Goal: Task Accomplishment & Management: Complete application form

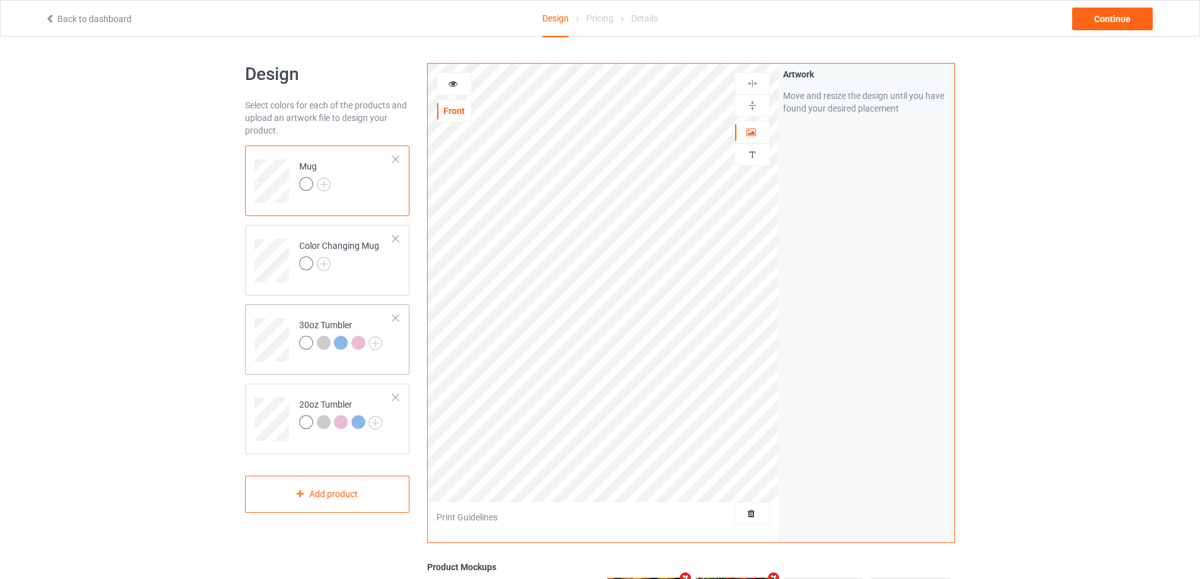
click at [301, 309] on td "30oz Tumbler" at bounding box center [346, 335] width 108 height 52
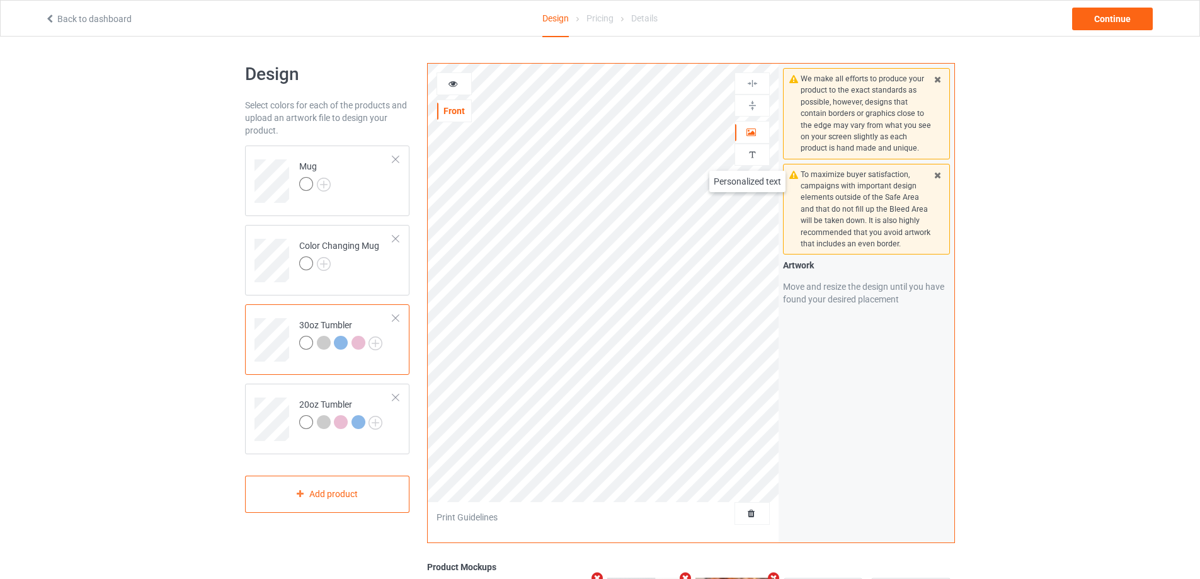
click at [747, 158] on img at bounding box center [752, 155] width 12 height 12
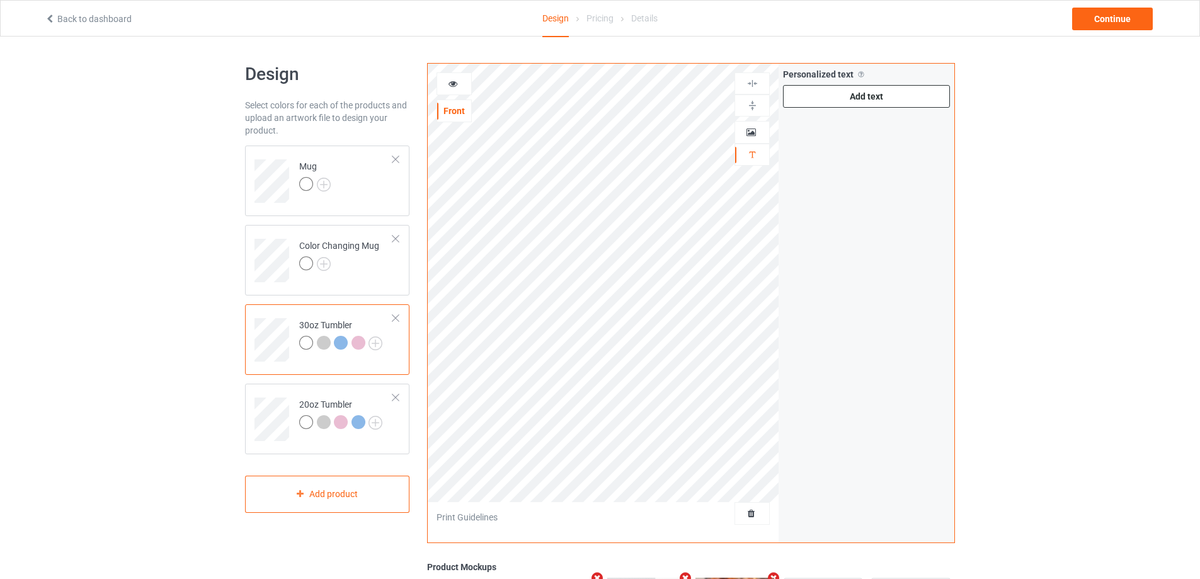
click at [853, 101] on div "Add text" at bounding box center [866, 96] width 167 height 23
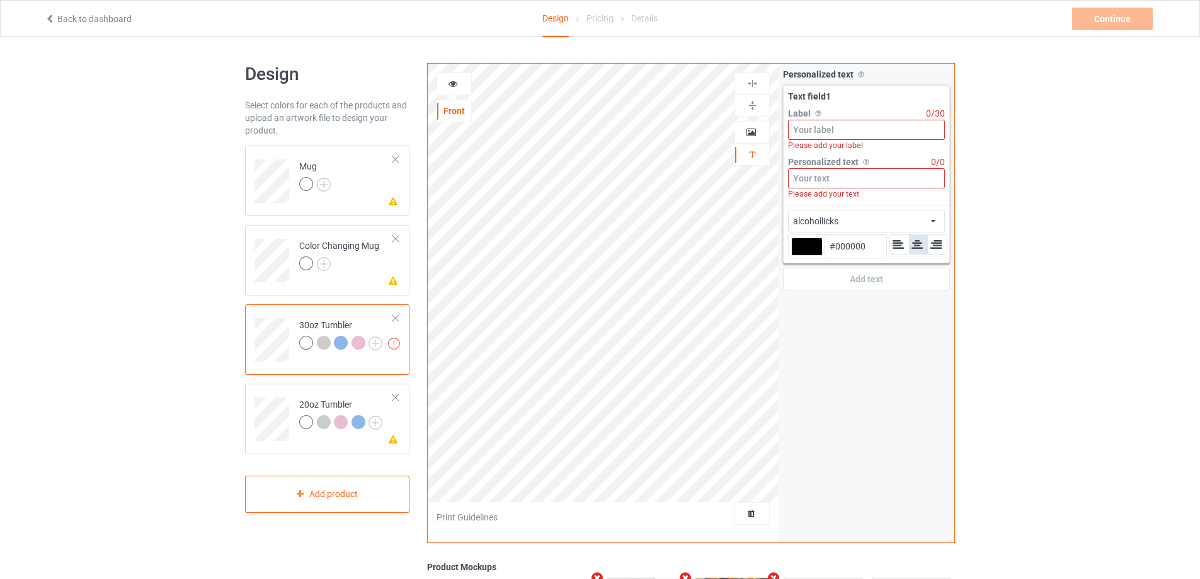
click at [851, 134] on input at bounding box center [866, 130] width 157 height 20
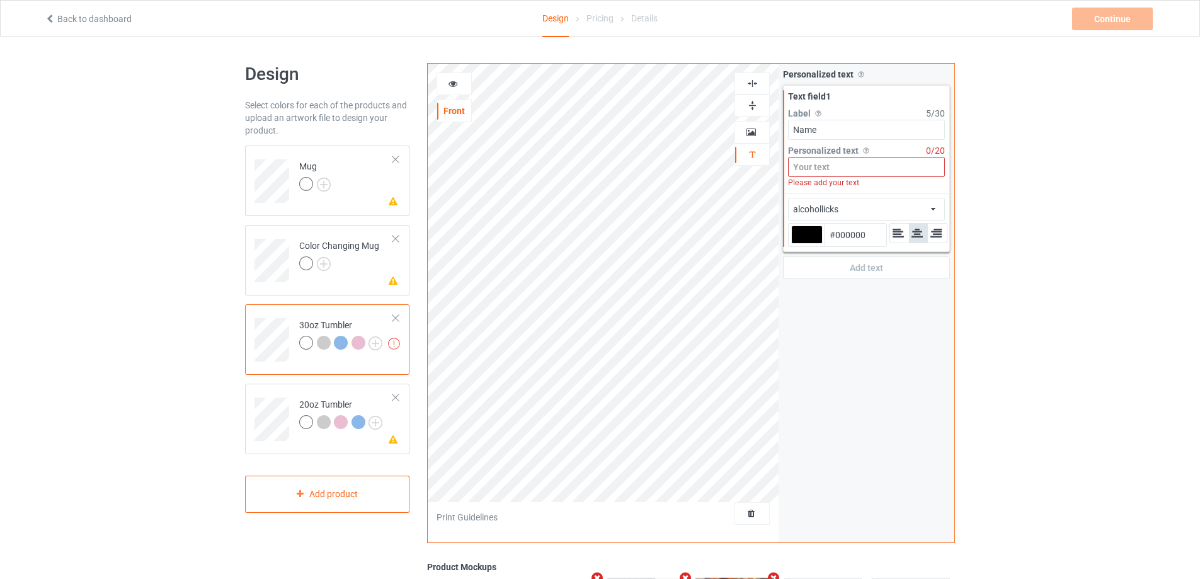
type input "Name"
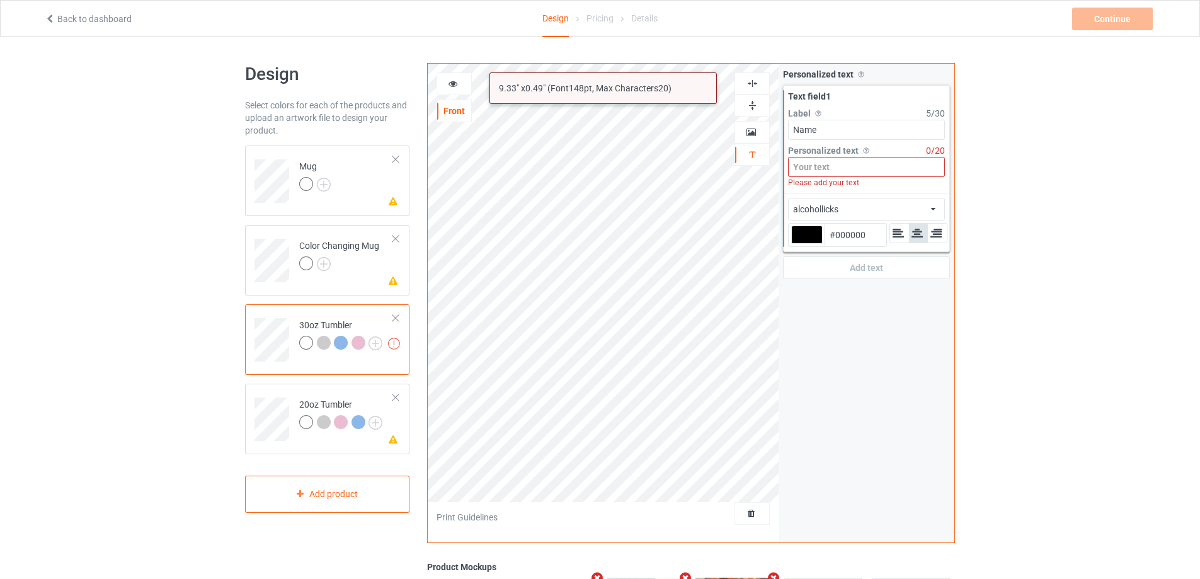
click at [845, 171] on input at bounding box center [866, 167] width 157 height 20
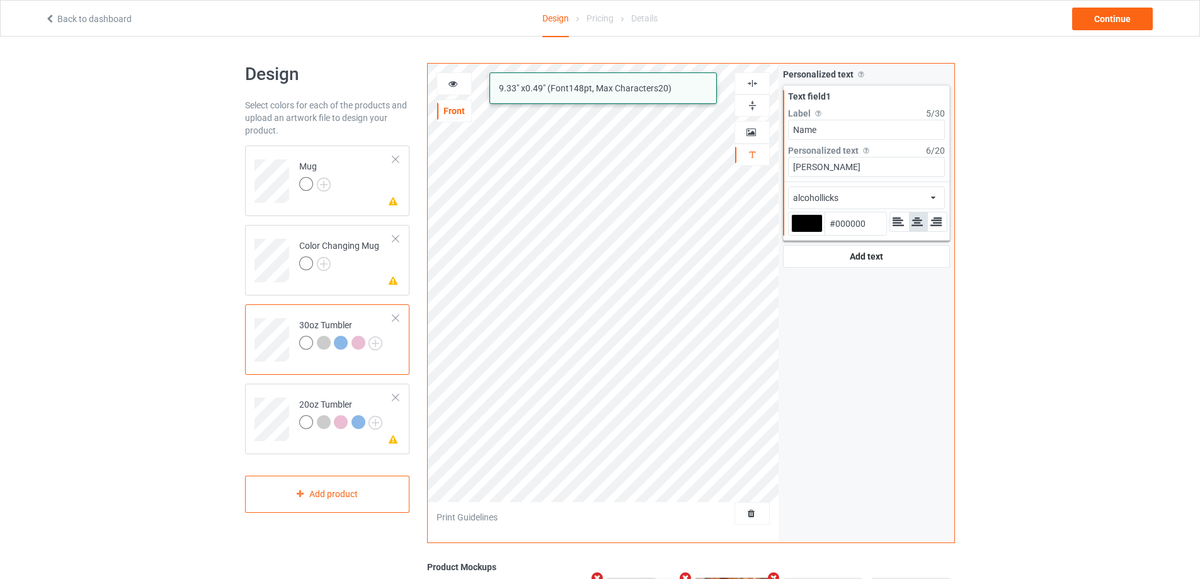
type input "[PERSON_NAME]"
click at [911, 197] on div "alcohollicks african airstream aladdin alcohollicks [PERSON_NAME] almontesnow a…" at bounding box center [866, 197] width 157 height 23
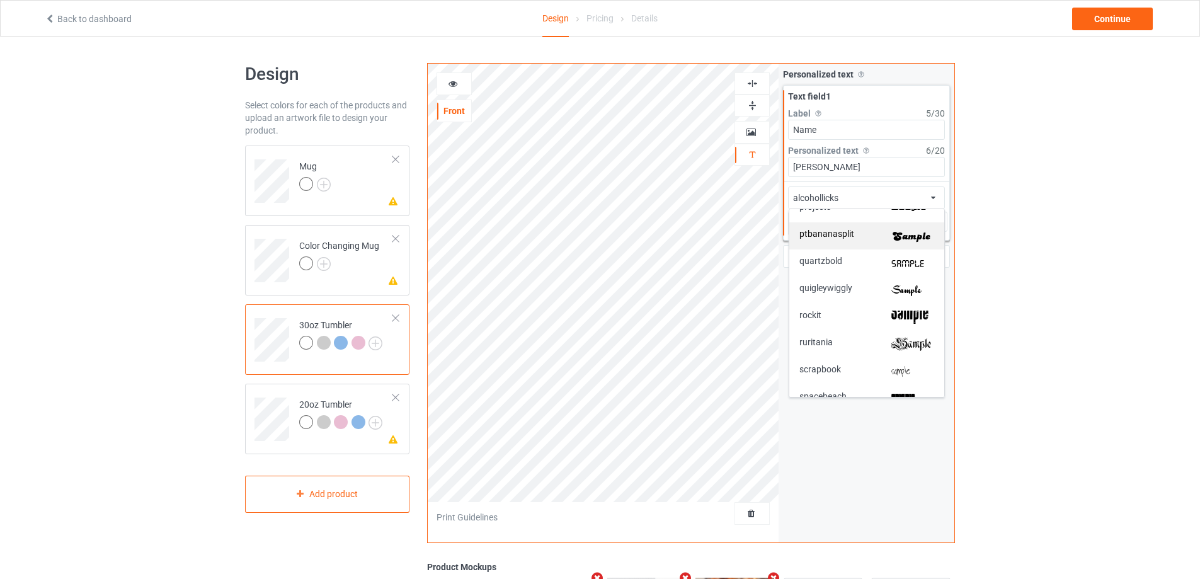
scroll to position [2369, 0]
click at [916, 234] on img at bounding box center [912, 237] width 43 height 13
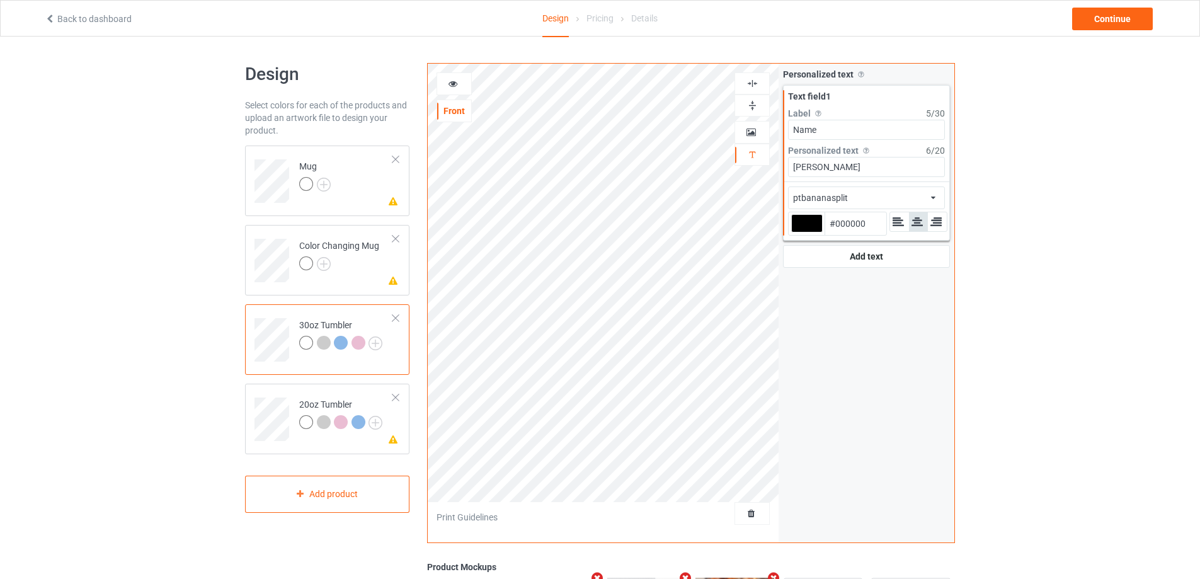
click at [808, 224] on div at bounding box center [806, 223] width 31 height 18
click at [808, 232] on input "#000000" at bounding box center [806, 240] width 31 height 17
type input "#ae0d07"
type input "#AE0D07"
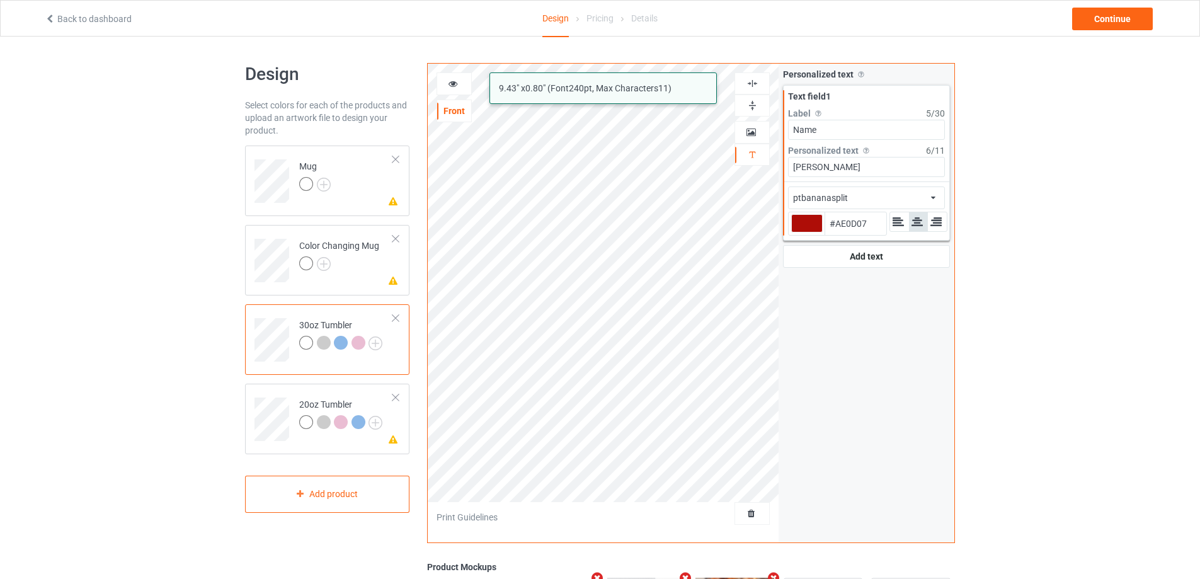
type input "#ae0d07"
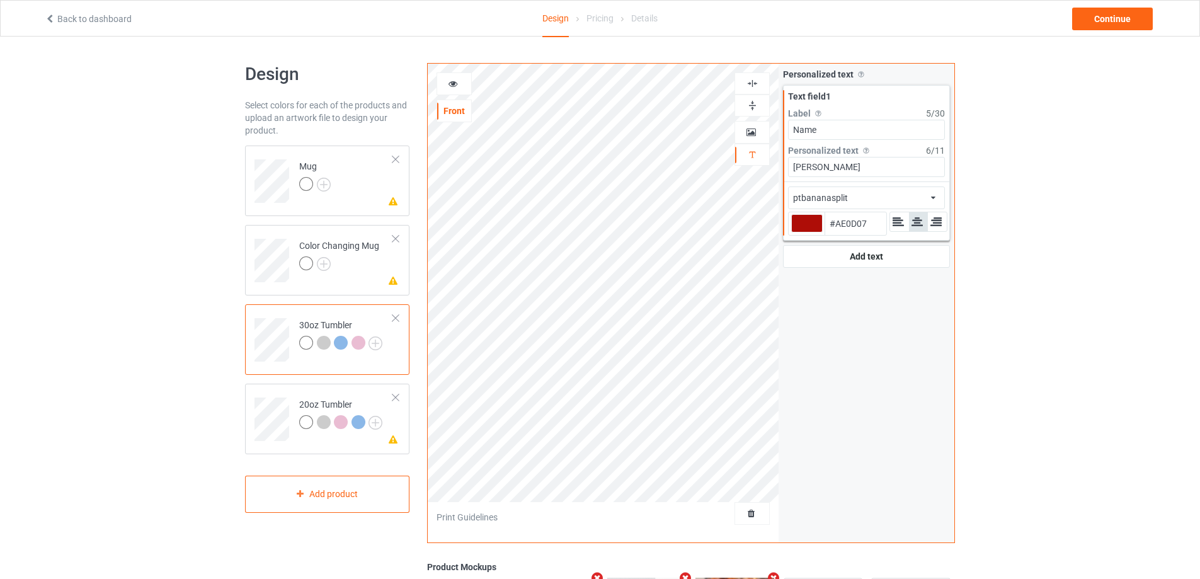
click at [454, 81] on icon at bounding box center [453, 81] width 11 height 9
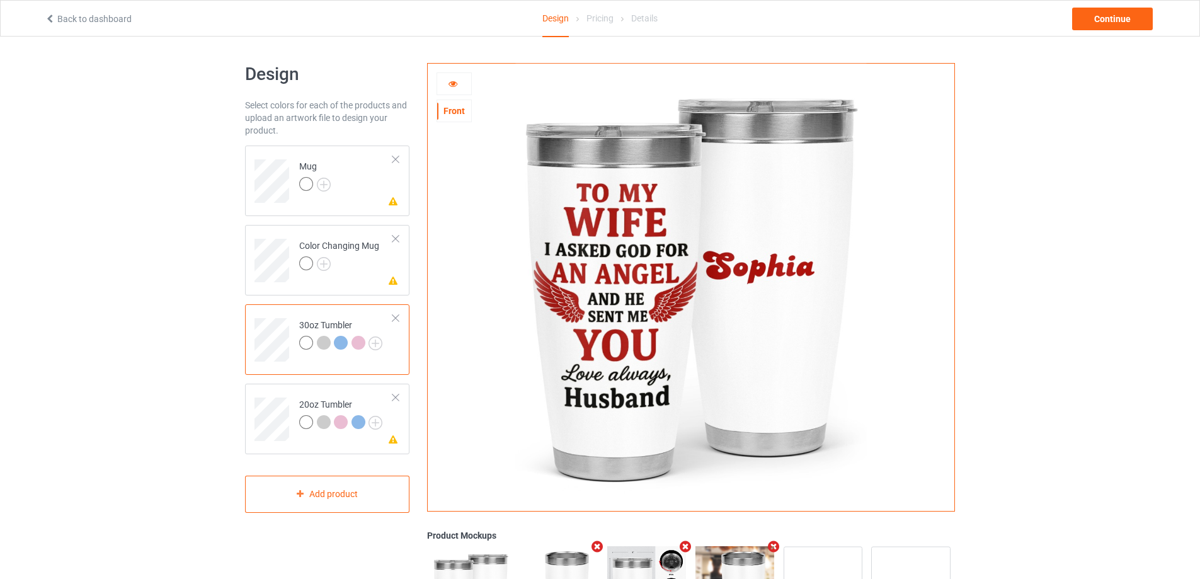
click at [456, 82] on icon at bounding box center [453, 81] width 11 height 9
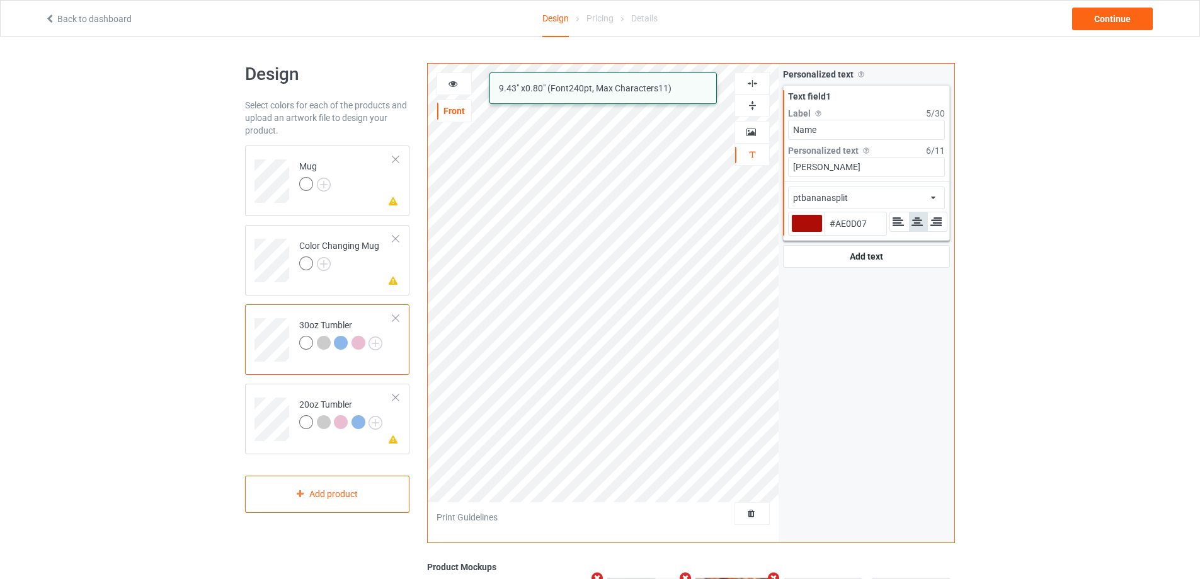
type input "#ae0d07"
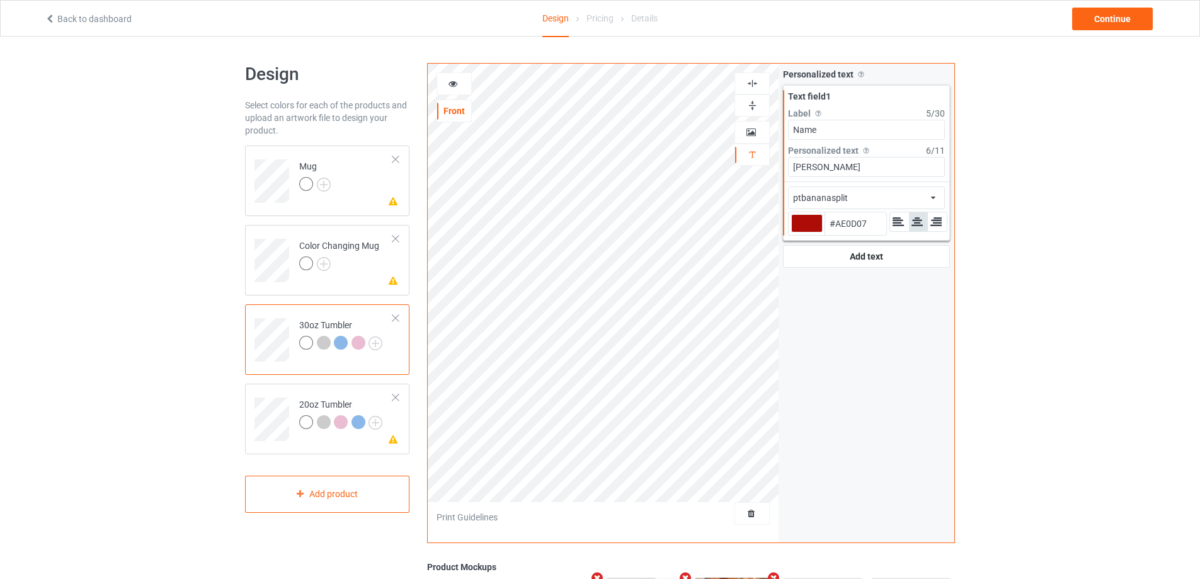
click at [449, 79] on icon at bounding box center [453, 81] width 11 height 9
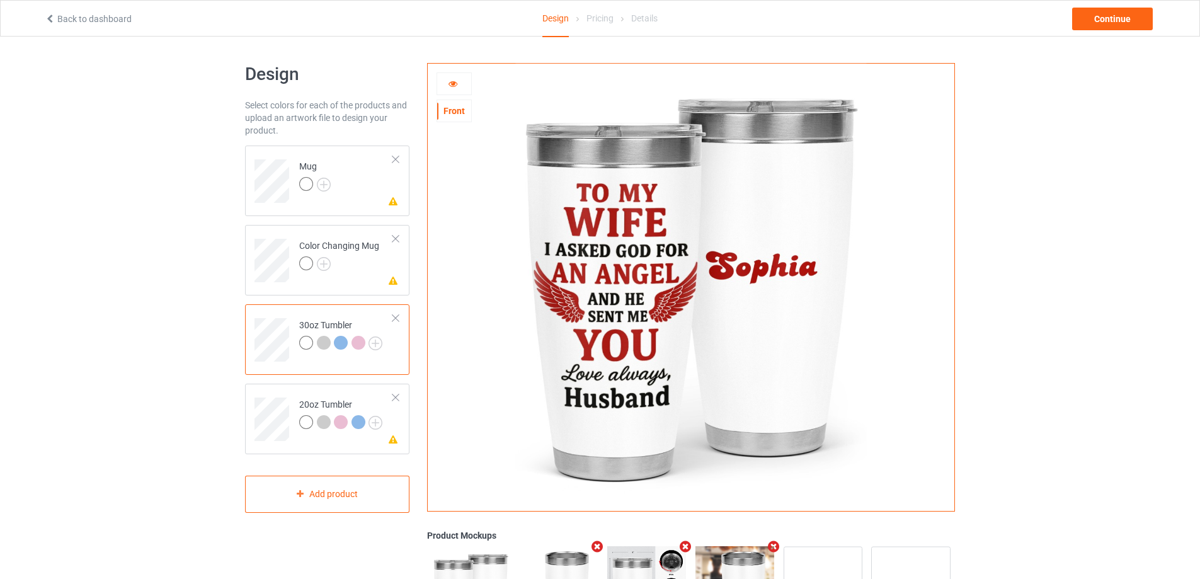
click at [451, 85] on icon at bounding box center [453, 81] width 11 height 9
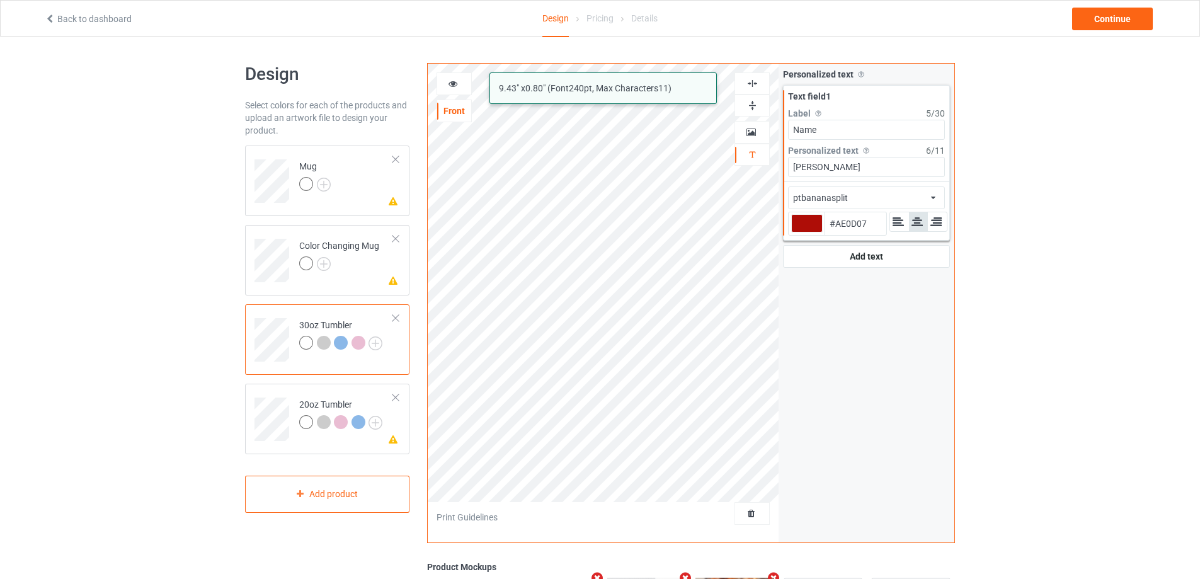
type input "#ae0d07"
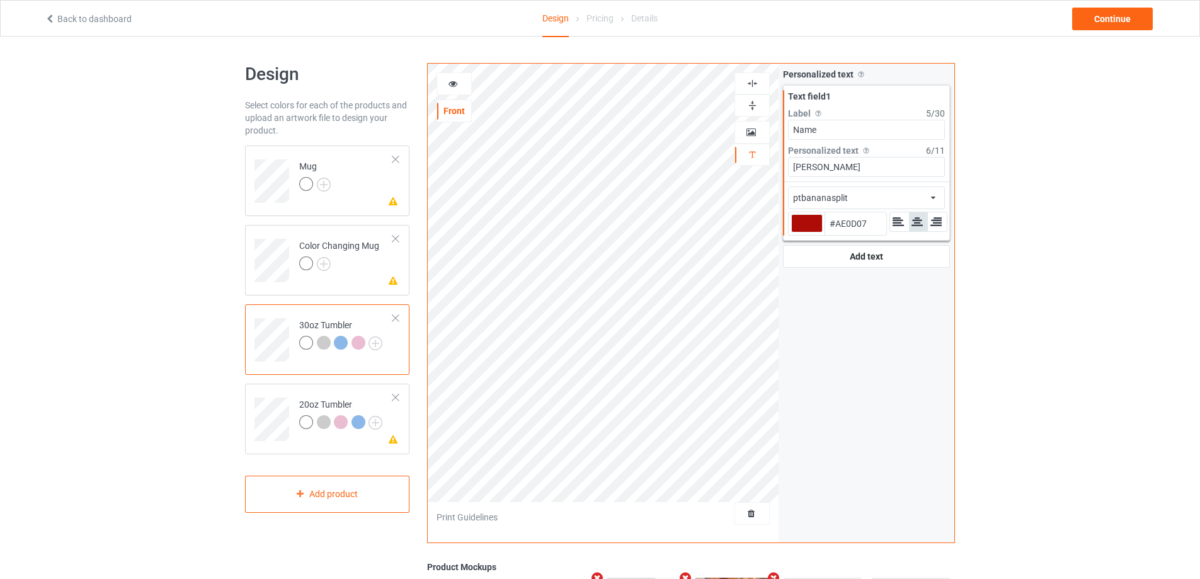
click at [451, 81] on icon at bounding box center [453, 81] width 11 height 9
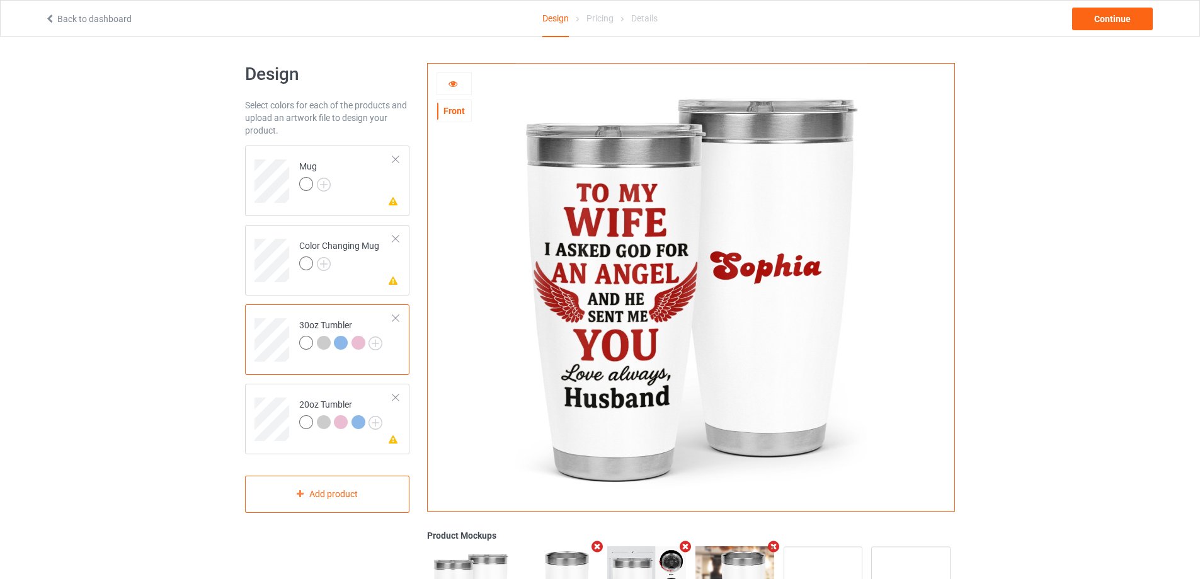
click at [449, 82] on icon at bounding box center [453, 81] width 11 height 9
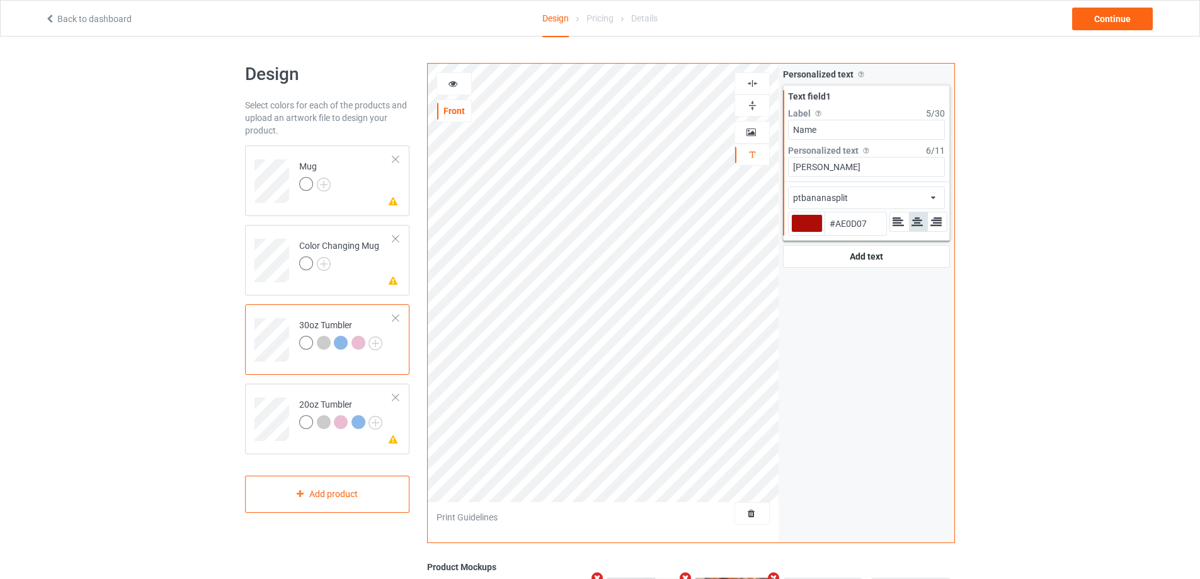
click at [881, 195] on div "ptbananasplit african airstream aladdin alcohollicks [PERSON_NAME] almontesnow …" at bounding box center [866, 197] width 157 height 23
click at [899, 352] on img at bounding box center [912, 351] width 43 height 13
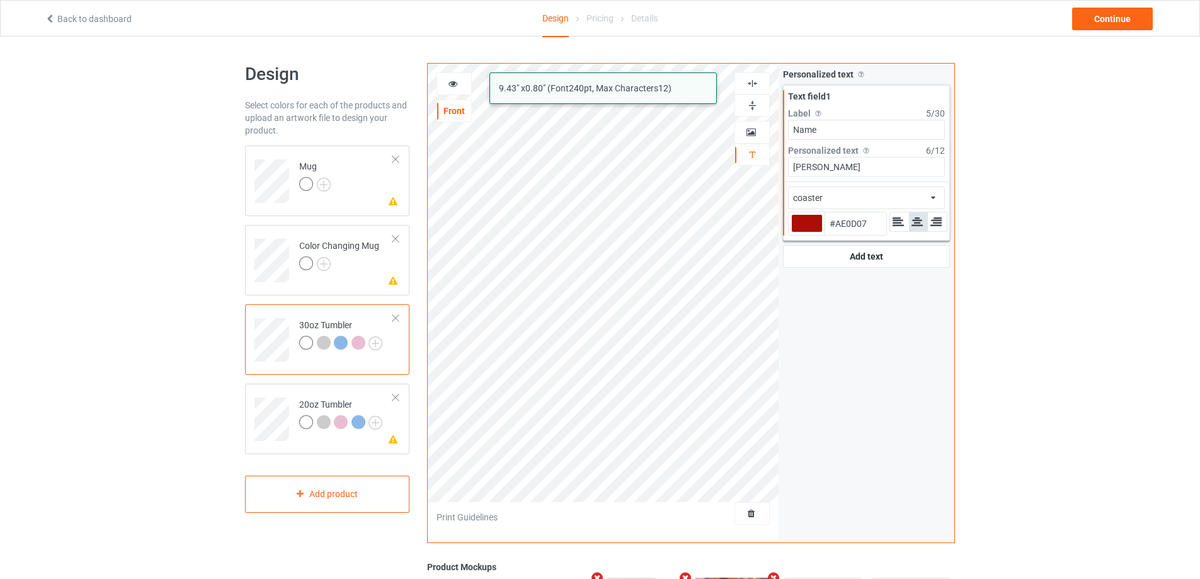
type input "#ae0d07"
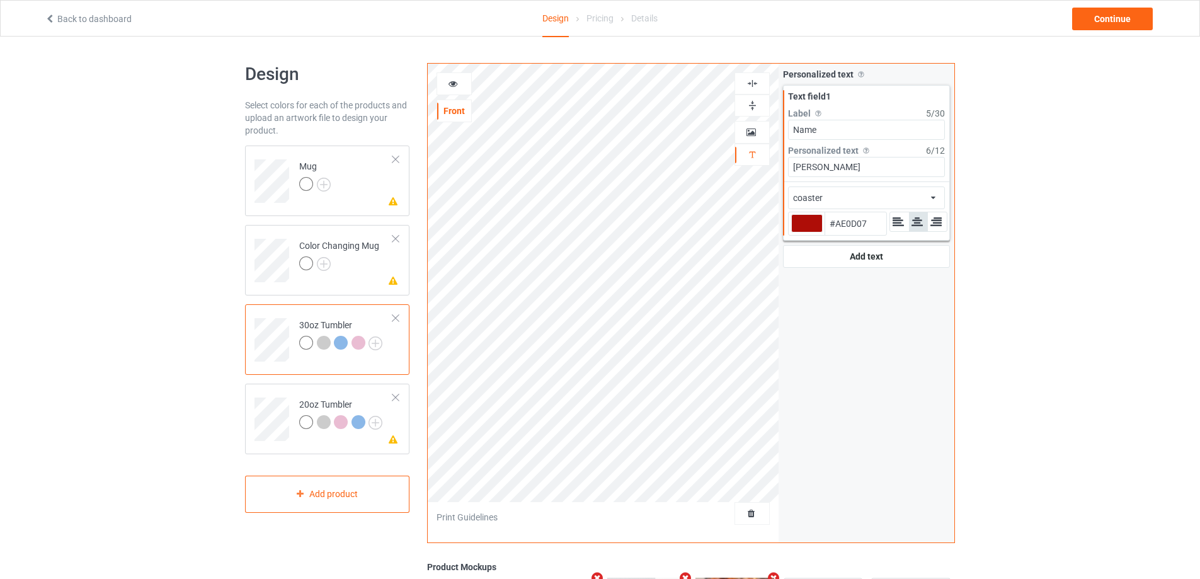
click at [460, 83] on div at bounding box center [454, 83] width 34 height 13
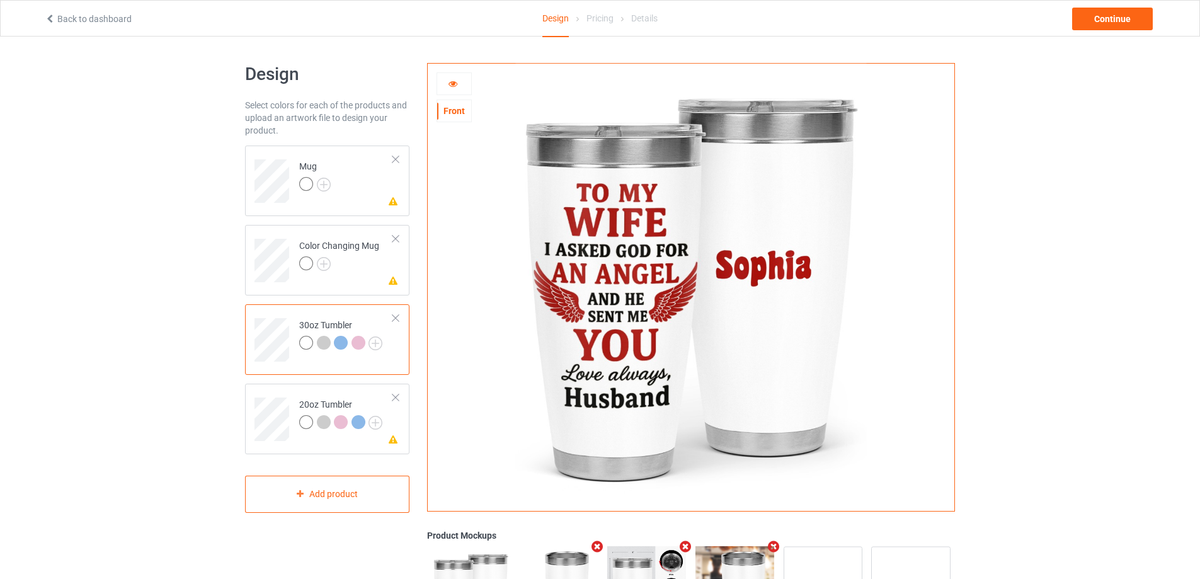
click at [455, 81] on icon at bounding box center [453, 81] width 11 height 9
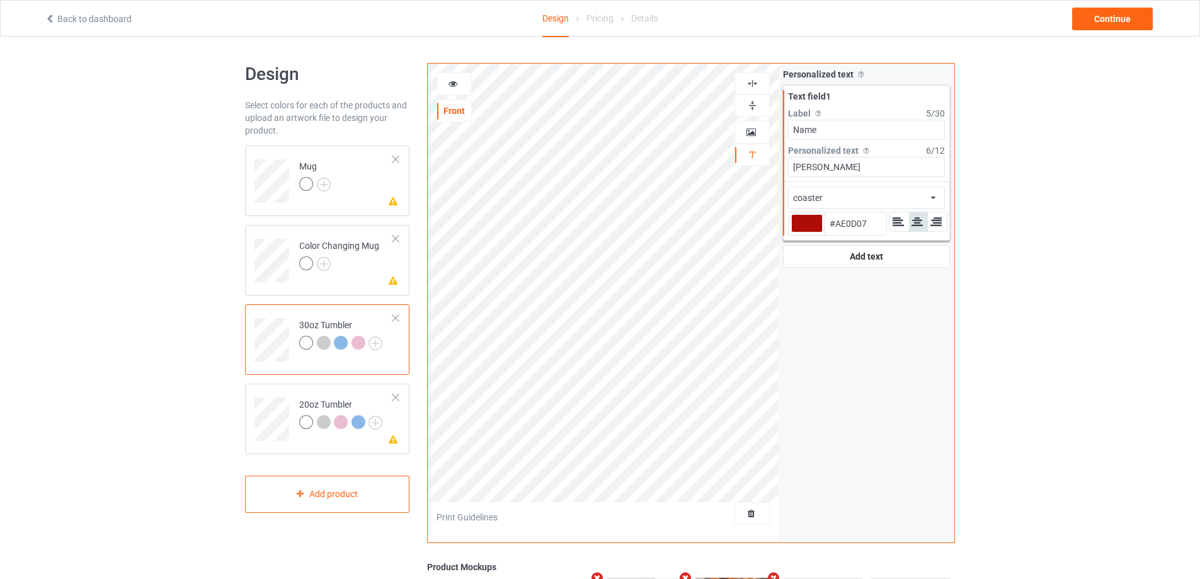
click at [884, 190] on div "coaster african airstream aladdin alcohollicks [PERSON_NAME] almontesnow anglic…" at bounding box center [866, 197] width 157 height 23
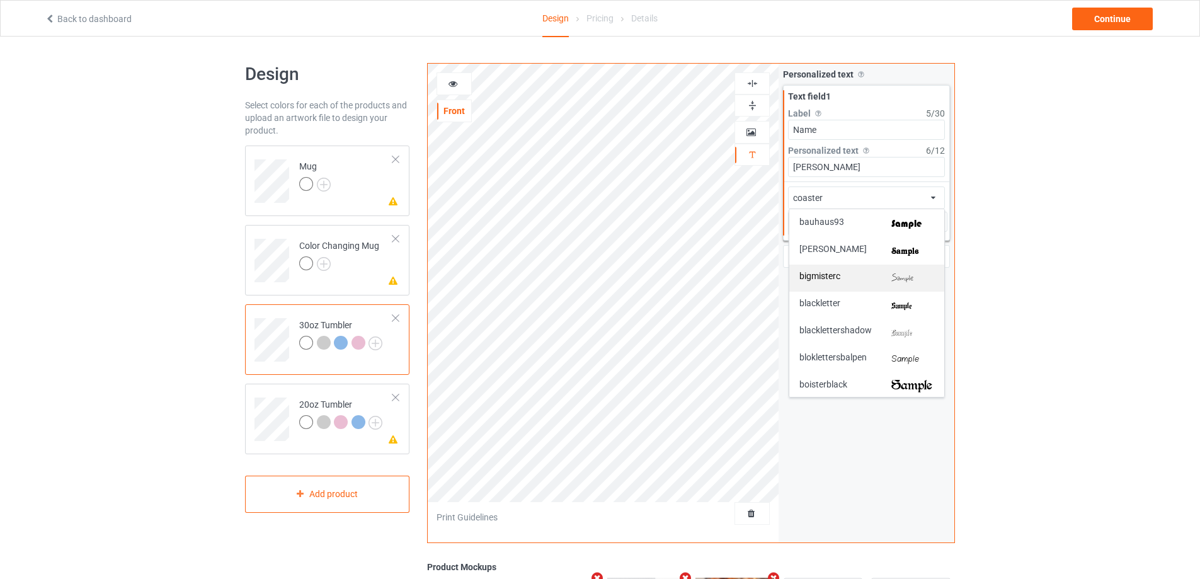
click at [910, 275] on img at bounding box center [912, 277] width 43 height 13
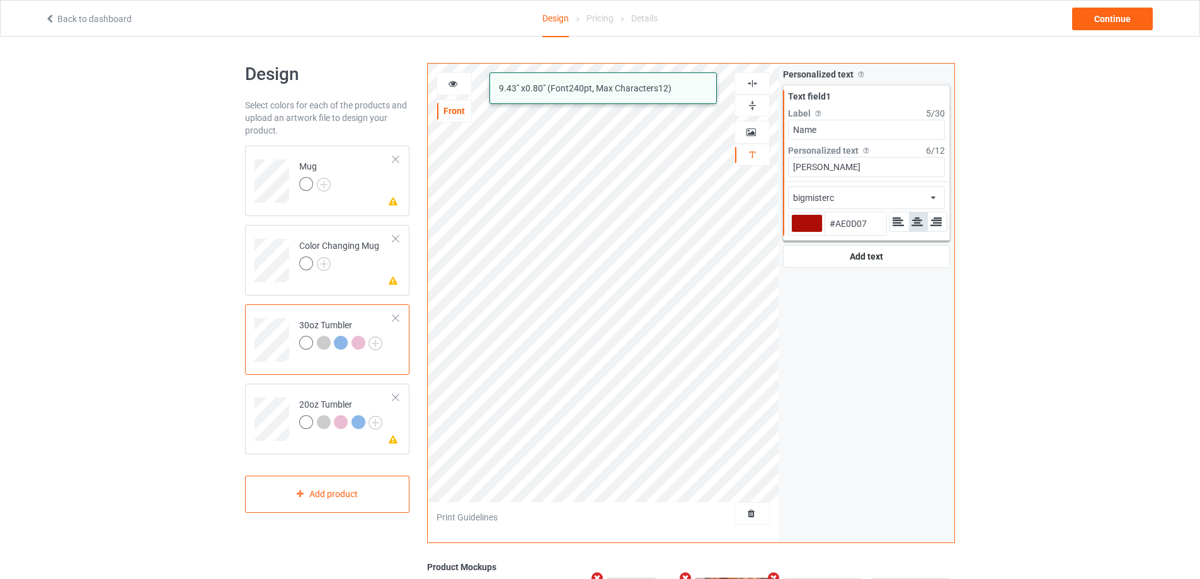
type input "#ae0d07"
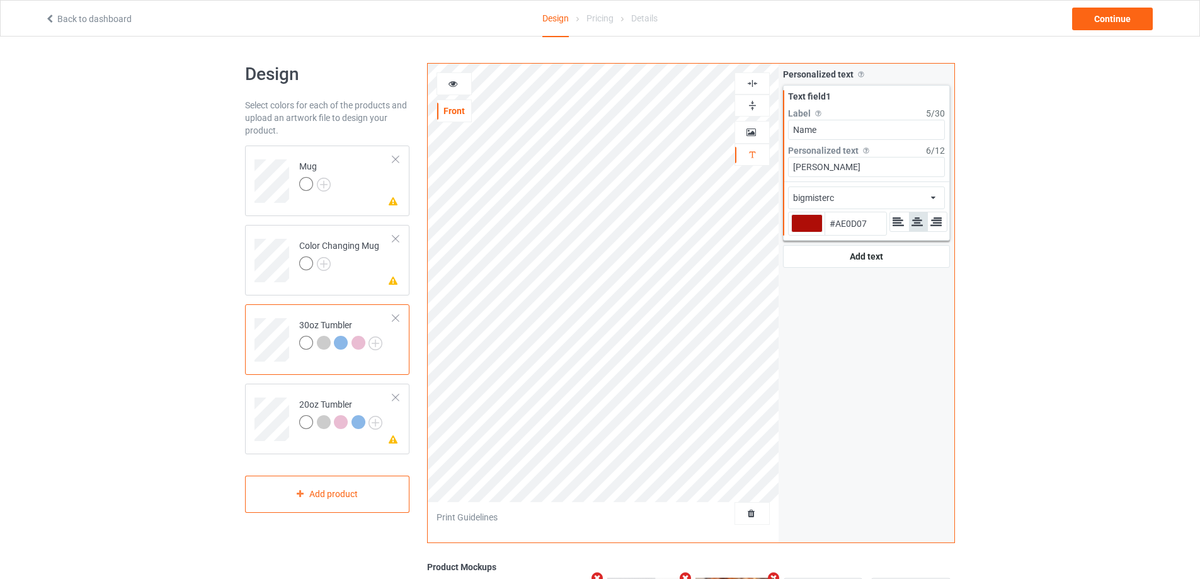
click at [450, 82] on icon at bounding box center [453, 81] width 11 height 9
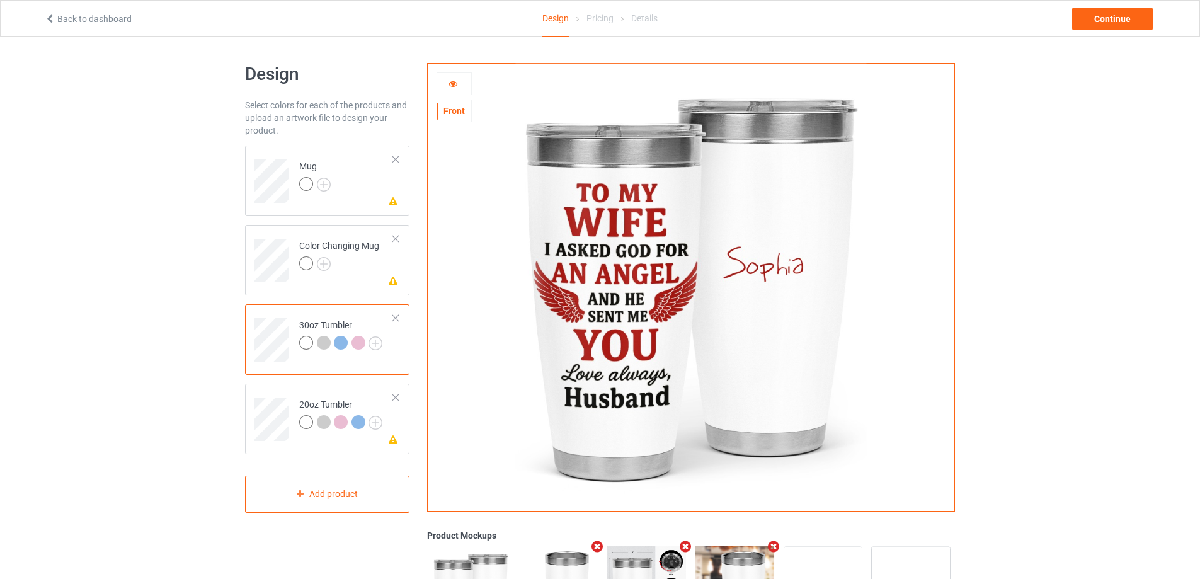
click at [450, 82] on icon at bounding box center [453, 81] width 11 height 9
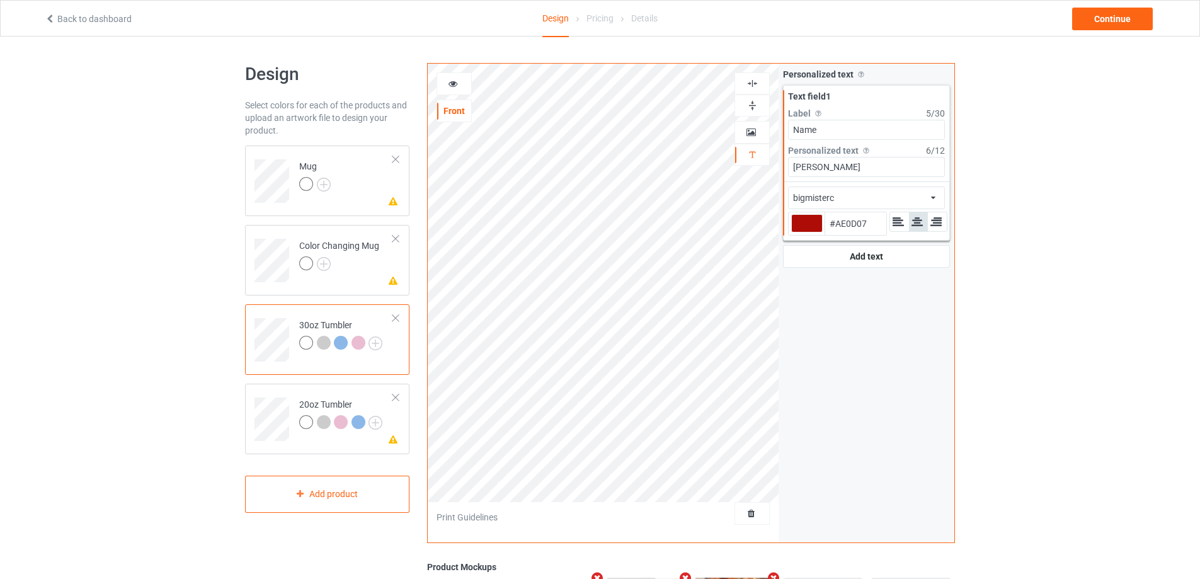
click at [900, 197] on div "bigmisterc african airstream aladdin alcohollicks [PERSON_NAME] almontesnow ang…" at bounding box center [866, 197] width 157 height 23
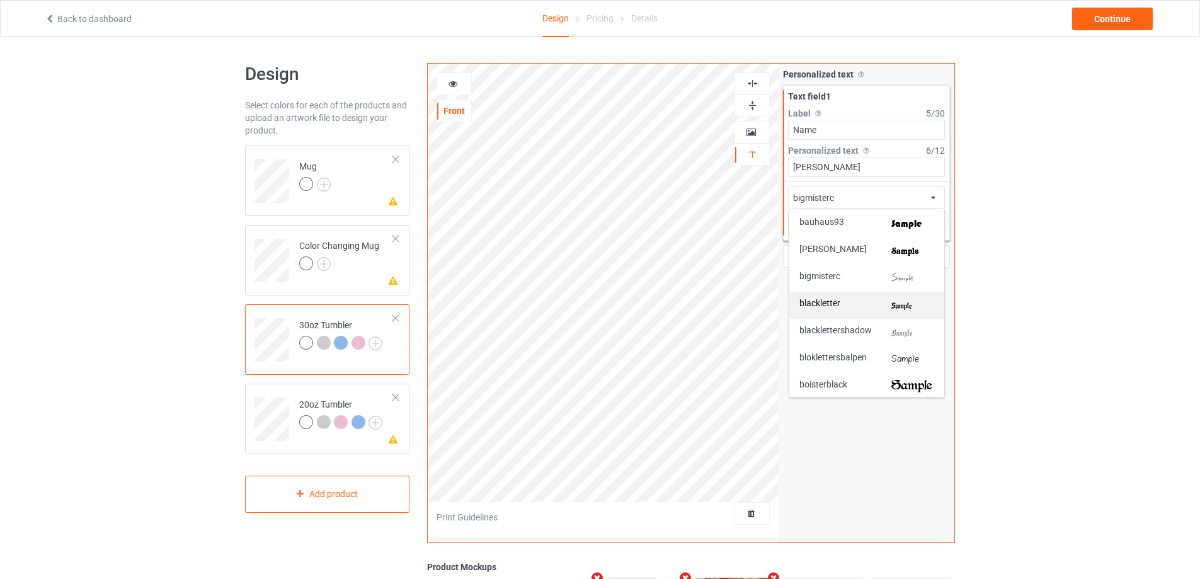
click at [904, 304] on img at bounding box center [912, 305] width 43 height 13
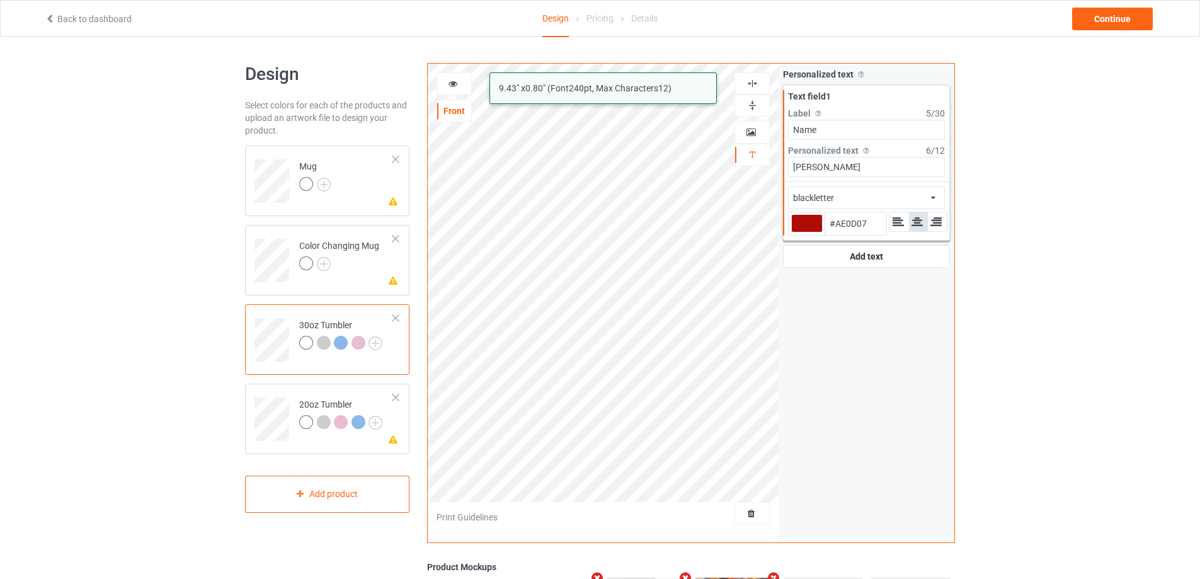
type input "#ae0d07"
click at [455, 79] on icon at bounding box center [453, 81] width 11 height 9
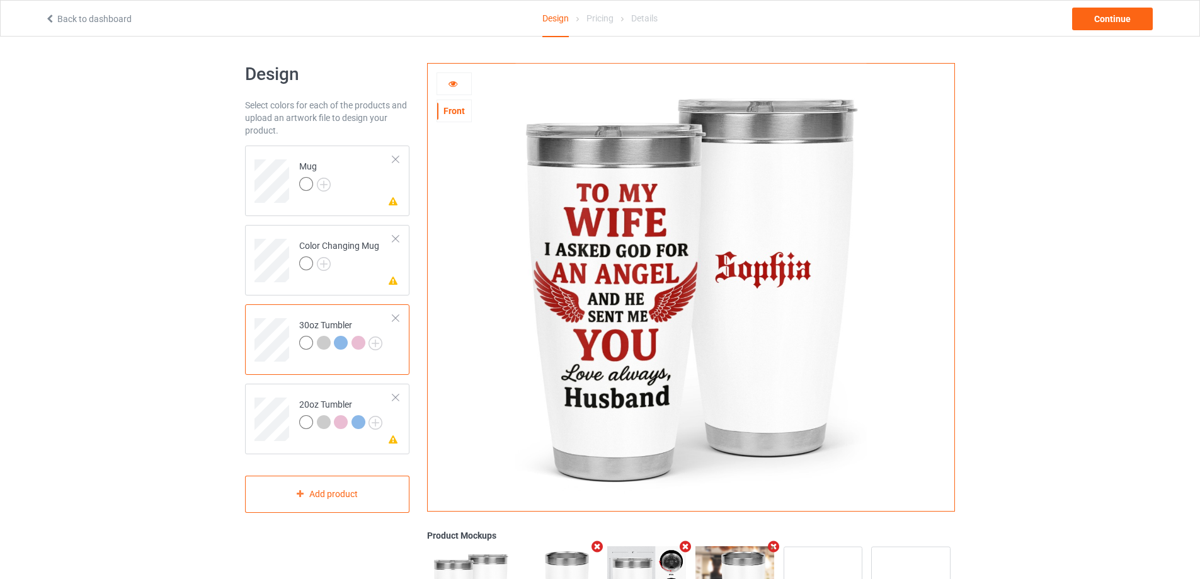
click at [455, 79] on icon at bounding box center [453, 81] width 11 height 9
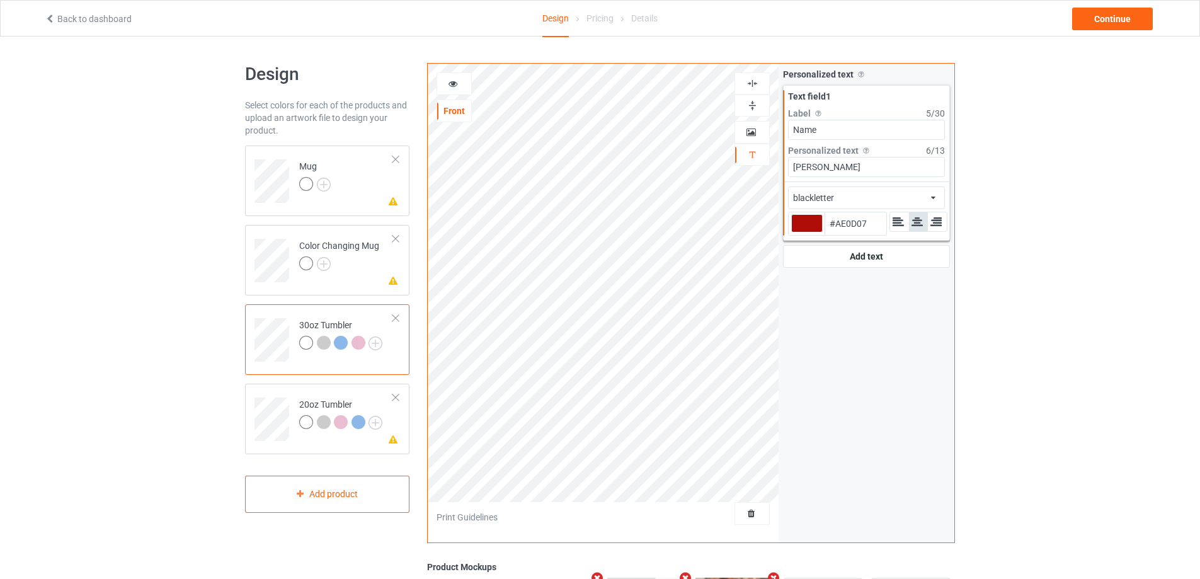
click at [928, 196] on div "blackletter african airstream aladdin alcohollicks [PERSON_NAME] almontesnow an…" at bounding box center [866, 197] width 157 height 23
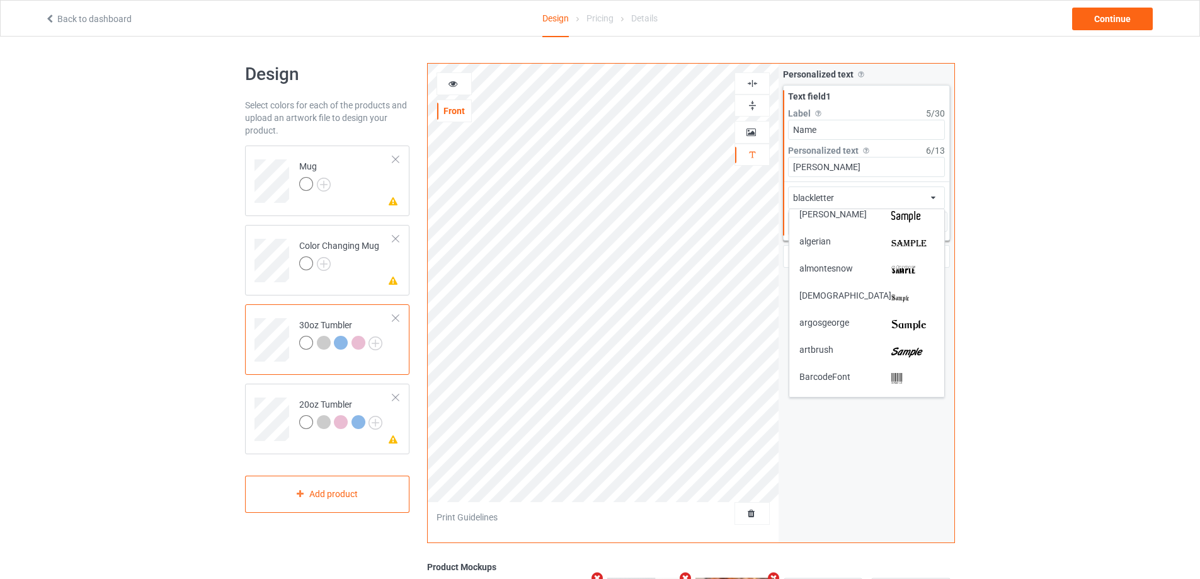
scroll to position [126, 0]
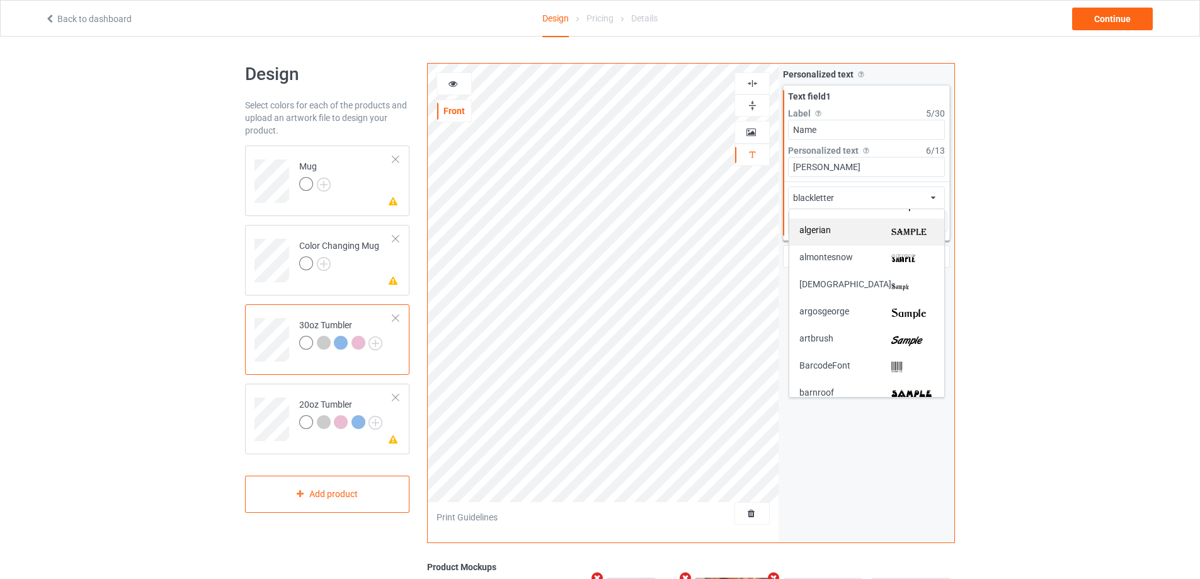
click at [922, 223] on div "algerian" at bounding box center [866, 232] width 155 height 27
type input "#ae0d07"
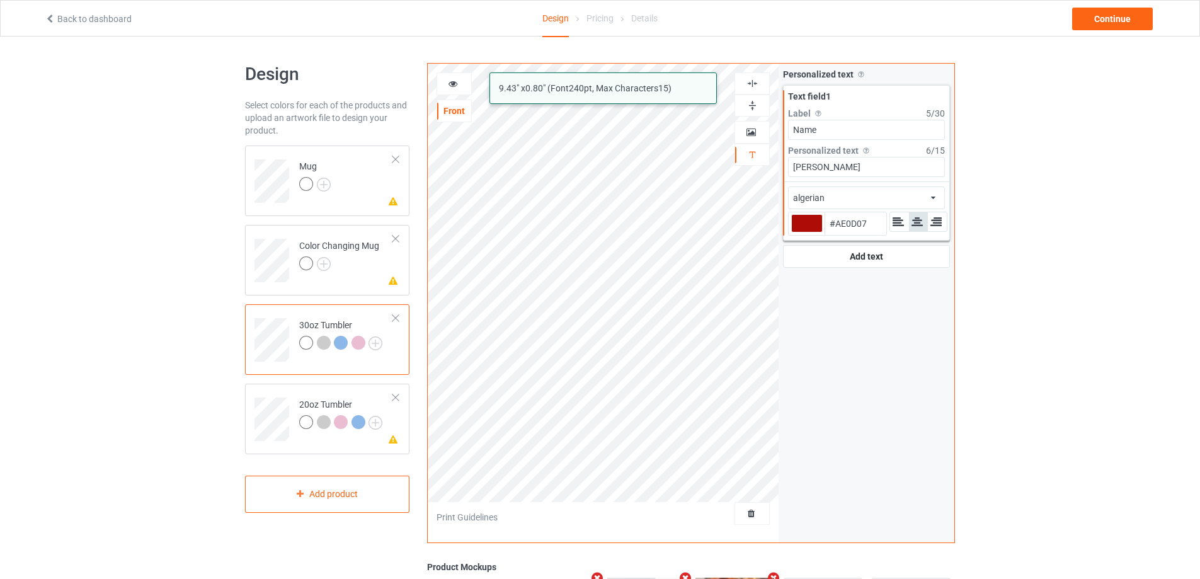
click at [454, 78] on icon at bounding box center [453, 81] width 11 height 9
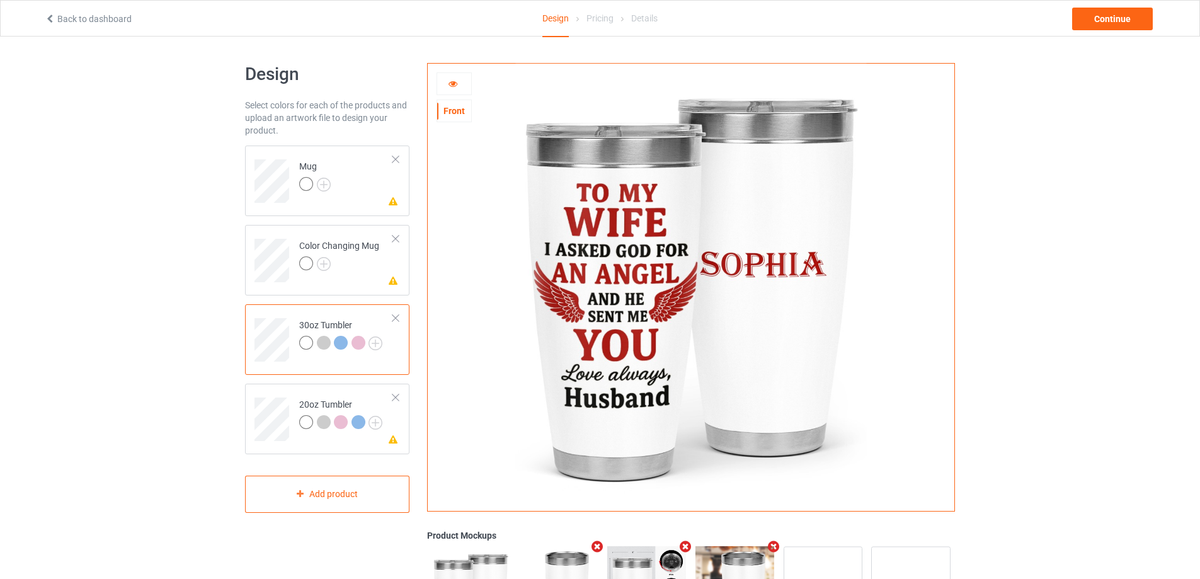
click at [456, 83] on icon at bounding box center [453, 81] width 11 height 9
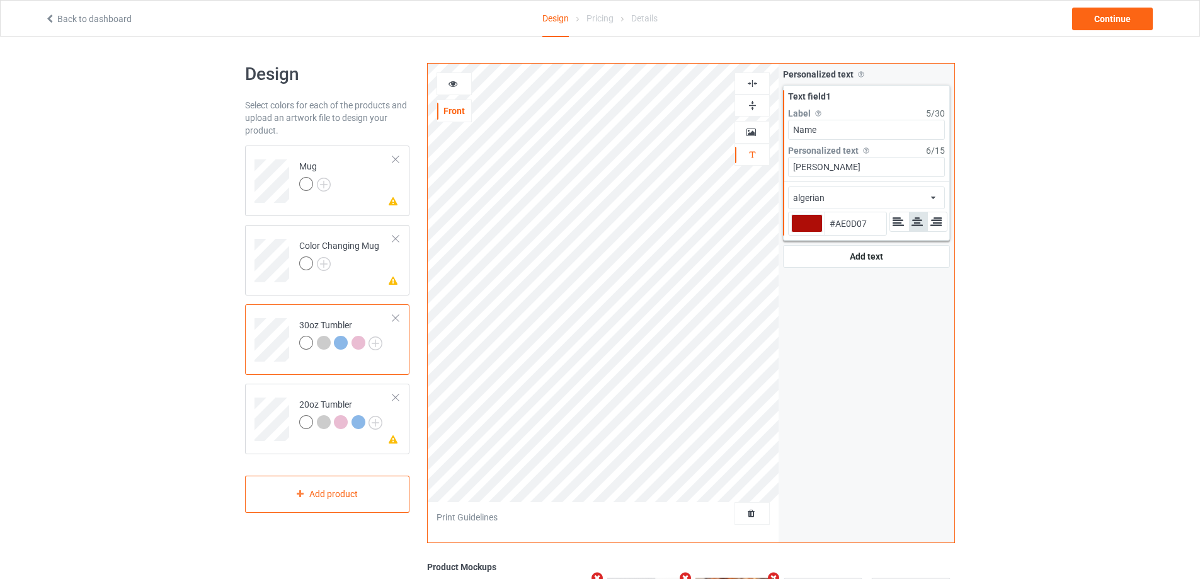
click at [867, 200] on div "algerian african airstream aladdin alcohollicks [PERSON_NAME] almontesnow angli…" at bounding box center [866, 197] width 157 height 23
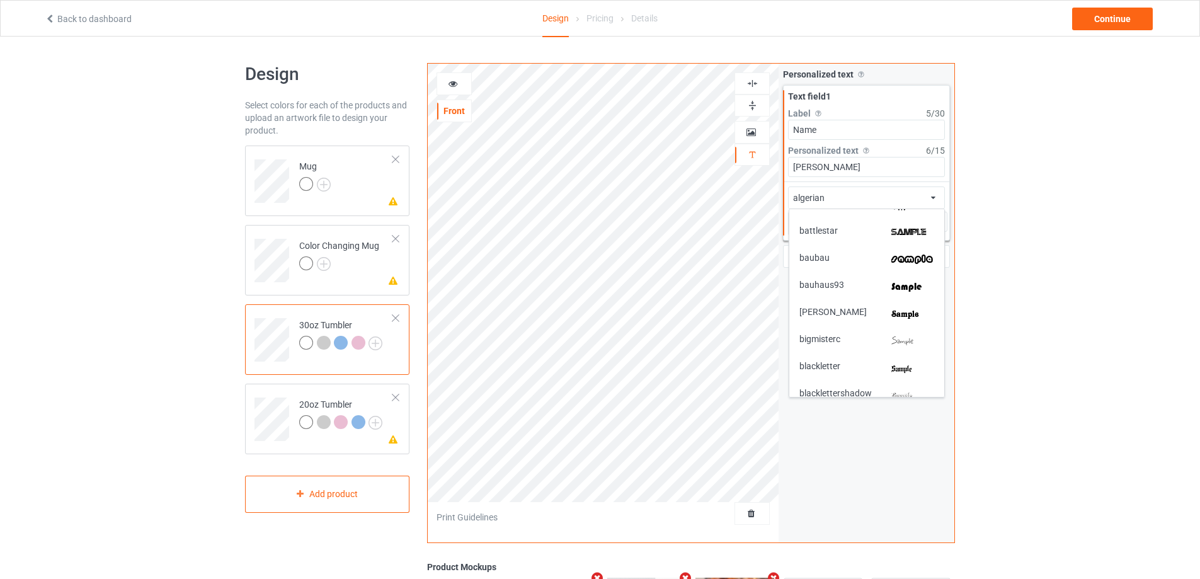
scroll to position [252, 0]
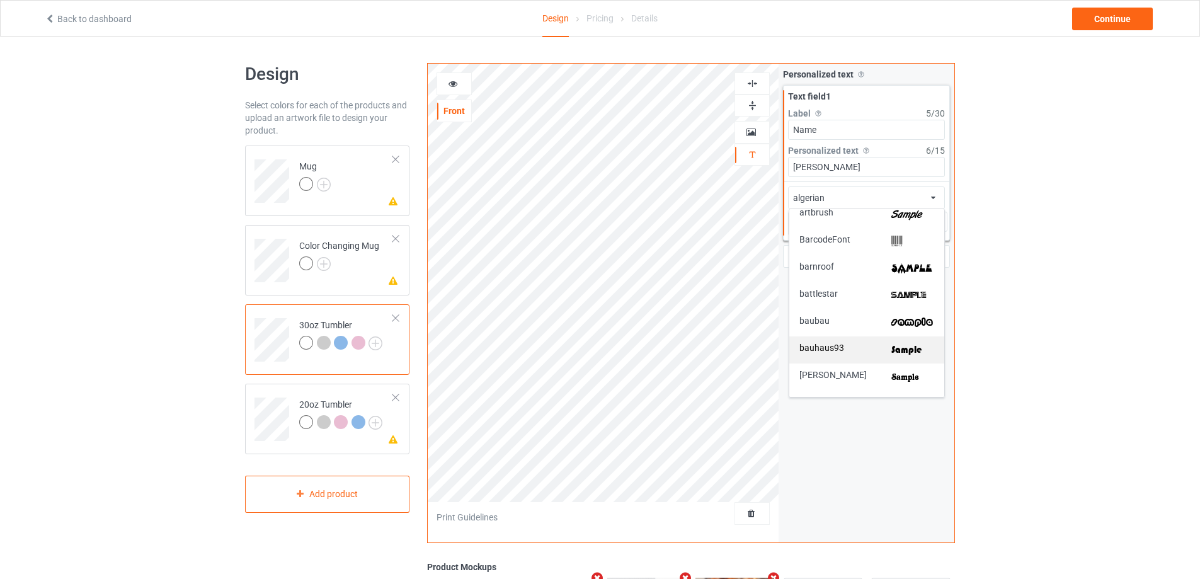
click at [860, 343] on div "bauhaus93" at bounding box center [866, 349] width 155 height 27
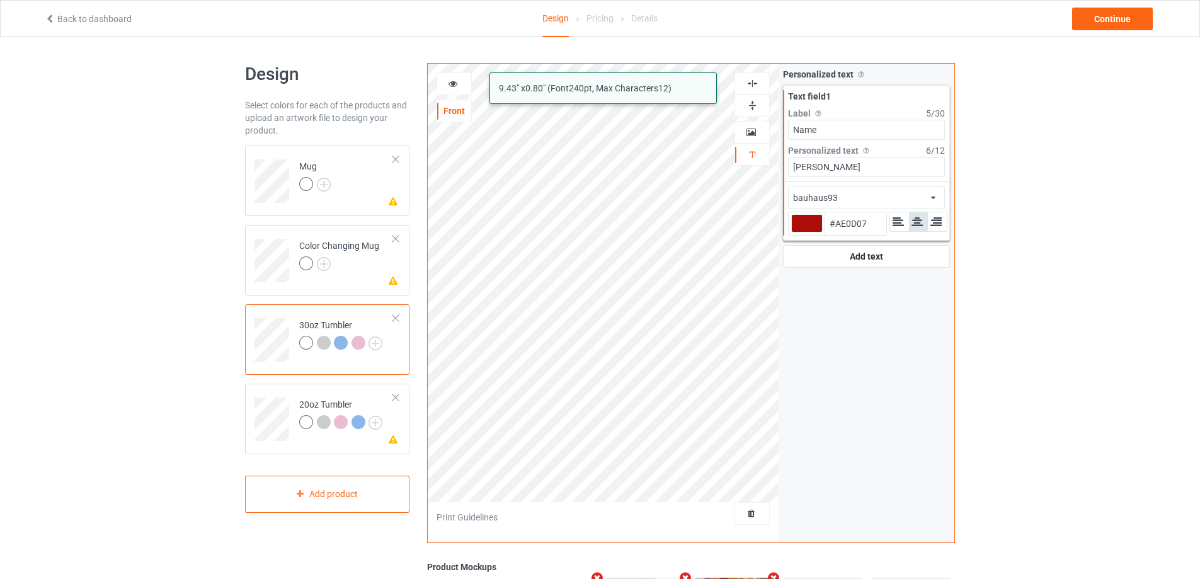
type input "#ae0d07"
click at [459, 80] on div at bounding box center [454, 83] width 34 height 13
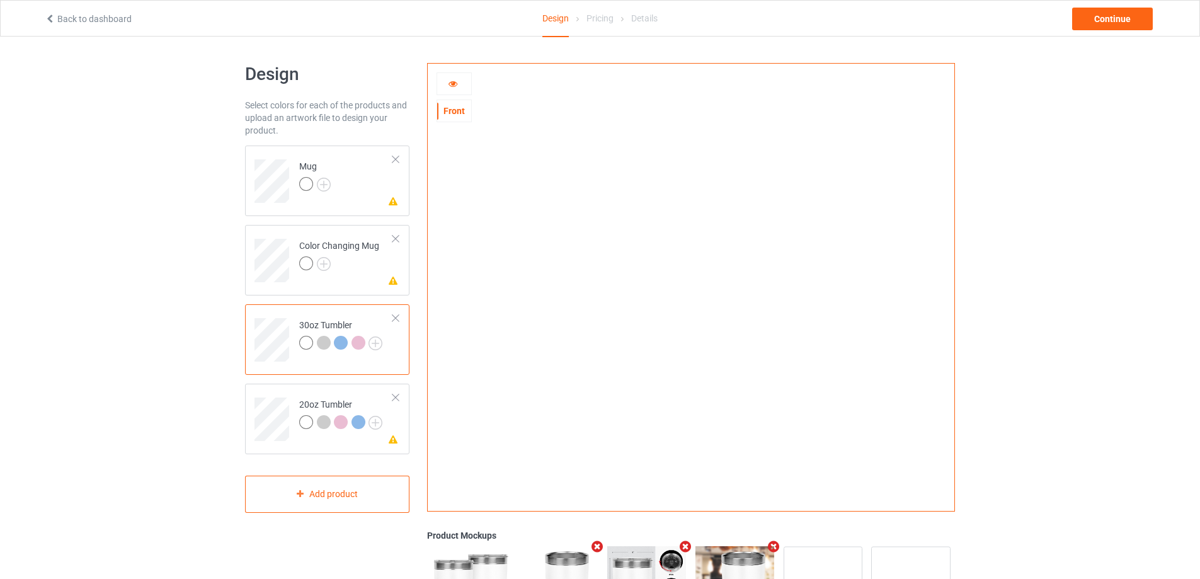
click at [460, 81] on div at bounding box center [454, 83] width 34 height 13
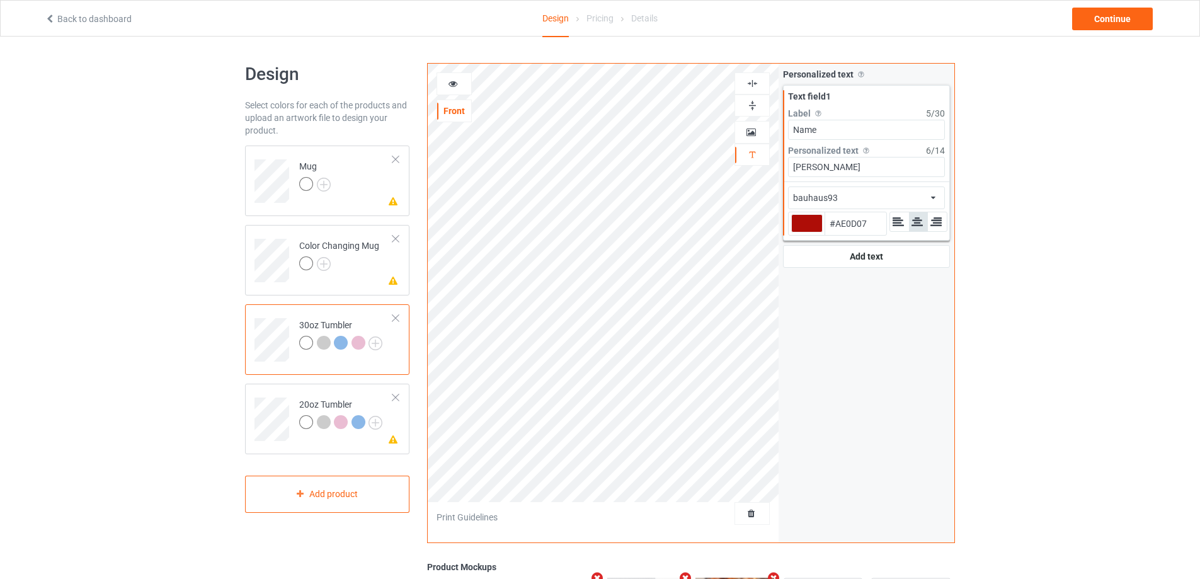
click at [923, 201] on div "bauhaus93 african airstream aladdin alcohollicks [PERSON_NAME] almontesnow angl…" at bounding box center [866, 197] width 157 height 23
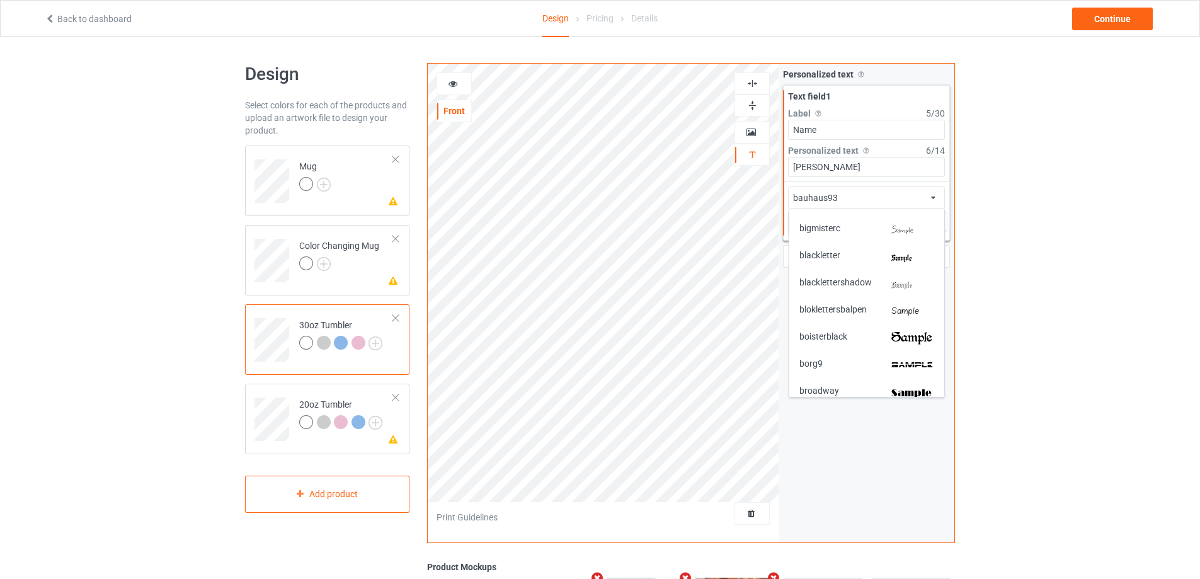
scroll to position [441, 0]
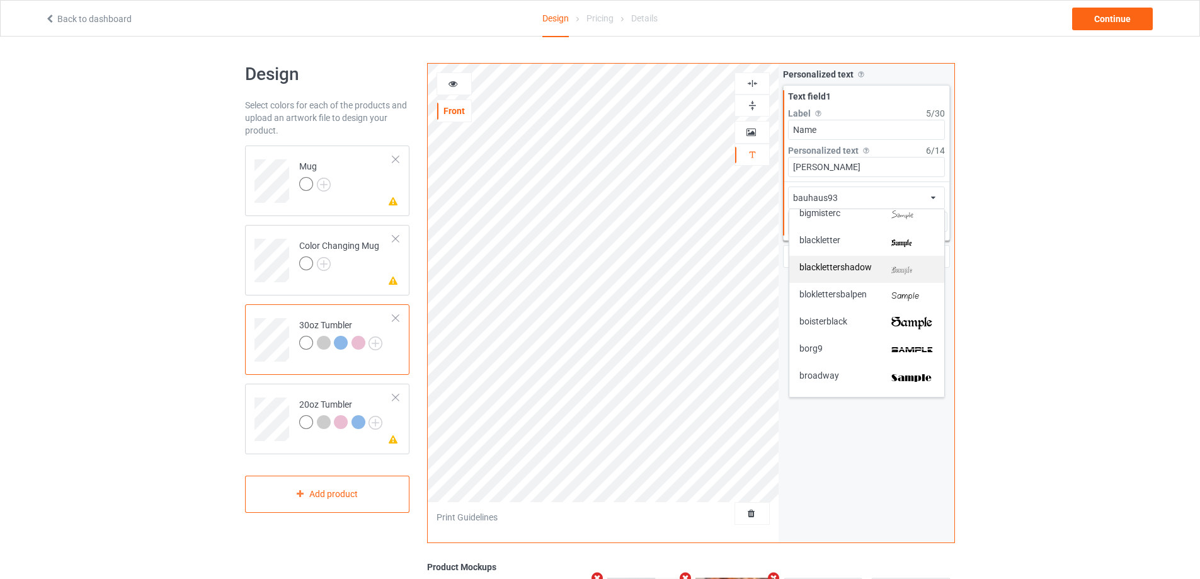
click at [913, 266] on img at bounding box center [912, 269] width 43 height 13
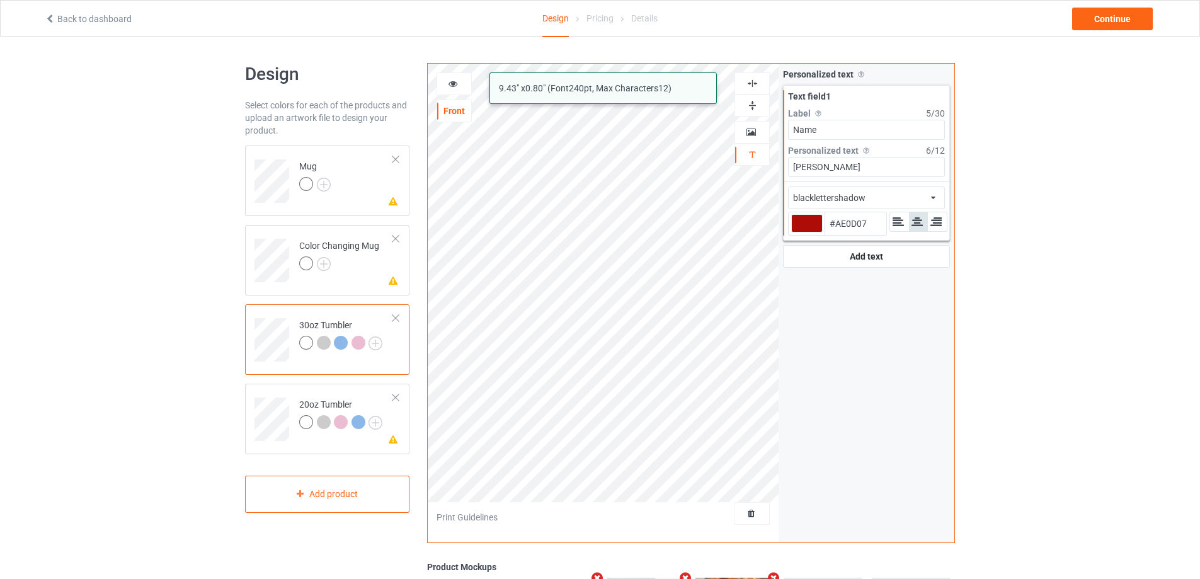
type input "#ae0d07"
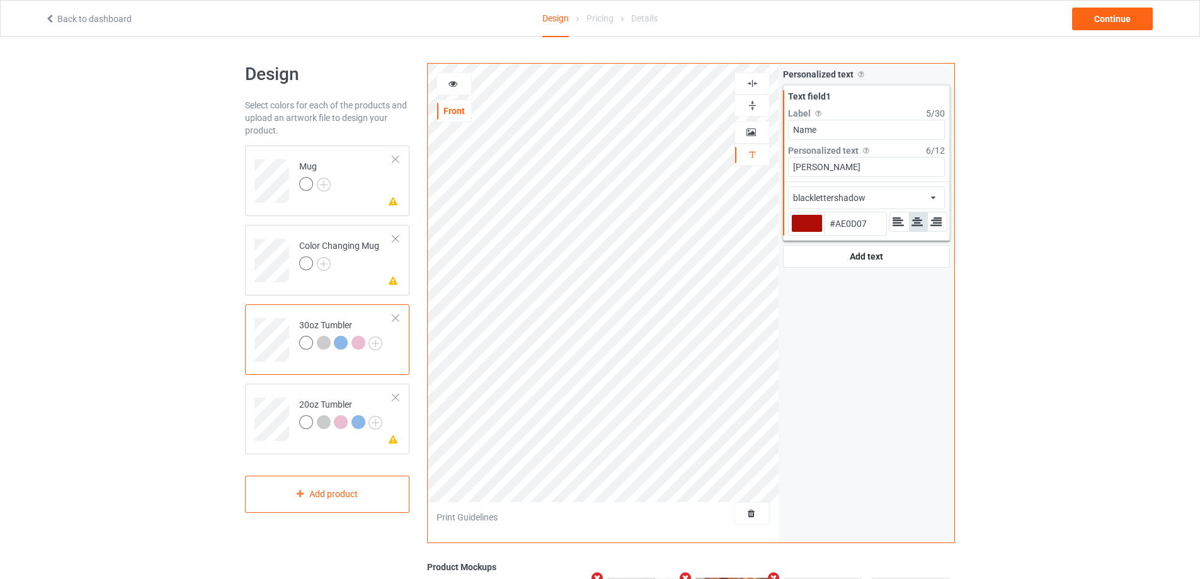
click at [450, 86] on icon at bounding box center [453, 81] width 11 height 9
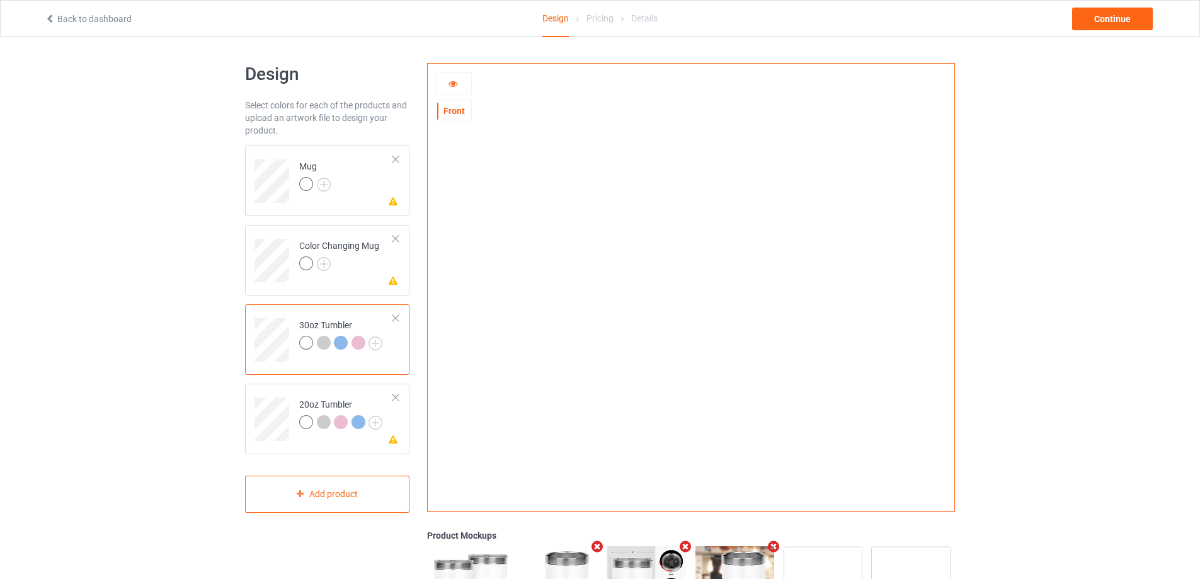
click at [323, 343] on div at bounding box center [324, 343] width 14 height 14
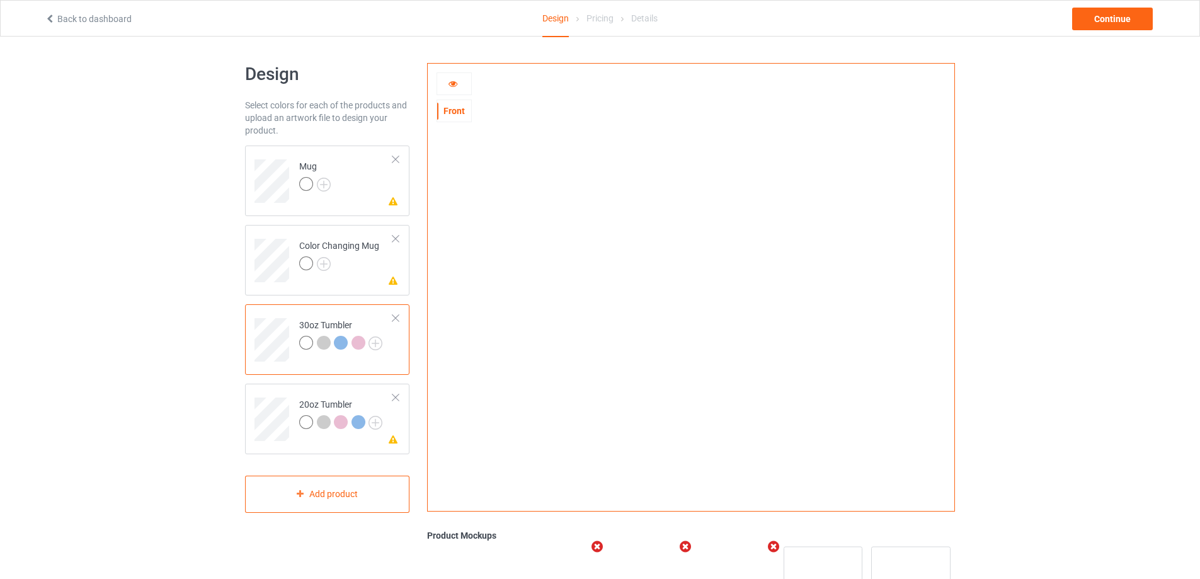
click at [449, 80] on icon at bounding box center [453, 81] width 11 height 9
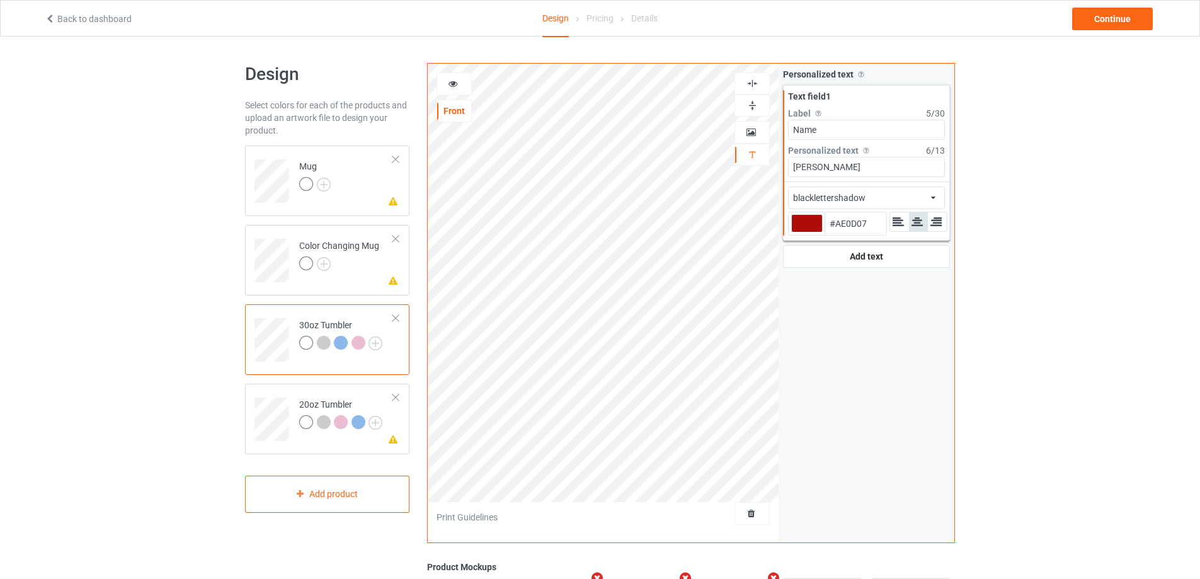
click at [893, 207] on div "blacklettershadow african airstream aladdin alcohollicks [PERSON_NAME] almontes…" at bounding box center [866, 197] width 157 height 23
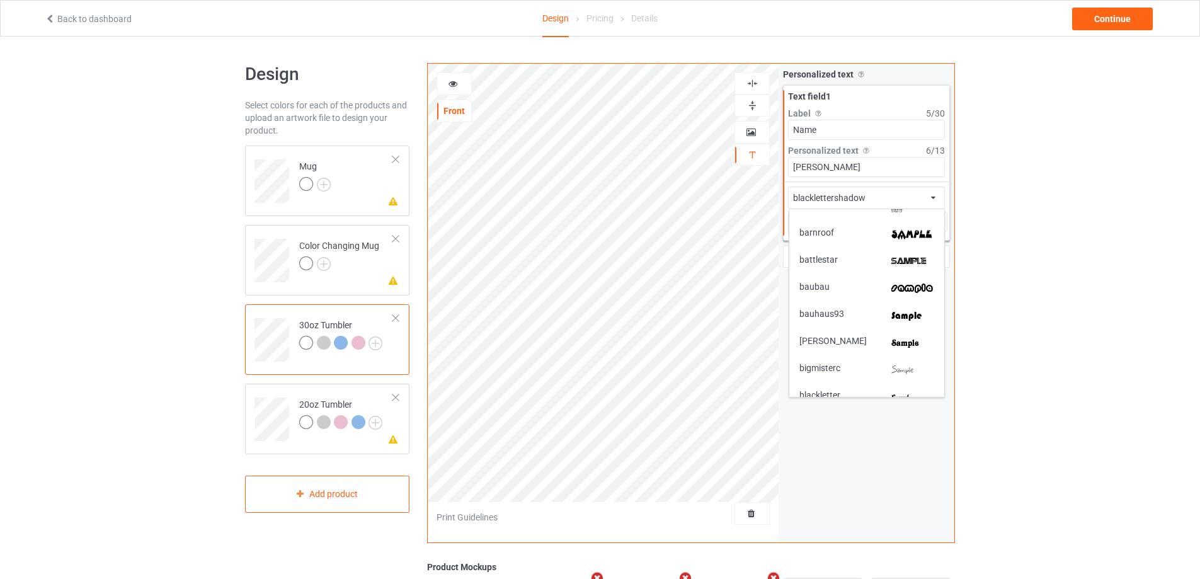
scroll to position [252, 0]
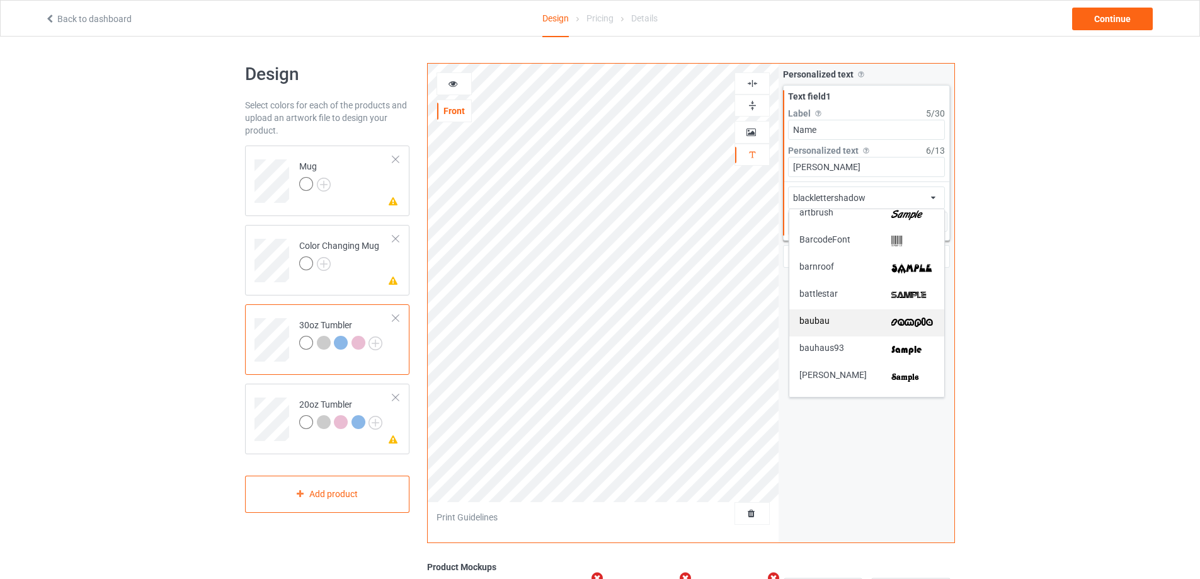
click at [864, 320] on div "baubau" at bounding box center [866, 322] width 135 height 13
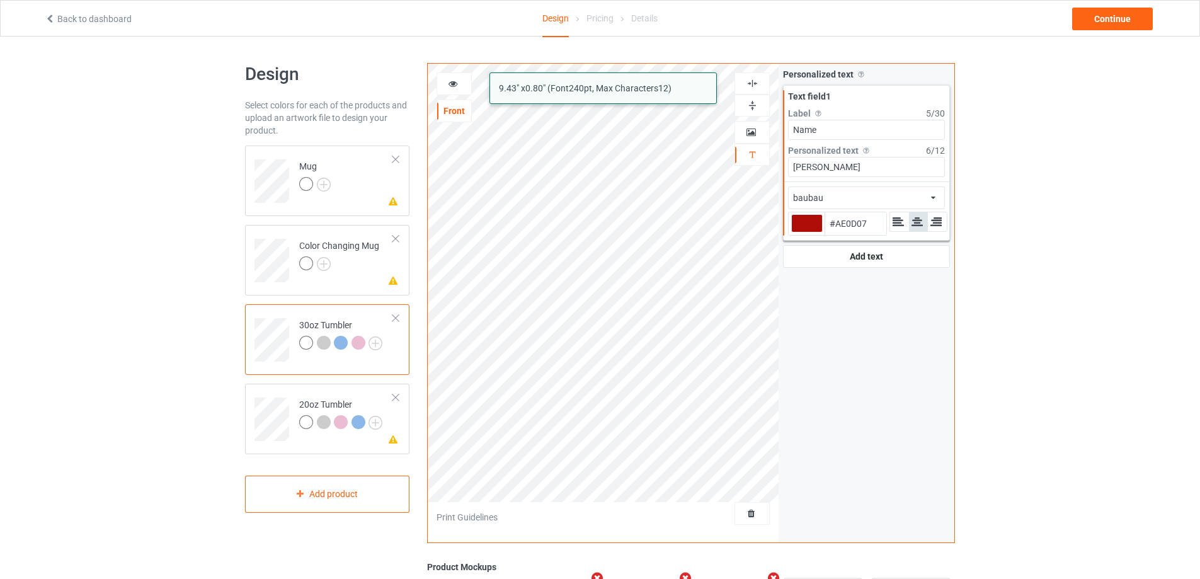
type input "#ae0d07"
click at [452, 86] on icon at bounding box center [453, 81] width 11 height 9
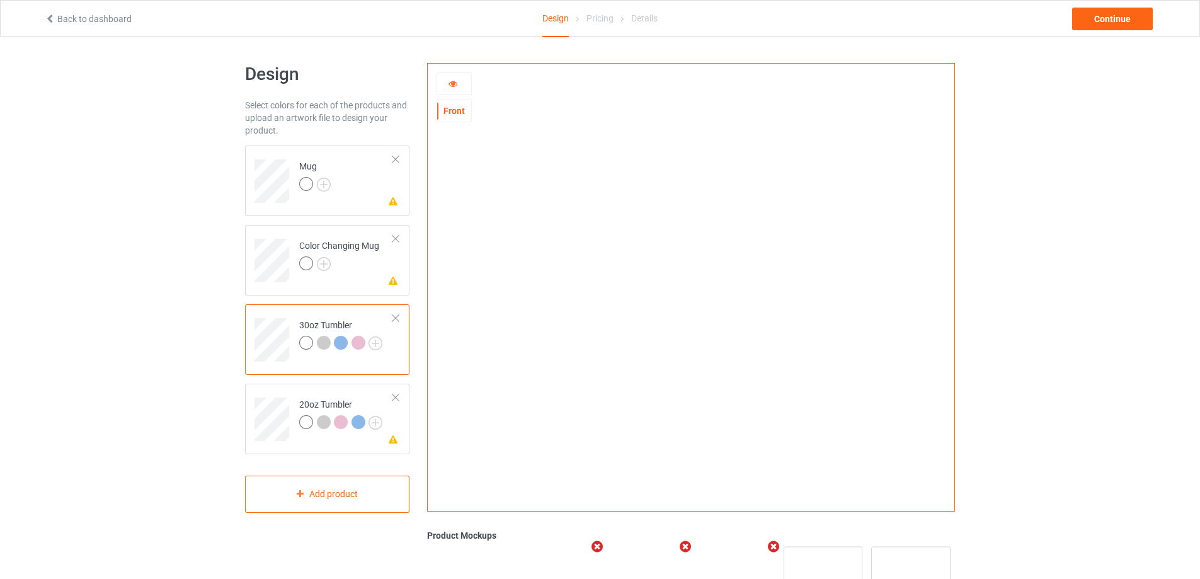
click at [455, 83] on icon at bounding box center [453, 81] width 11 height 9
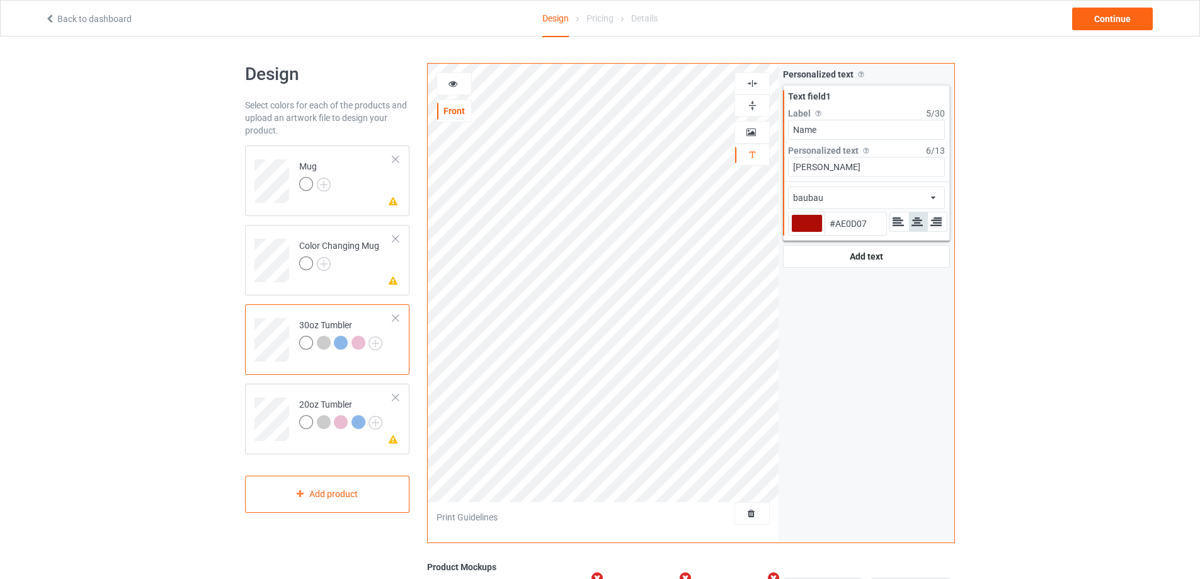
click at [932, 205] on div "baubau african airstream aladdin alcohollicks [PERSON_NAME] almontesnow anglica…" at bounding box center [866, 197] width 157 height 23
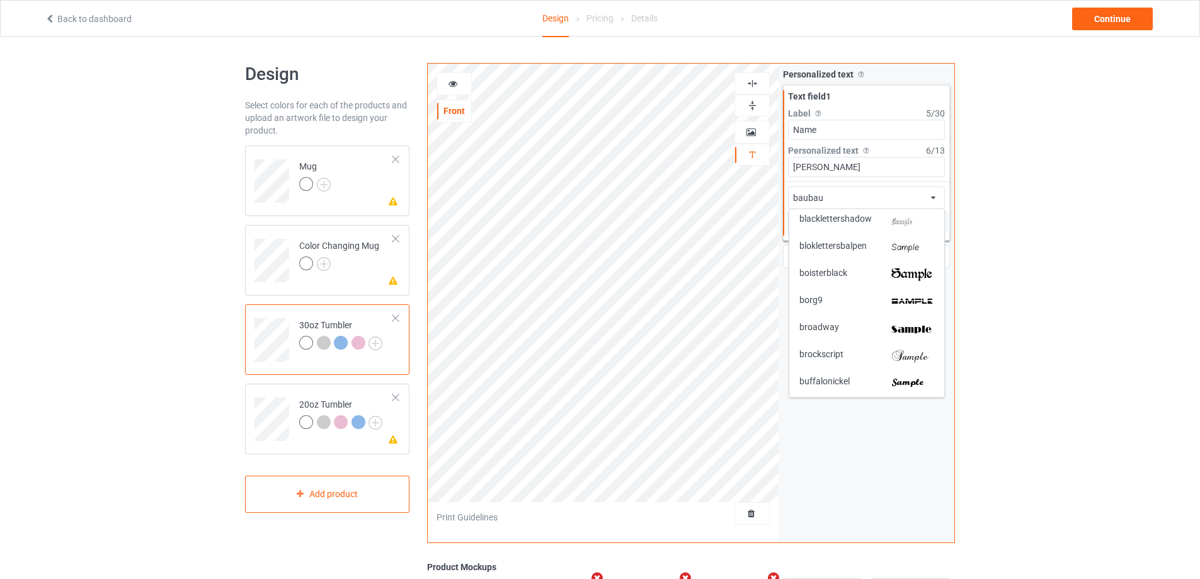
scroll to position [504, 0]
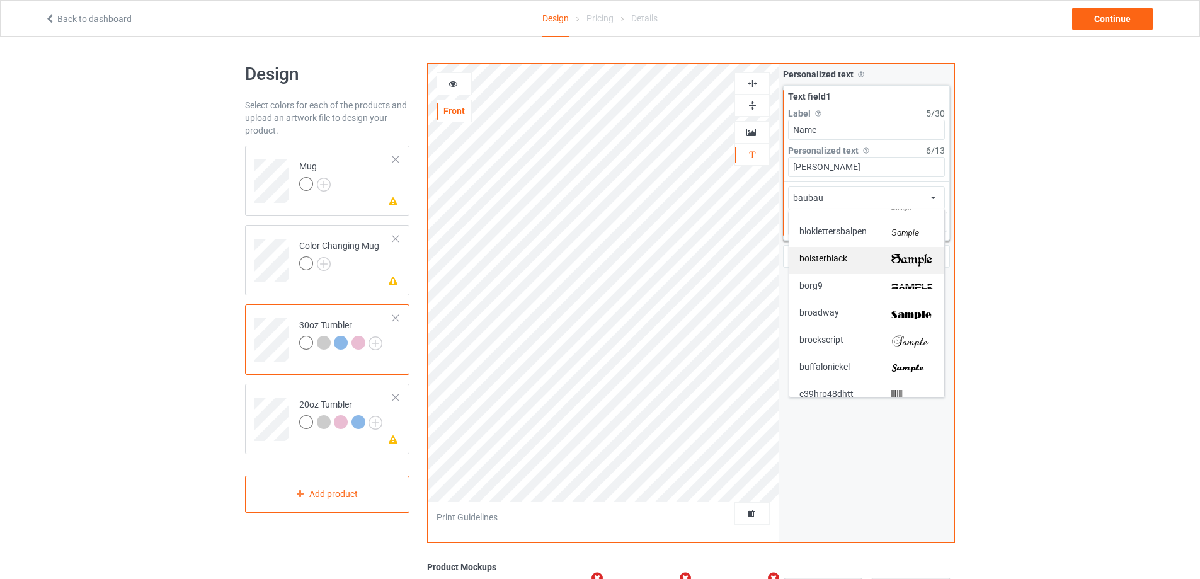
click at [923, 263] on img at bounding box center [912, 260] width 43 height 13
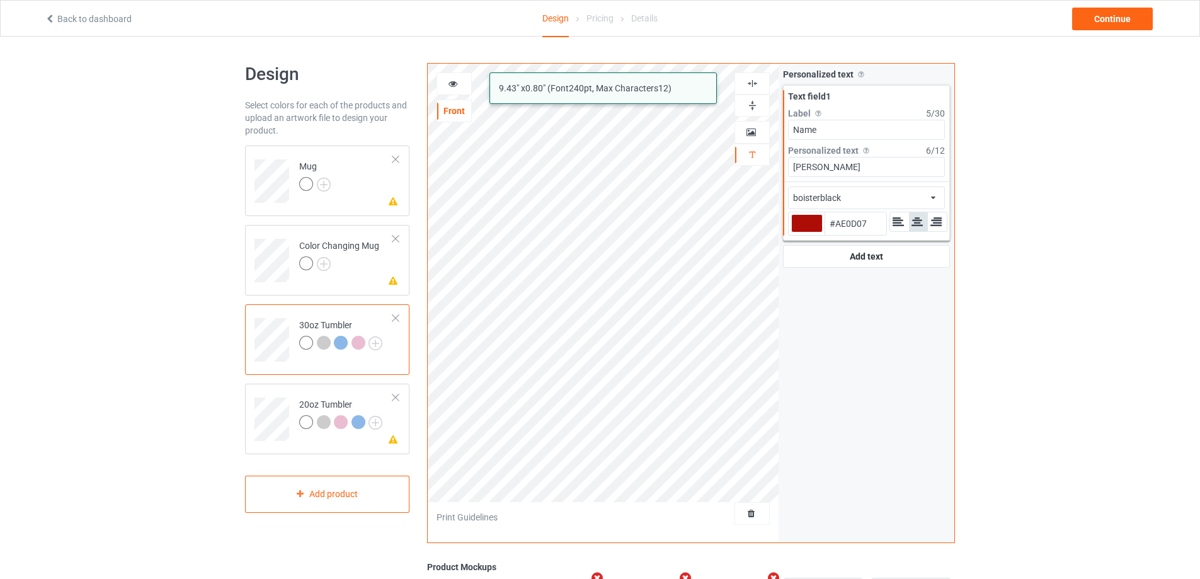
type input "#ae0d07"
click at [450, 83] on icon at bounding box center [453, 81] width 11 height 9
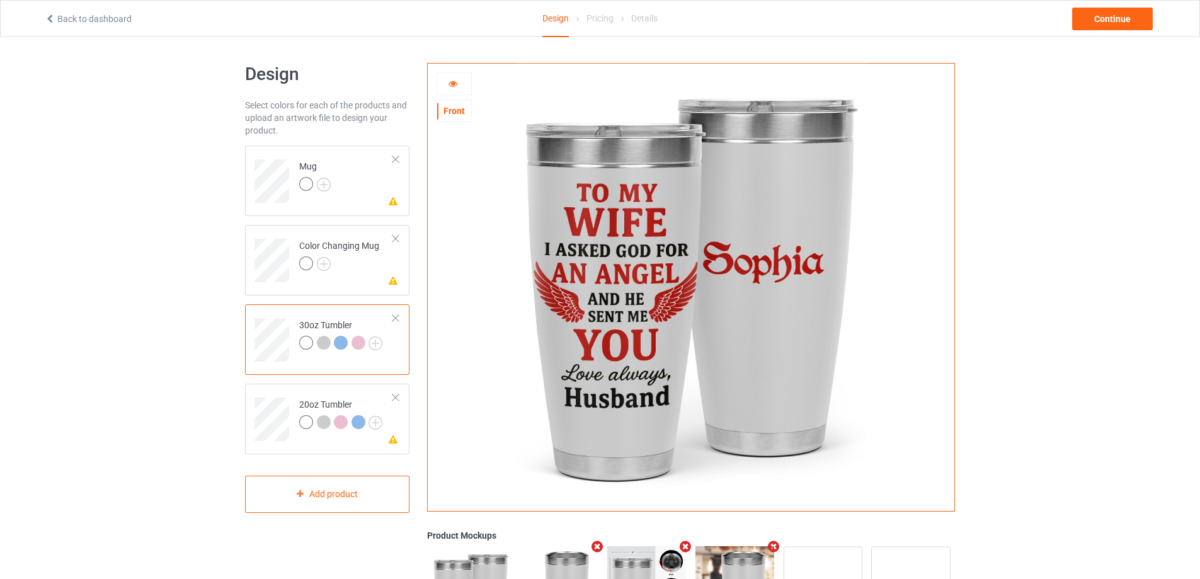
click at [304, 343] on div at bounding box center [306, 343] width 14 height 14
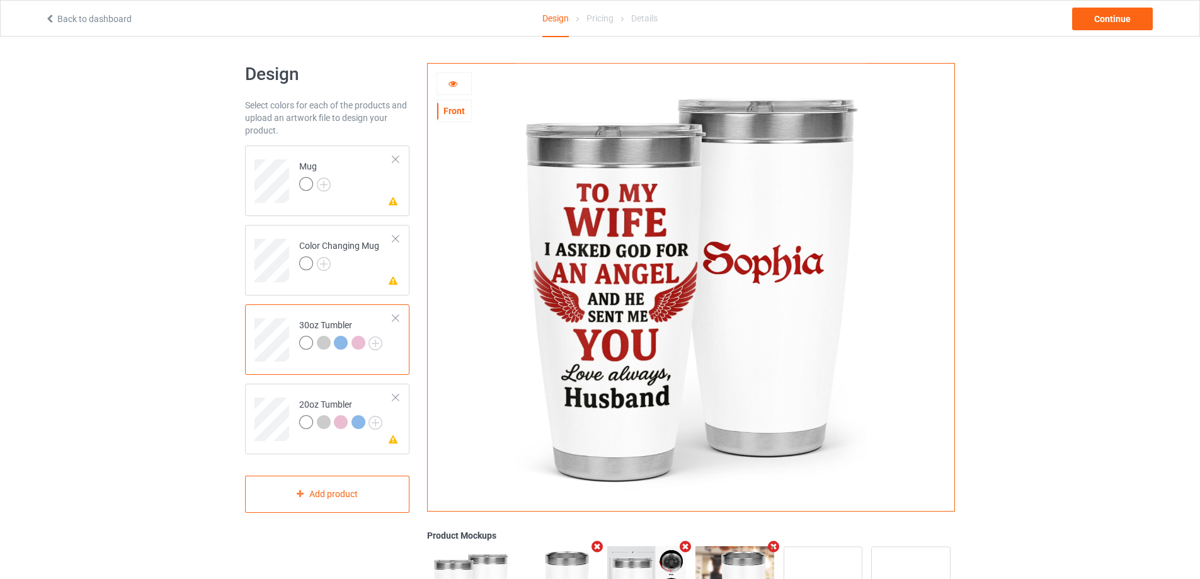
click at [454, 78] on icon at bounding box center [453, 81] width 11 height 9
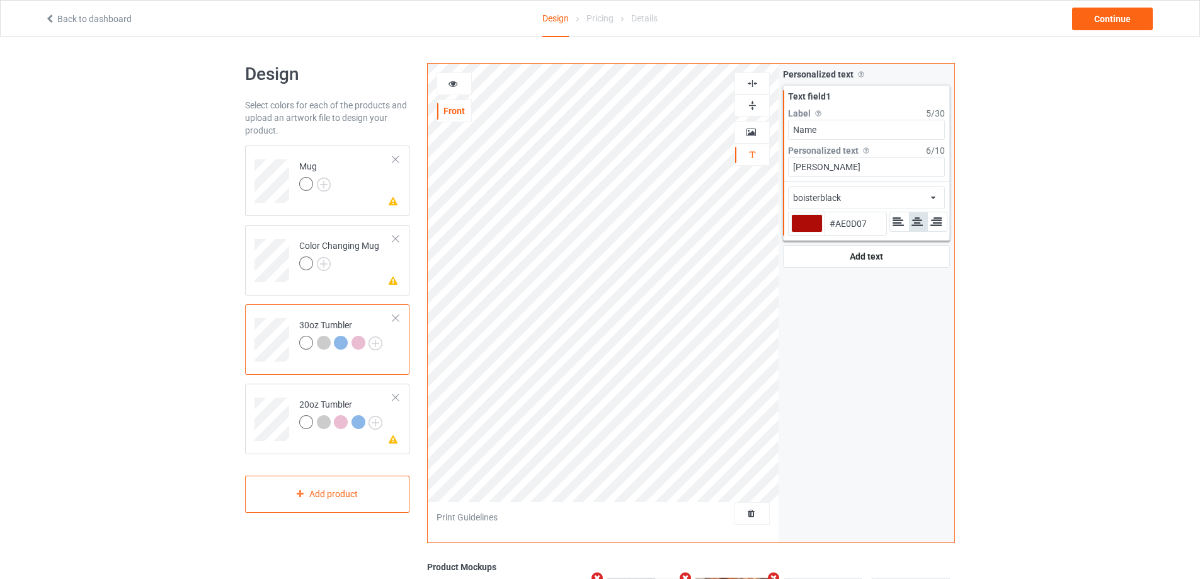
click at [904, 192] on div "boisterblack african airstream aladdin alcohollicks [PERSON_NAME] almontesnow a…" at bounding box center [866, 197] width 157 height 23
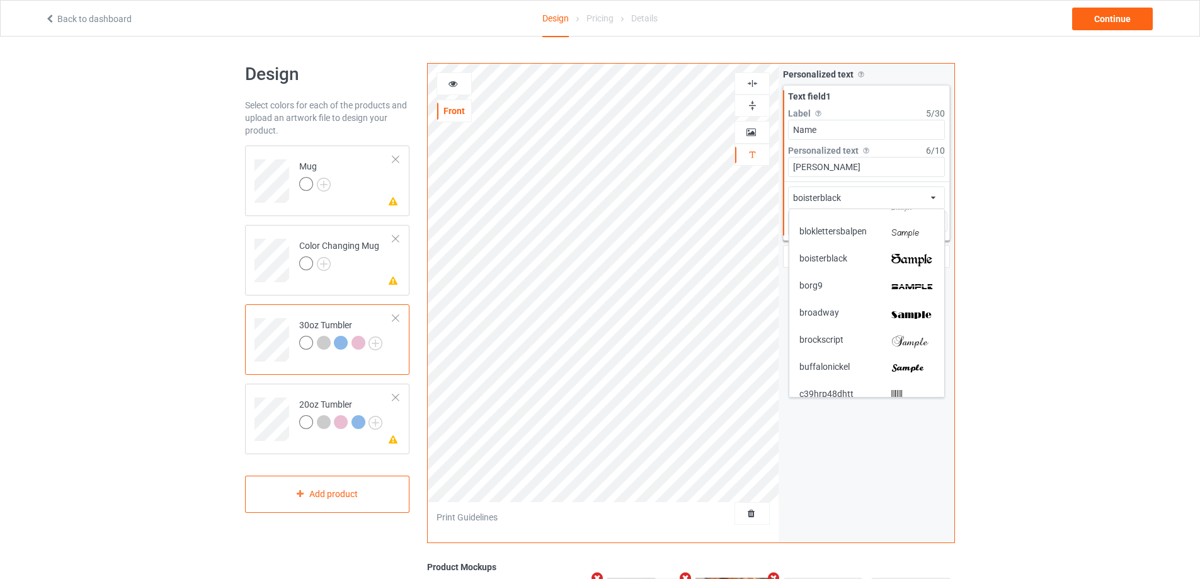
scroll to position [378, 0]
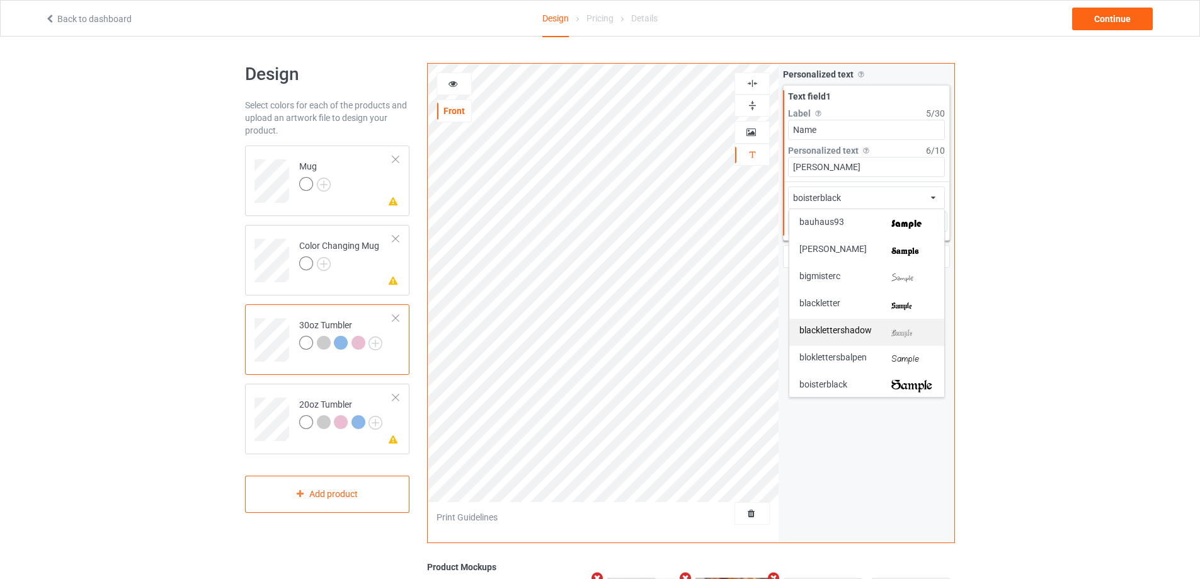
click at [903, 330] on img at bounding box center [912, 332] width 43 height 13
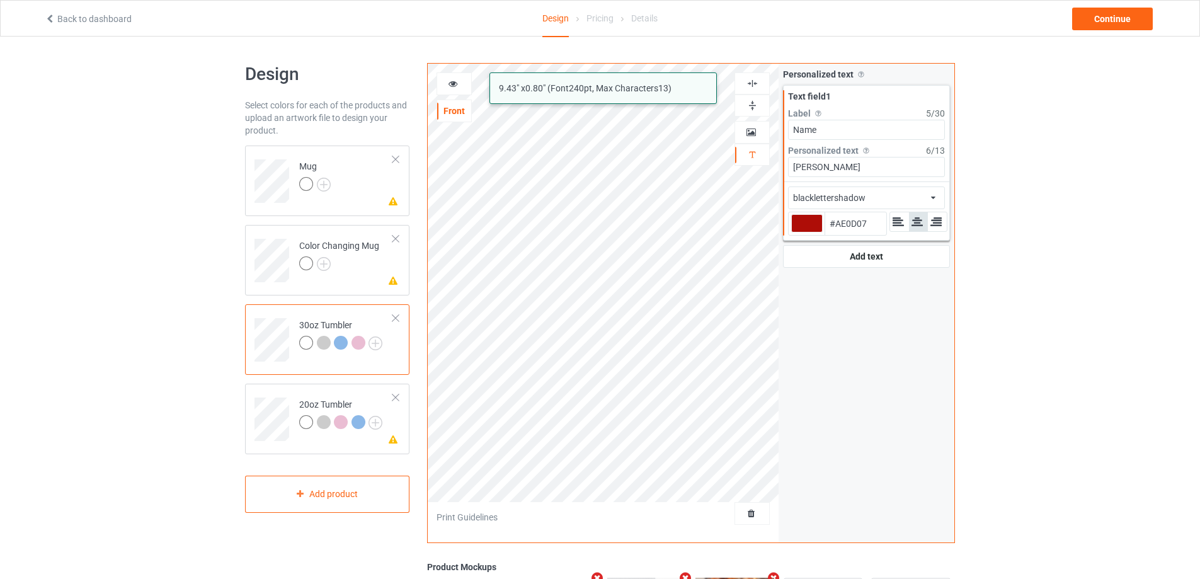
click at [911, 200] on div "blacklettershadow african airstream aladdin alcohollicks [PERSON_NAME] almontes…" at bounding box center [866, 197] width 157 height 23
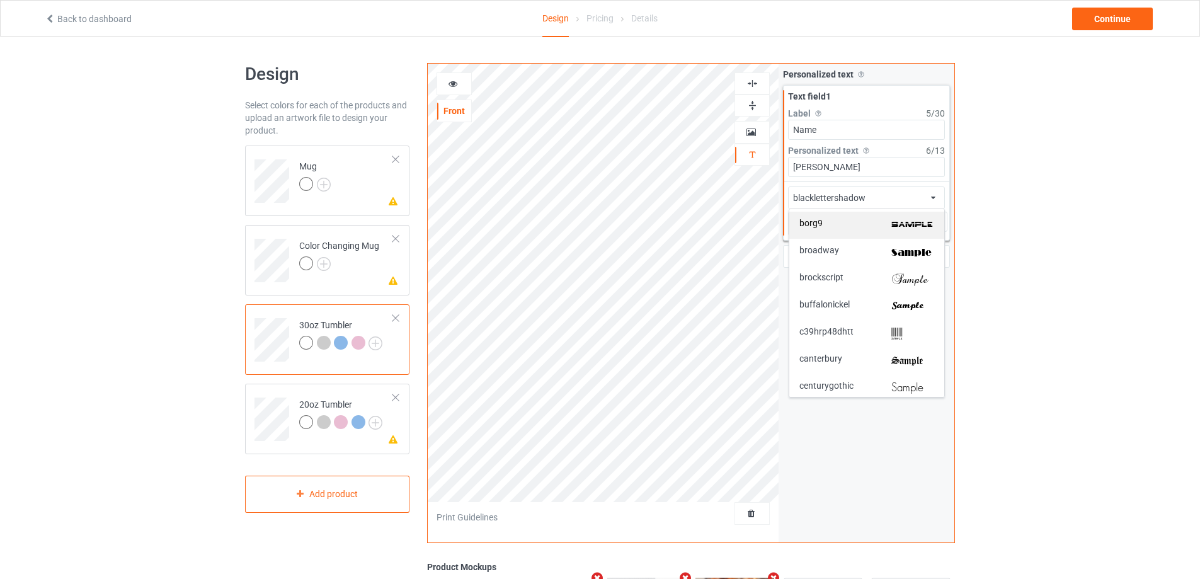
scroll to position [567, 0]
click at [911, 284] on img at bounding box center [912, 278] width 43 height 13
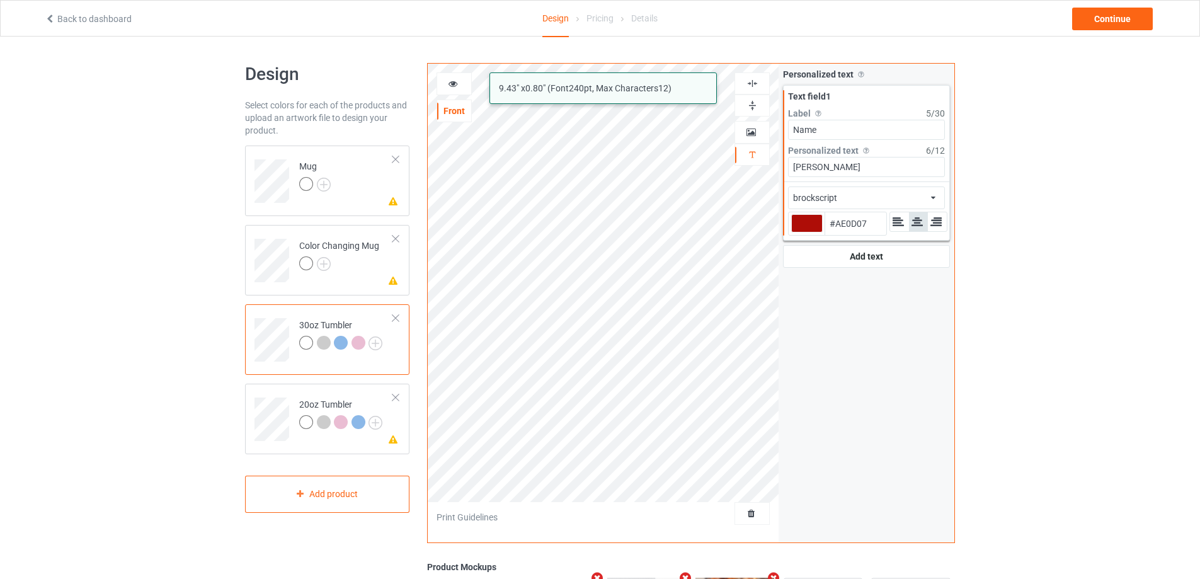
type input "#ae0d07"
click at [449, 83] on icon at bounding box center [453, 81] width 11 height 9
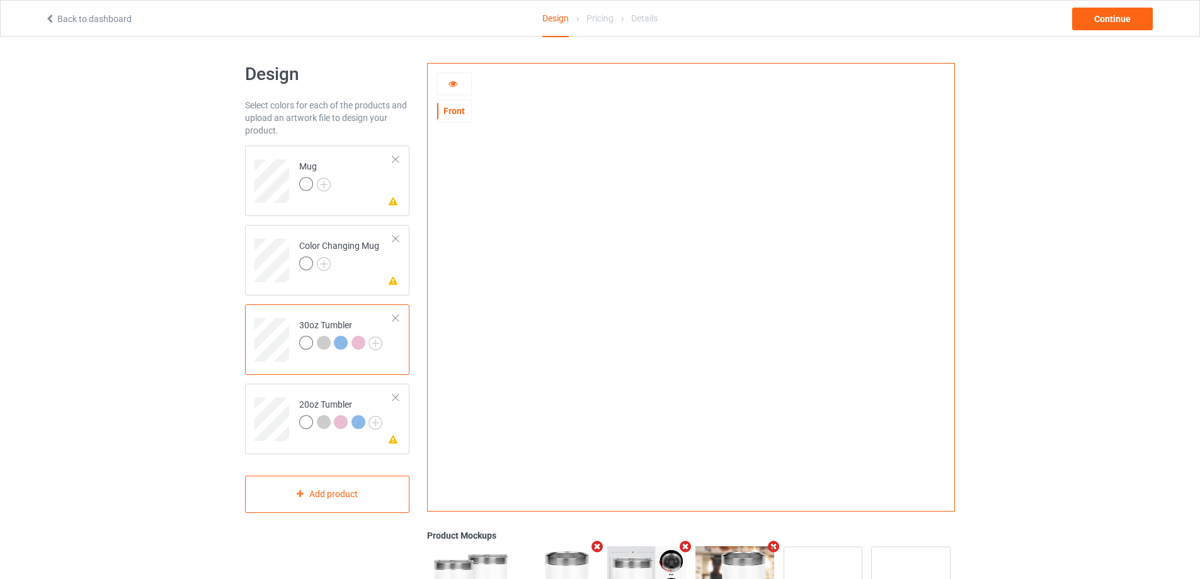
click at [449, 83] on icon at bounding box center [453, 81] width 11 height 9
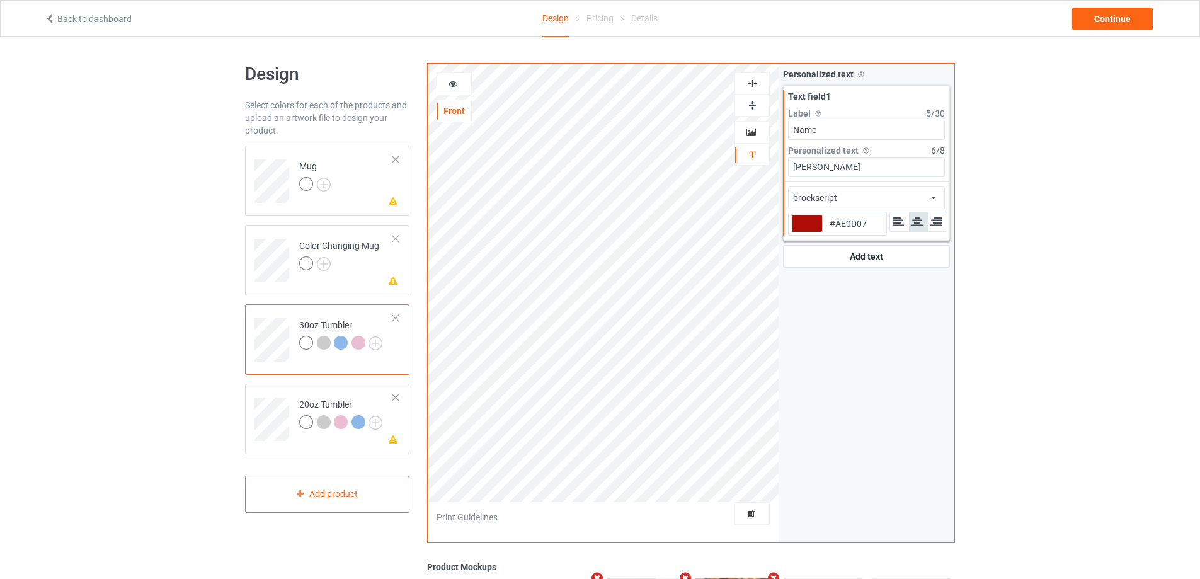
click at [873, 196] on div "brockscript african airstream aladdin alcohollicks [PERSON_NAME] almontesnow an…" at bounding box center [866, 197] width 157 height 23
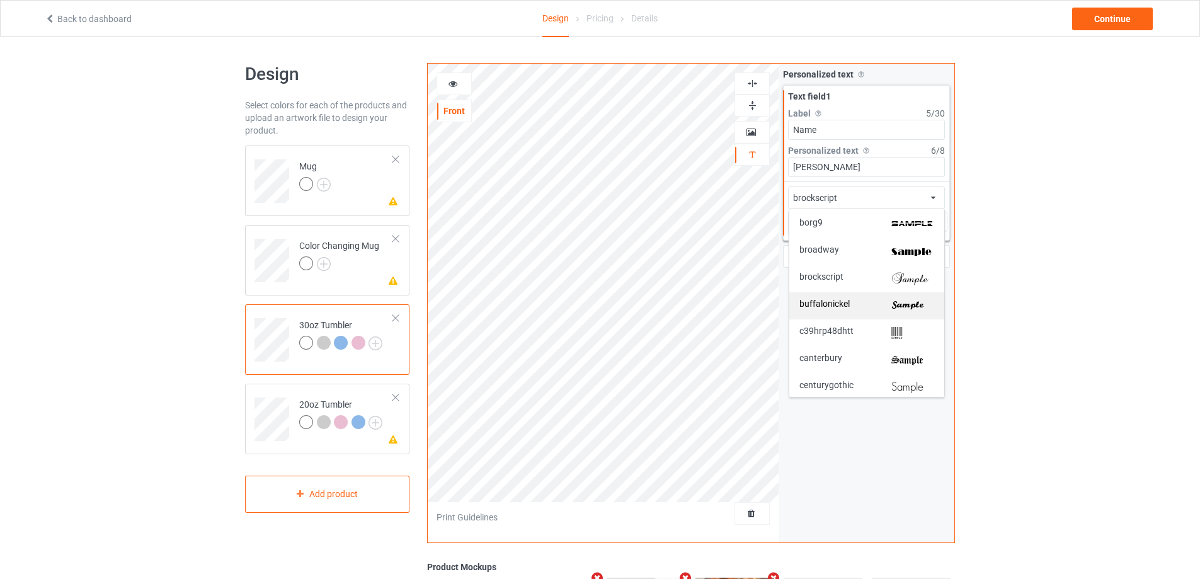
click at [910, 305] on img at bounding box center [912, 305] width 43 height 13
type input "#ae0d07"
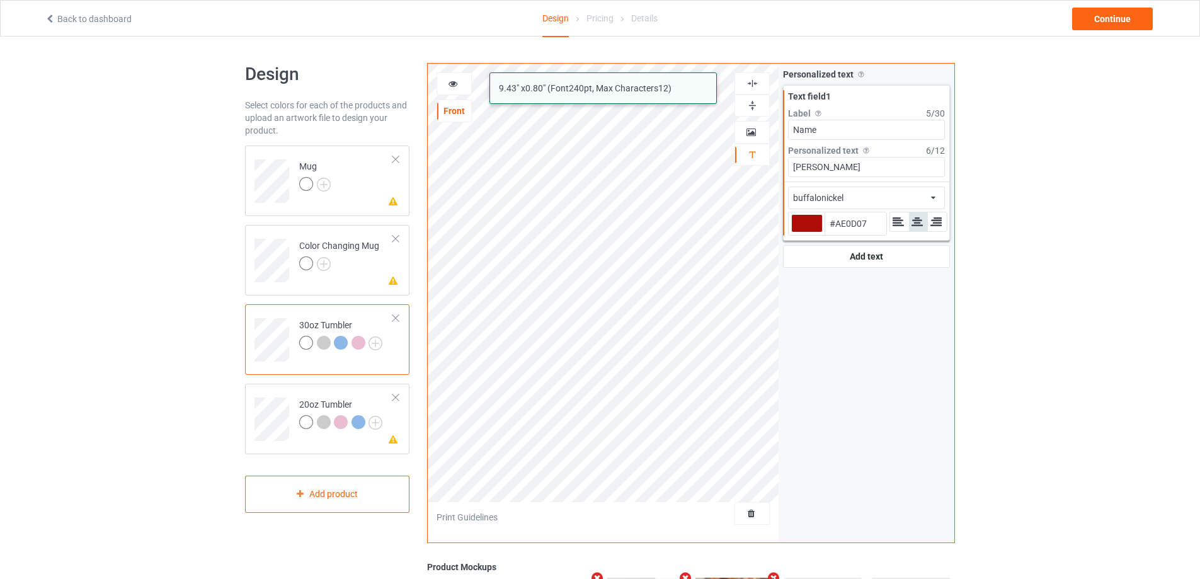
click at [459, 83] on div at bounding box center [454, 83] width 34 height 13
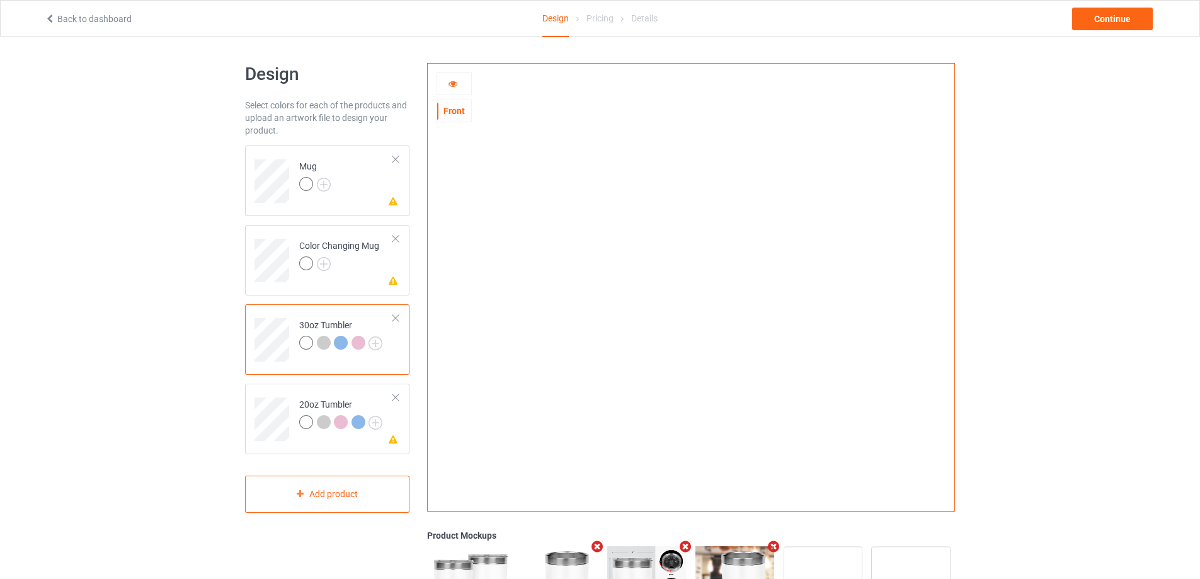
click at [459, 83] on div at bounding box center [454, 83] width 34 height 13
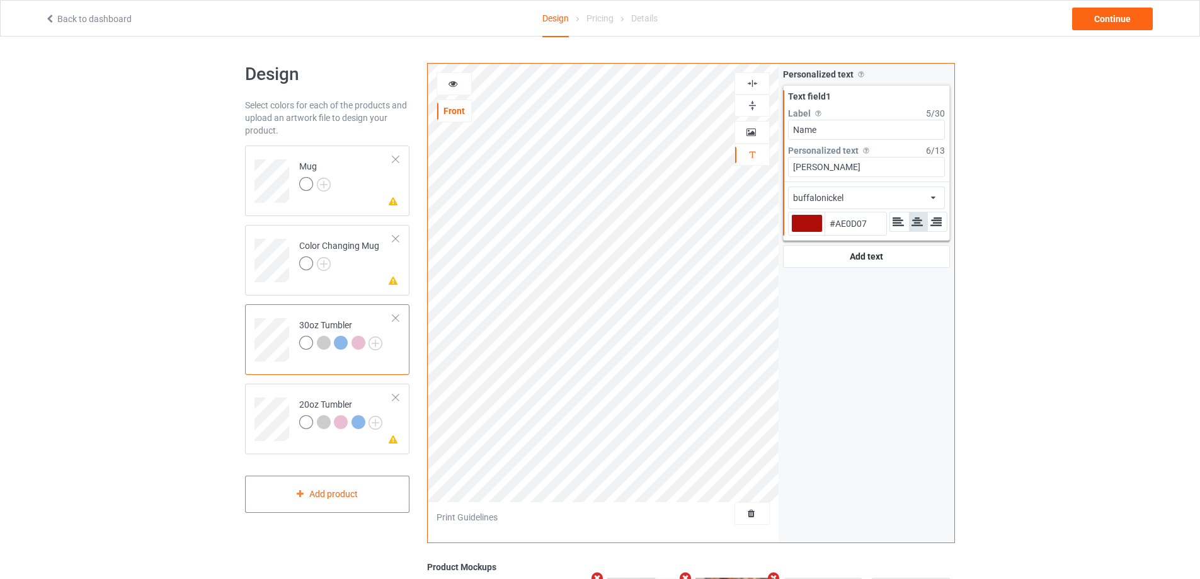
click at [880, 200] on div "buffalonickel african airstream aladdin alcohollicks [PERSON_NAME] almontesnow …" at bounding box center [866, 197] width 157 height 23
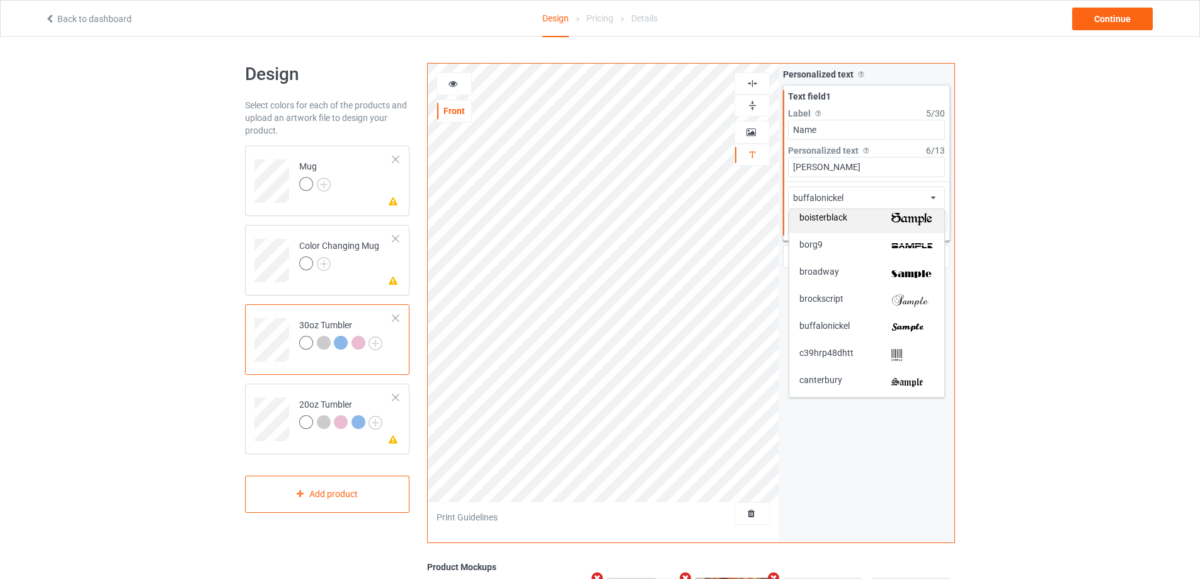
scroll to position [630, 0]
click at [899, 300] on img at bounding box center [912, 296] width 43 height 13
type input "#ae0d07"
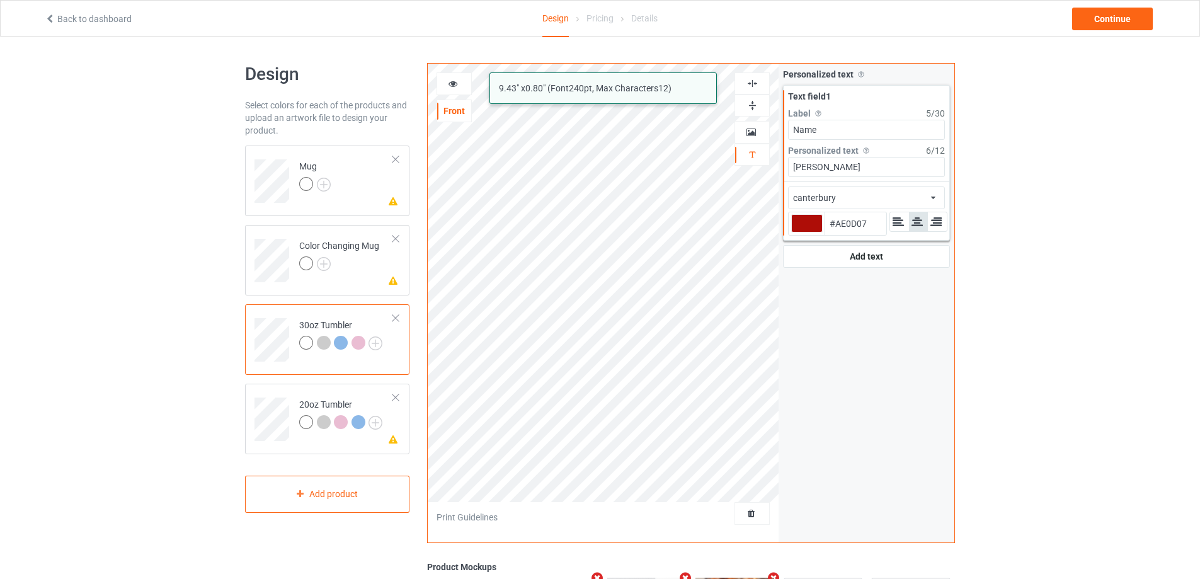
click at [455, 83] on icon at bounding box center [453, 81] width 11 height 9
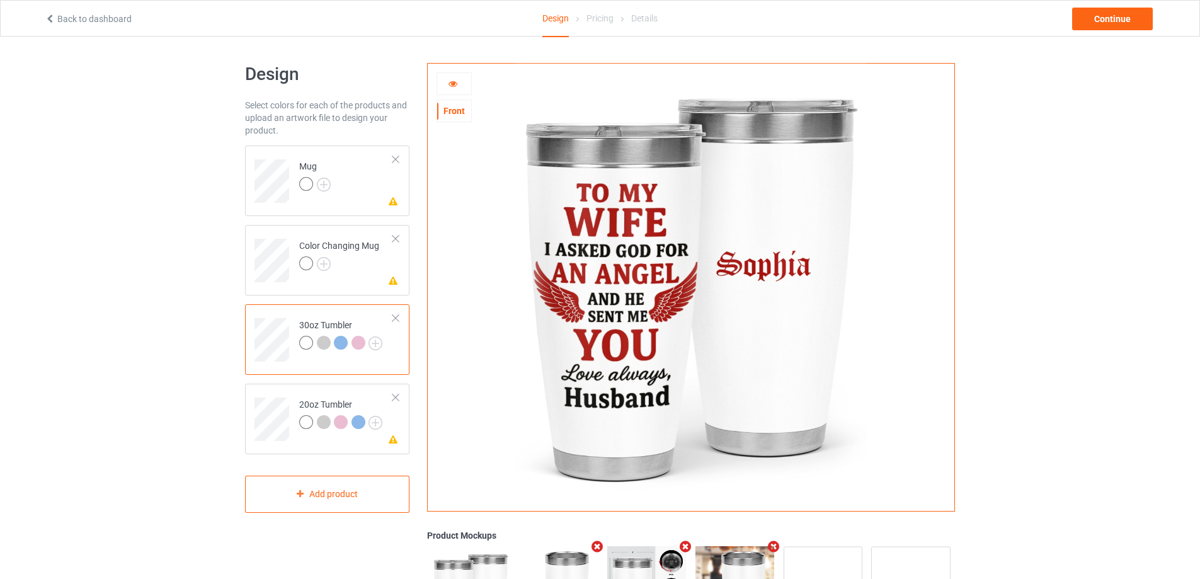
click at [455, 83] on icon at bounding box center [453, 81] width 11 height 9
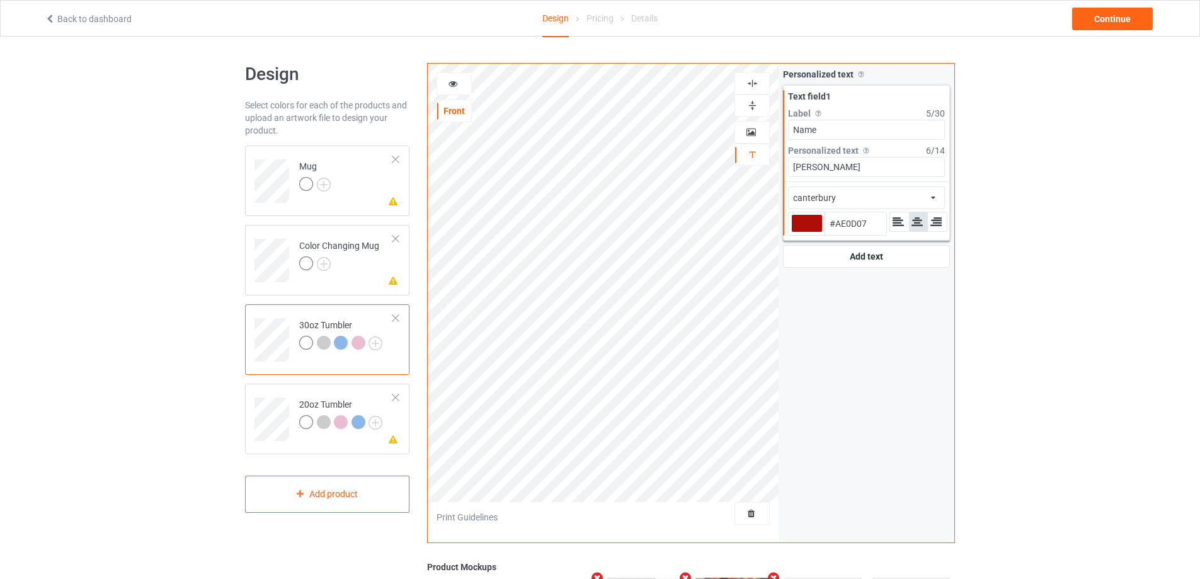
click at [853, 190] on div "canterbury african airstream aladdin alcohollicks [PERSON_NAME] almontesnow ang…" at bounding box center [866, 197] width 157 height 23
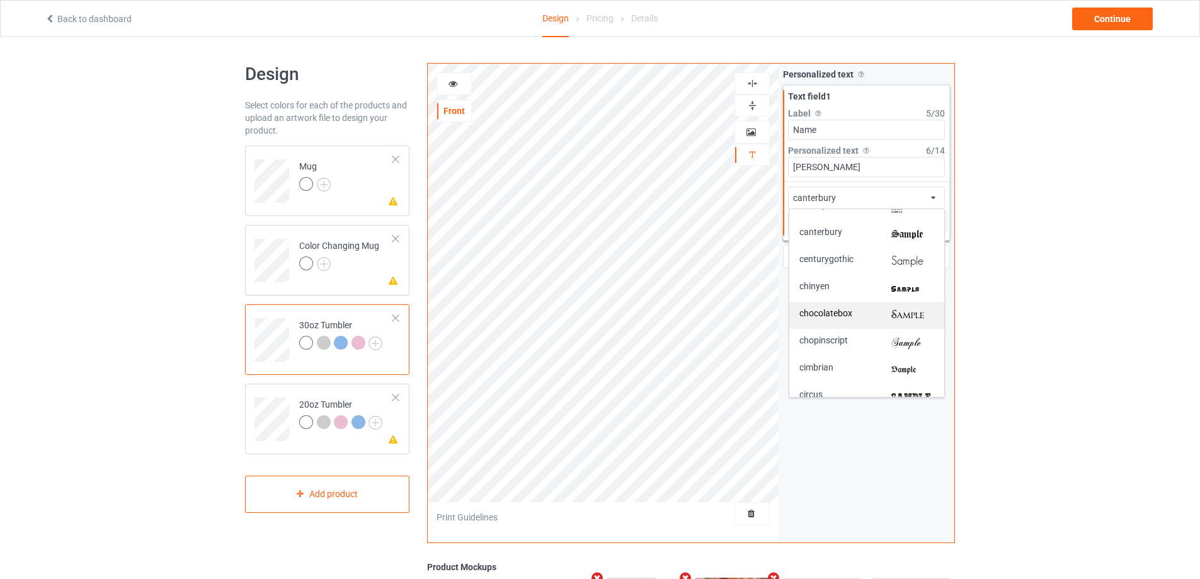
click at [899, 312] on img at bounding box center [912, 315] width 43 height 13
type input "#ae0d07"
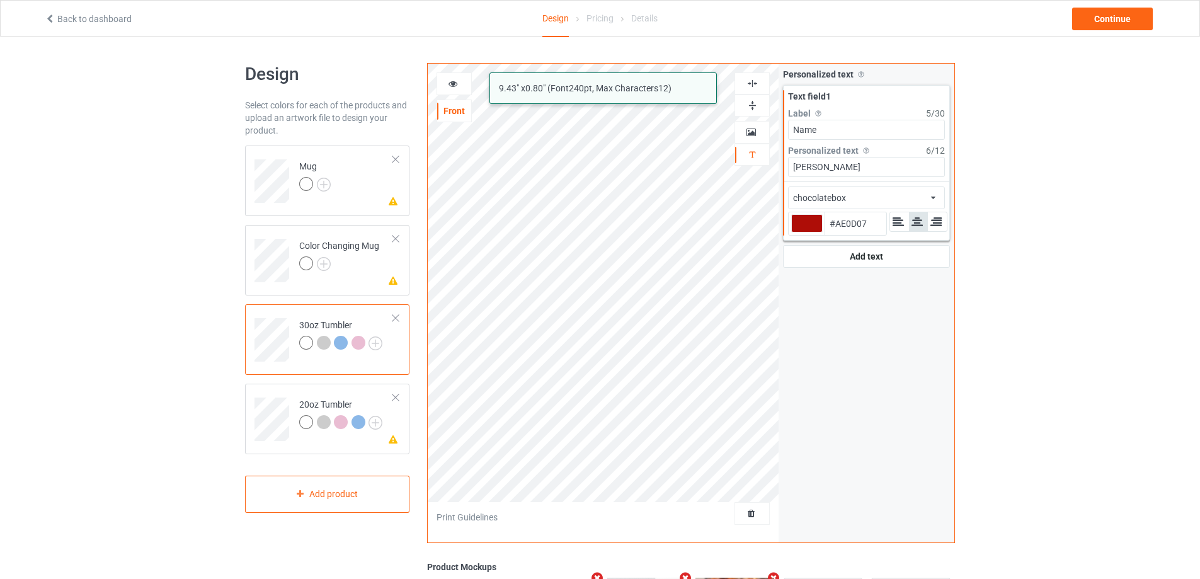
click at [455, 83] on icon at bounding box center [453, 81] width 11 height 9
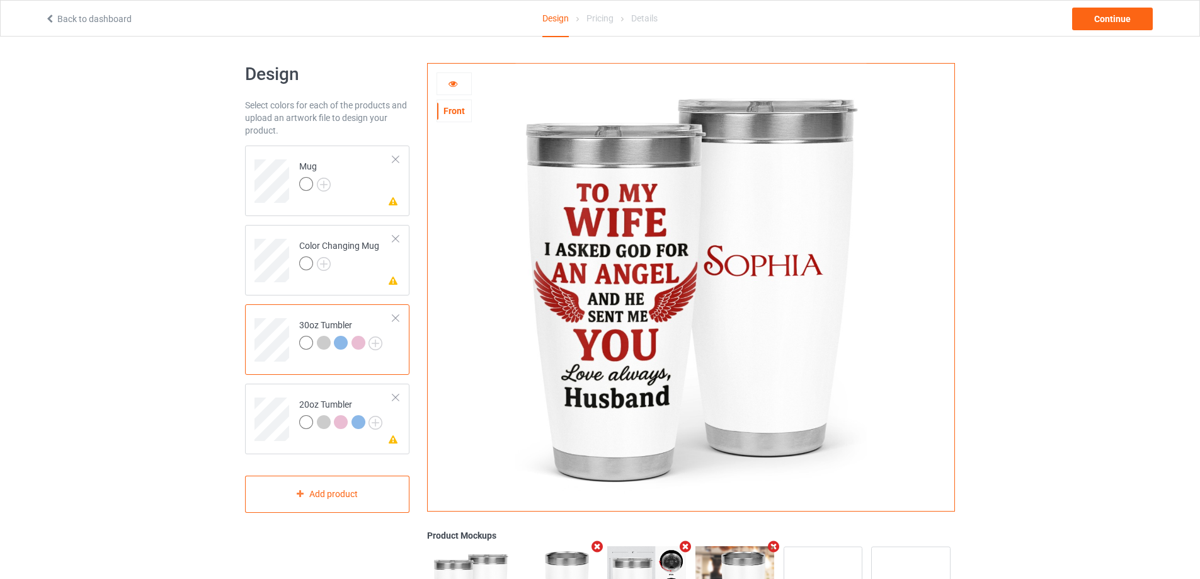
click at [455, 83] on icon at bounding box center [453, 81] width 11 height 9
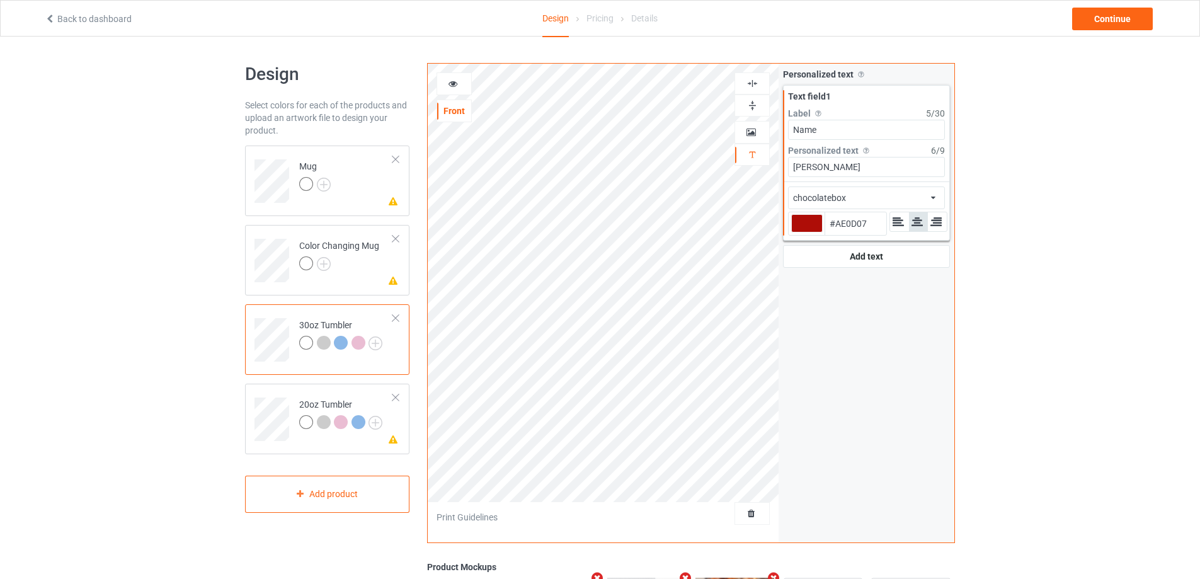
click at [894, 201] on div "chocolatebox african airstream aladdin alcohollicks [PERSON_NAME] almontesnow a…" at bounding box center [866, 197] width 157 height 23
click at [915, 246] on img at bounding box center [912, 243] width 43 height 13
type input "#ae0d07"
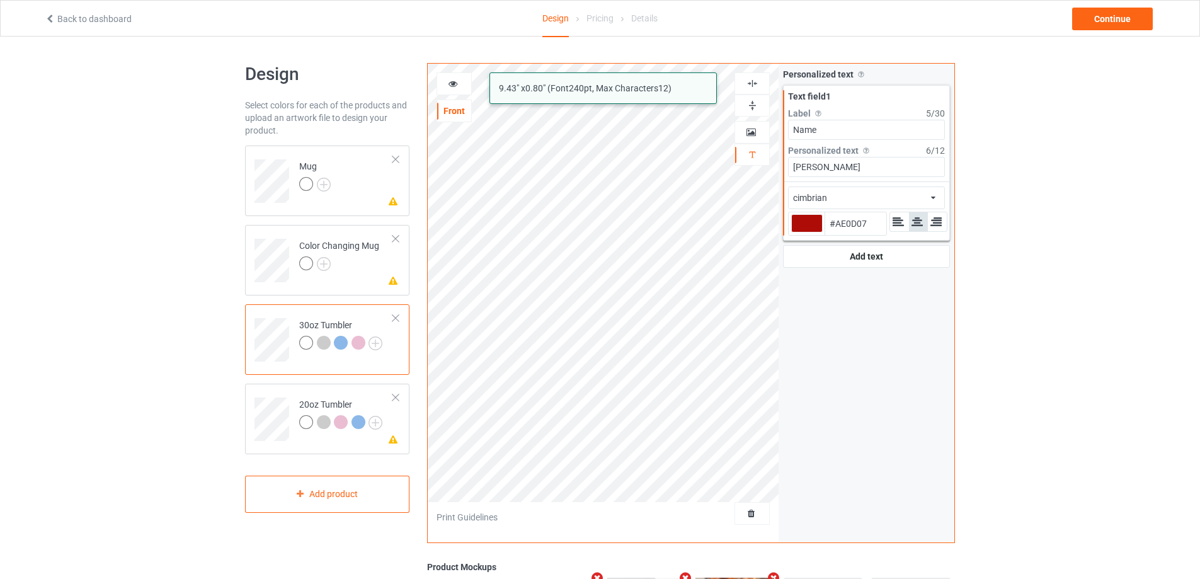
click at [453, 91] on div at bounding box center [454, 83] width 35 height 23
click at [455, 86] on icon at bounding box center [453, 81] width 11 height 9
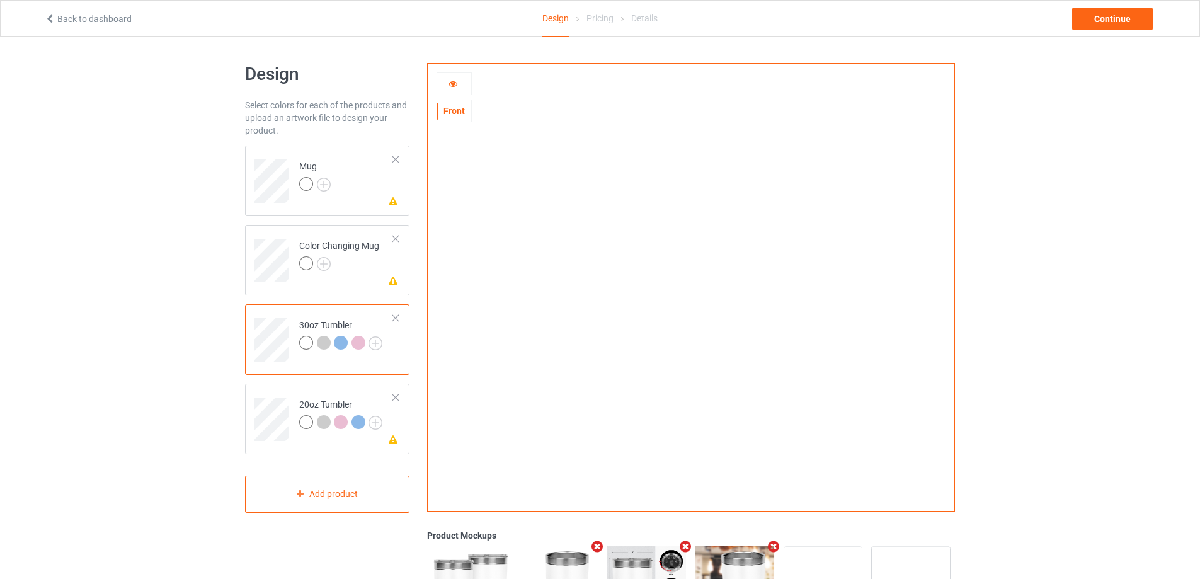
click at [455, 86] on icon at bounding box center [453, 81] width 11 height 9
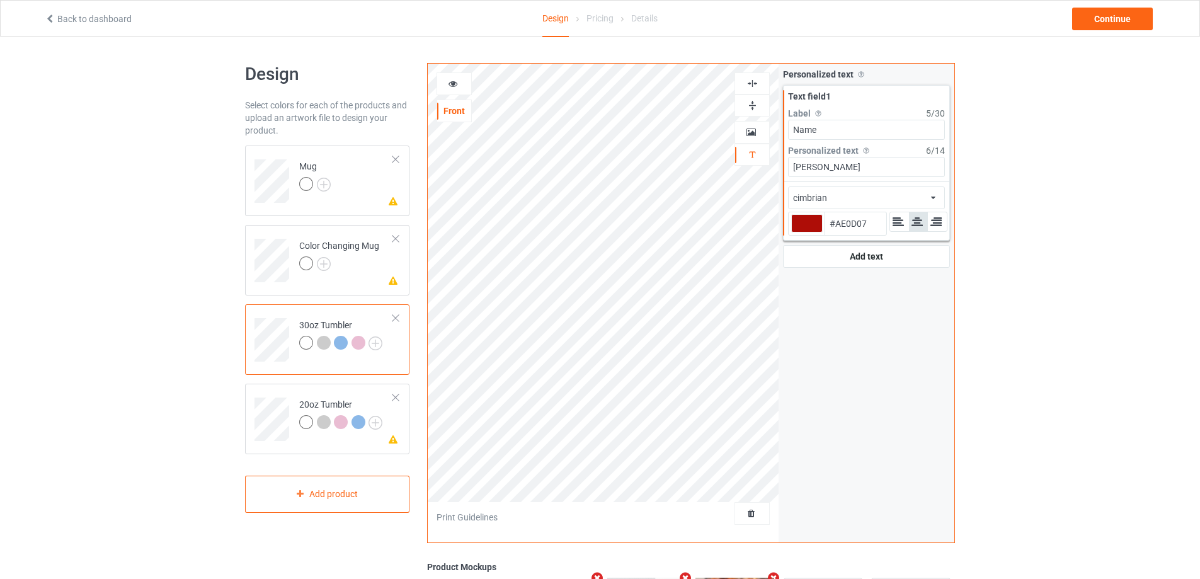
click at [888, 200] on div "cimbrian african airstream aladdin alcohollicks [PERSON_NAME] almontesnow angli…" at bounding box center [866, 197] width 157 height 23
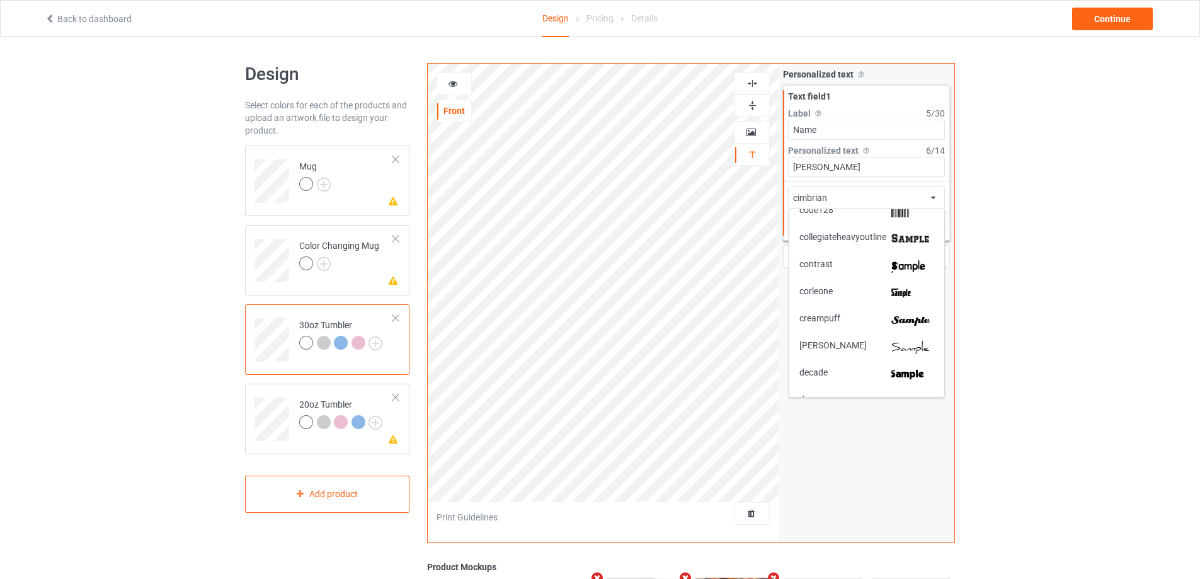
scroll to position [1008, 0]
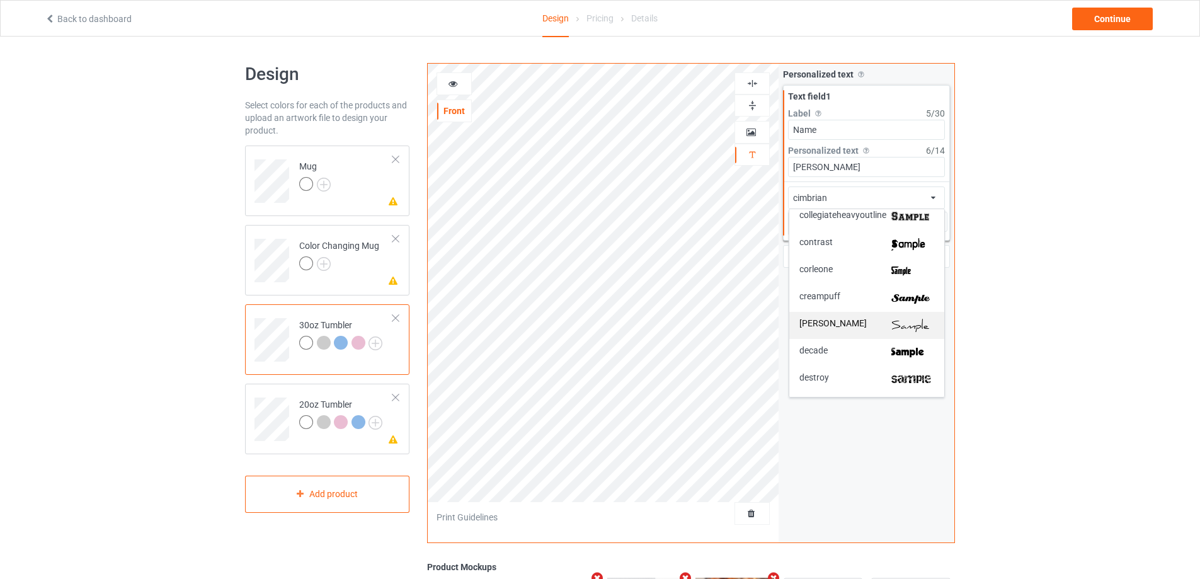
click at [915, 322] on img at bounding box center [912, 325] width 43 height 13
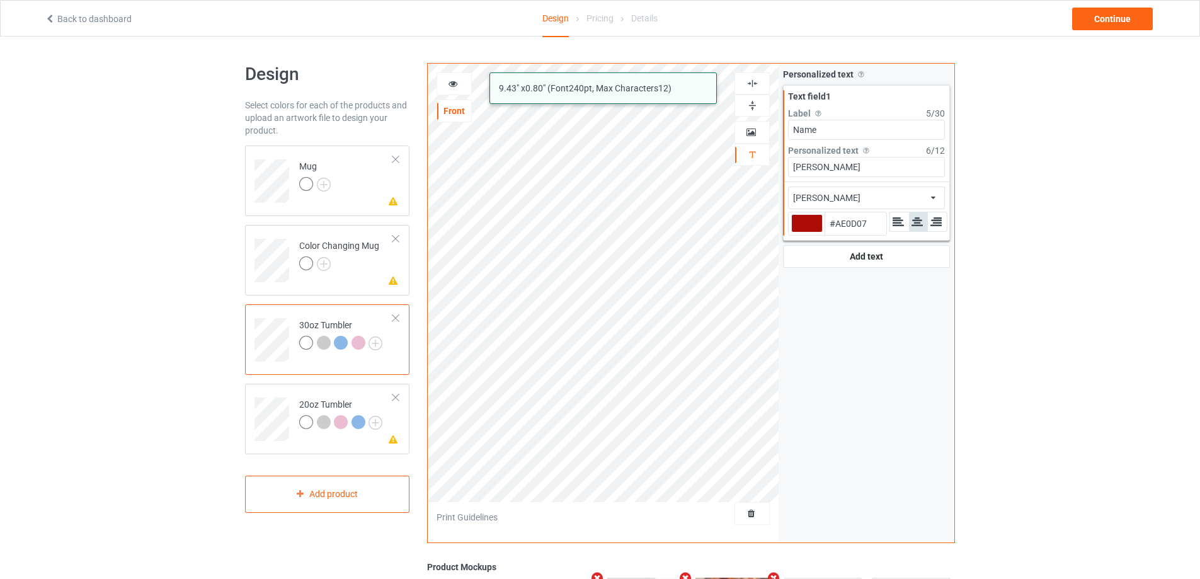
type input "#ae0d07"
click at [450, 82] on icon at bounding box center [453, 81] width 11 height 9
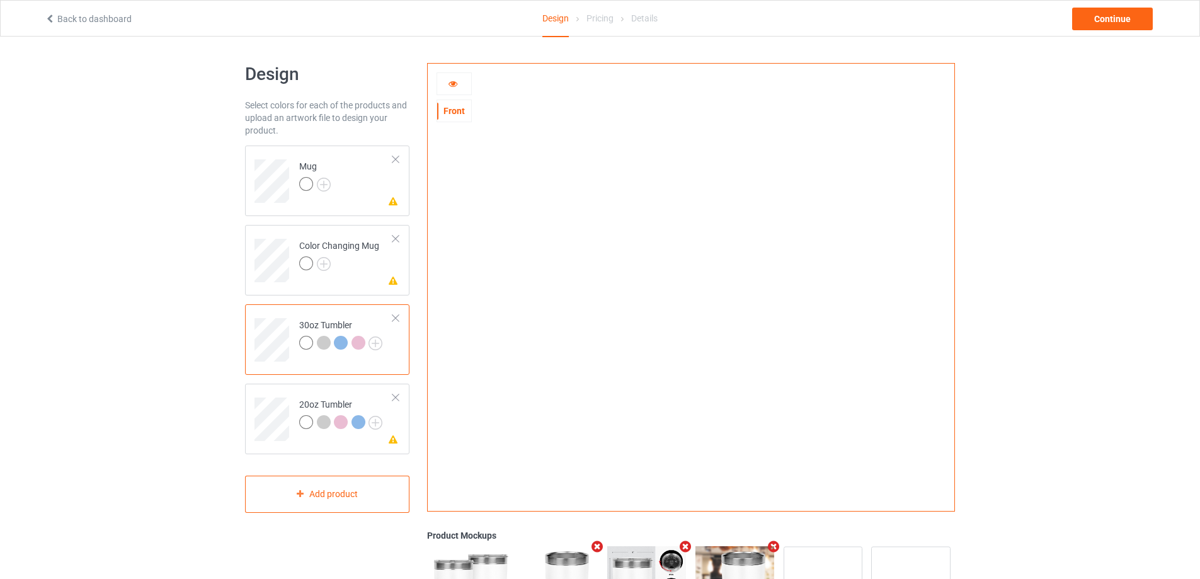
click at [450, 82] on icon at bounding box center [453, 81] width 11 height 9
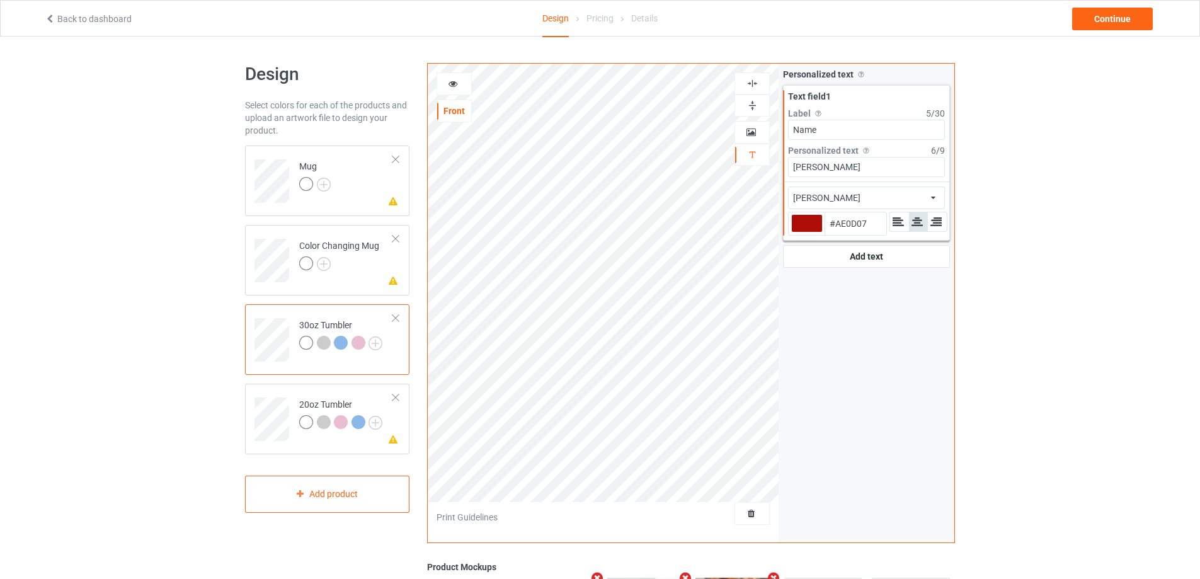
click at [861, 200] on div "[PERSON_NAME] airstream aladdin alcohollicks [PERSON_NAME] almontesnow anglican…" at bounding box center [866, 197] width 157 height 23
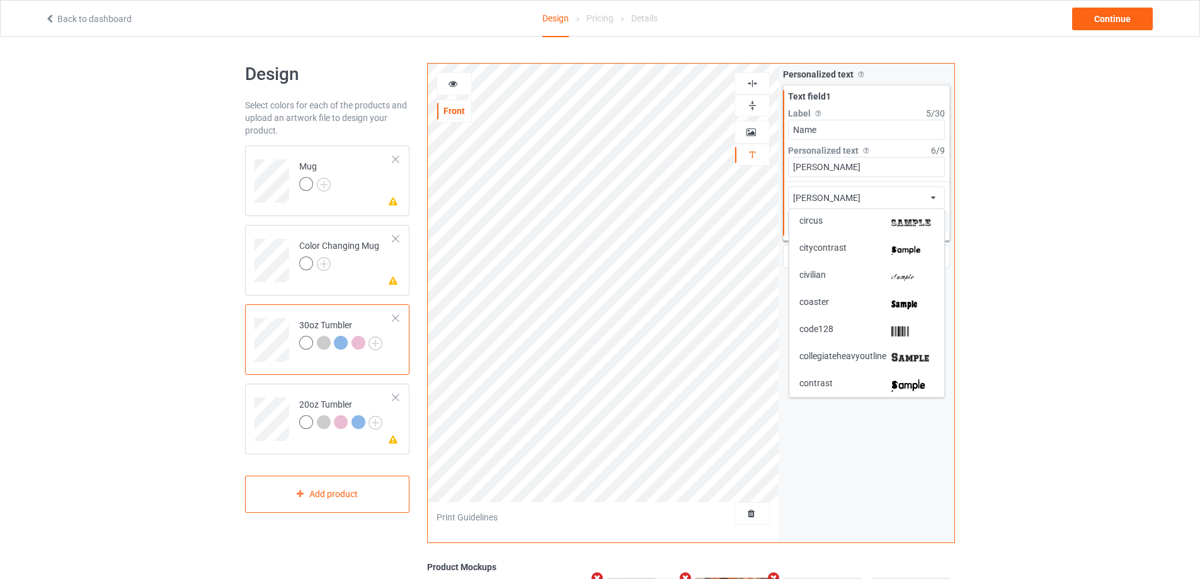
scroll to position [882, 0]
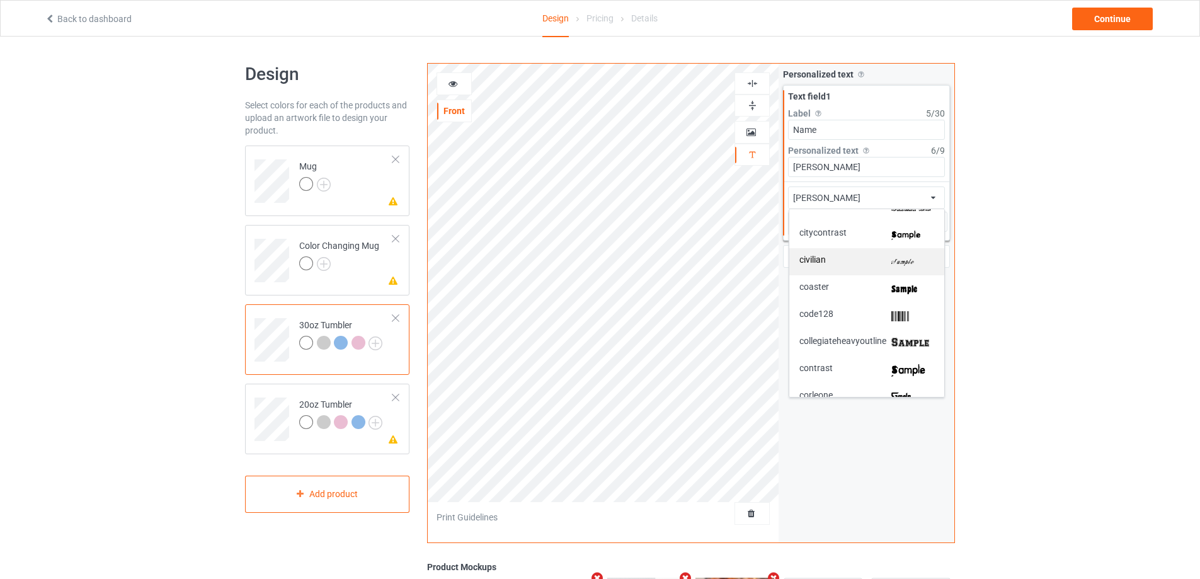
click at [908, 262] on img at bounding box center [912, 261] width 43 height 13
type input "#ae0d07"
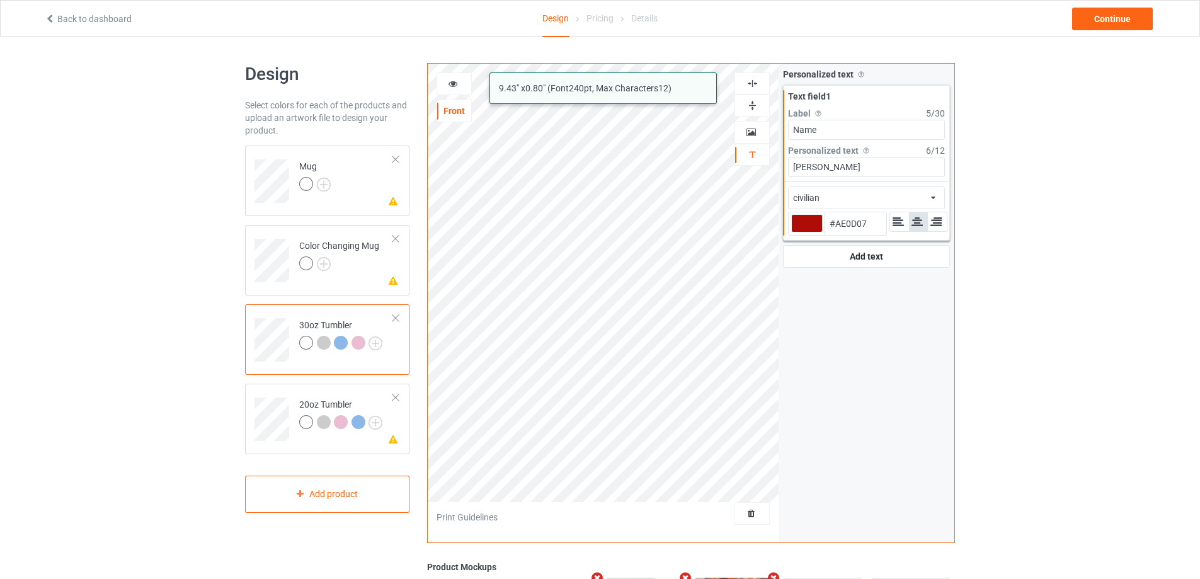
click at [450, 83] on icon at bounding box center [453, 81] width 11 height 9
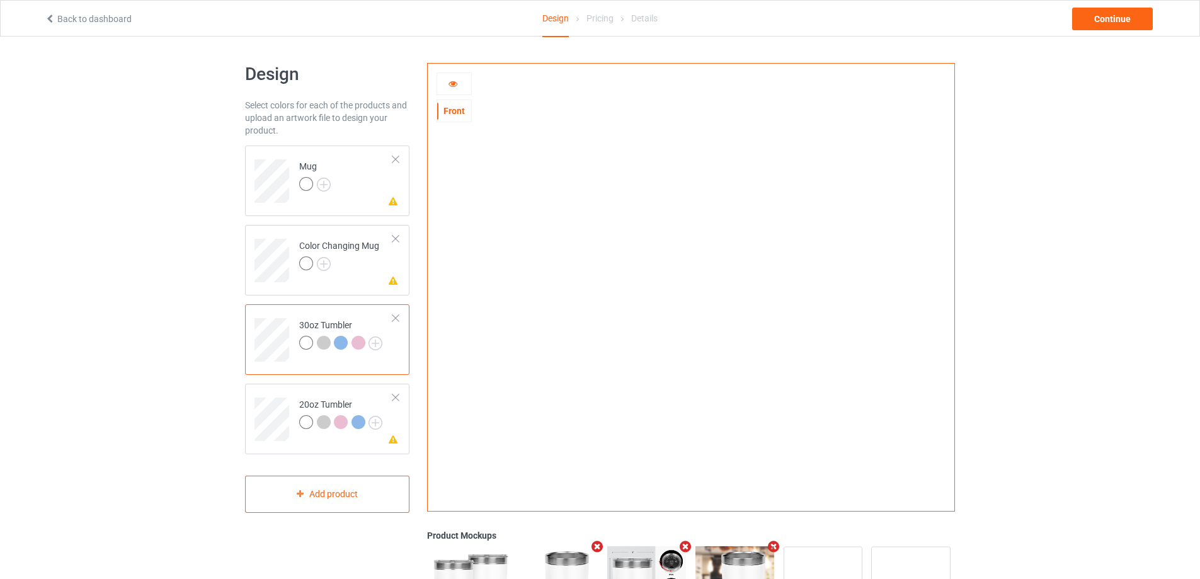
click at [450, 83] on icon at bounding box center [453, 81] width 11 height 9
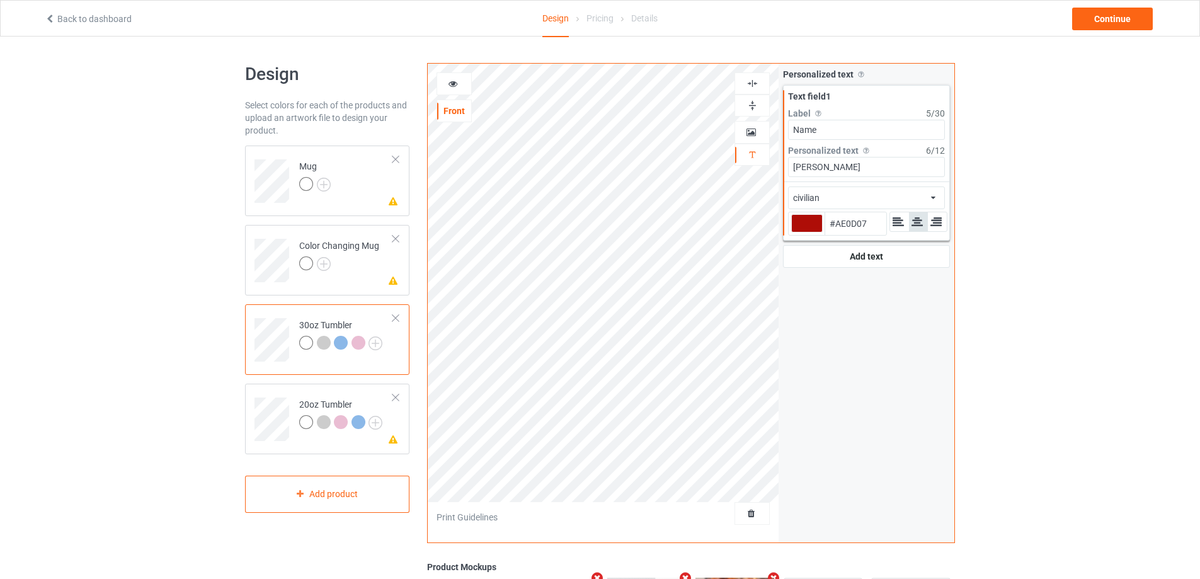
click at [852, 197] on div "civilian african airstream aladdin alcohollicks [PERSON_NAME] almontesnow angli…" at bounding box center [866, 197] width 157 height 23
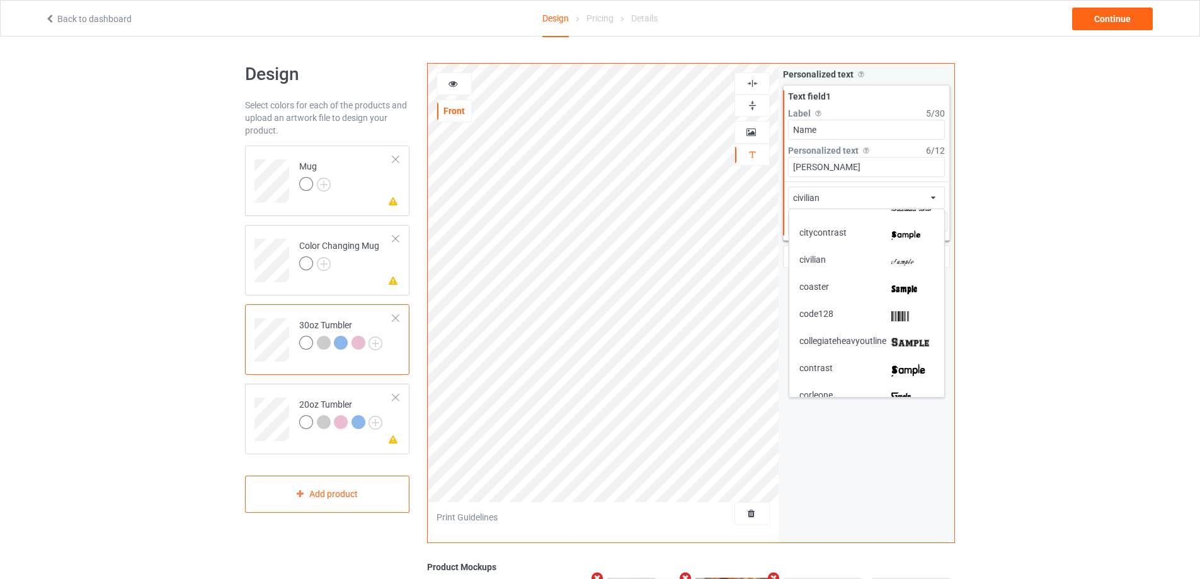
scroll to position [945, 0]
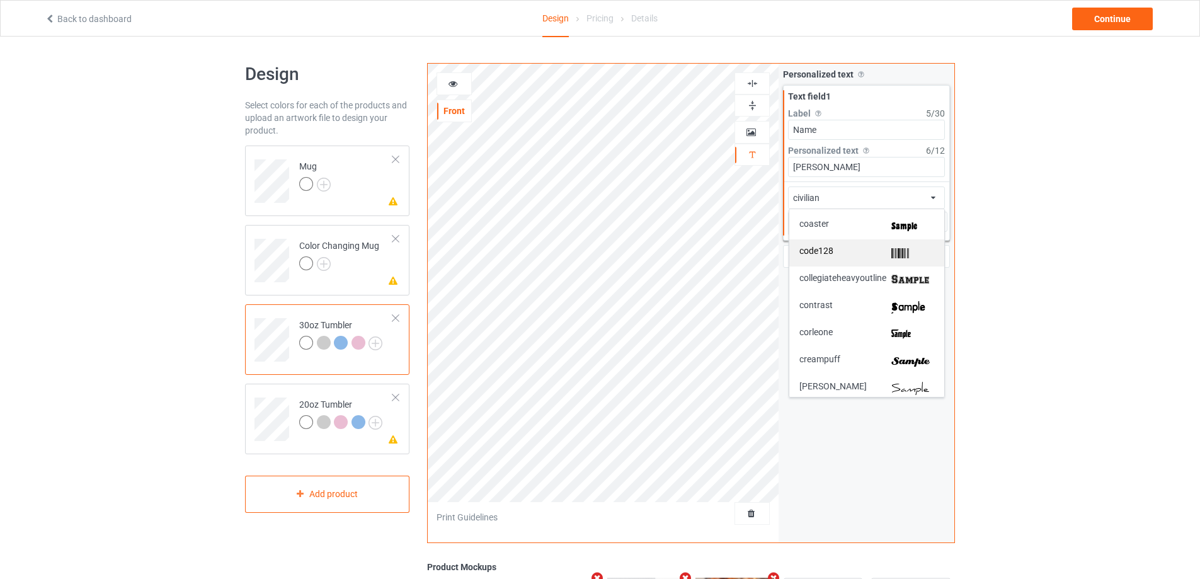
click at [891, 249] on img at bounding box center [912, 252] width 43 height 13
type input "#ae0d07"
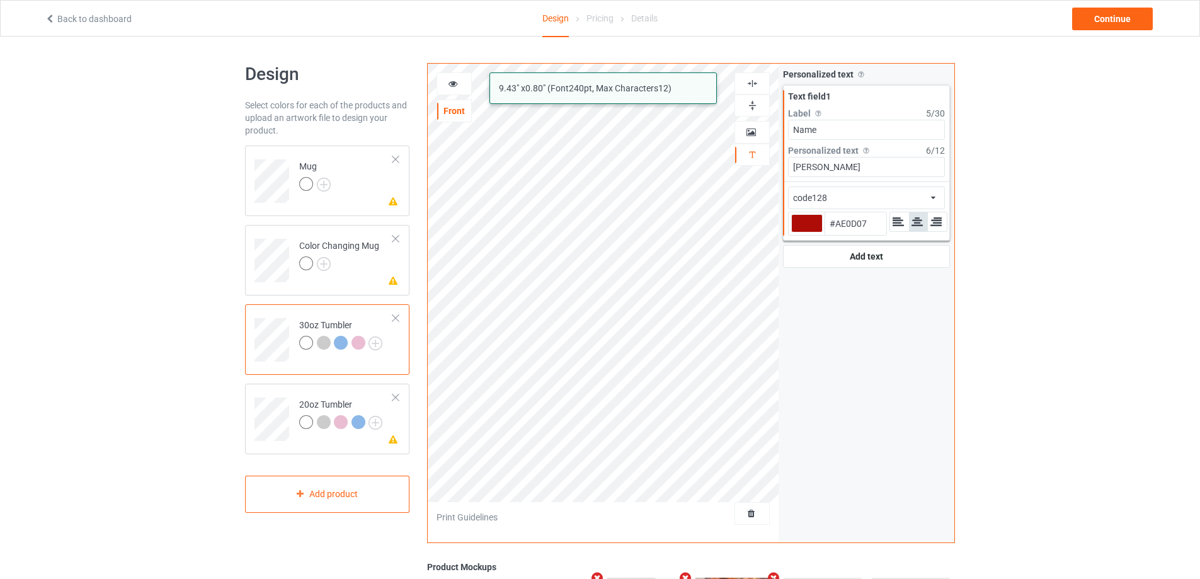
click at [457, 78] on icon at bounding box center [453, 81] width 11 height 9
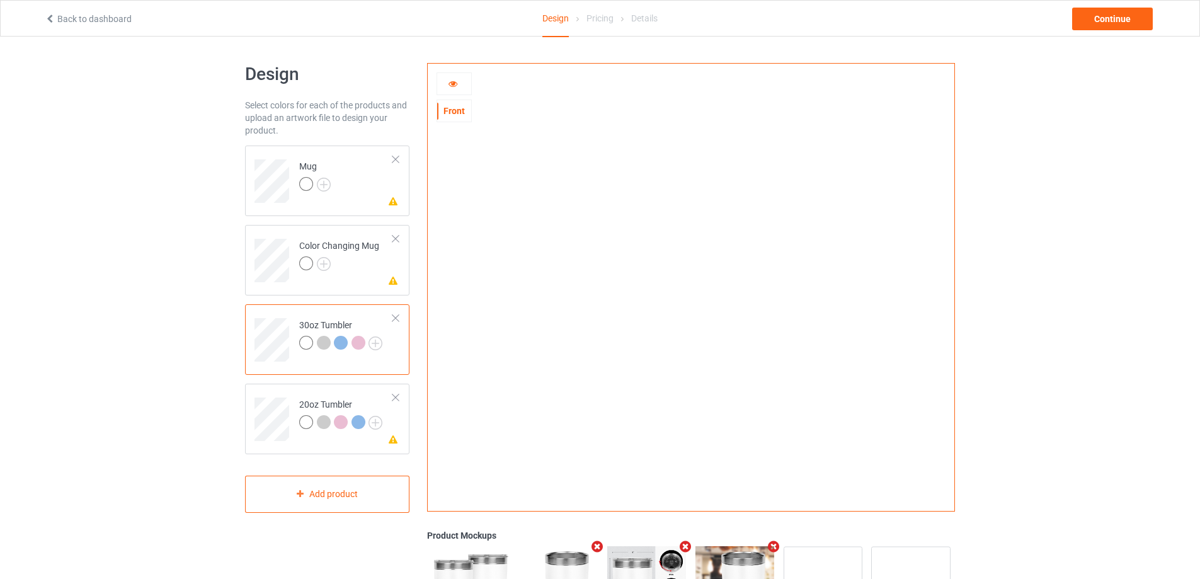
click at [457, 78] on icon at bounding box center [453, 81] width 11 height 9
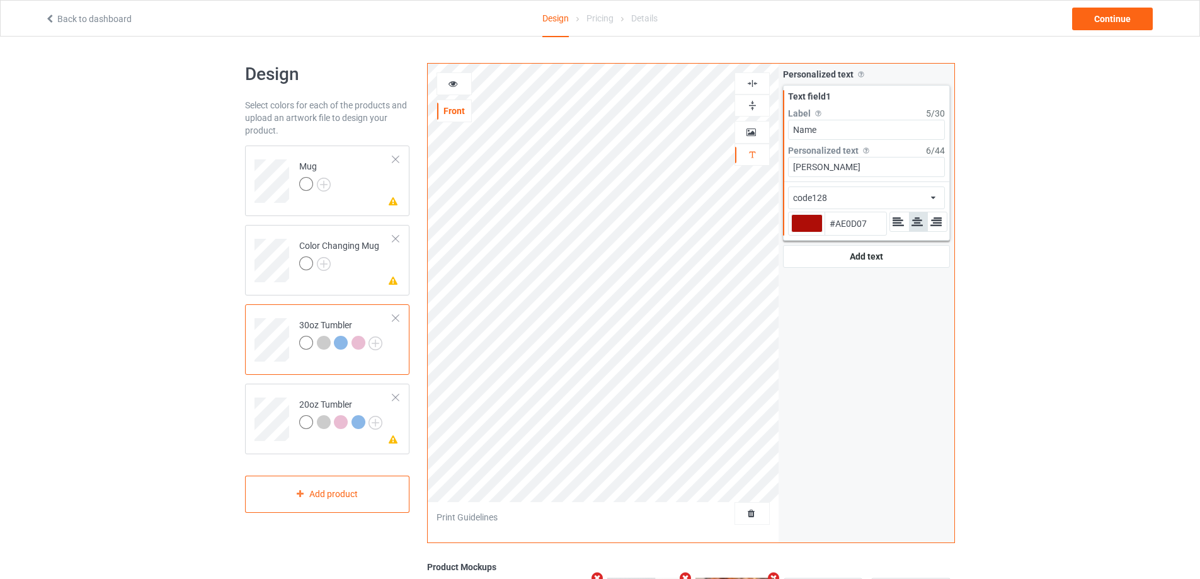
click at [925, 192] on div "code128 african airstream aladdin alcohollicks [PERSON_NAME] almontesnow anglic…" at bounding box center [866, 197] width 157 height 23
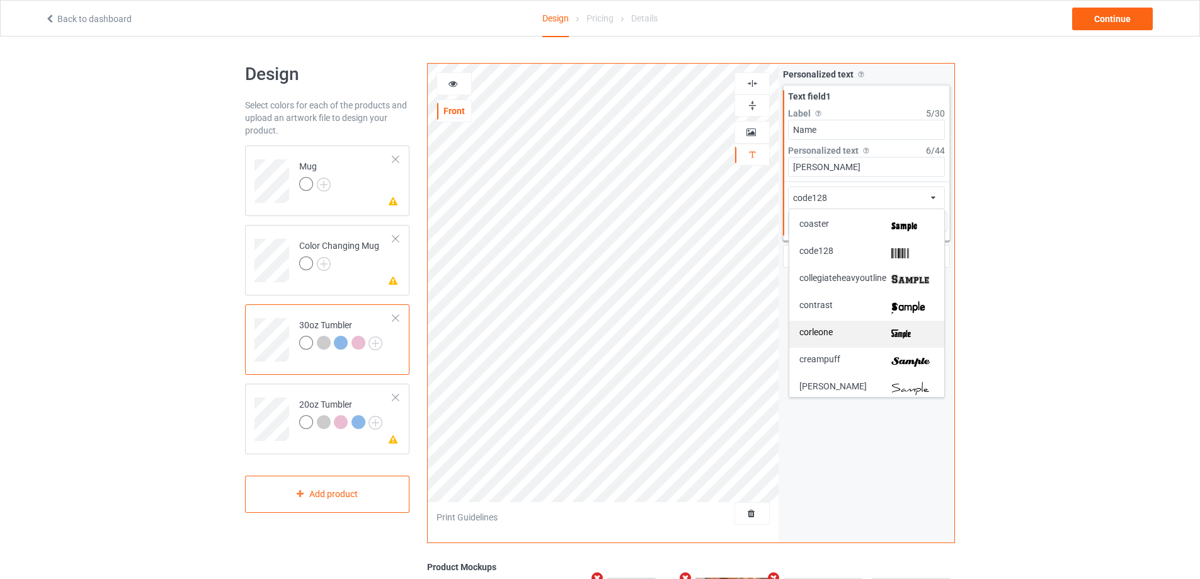
click at [892, 337] on img at bounding box center [912, 334] width 43 height 13
type input "#ae0d07"
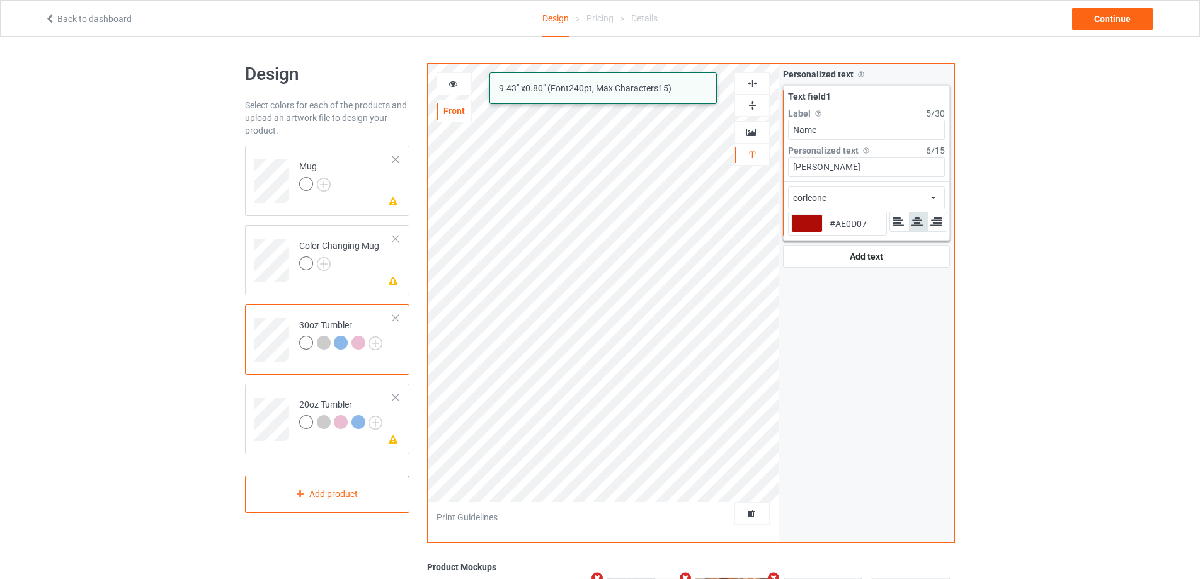
click at [451, 81] on icon at bounding box center [453, 81] width 11 height 9
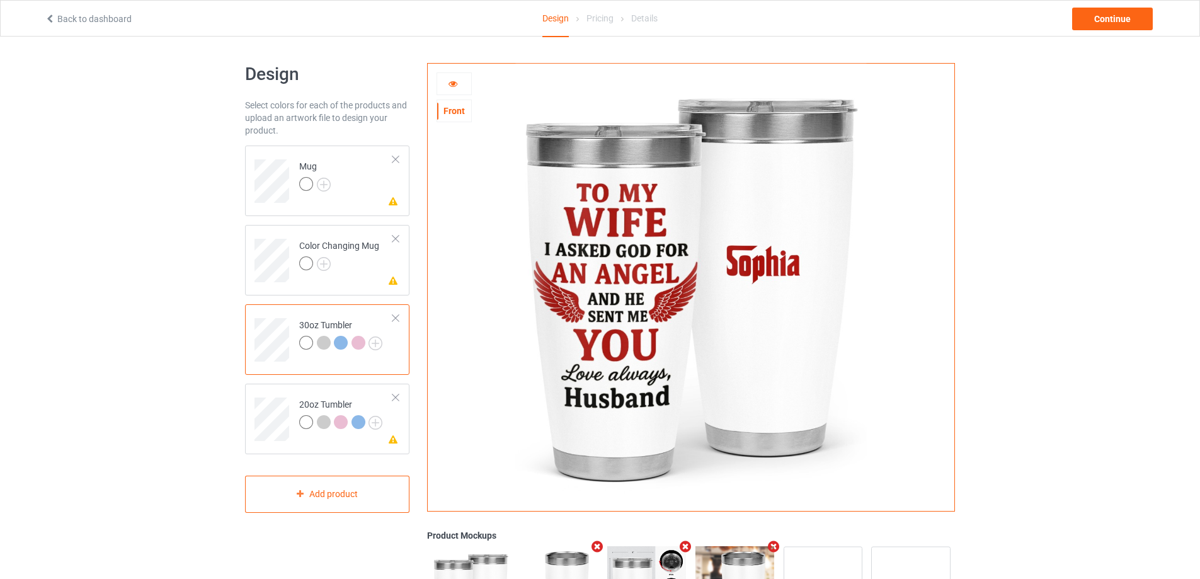
click at [452, 81] on icon at bounding box center [453, 81] width 11 height 9
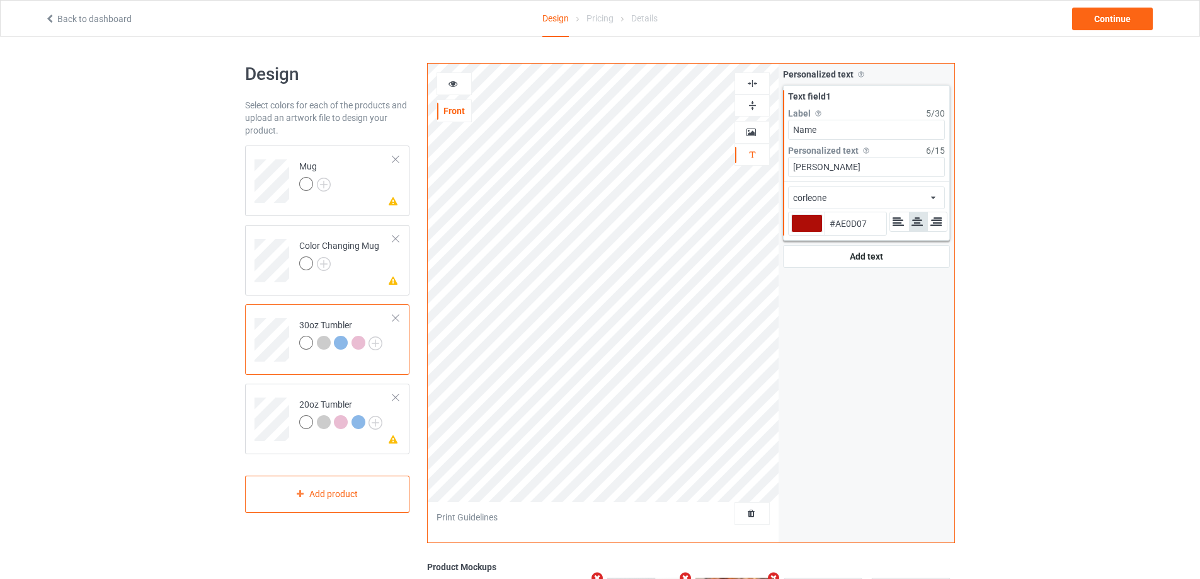
click at [873, 198] on div "corleone african airstream aladdin alcohollicks [PERSON_NAME] almontesnow angli…" at bounding box center [866, 197] width 157 height 23
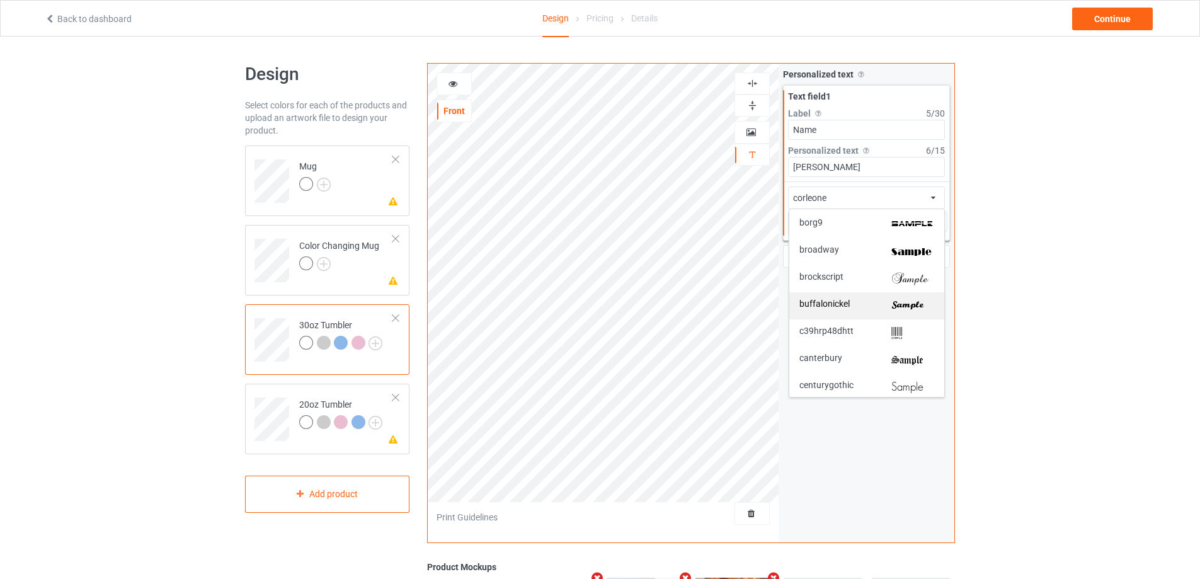
click at [901, 305] on img at bounding box center [912, 305] width 43 height 13
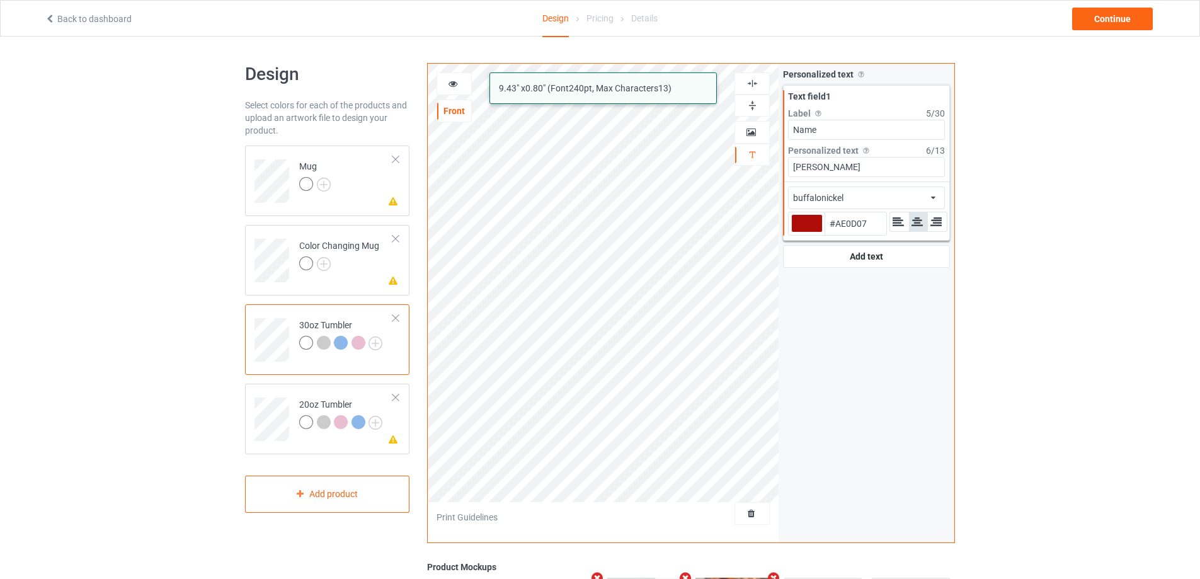
click at [906, 200] on div "buffalonickel african airstream aladdin alcohollicks [PERSON_NAME] almontesnow …" at bounding box center [866, 197] width 157 height 23
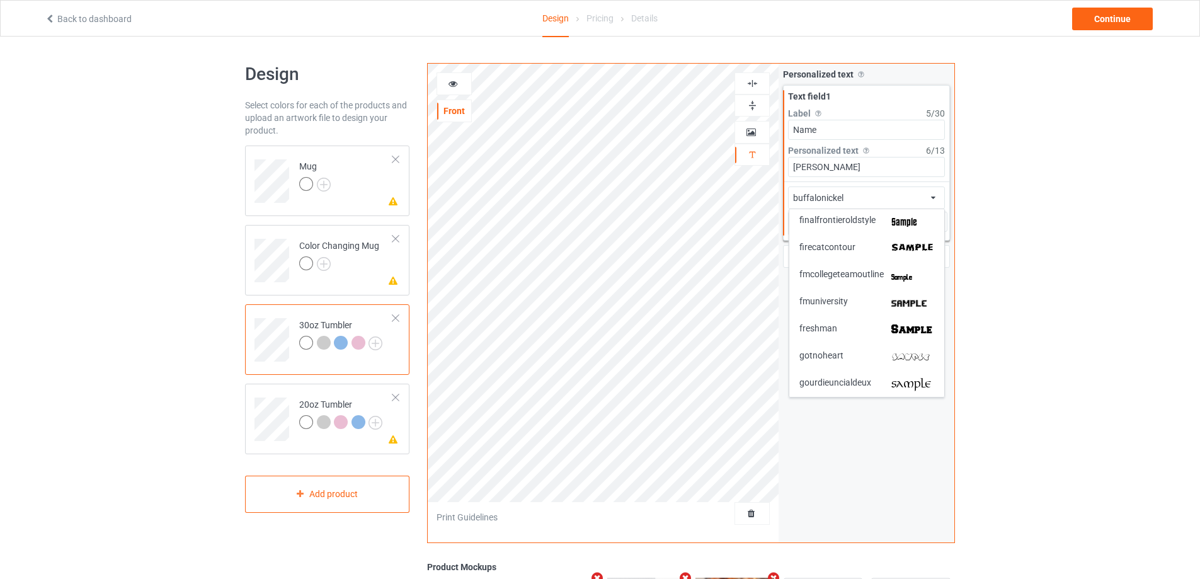
scroll to position [1386, 0]
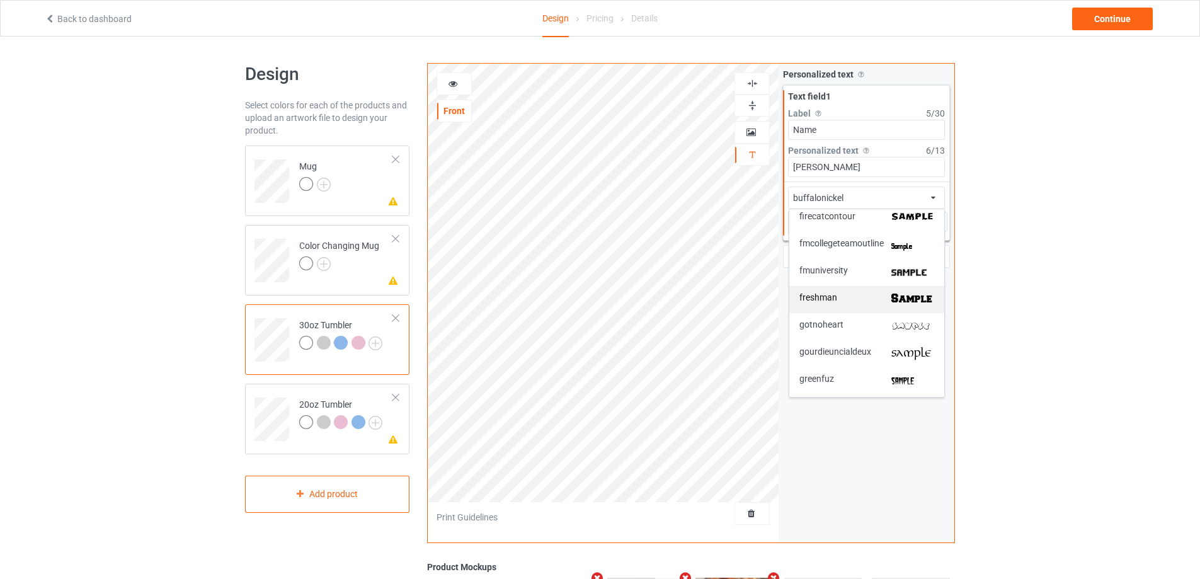
click at [917, 295] on img at bounding box center [912, 299] width 43 height 13
type input "#ae0d07"
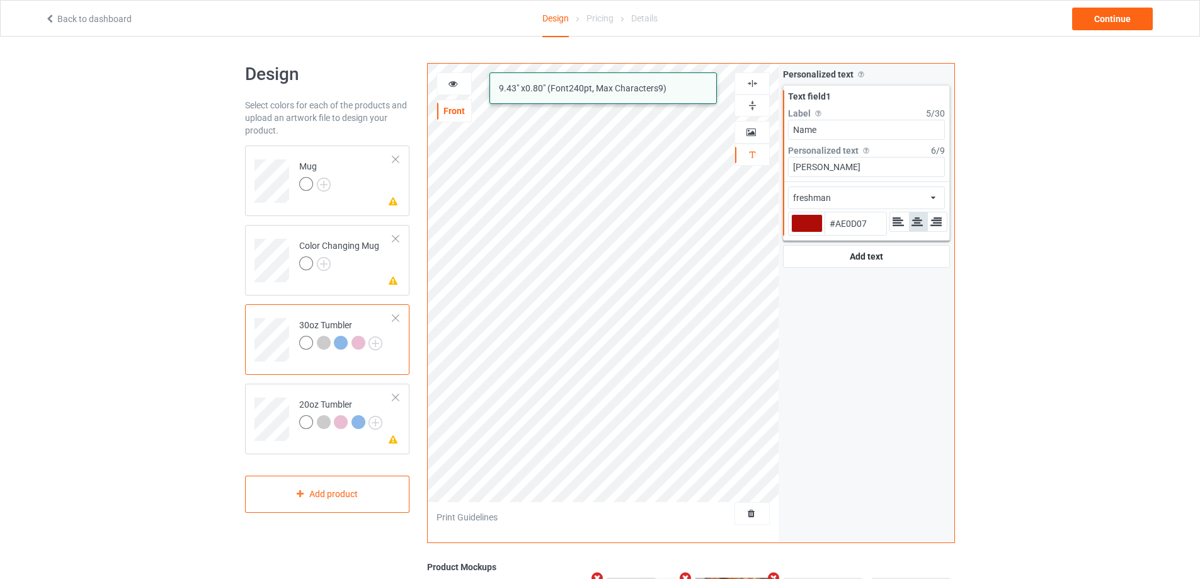
click at [453, 86] on icon at bounding box center [453, 81] width 11 height 9
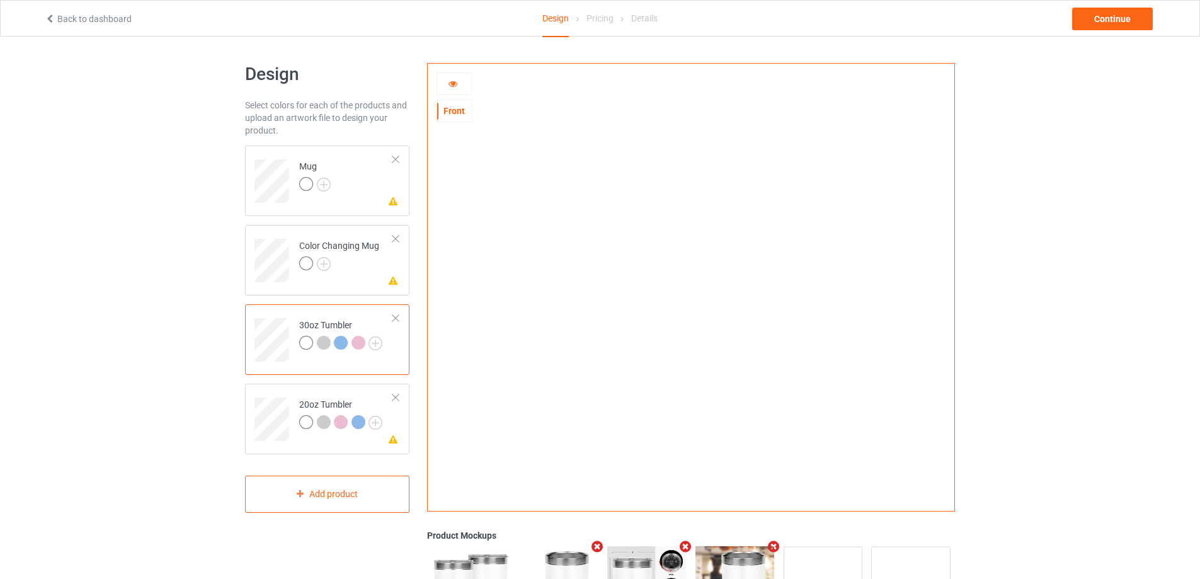
click at [451, 86] on icon at bounding box center [453, 81] width 11 height 9
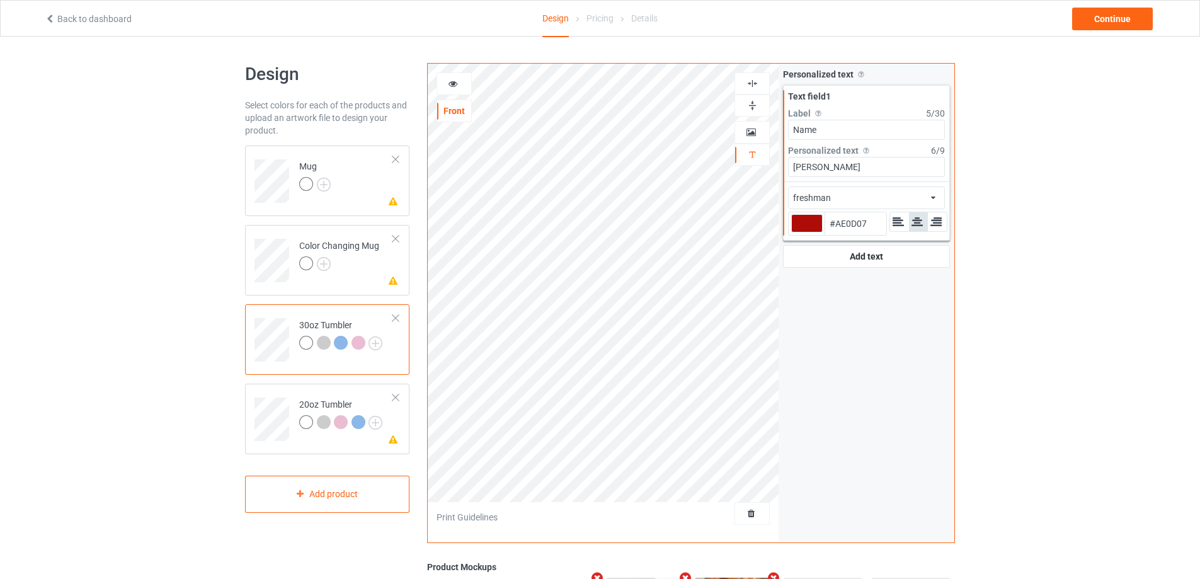
click at [891, 198] on div "freshman african airstream aladdin alcohollicks [PERSON_NAME] almontesnow angli…" at bounding box center [866, 197] width 157 height 23
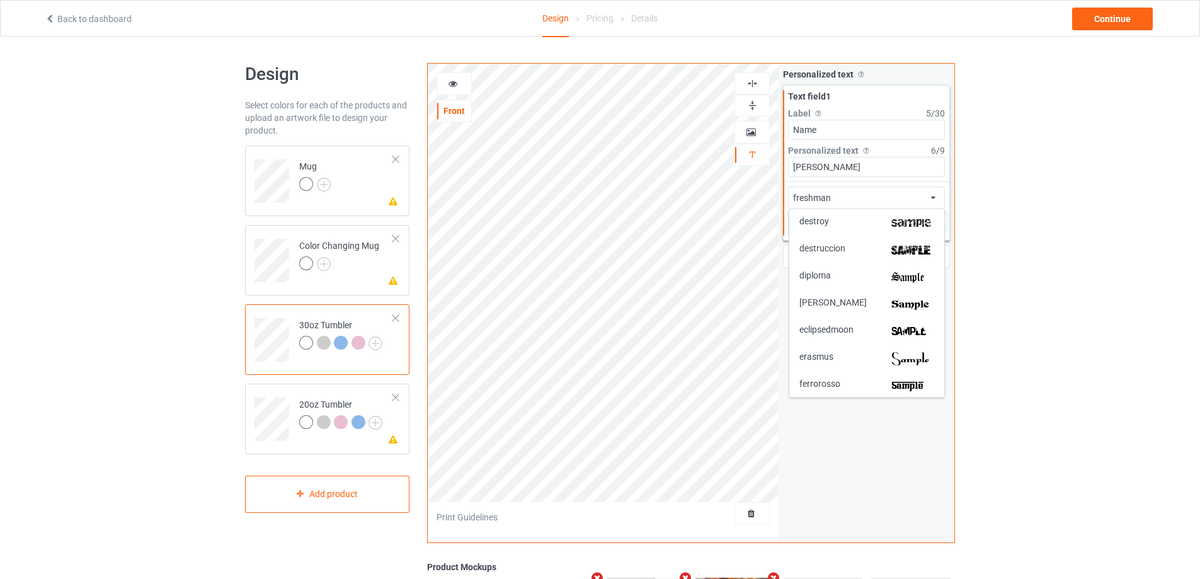
scroll to position [1197, 0]
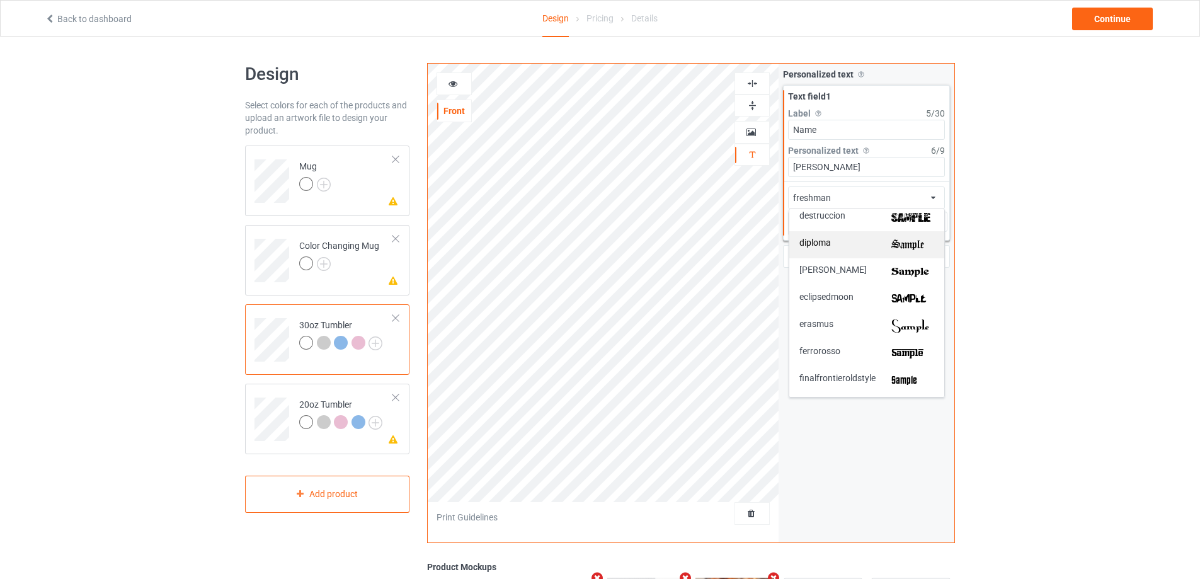
click at [911, 248] on img at bounding box center [912, 244] width 43 height 13
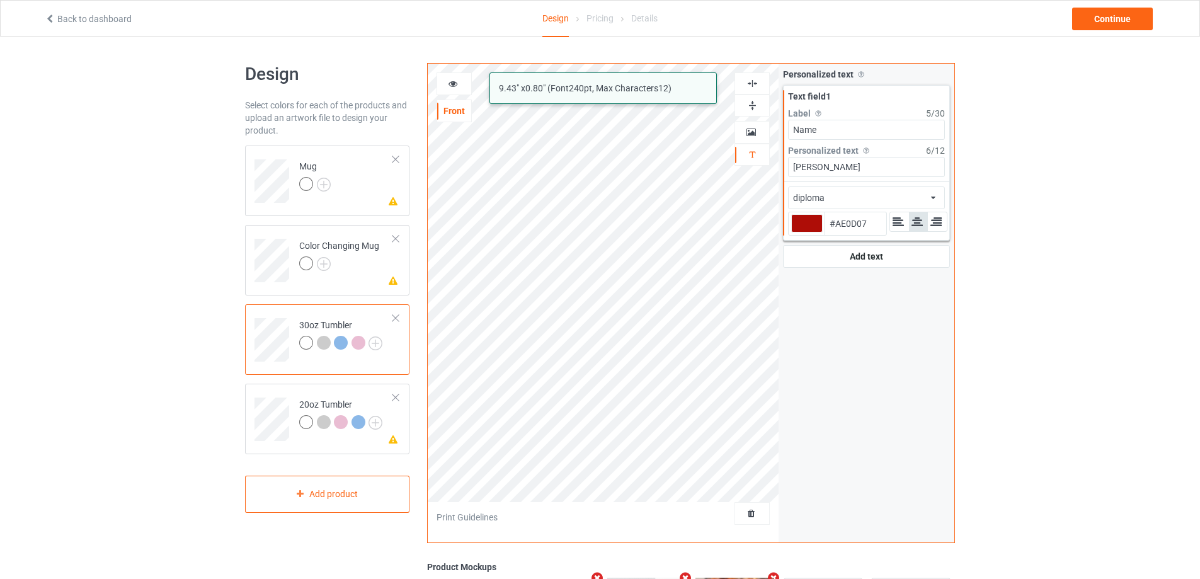
type input "#ae0d07"
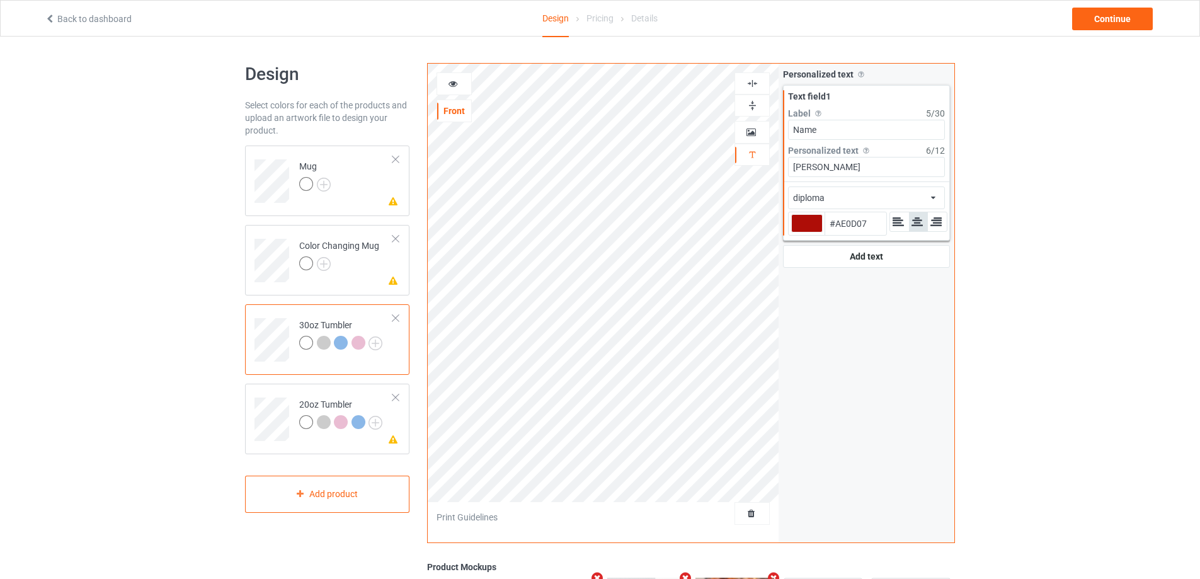
click at [459, 83] on div at bounding box center [454, 83] width 34 height 13
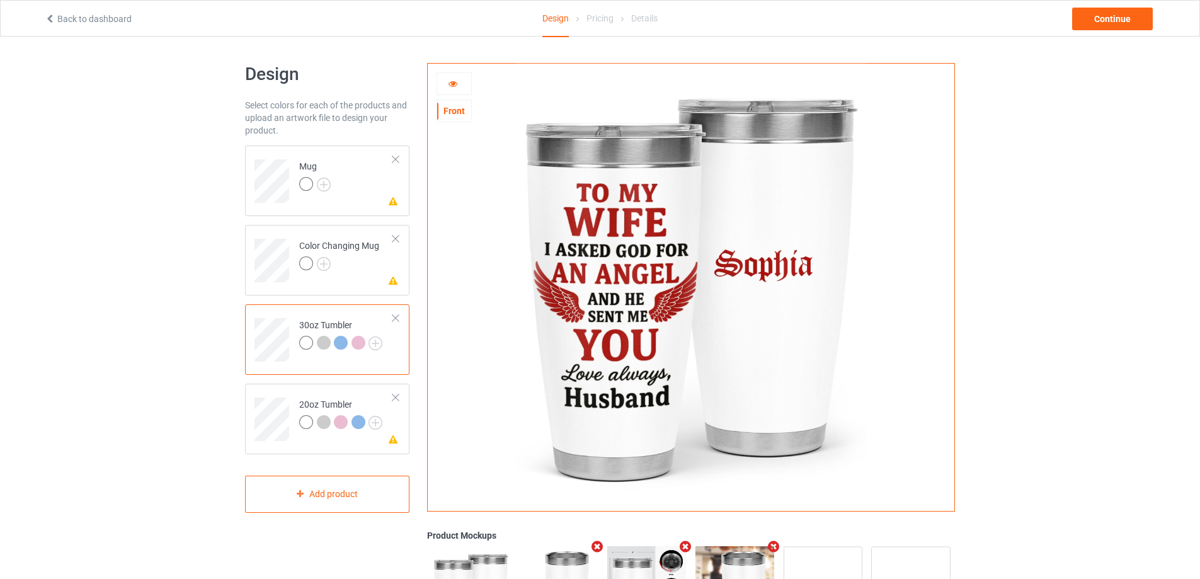
click at [454, 83] on icon at bounding box center [453, 81] width 11 height 9
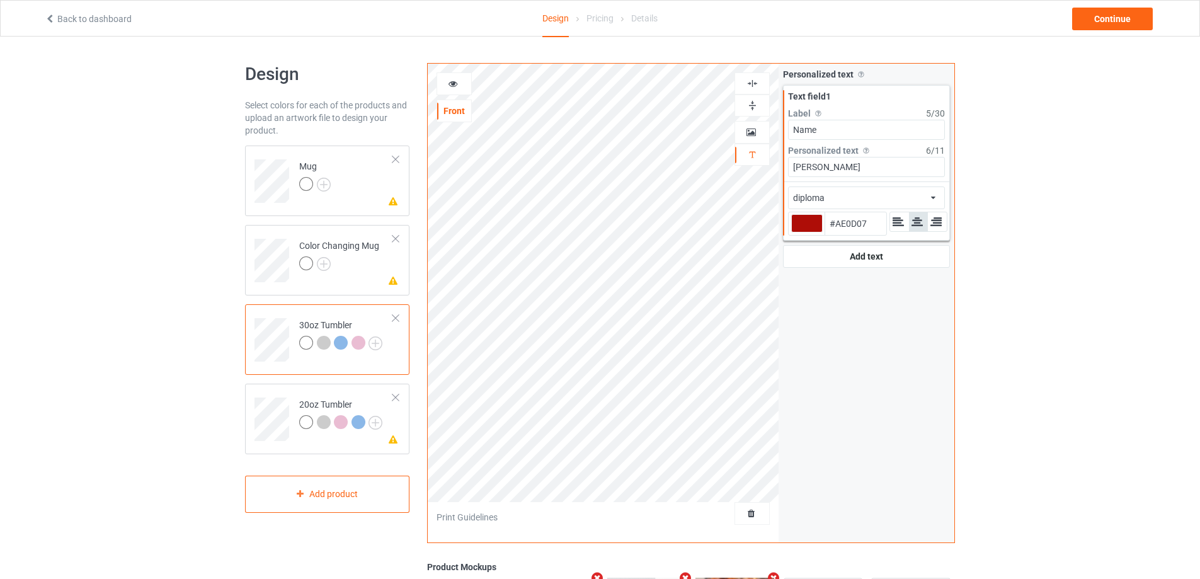
click at [906, 199] on div "diploma african airstream aladdin alcohollicks [PERSON_NAME] almontesnow anglic…" at bounding box center [866, 197] width 157 height 23
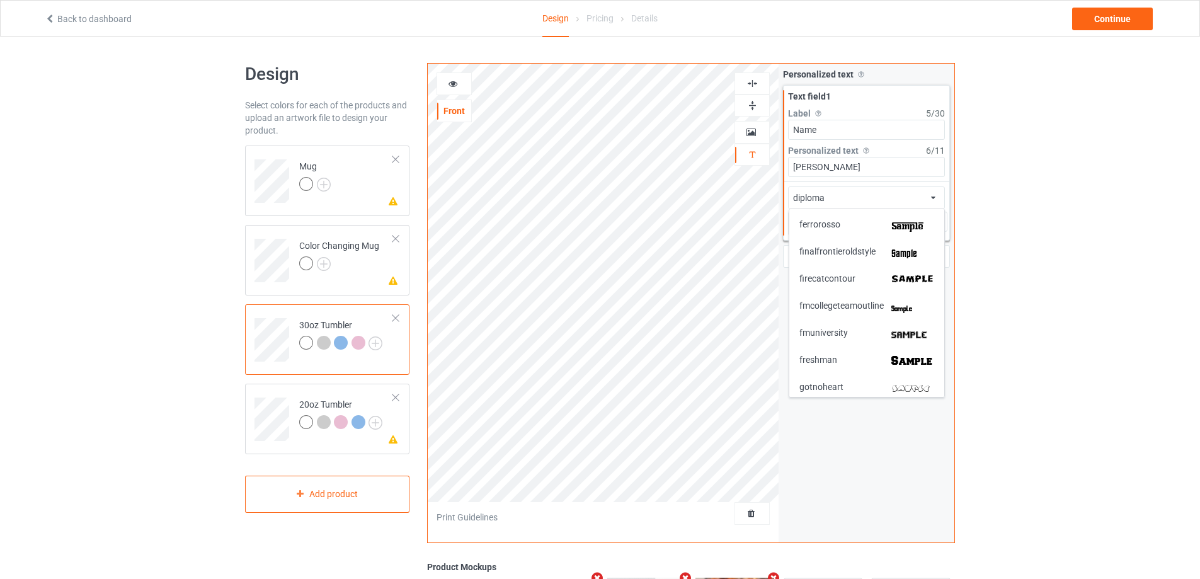
scroll to position [1575, 0]
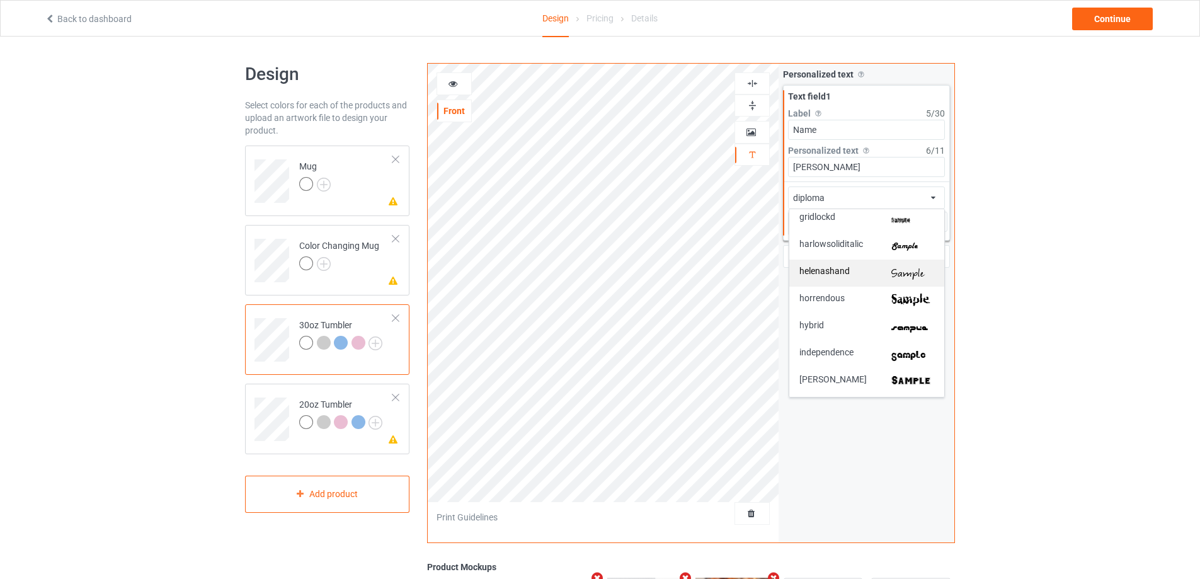
click at [897, 274] on img at bounding box center [912, 272] width 43 height 13
type input "#ae0d07"
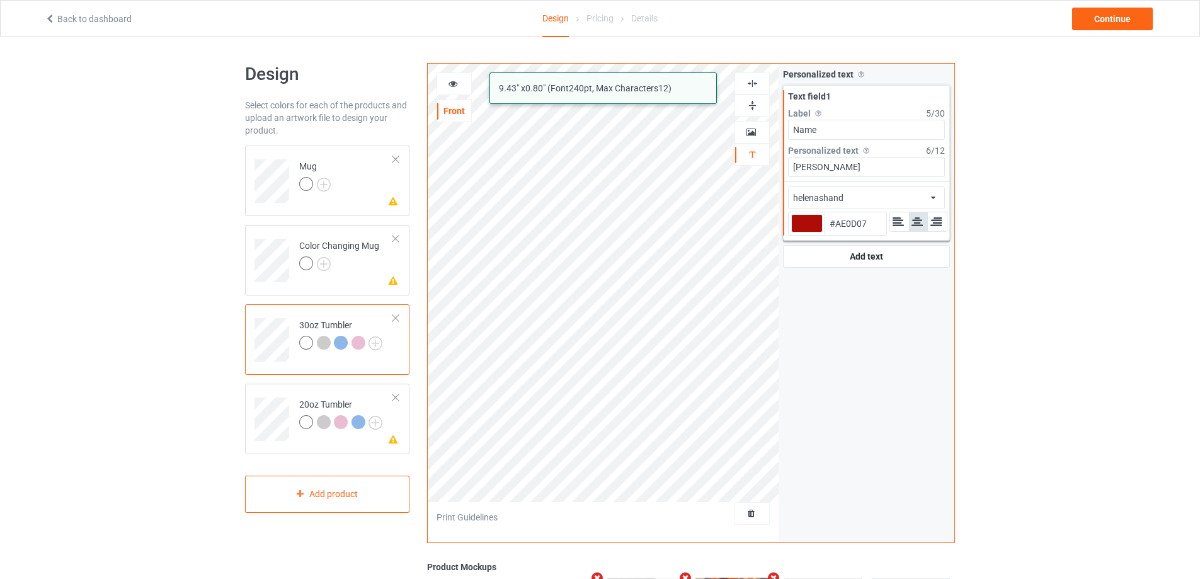
click at [451, 83] on icon at bounding box center [453, 81] width 11 height 9
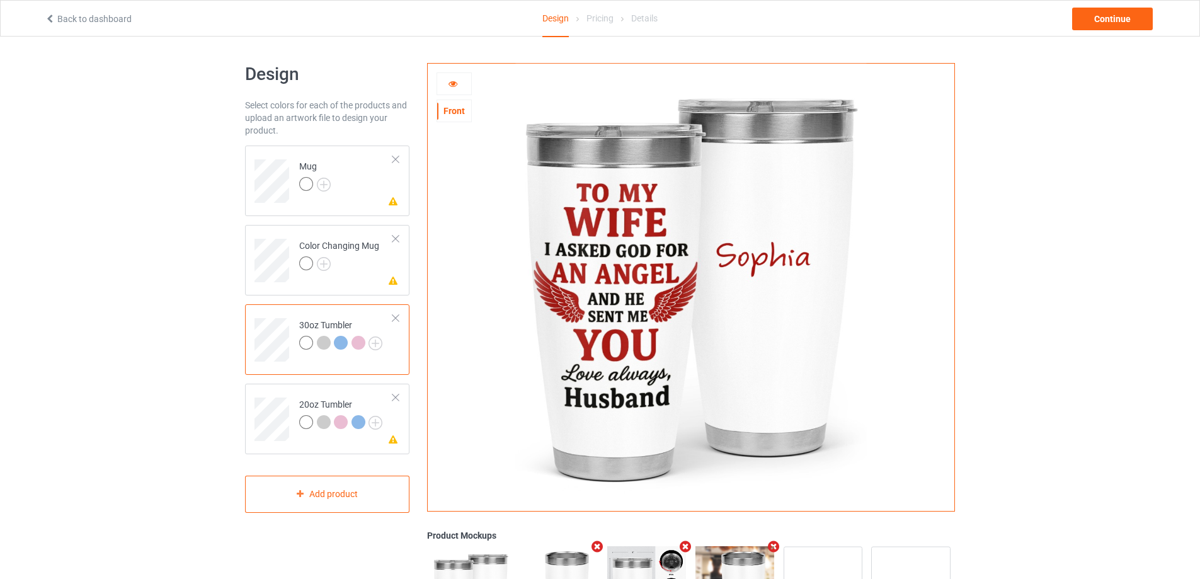
click at [448, 81] on icon at bounding box center [453, 81] width 11 height 9
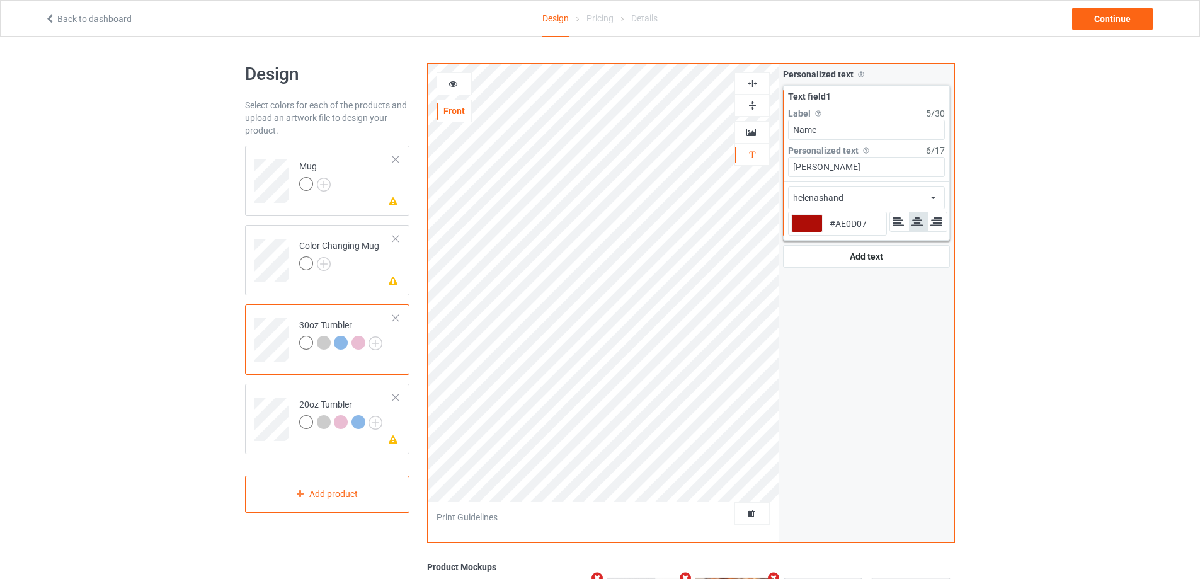
click at [922, 198] on div "helenashand african airstream aladdin alcohollicks [PERSON_NAME] almontesnow an…" at bounding box center [866, 197] width 157 height 23
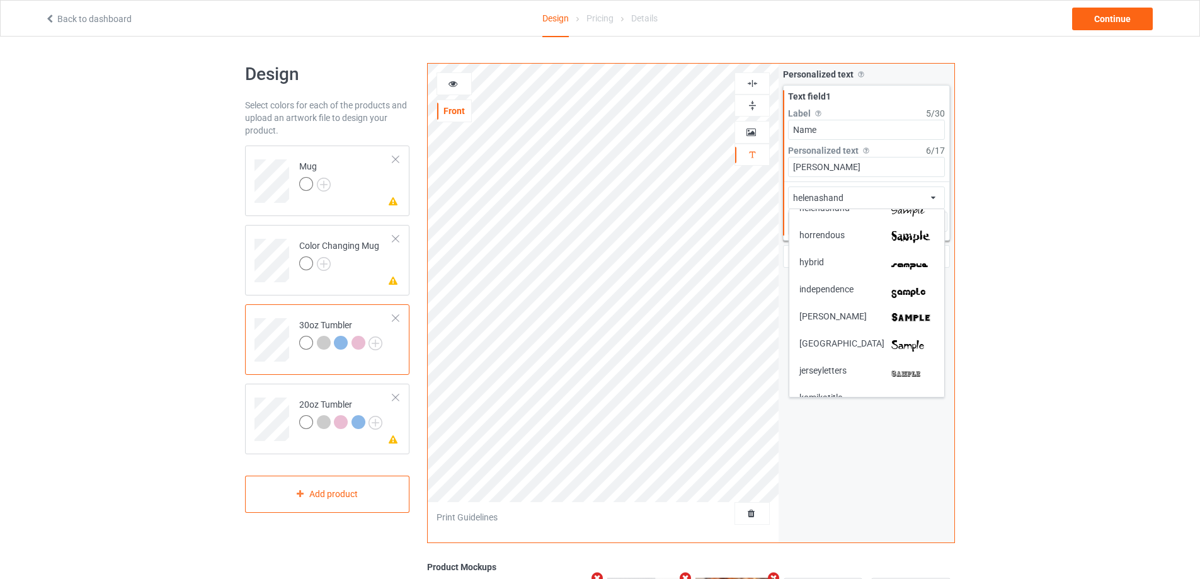
scroll to position [1512, 0]
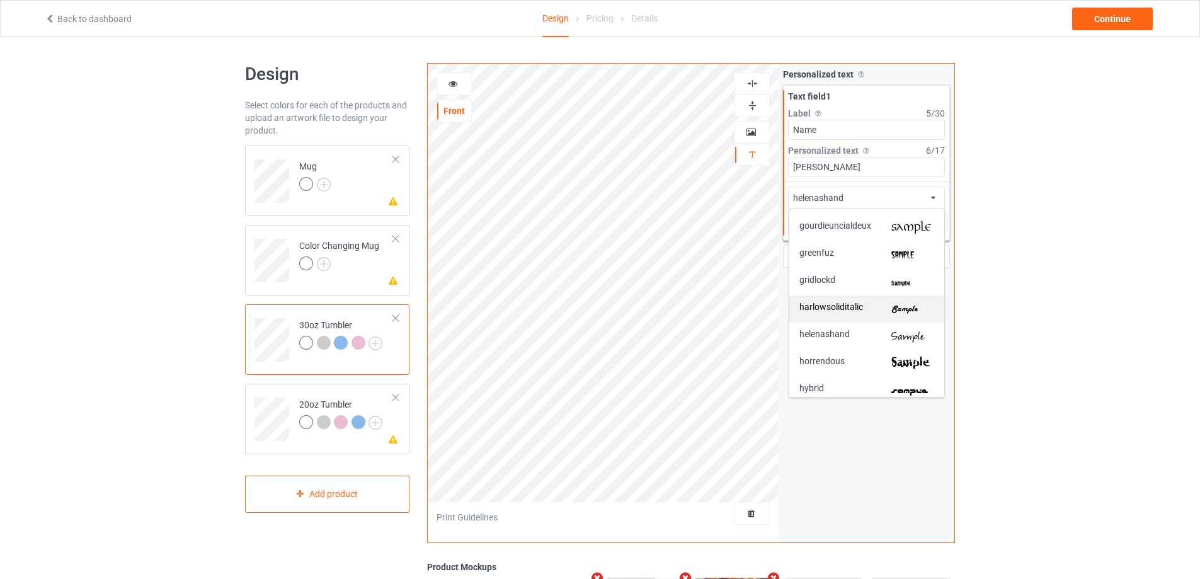
click at [895, 313] on img at bounding box center [912, 308] width 43 height 13
type input "#ae0d07"
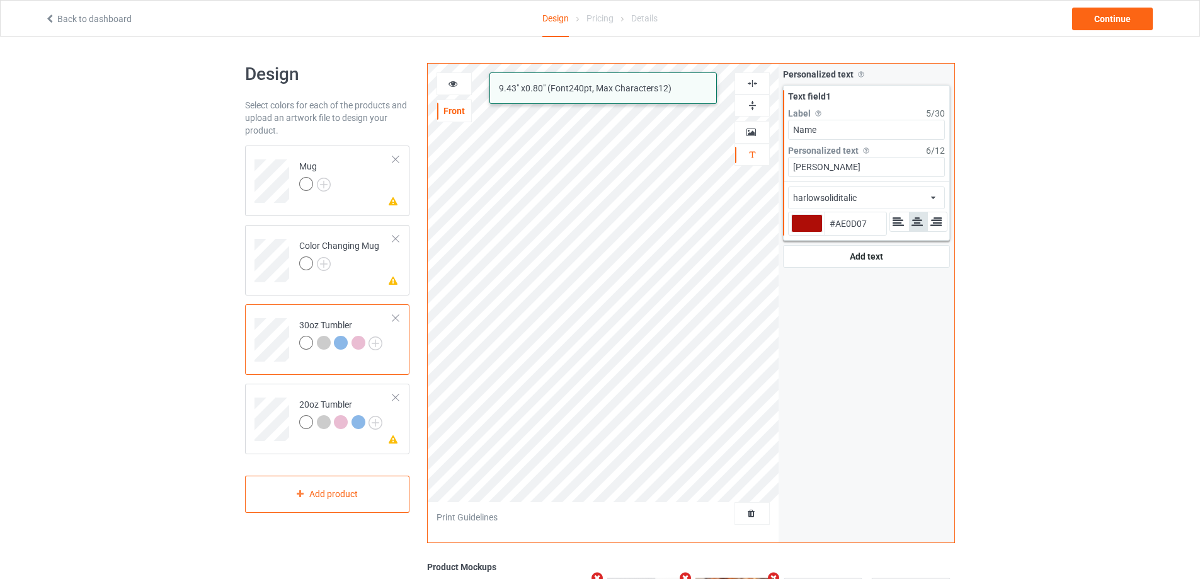
click at [448, 85] on icon at bounding box center [453, 81] width 11 height 9
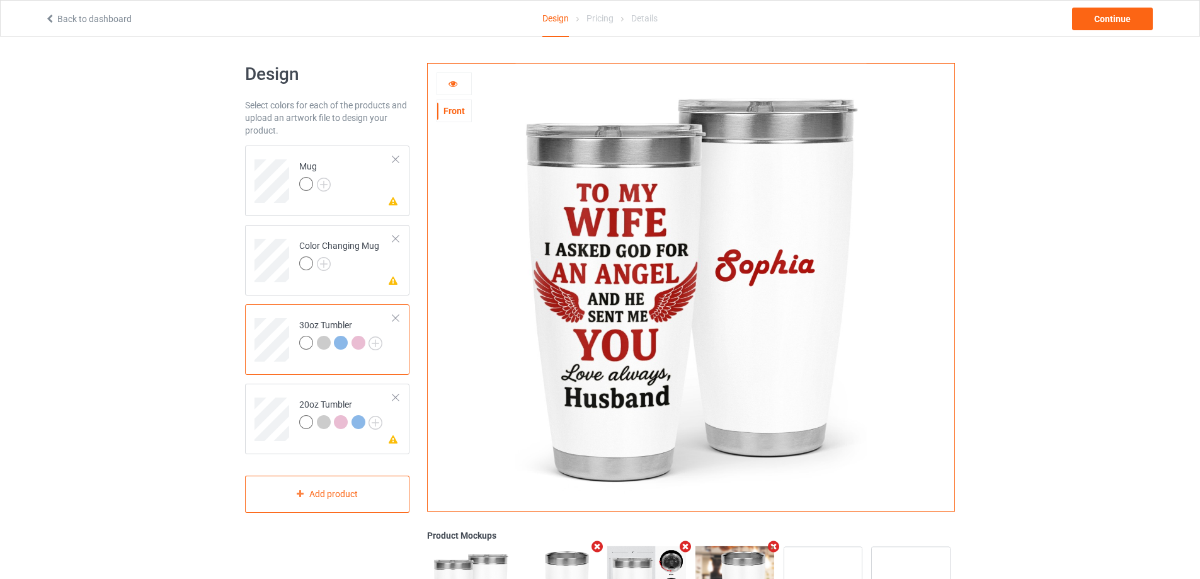
click at [448, 85] on icon at bounding box center [453, 81] width 11 height 9
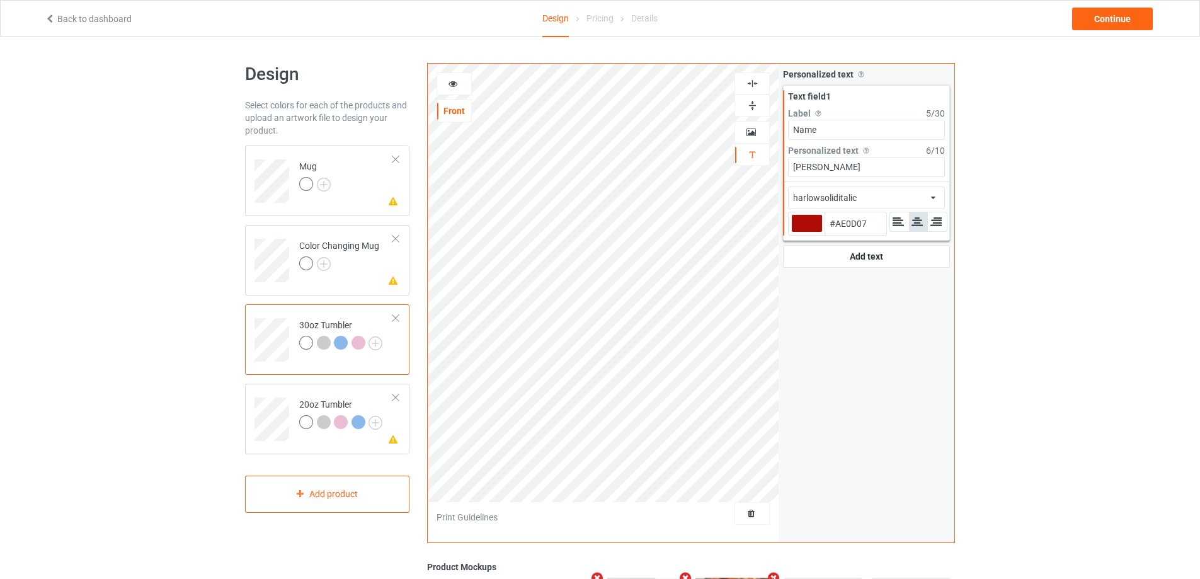
click at [915, 200] on div "harlowsoliditalic african airstream aladdin alcohollicks [PERSON_NAME] almontes…" at bounding box center [866, 197] width 157 height 23
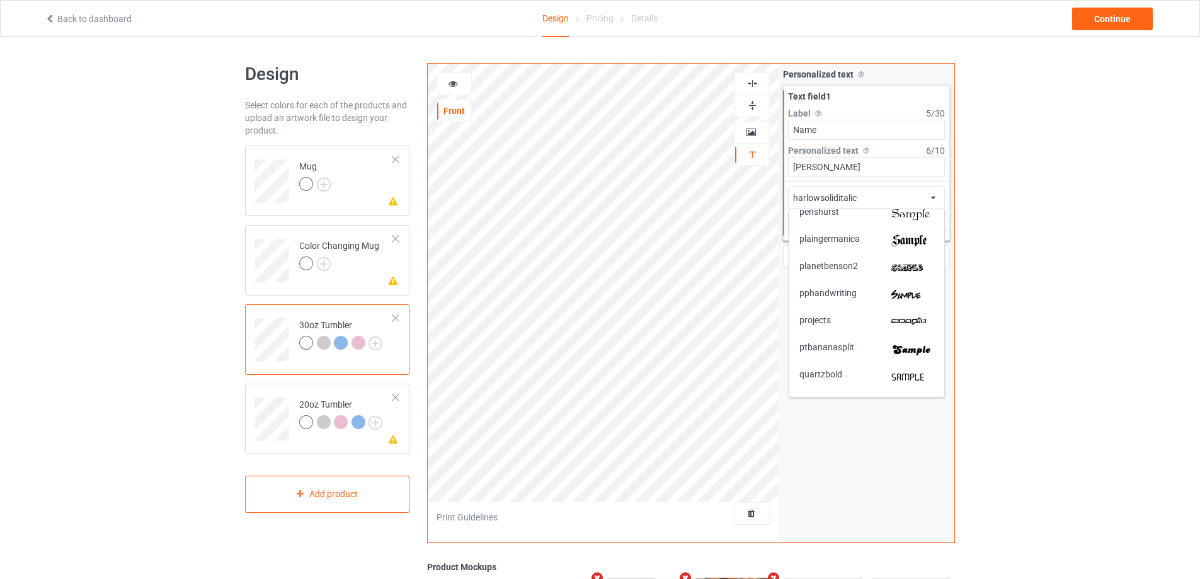
scroll to position [2268, 0]
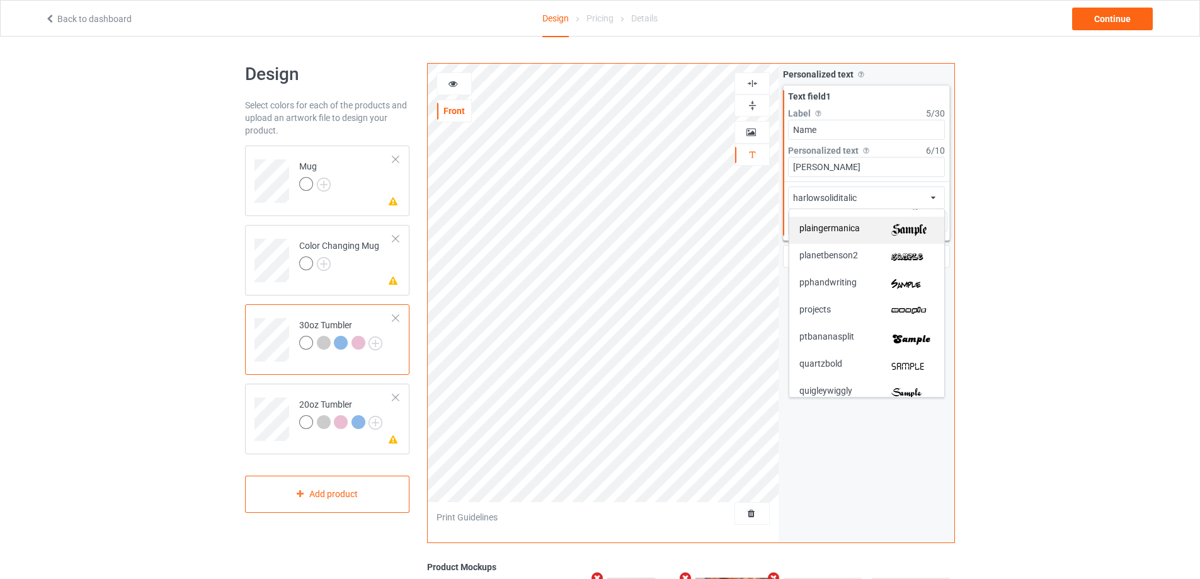
click at [906, 234] on img at bounding box center [912, 230] width 43 height 13
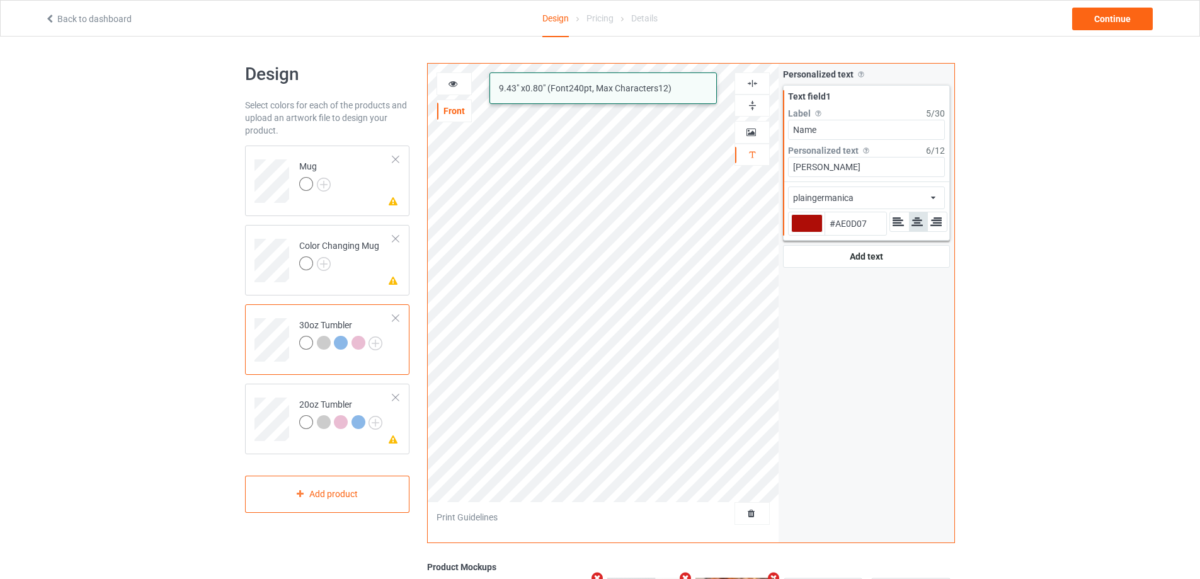
type input "#ae0d07"
click at [450, 80] on icon at bounding box center [453, 81] width 11 height 9
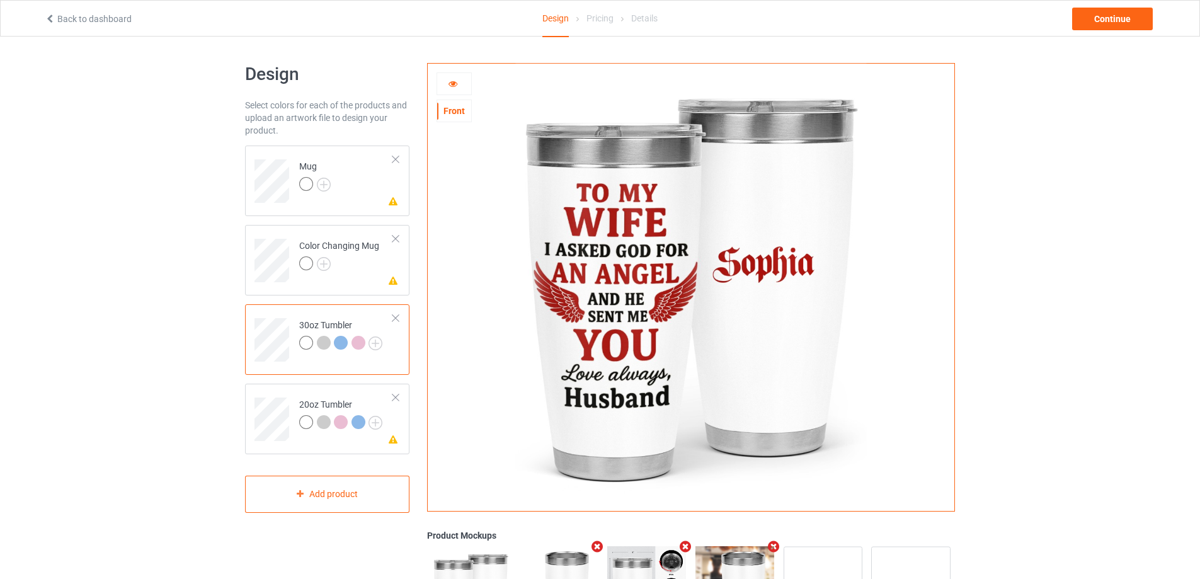
click at [450, 80] on icon at bounding box center [453, 81] width 11 height 9
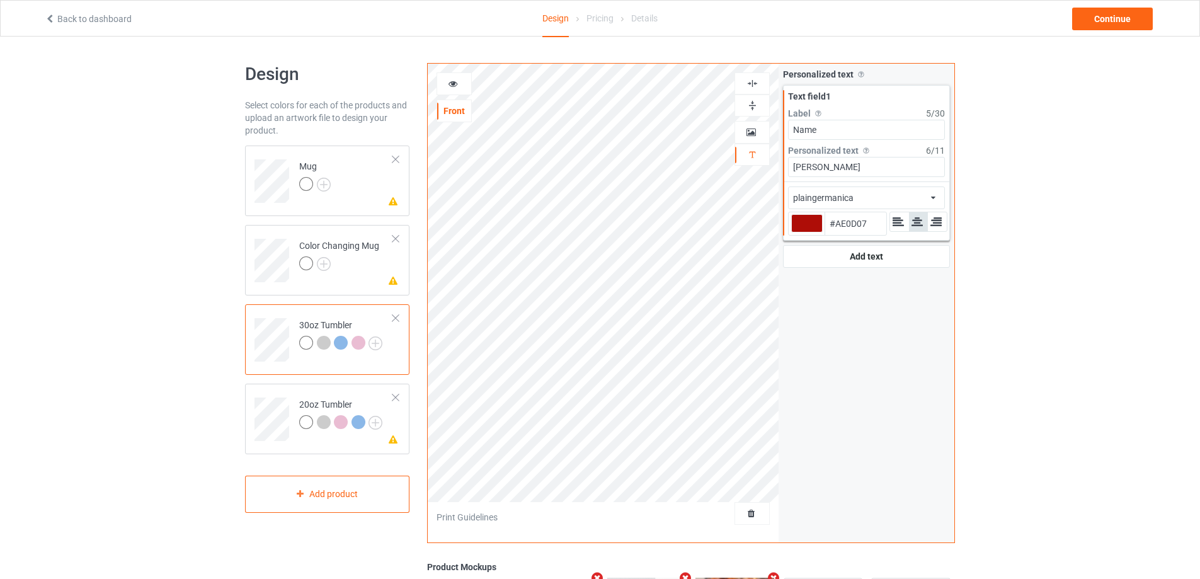
click at [919, 193] on div "plaingermanica african airstream aladdin alcohollicks [PERSON_NAME] almontesnow…" at bounding box center [866, 197] width 157 height 23
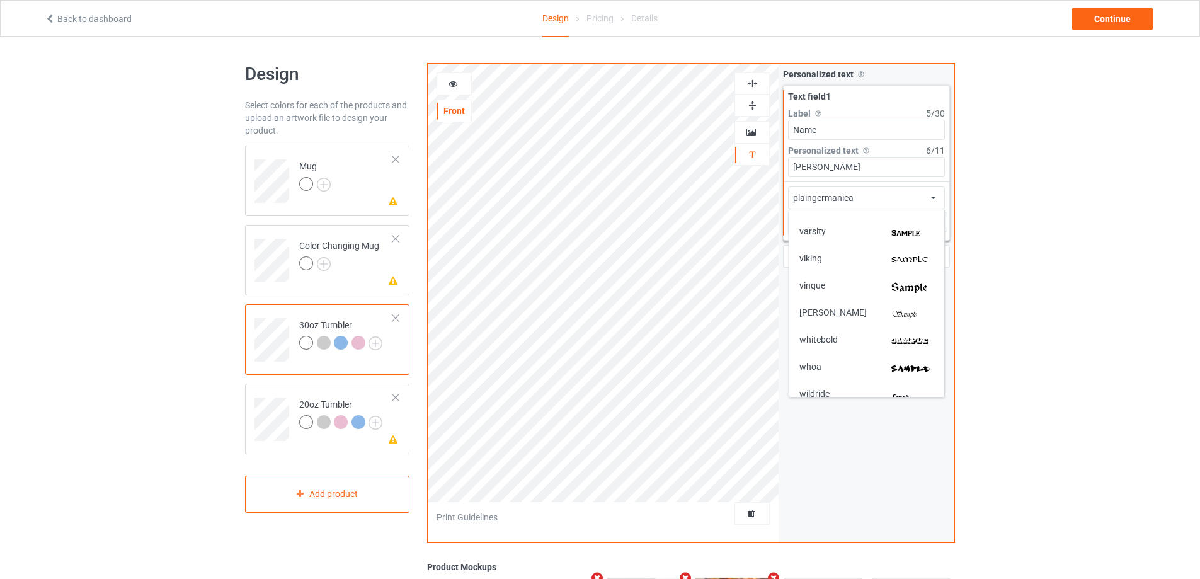
scroll to position [2873, 0]
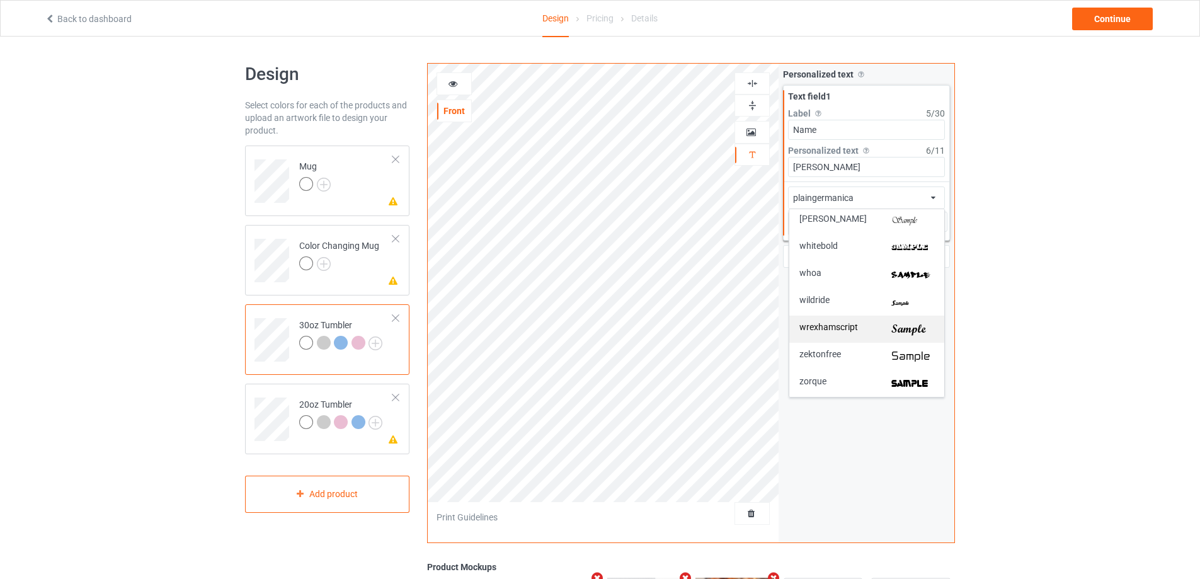
click at [917, 331] on img at bounding box center [912, 328] width 43 height 13
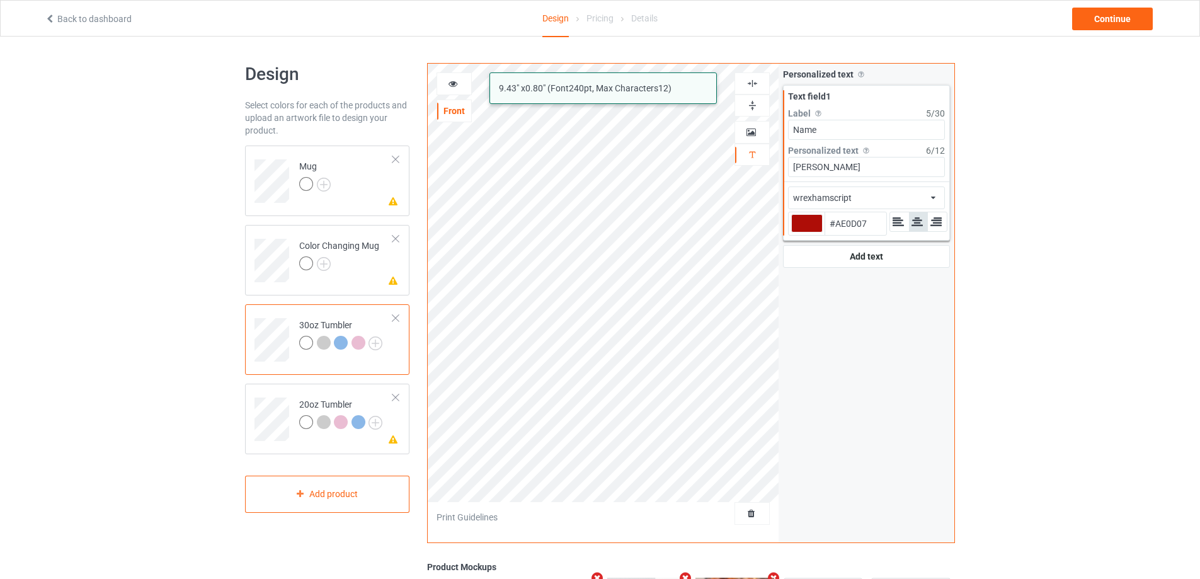
click at [454, 91] on div at bounding box center [454, 83] width 35 height 23
type input "#ae0d07"
click at [455, 88] on div at bounding box center [454, 83] width 34 height 13
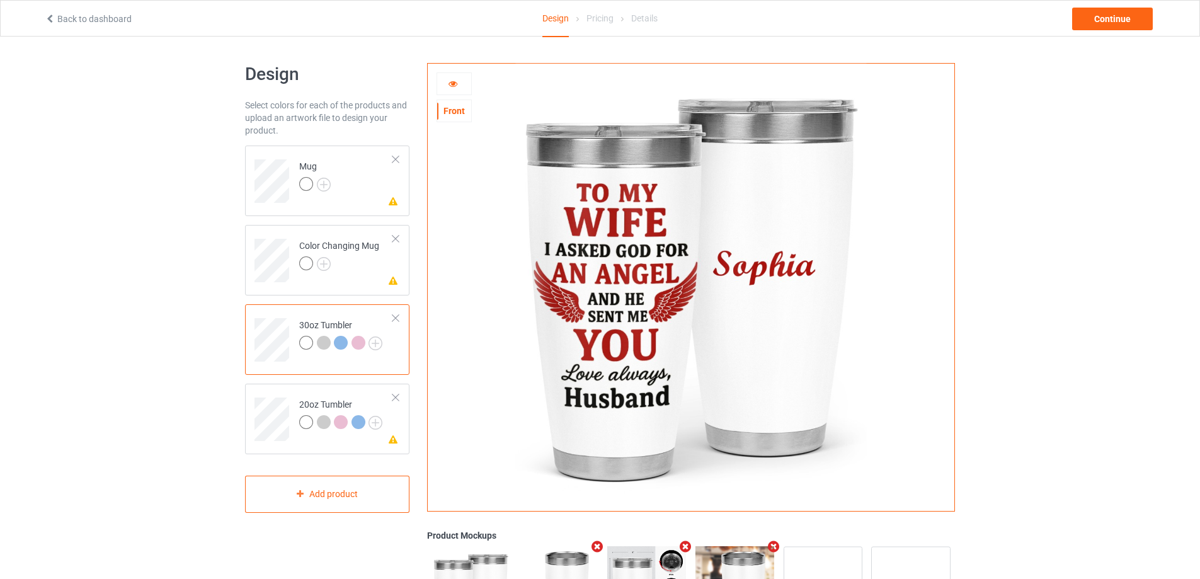
click at [455, 88] on div at bounding box center [454, 83] width 34 height 13
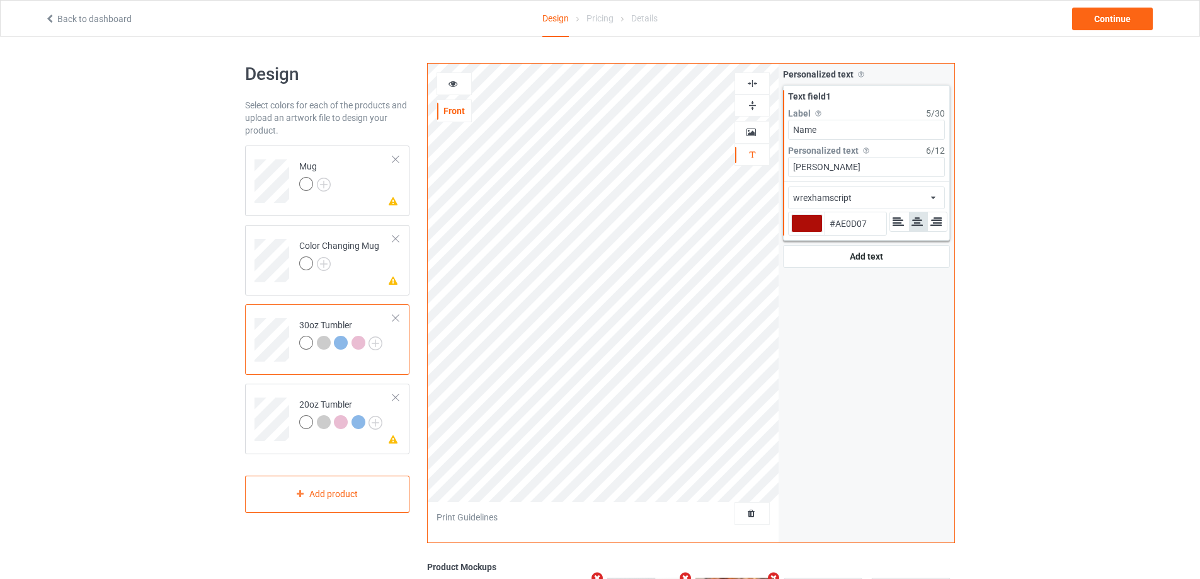
click at [886, 198] on div "wrexhamscript african airstream aladdin alcohollicks [PERSON_NAME] almontesnow …" at bounding box center [866, 197] width 157 height 23
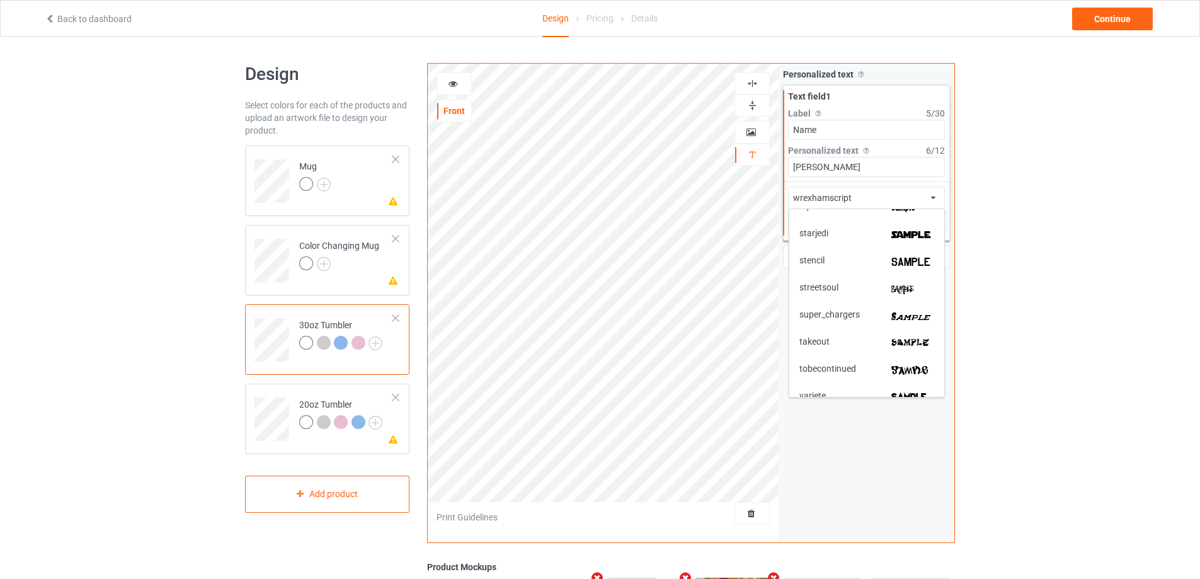
scroll to position [2558, 0]
click at [922, 297] on img at bounding box center [912, 291] width 43 height 13
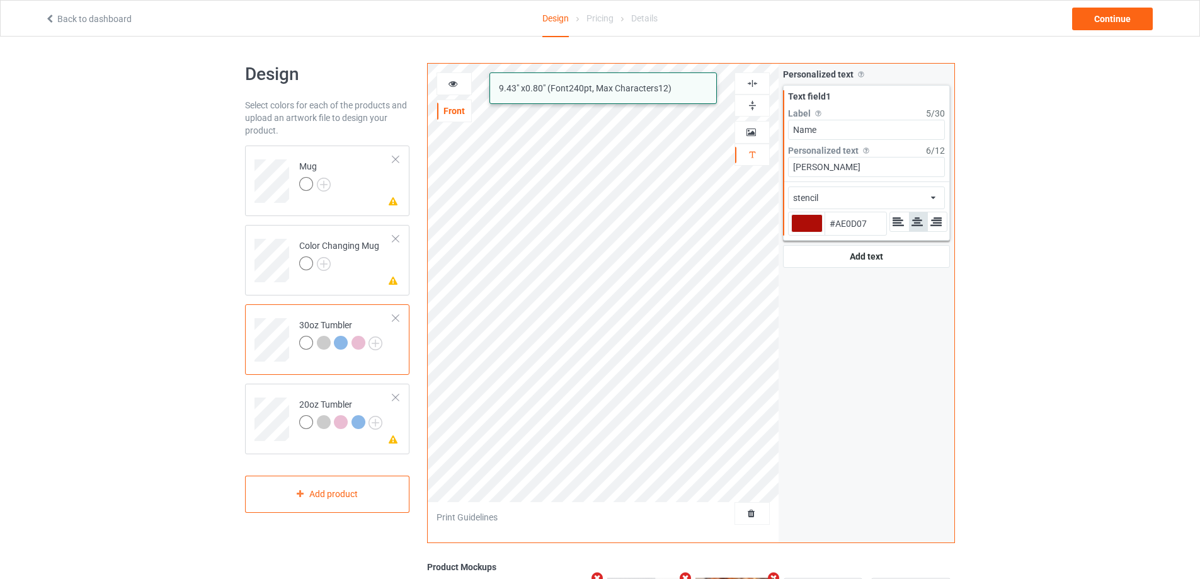
type input "#ae0d07"
click at [450, 82] on icon at bounding box center [453, 81] width 11 height 9
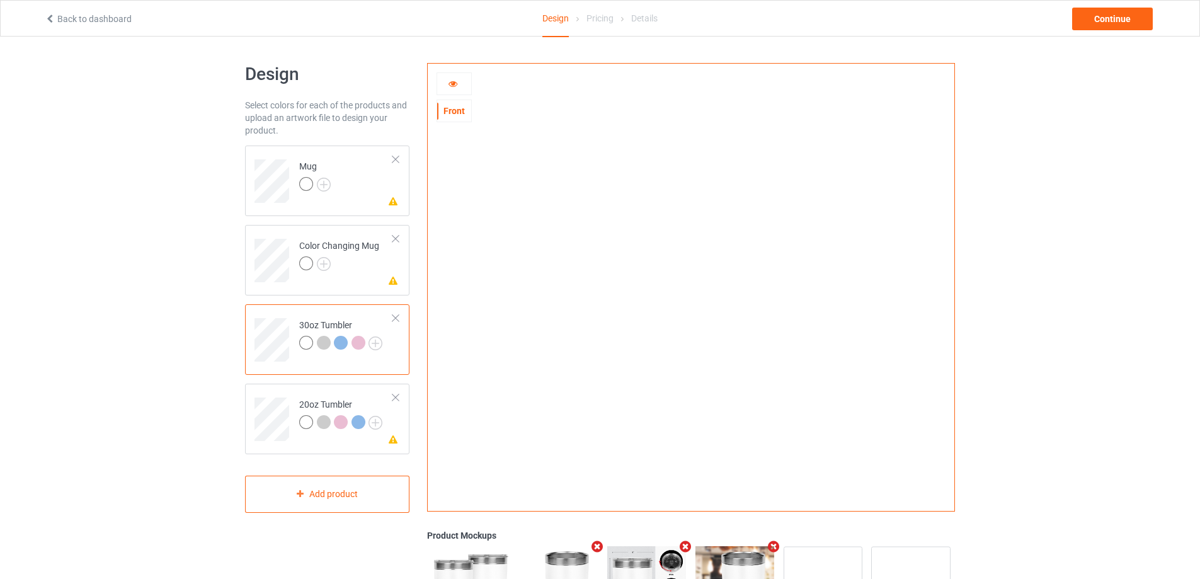
click at [450, 82] on icon at bounding box center [453, 81] width 11 height 9
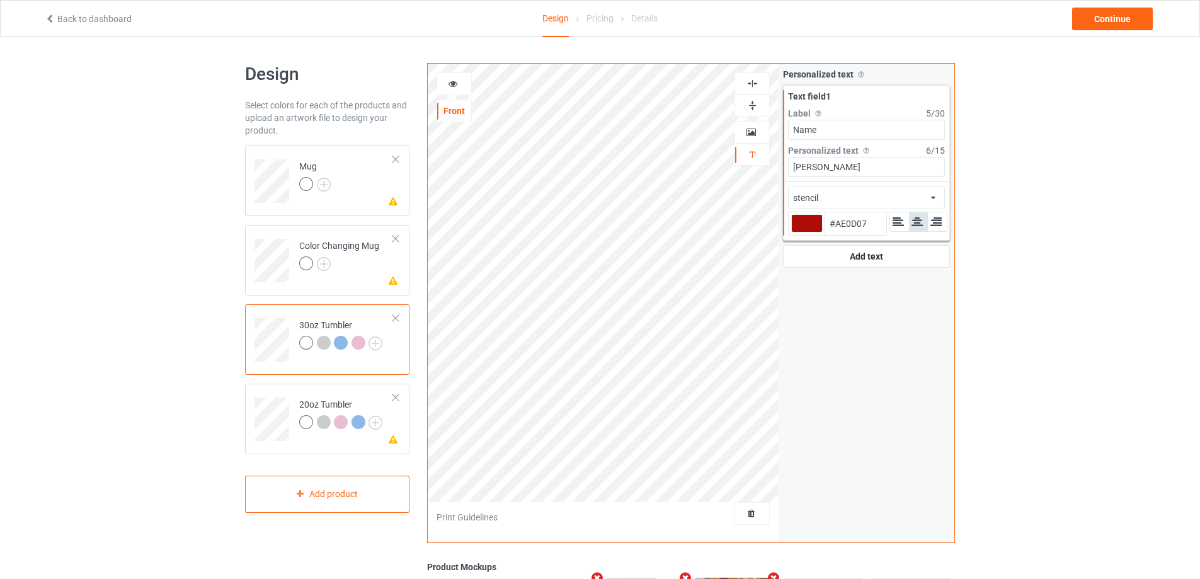
click at [926, 195] on div "stencil african airstream aladdin alcohollicks [PERSON_NAME] almontesnow anglic…" at bounding box center [866, 197] width 157 height 23
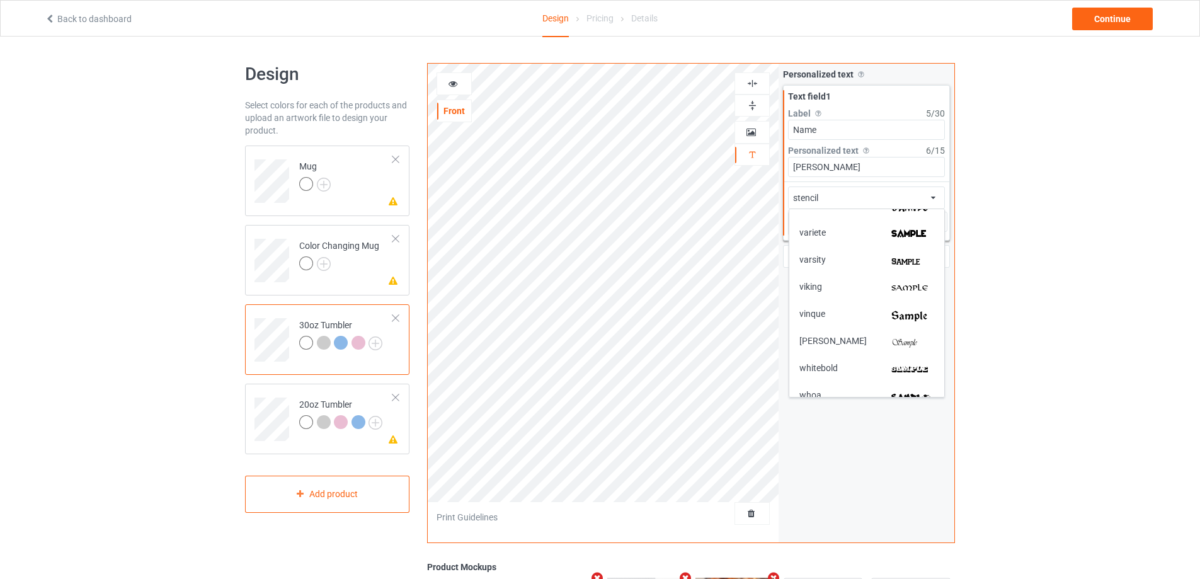
scroll to position [2747, 0]
click at [905, 266] on img at bounding box center [912, 265] width 43 height 13
type input "#ae0d07"
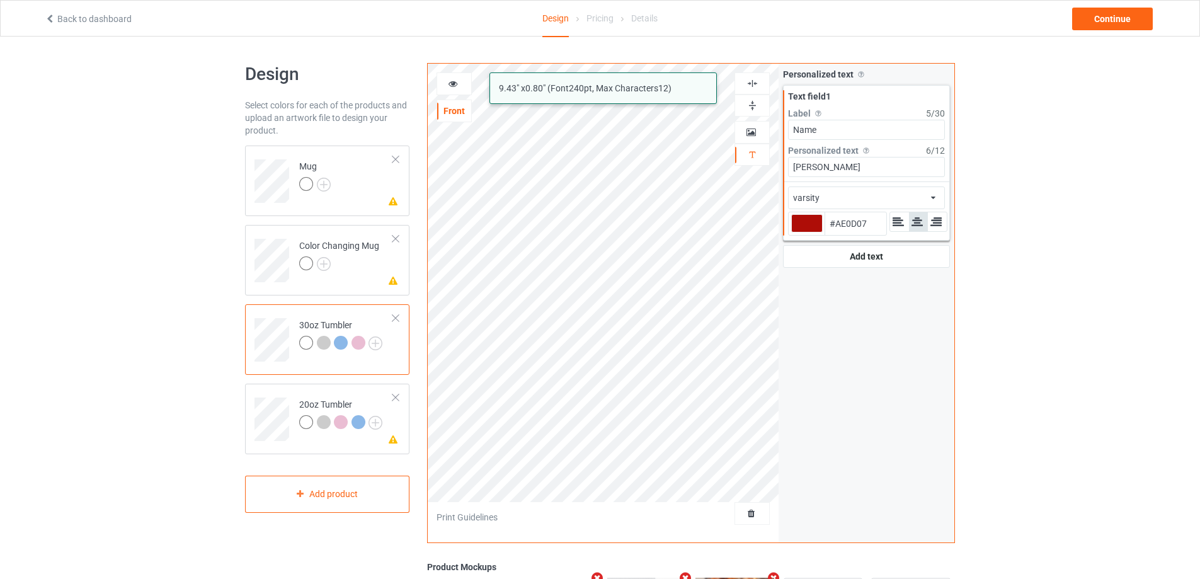
click at [446, 87] on div at bounding box center [454, 83] width 34 height 13
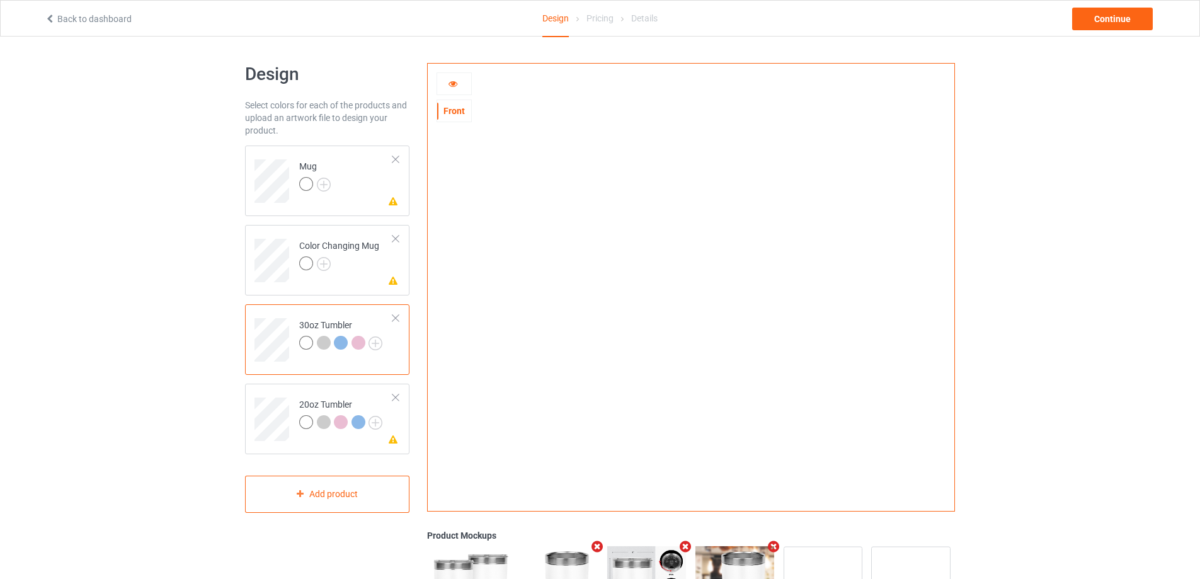
click at [450, 86] on icon at bounding box center [453, 81] width 11 height 9
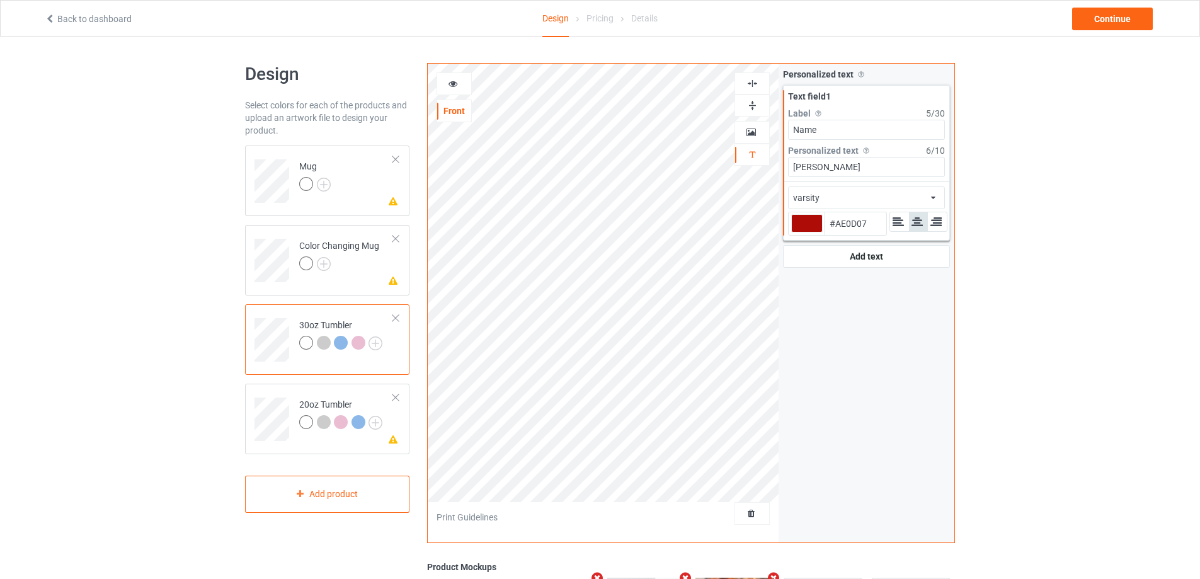
click at [926, 204] on div "varsity african airstream aladdin alcohollicks [PERSON_NAME] almontesnow anglic…" at bounding box center [866, 197] width 157 height 23
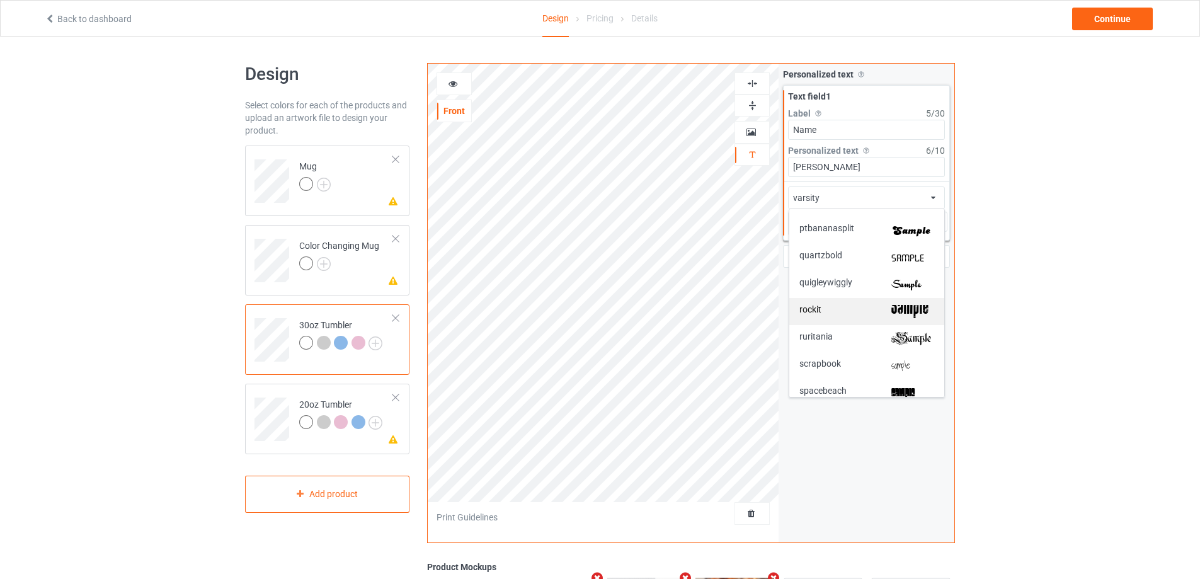
scroll to position [2369, 0]
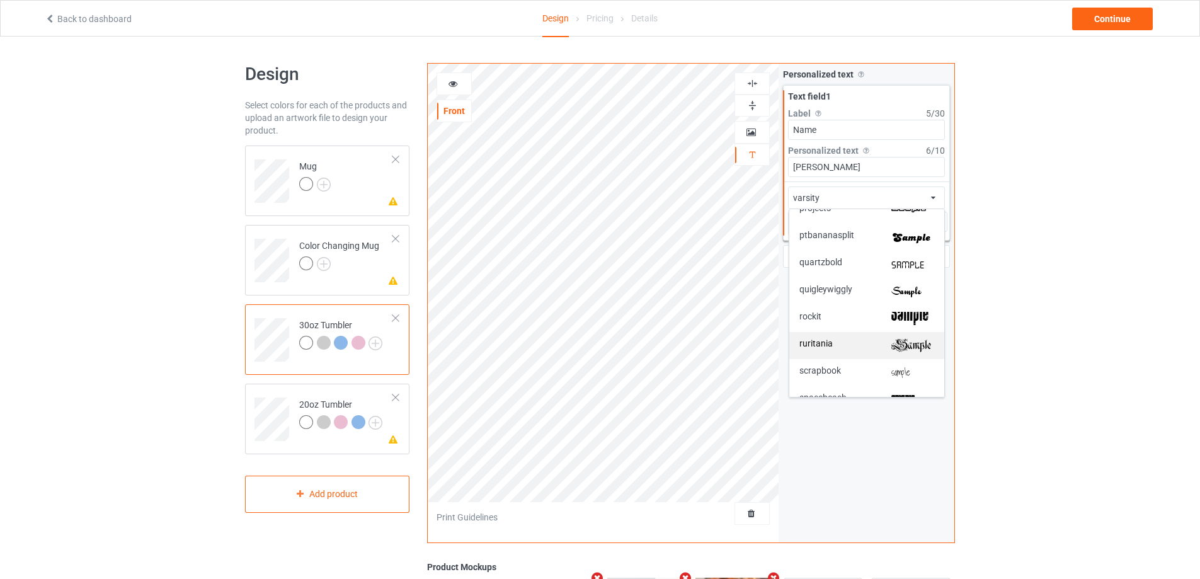
click at [916, 342] on img at bounding box center [912, 345] width 43 height 13
type input "#ae0d07"
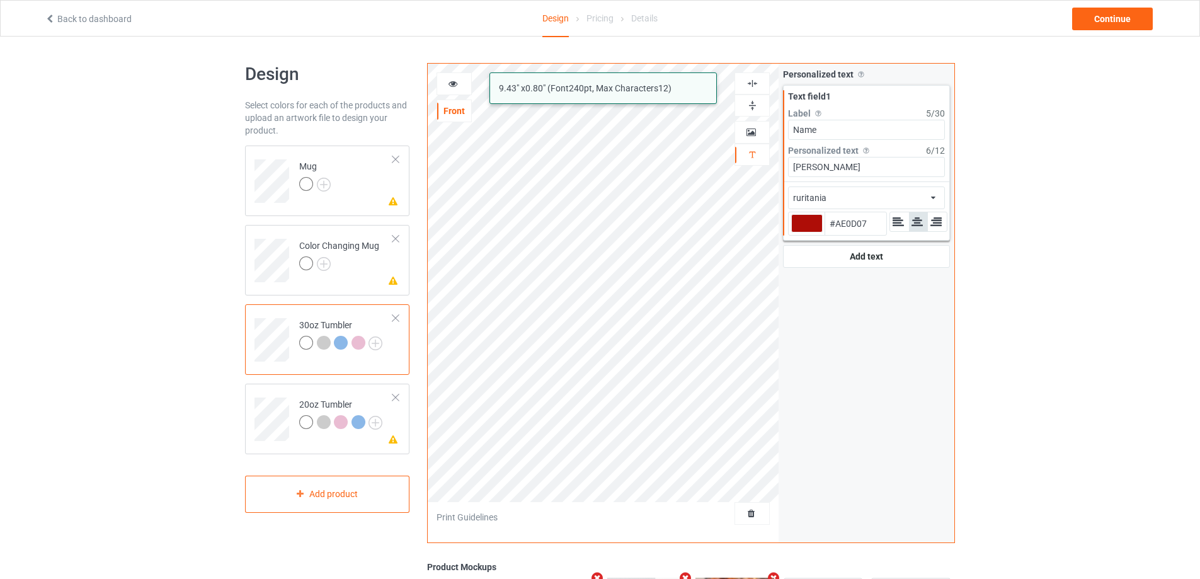
click at [456, 84] on icon at bounding box center [453, 81] width 11 height 9
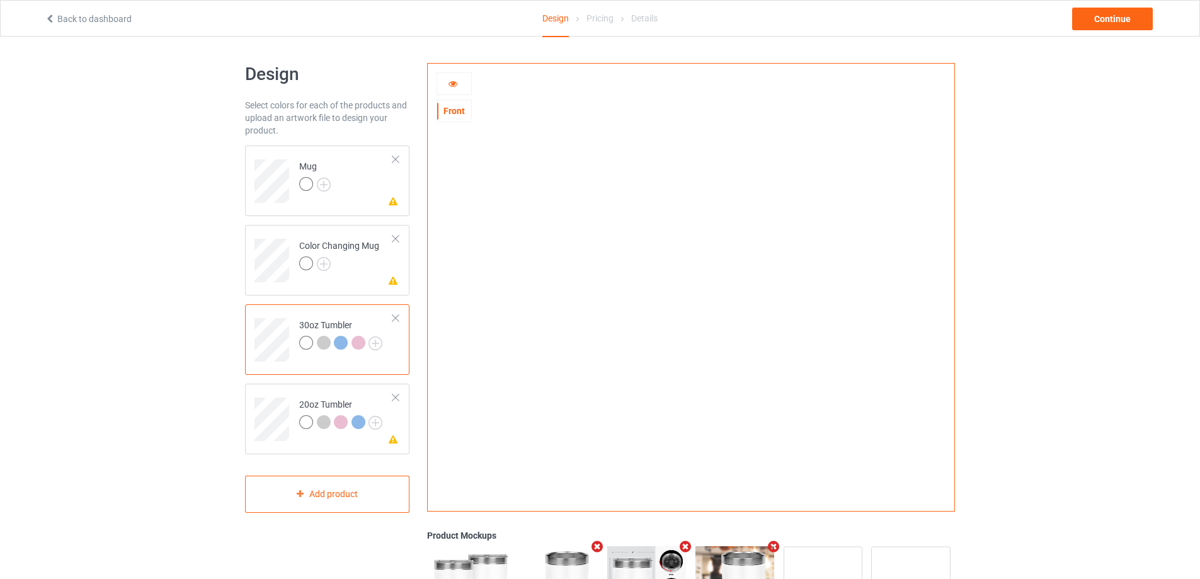
click at [456, 84] on icon at bounding box center [453, 81] width 11 height 9
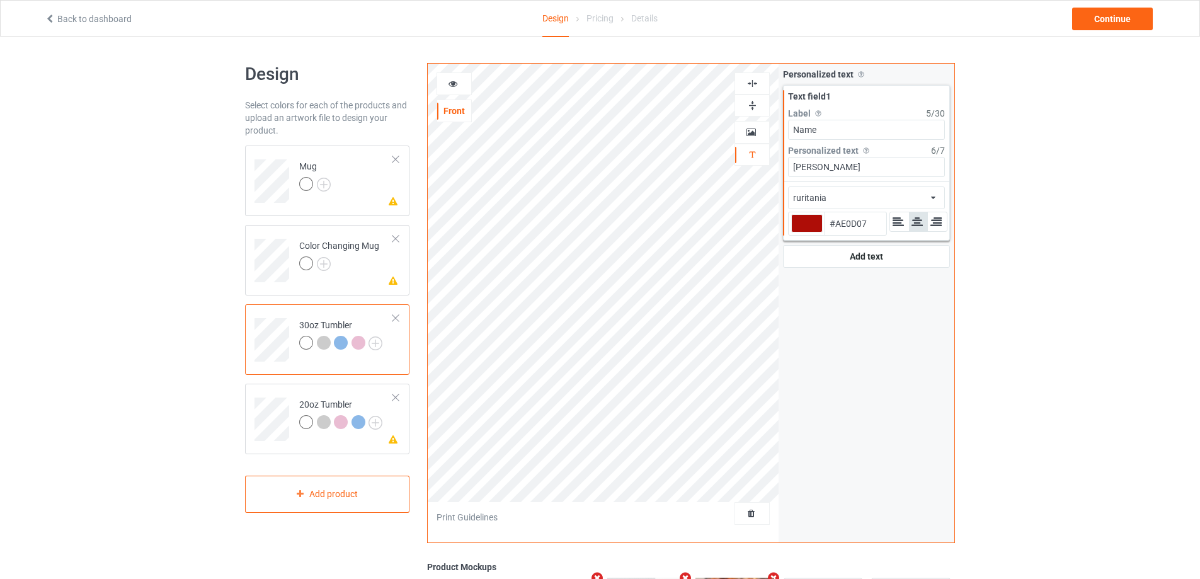
click at [840, 186] on div "ruritania african airstream aladdin alcohollicks [PERSON_NAME] almontesnow angl…" at bounding box center [866, 197] width 157 height 23
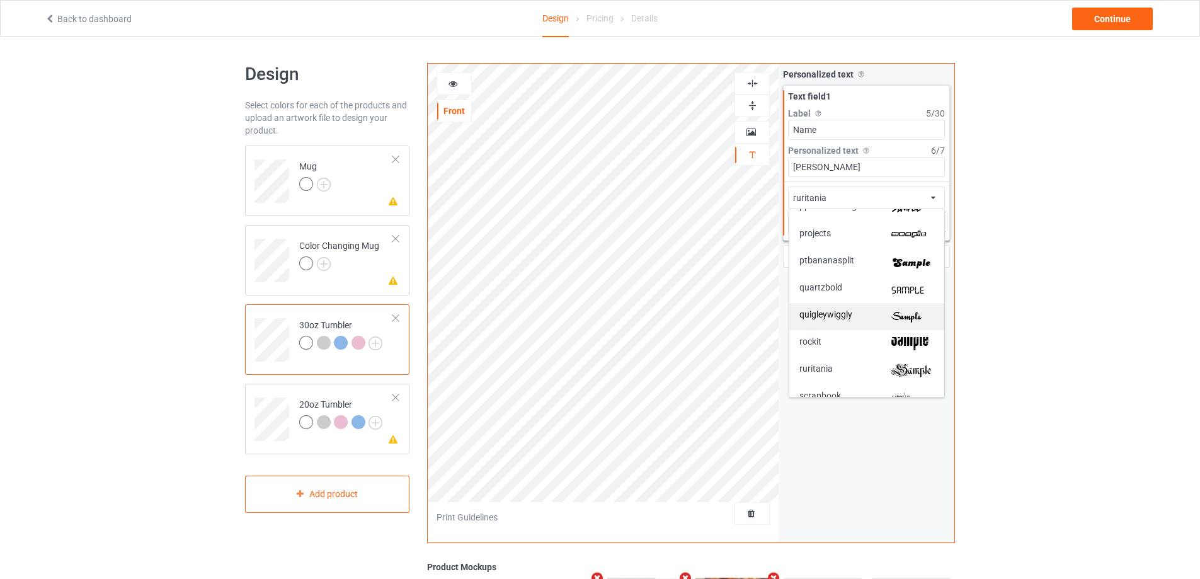
click at [917, 311] on img at bounding box center [912, 316] width 43 height 13
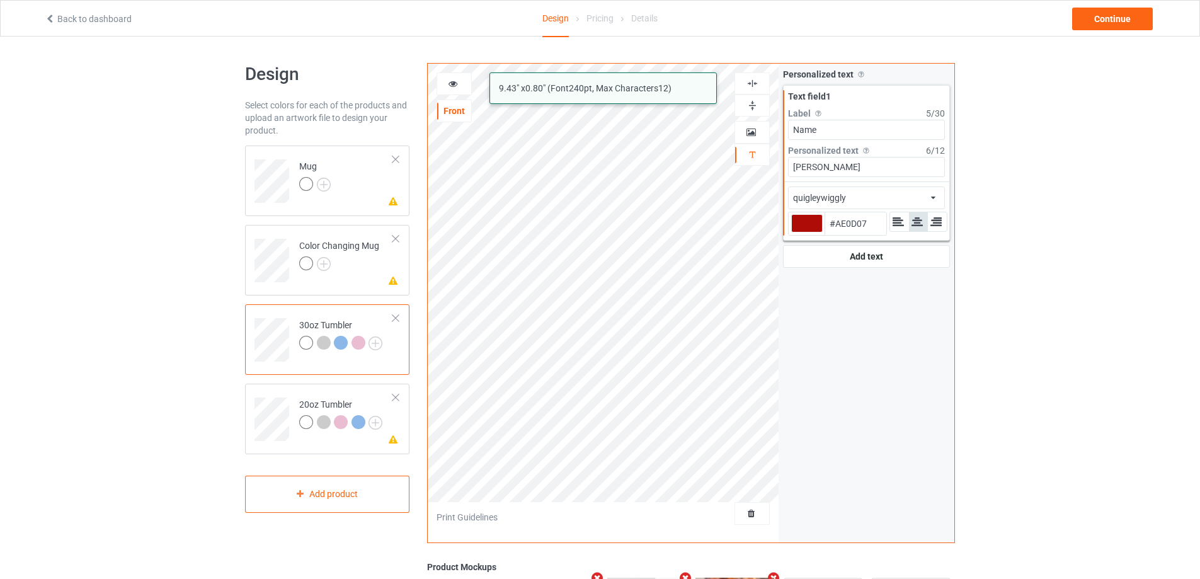
type input "#ae0d07"
click at [459, 84] on div at bounding box center [454, 83] width 34 height 13
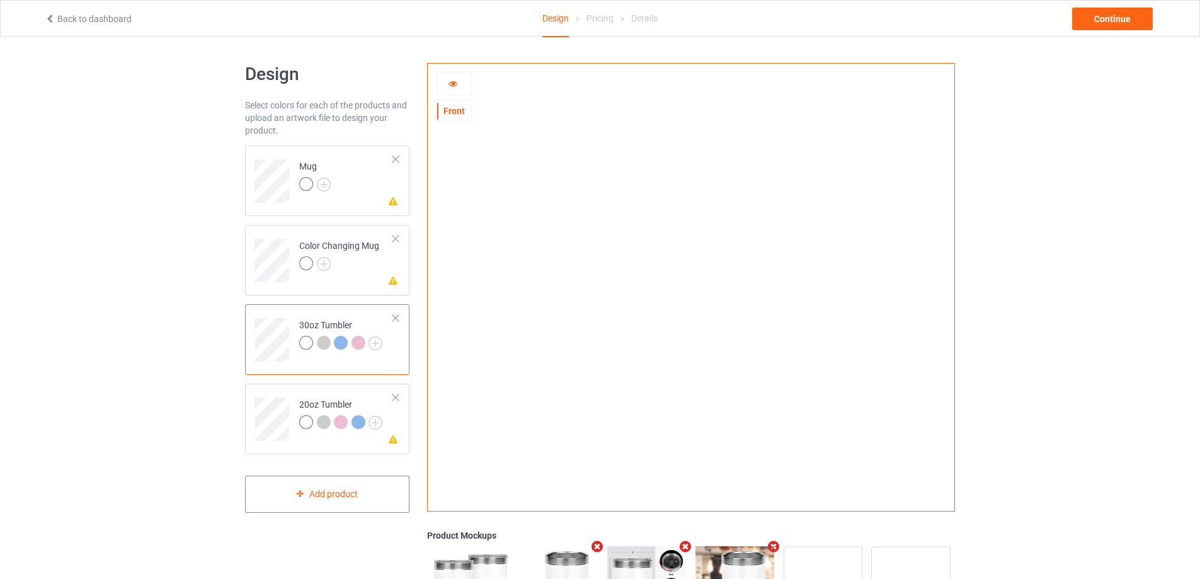
click at [459, 84] on div at bounding box center [454, 83] width 34 height 13
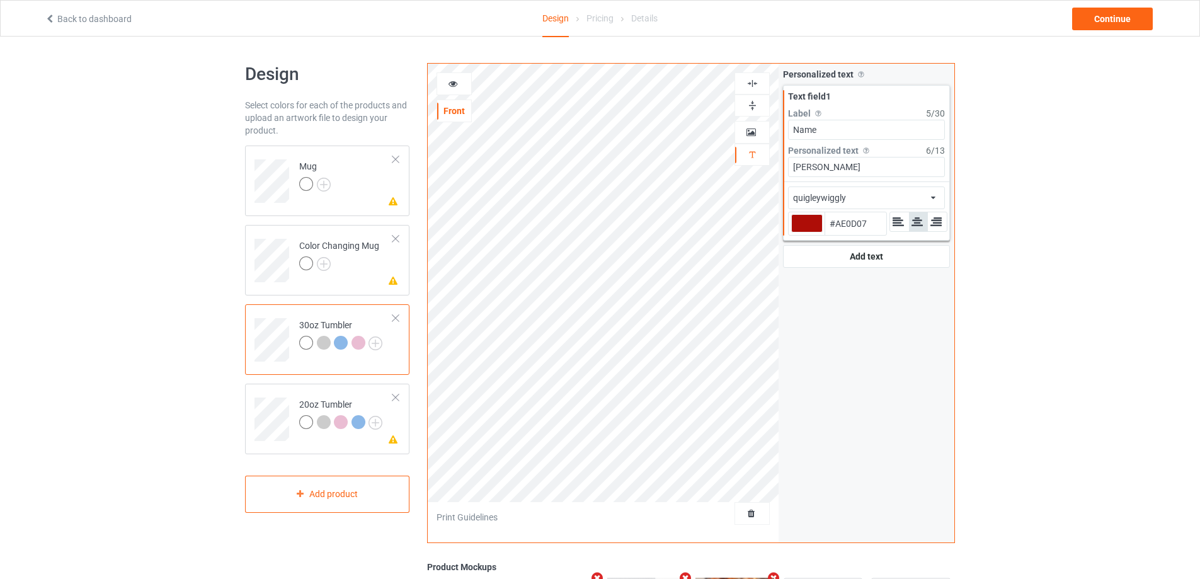
click at [904, 200] on div "quigleywiggly african airstream aladdin alcohollicks [PERSON_NAME] almontesnow …" at bounding box center [866, 197] width 157 height 23
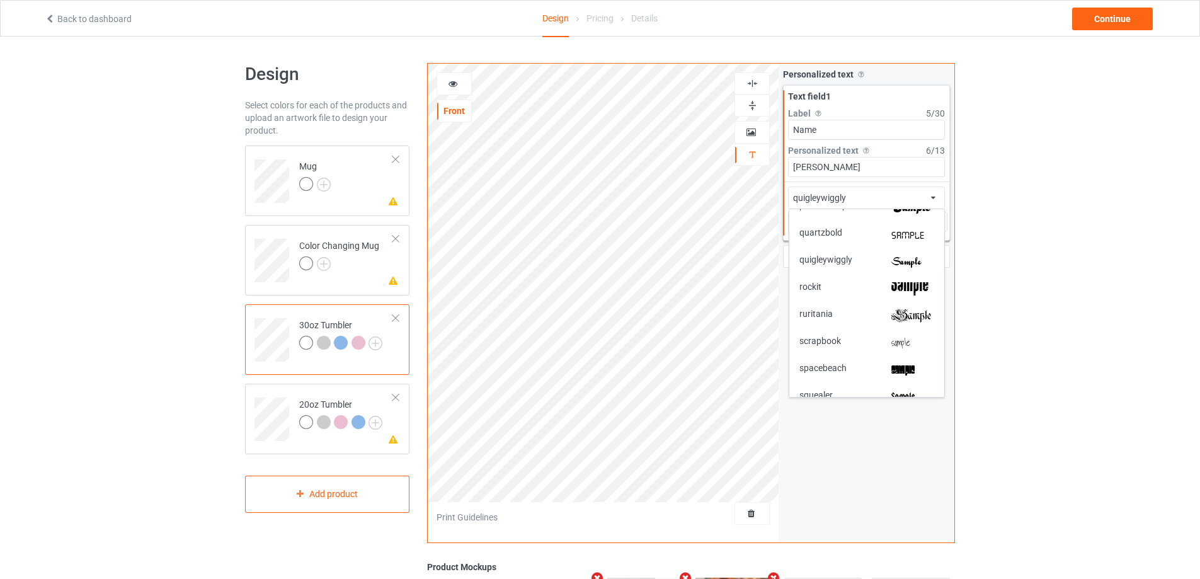
scroll to position [2369, 0]
click at [904, 365] on div "scrapbook" at bounding box center [866, 372] width 155 height 27
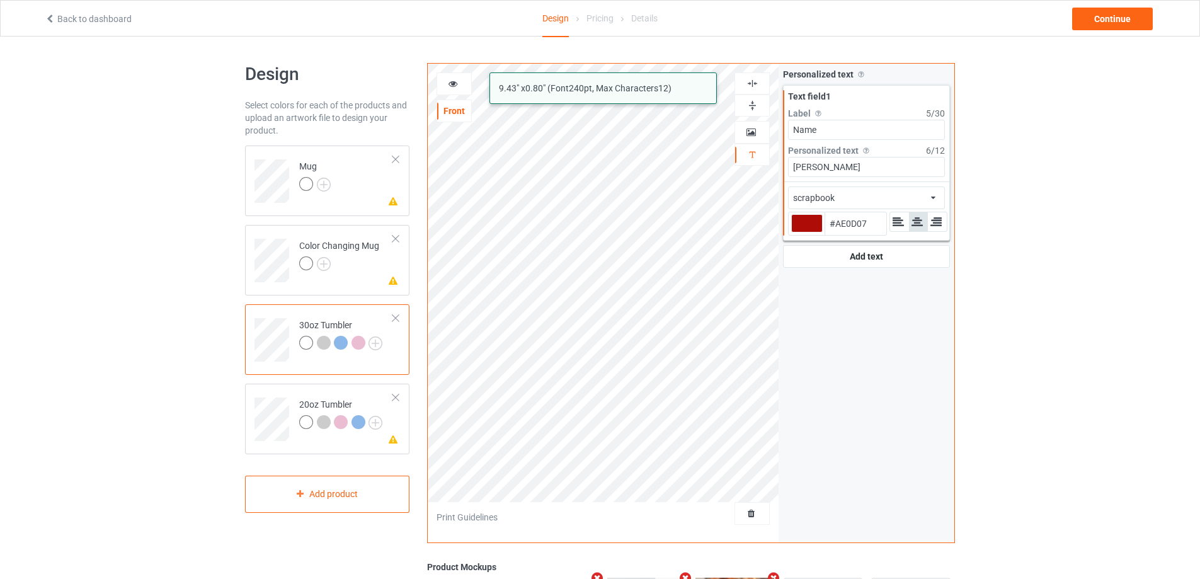
click at [890, 190] on div "scrapbook african airstream aladdin alcohollicks [PERSON_NAME] almontesnow angl…" at bounding box center [866, 197] width 157 height 23
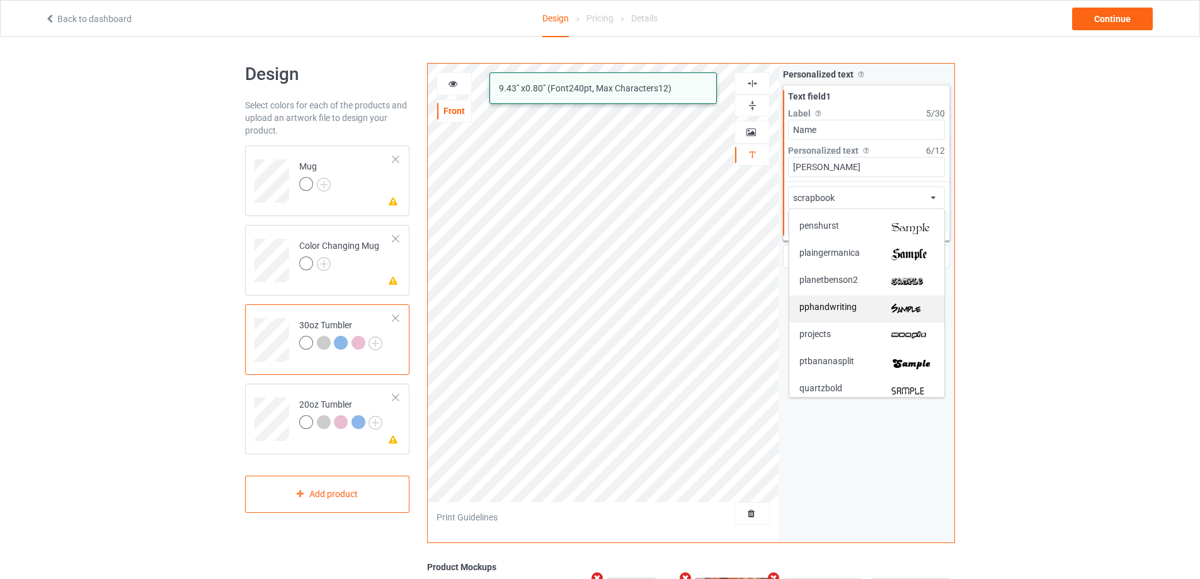
scroll to position [2180, 0]
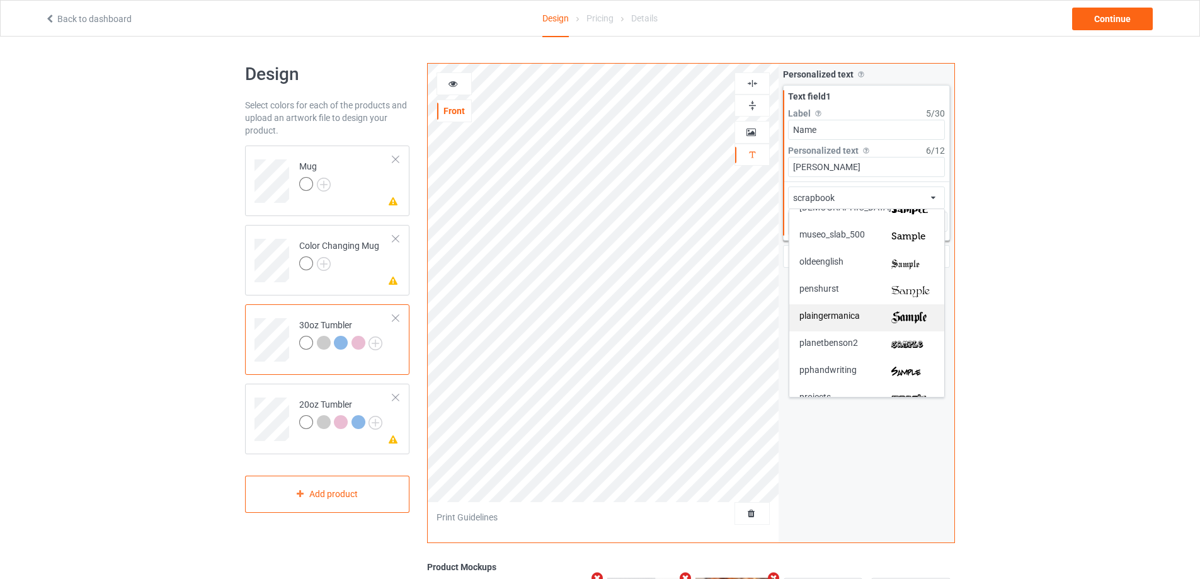
click at [904, 314] on img at bounding box center [912, 317] width 43 height 13
type input "#ae0d07"
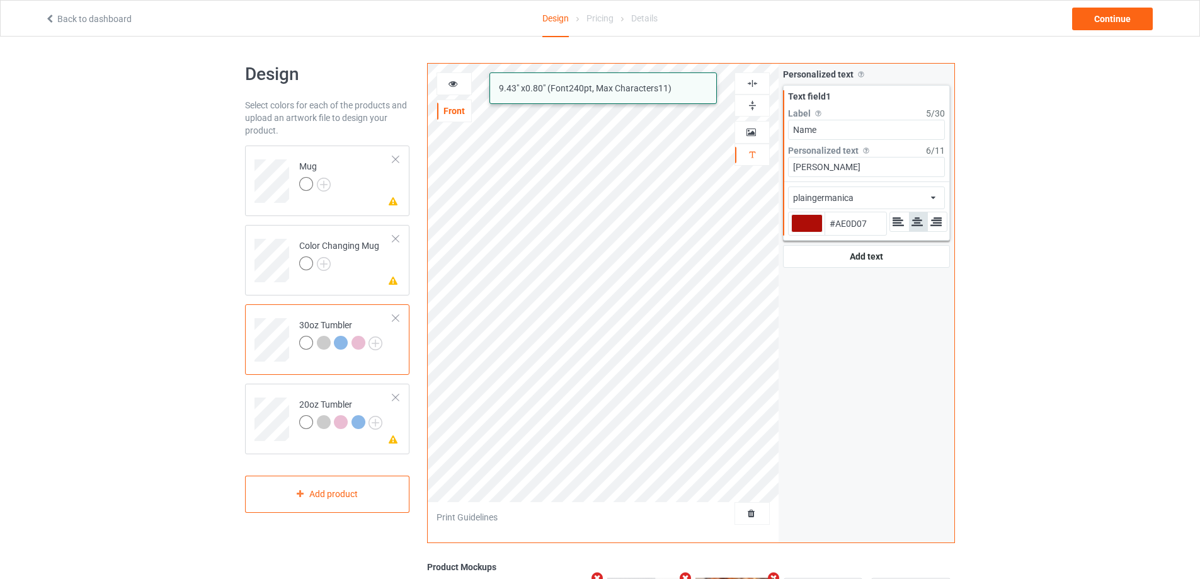
click at [452, 83] on icon at bounding box center [453, 81] width 11 height 9
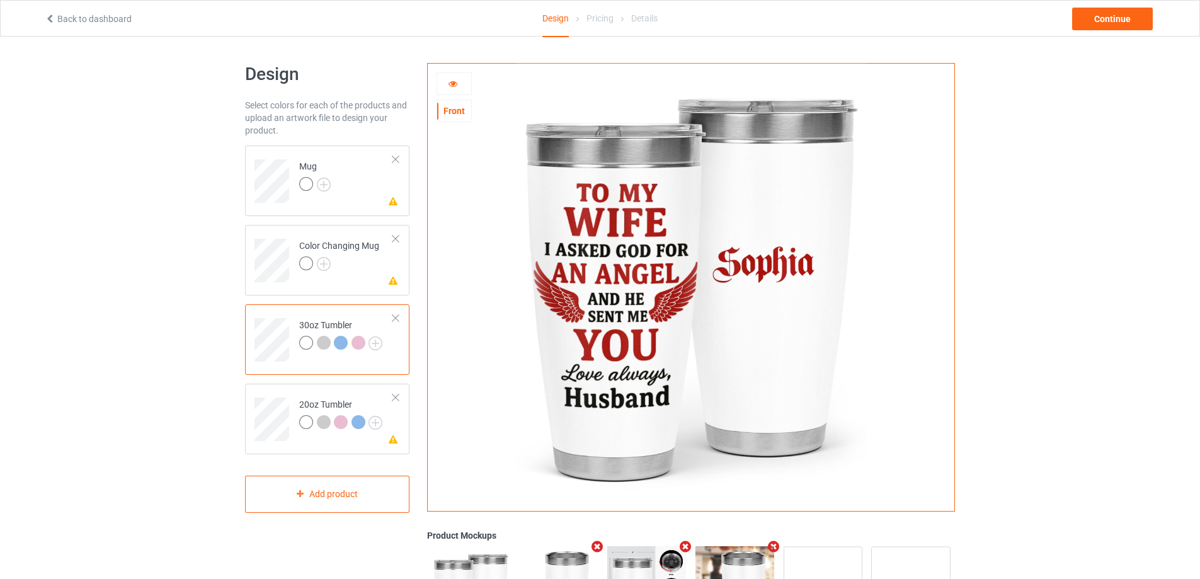
click at [452, 83] on icon at bounding box center [453, 81] width 11 height 9
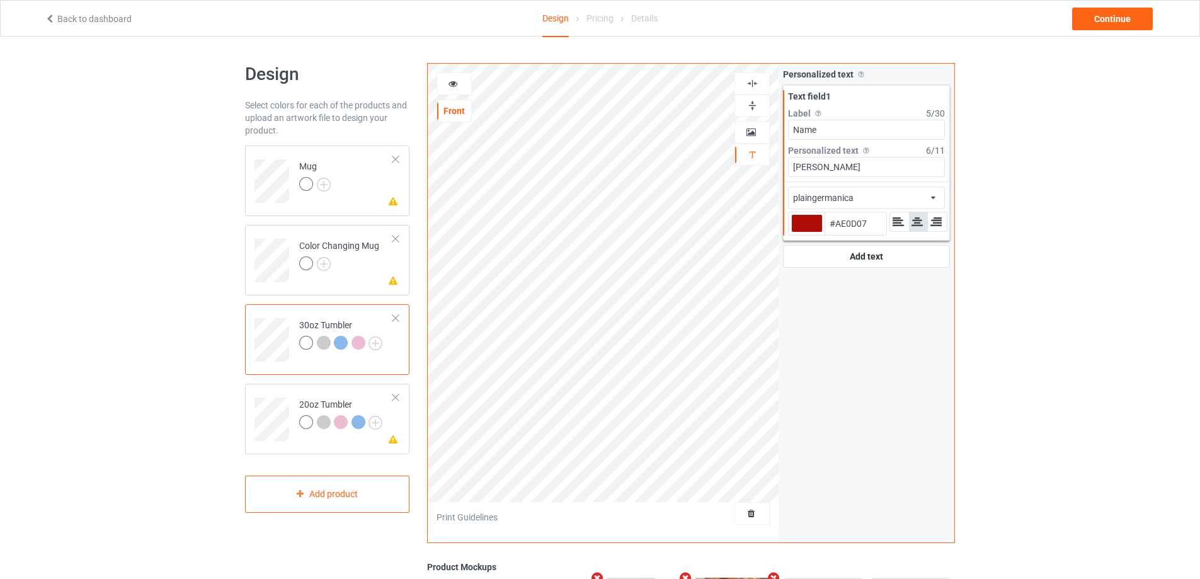
click at [456, 82] on icon at bounding box center [453, 81] width 11 height 9
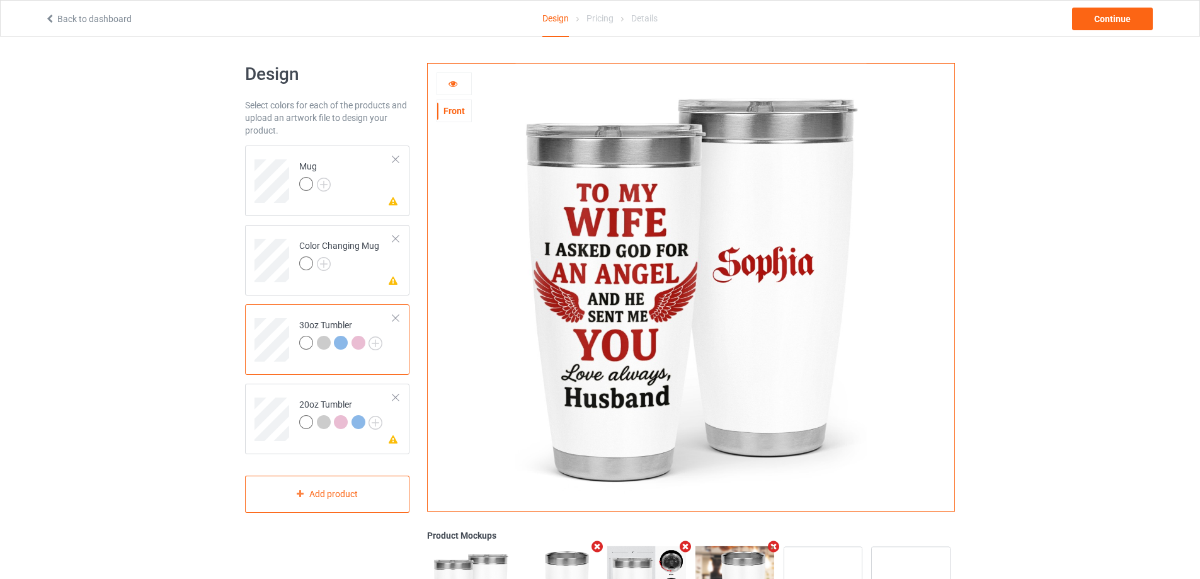
click at [456, 82] on icon at bounding box center [453, 81] width 11 height 9
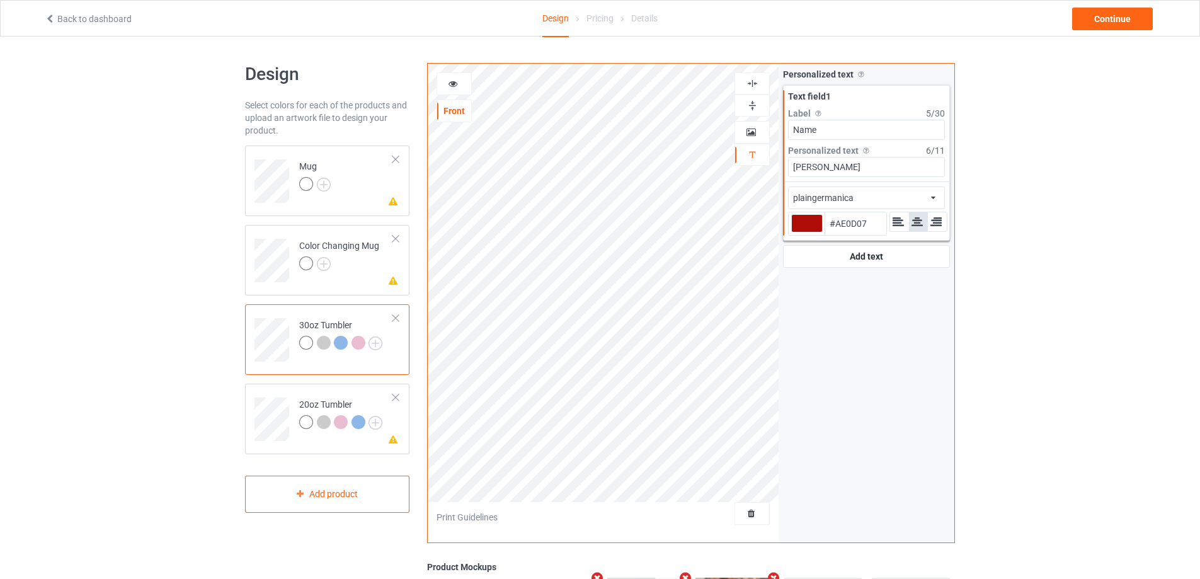
type input "#ae0d07"
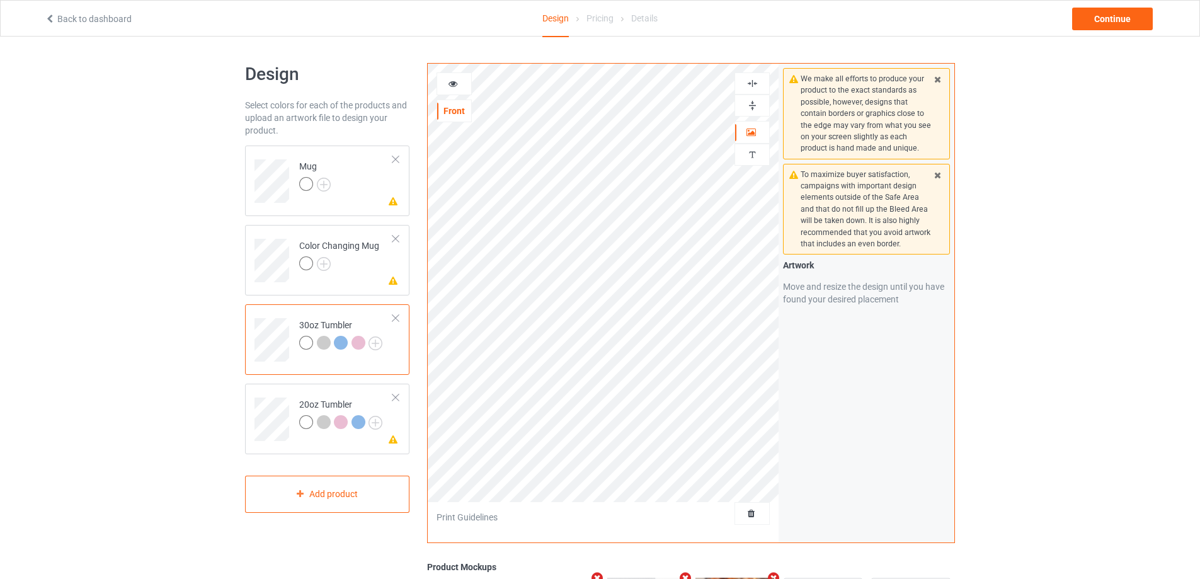
click at [452, 79] on icon at bounding box center [453, 81] width 11 height 9
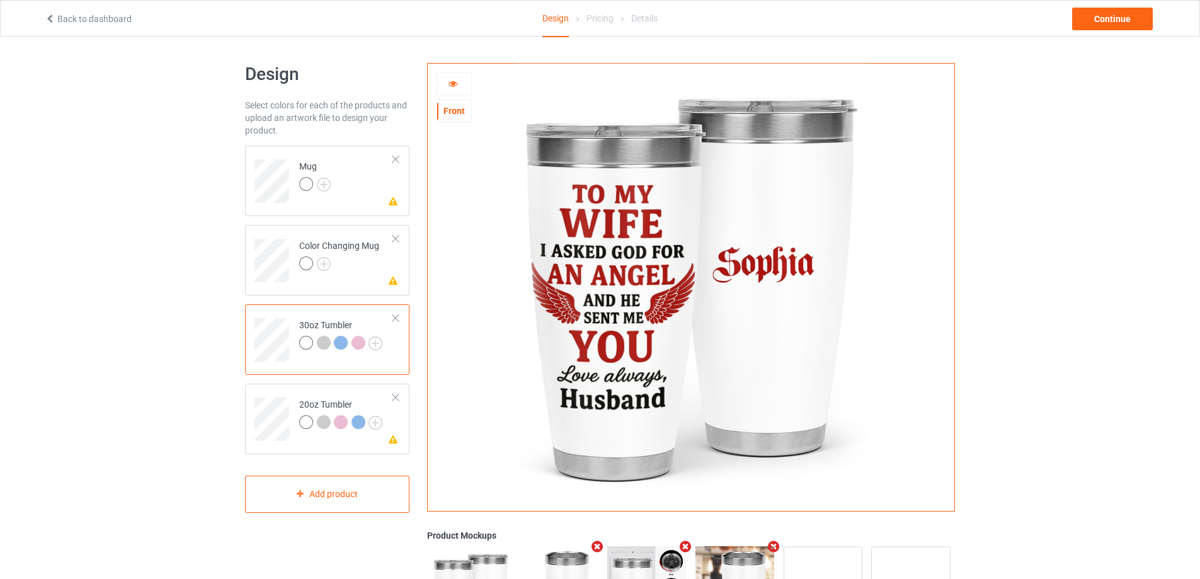
click at [287, 382] on div "Please check the personalized design Mug Please check the personalized design C…" at bounding box center [327, 300] width 164 height 309
click at [283, 391] on td at bounding box center [273, 415] width 38 height 52
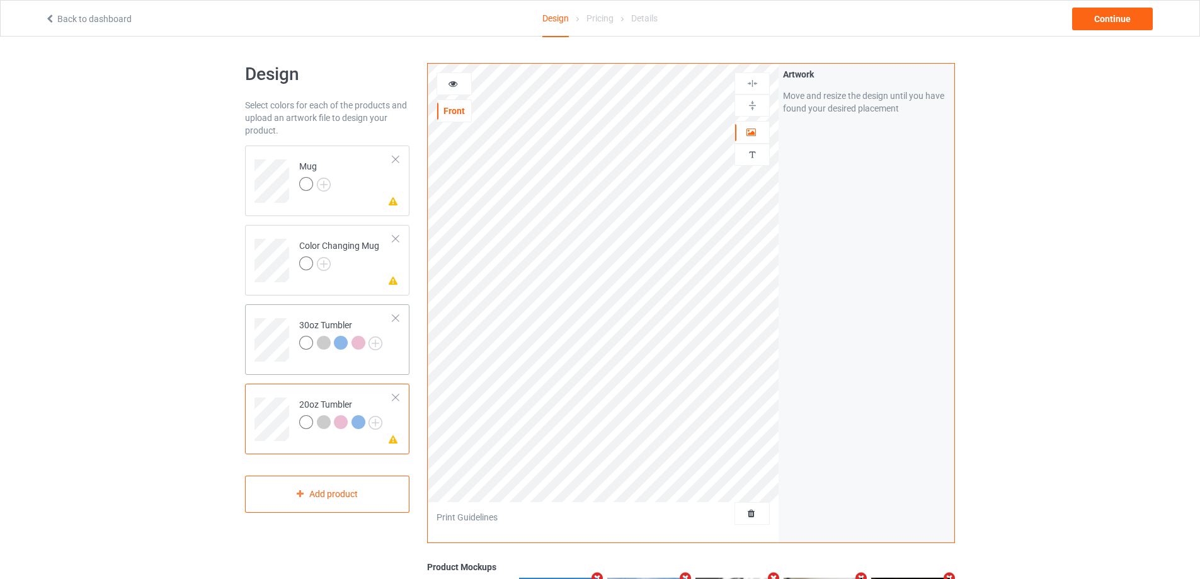
click at [286, 316] on td at bounding box center [273, 335] width 38 height 52
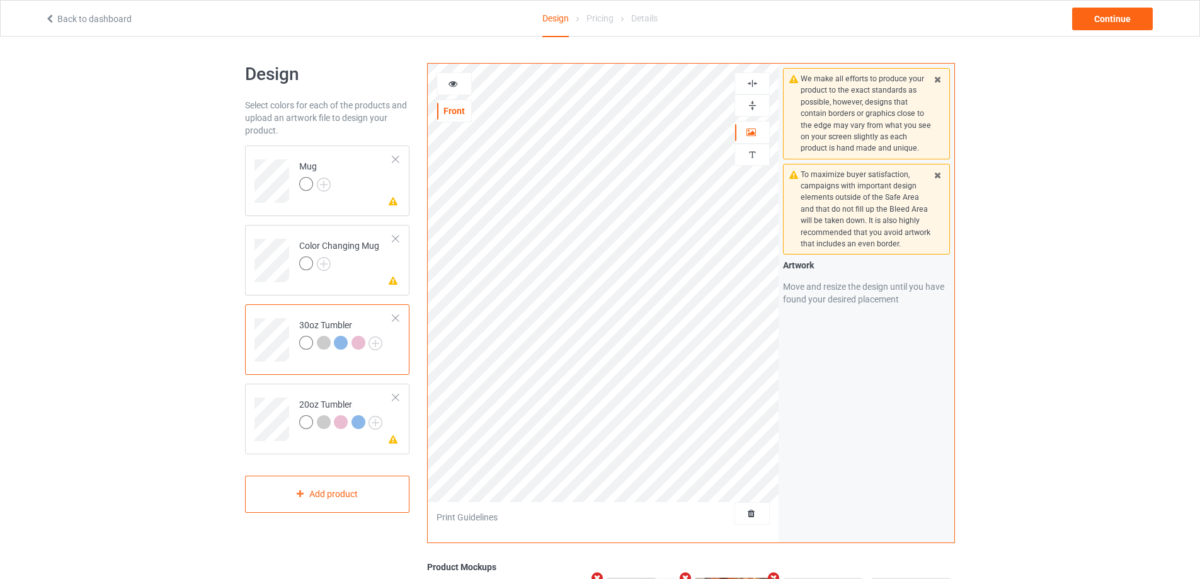
click at [462, 75] on div at bounding box center [454, 83] width 35 height 23
click at [457, 76] on div at bounding box center [454, 83] width 35 height 23
click at [457, 78] on div at bounding box center [454, 83] width 35 height 23
click at [455, 84] on icon at bounding box center [453, 81] width 11 height 9
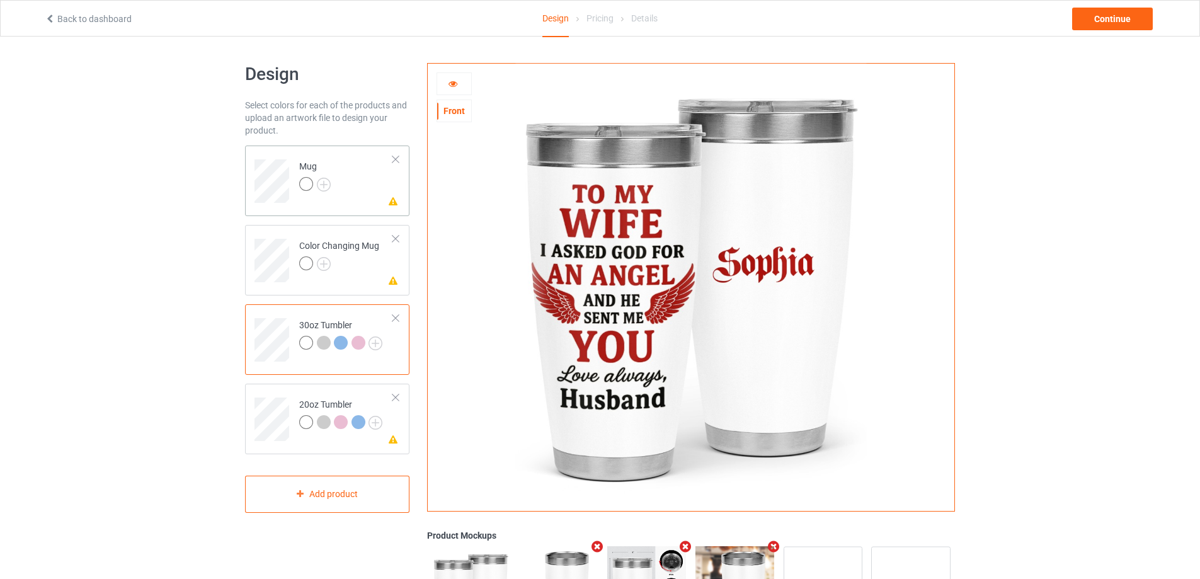
click at [353, 203] on div "Please check the personalized design Mug" at bounding box center [327, 181] width 164 height 71
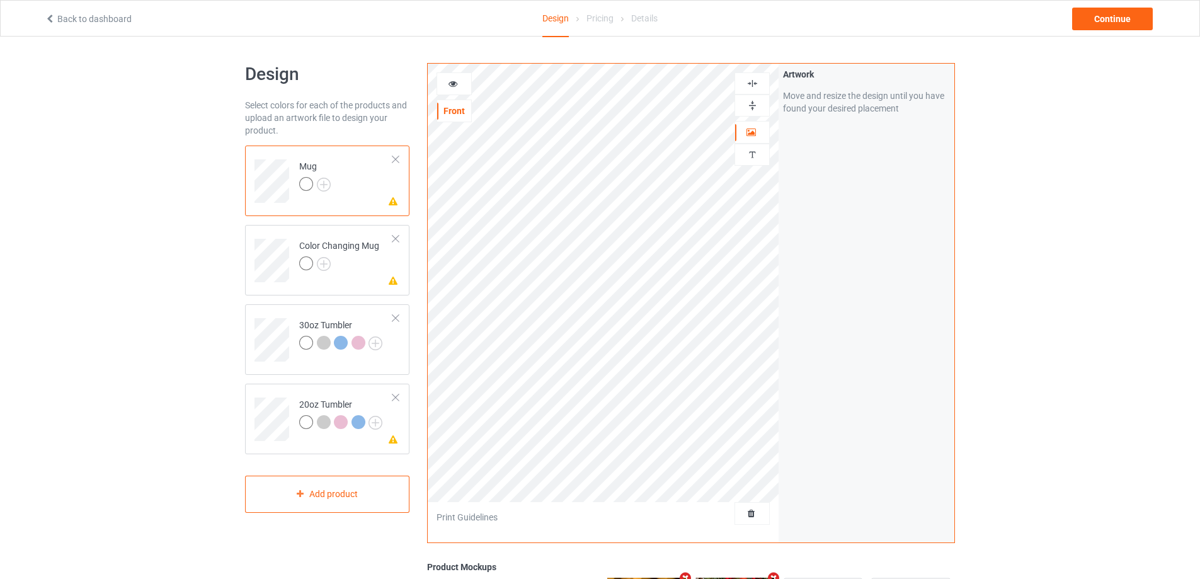
click at [453, 85] on icon at bounding box center [453, 81] width 11 height 9
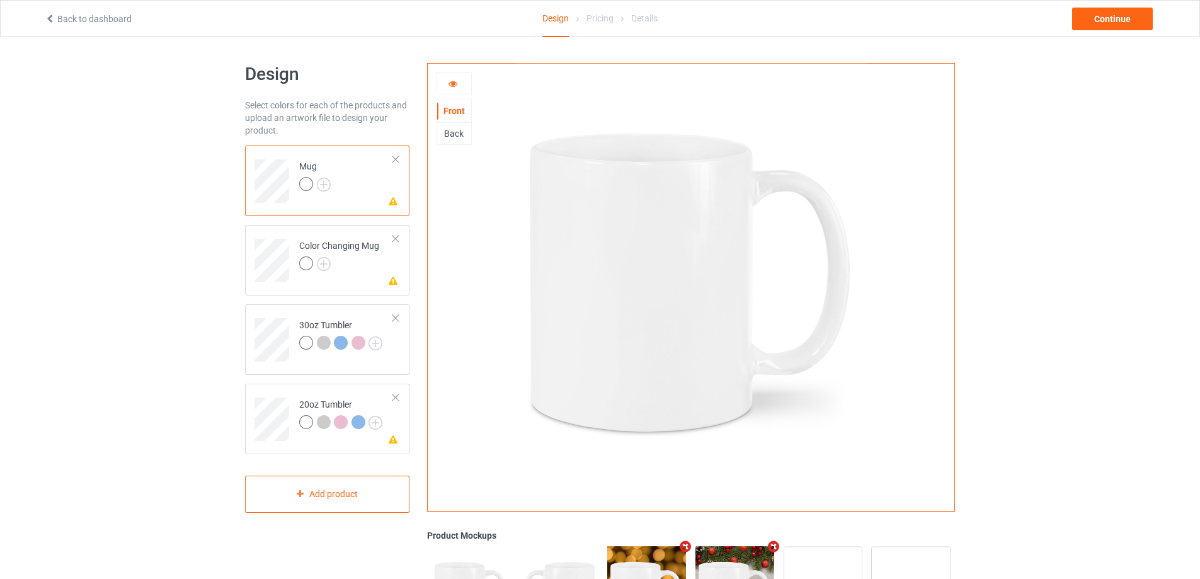
click at [459, 132] on div "Back" at bounding box center [454, 133] width 34 height 13
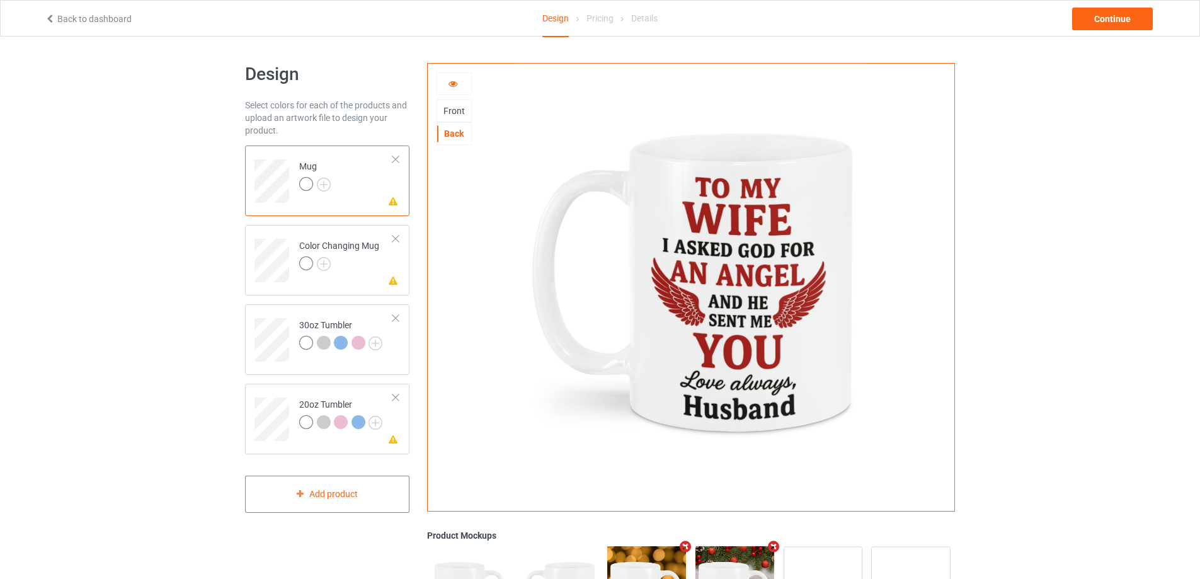
click at [455, 105] on div "Front" at bounding box center [454, 111] width 34 height 13
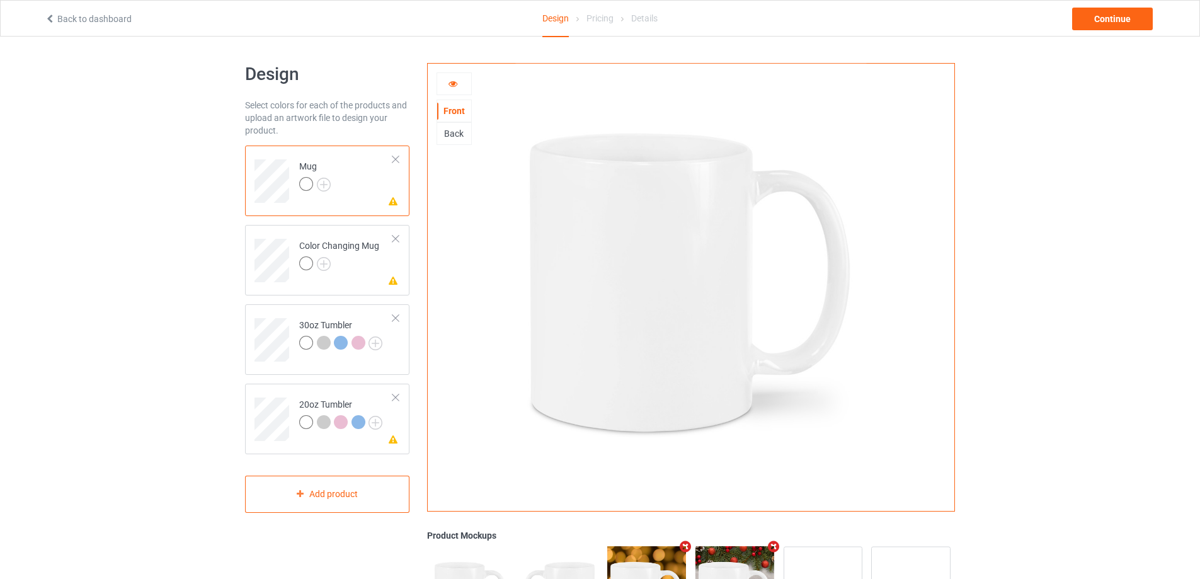
click at [454, 83] on icon at bounding box center [453, 81] width 11 height 9
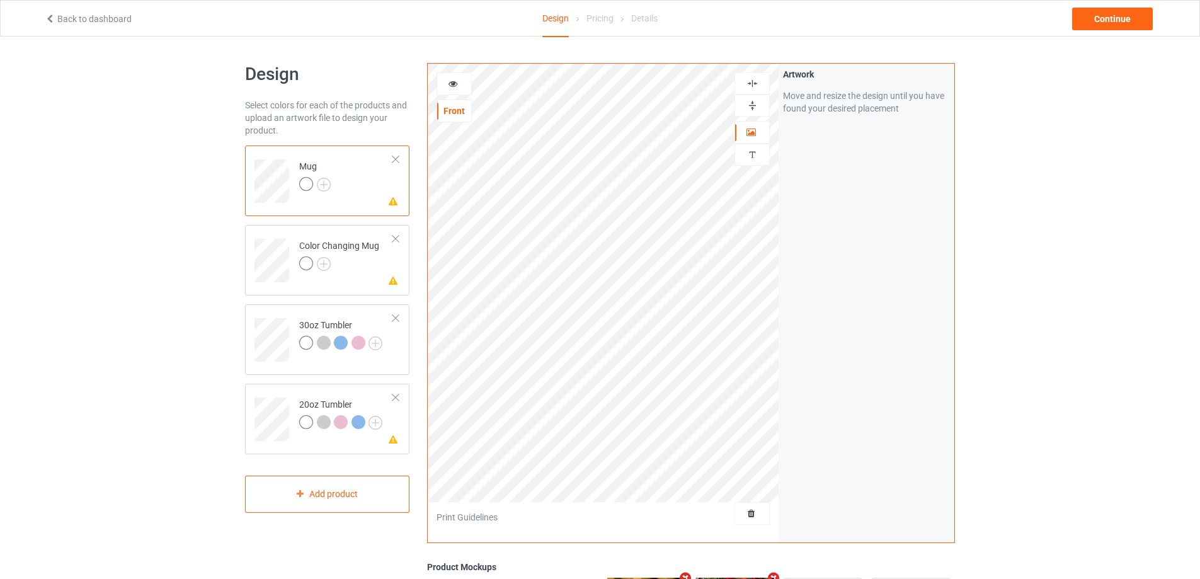
click at [751, 157] on img at bounding box center [752, 155] width 12 height 12
click at [874, 98] on div "Add text" at bounding box center [866, 96] width 167 height 23
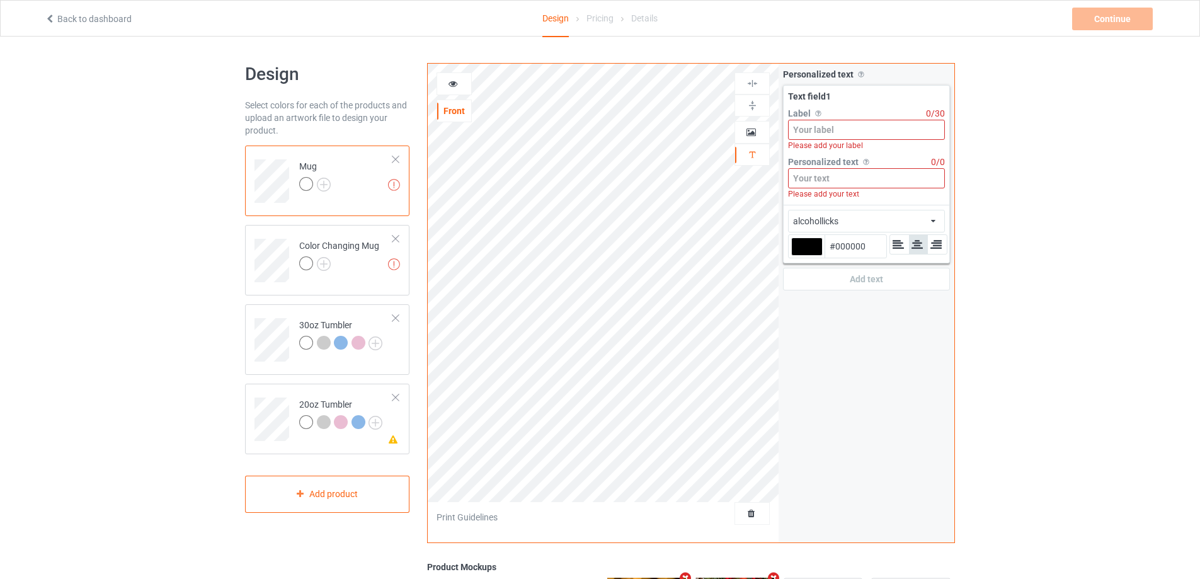
click at [865, 130] on input at bounding box center [866, 130] width 157 height 20
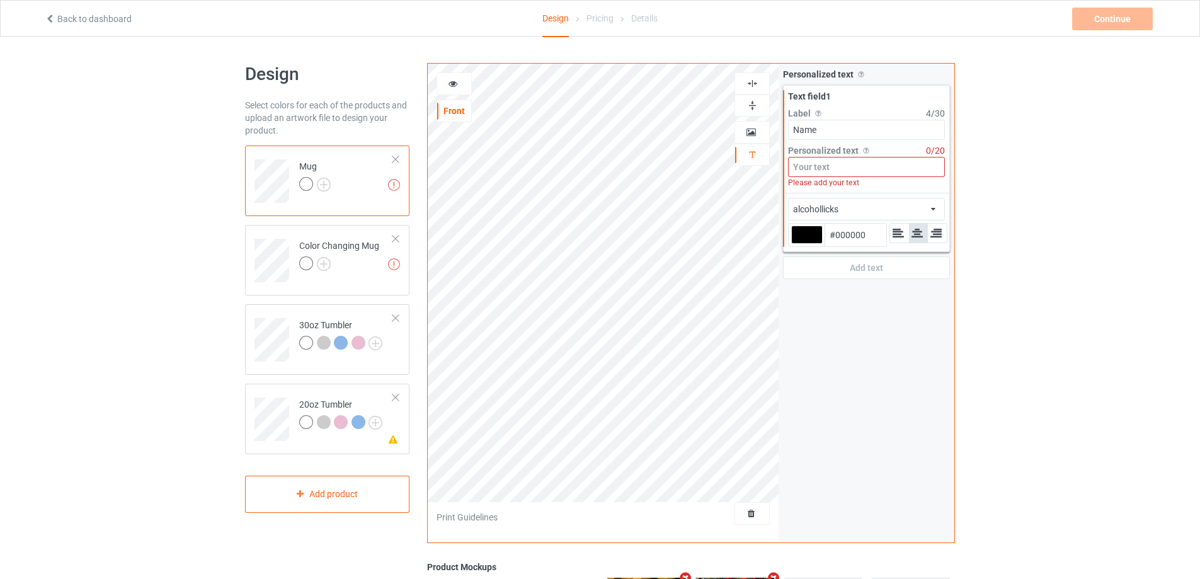
type input "Name"
click at [833, 169] on input at bounding box center [866, 167] width 157 height 20
click at [858, 210] on div "alcohollicks african airstream aladdin alcohollicks [PERSON_NAME] almontesnow a…" at bounding box center [866, 209] width 157 height 23
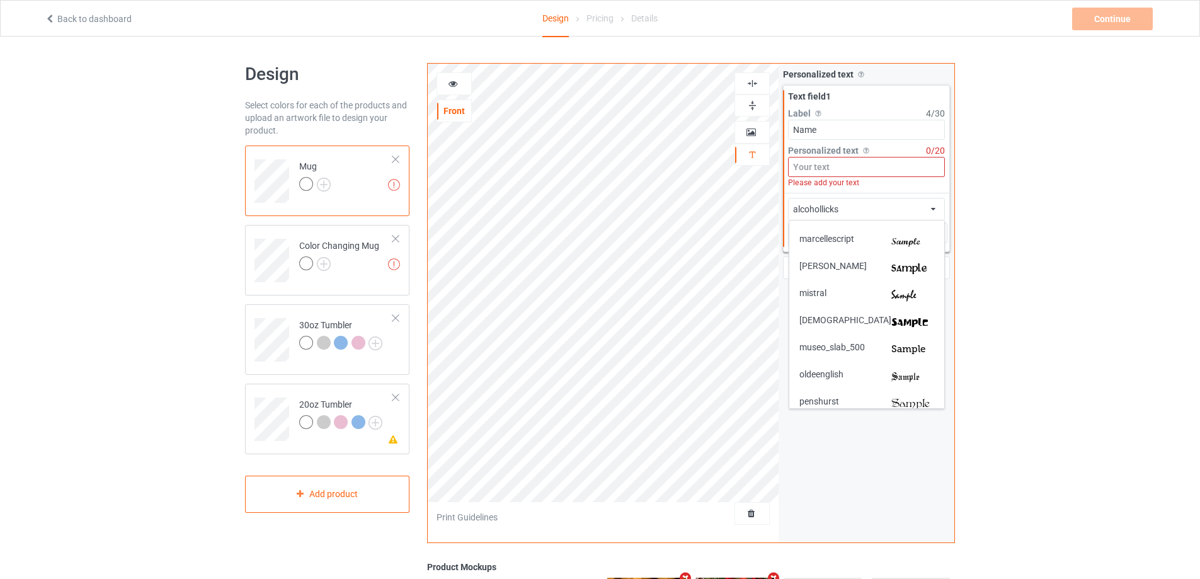
scroll to position [2205, 0]
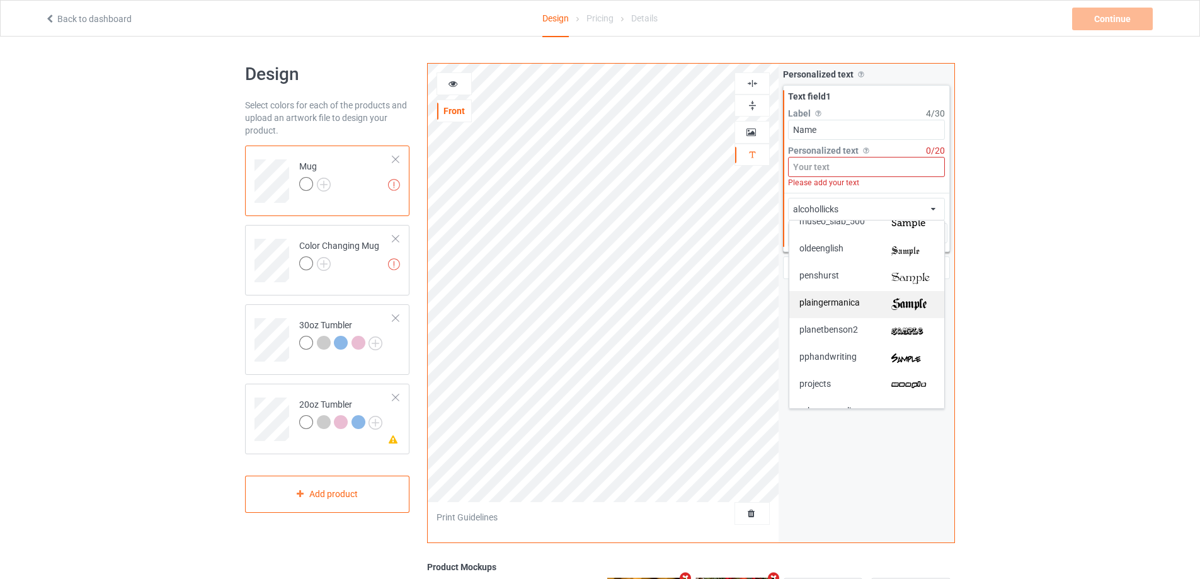
click at [866, 300] on div "plaingermanica" at bounding box center [866, 304] width 135 height 13
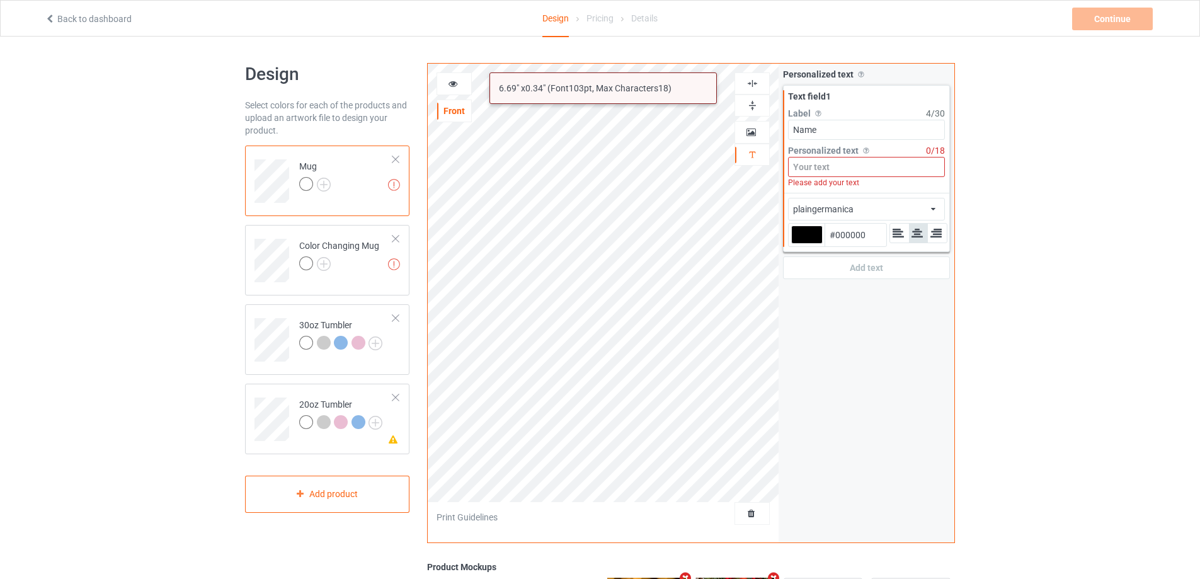
click at [829, 163] on input at bounding box center [866, 167] width 157 height 20
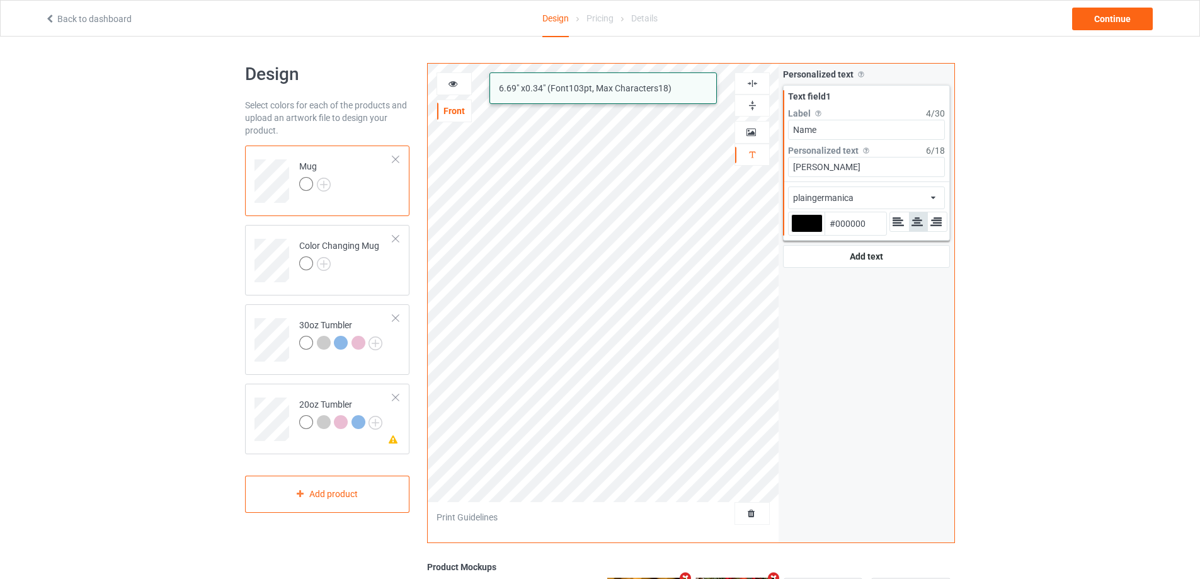
type input "[PERSON_NAME]"
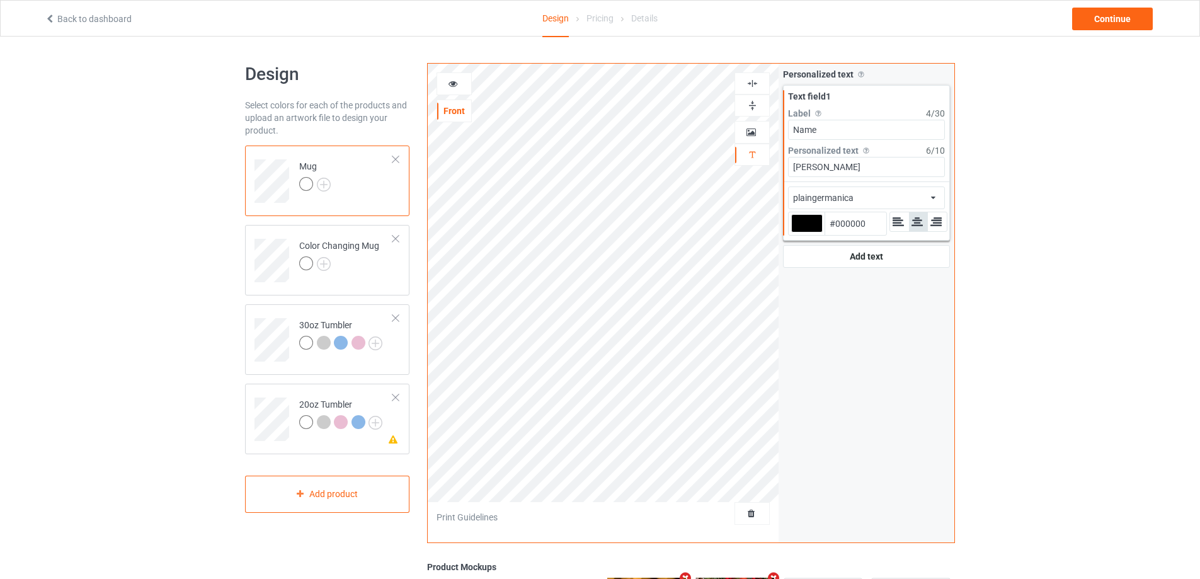
click at [811, 219] on div at bounding box center [806, 223] width 31 height 18
click at [811, 232] on input "#000000" at bounding box center [806, 240] width 31 height 17
type input "#ae0e09"
type input "#AE0E09"
type input "#ae0e09"
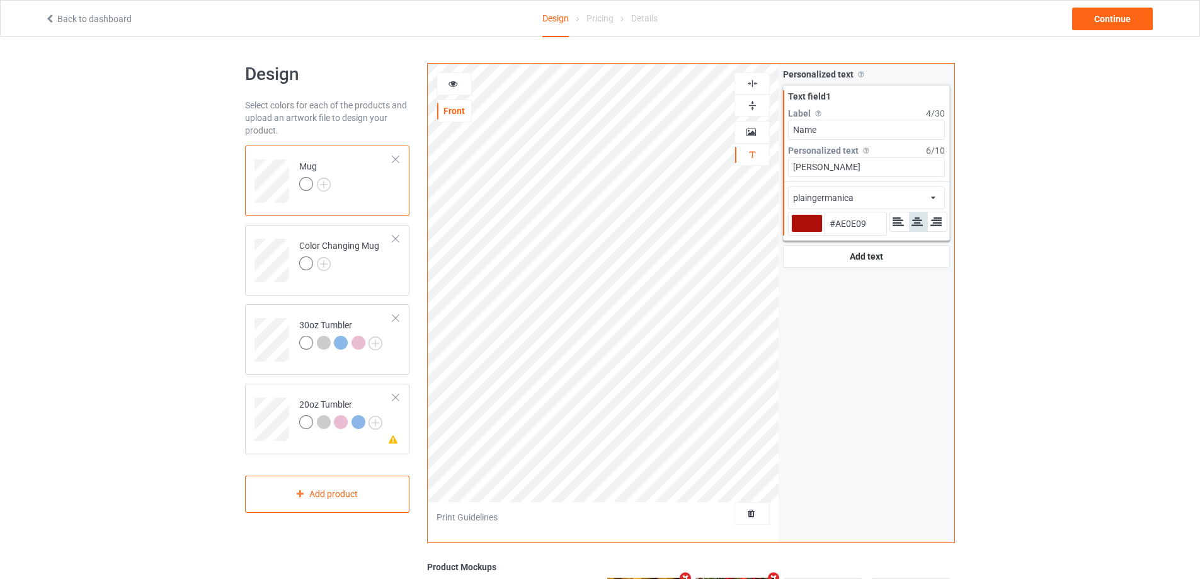
click at [452, 81] on icon at bounding box center [453, 81] width 11 height 9
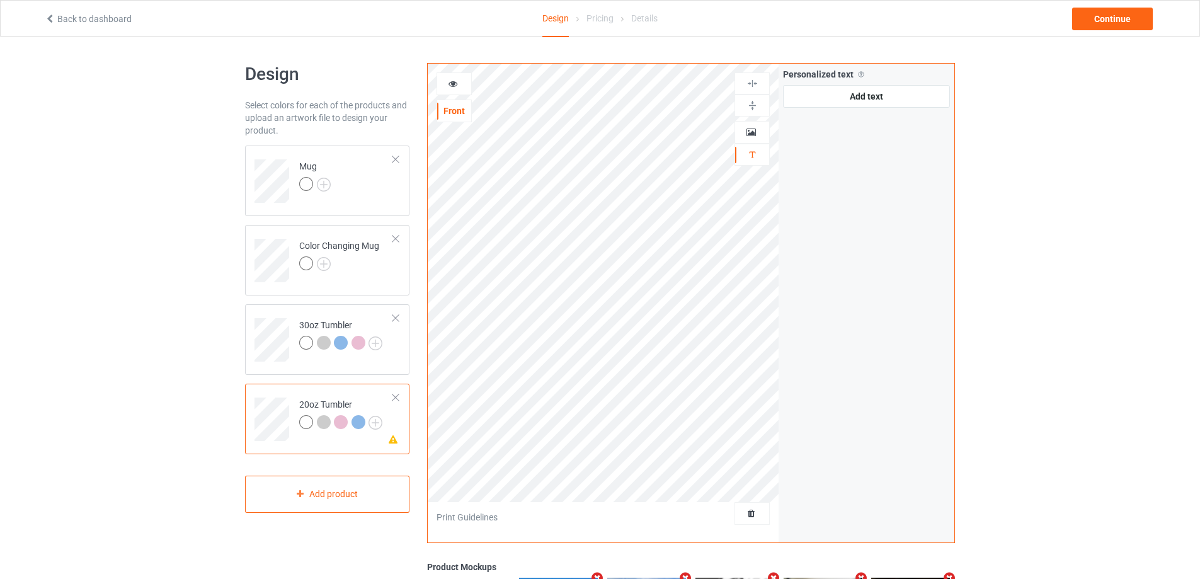
click at [452, 86] on icon at bounding box center [453, 81] width 11 height 9
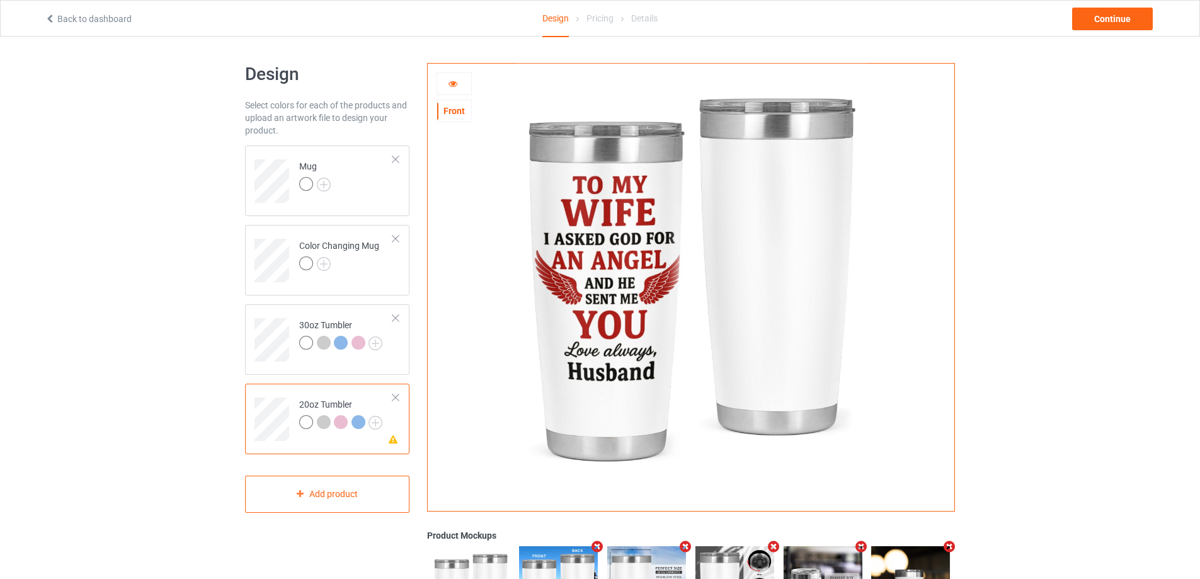
click at [452, 86] on icon at bounding box center [453, 81] width 11 height 9
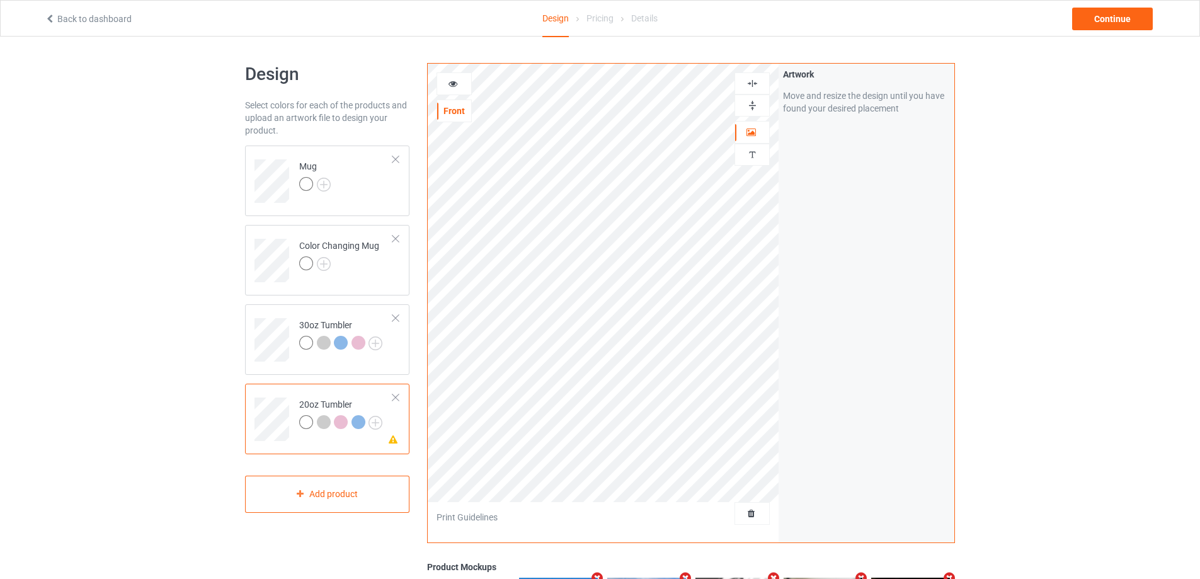
click at [454, 83] on icon at bounding box center [453, 81] width 11 height 9
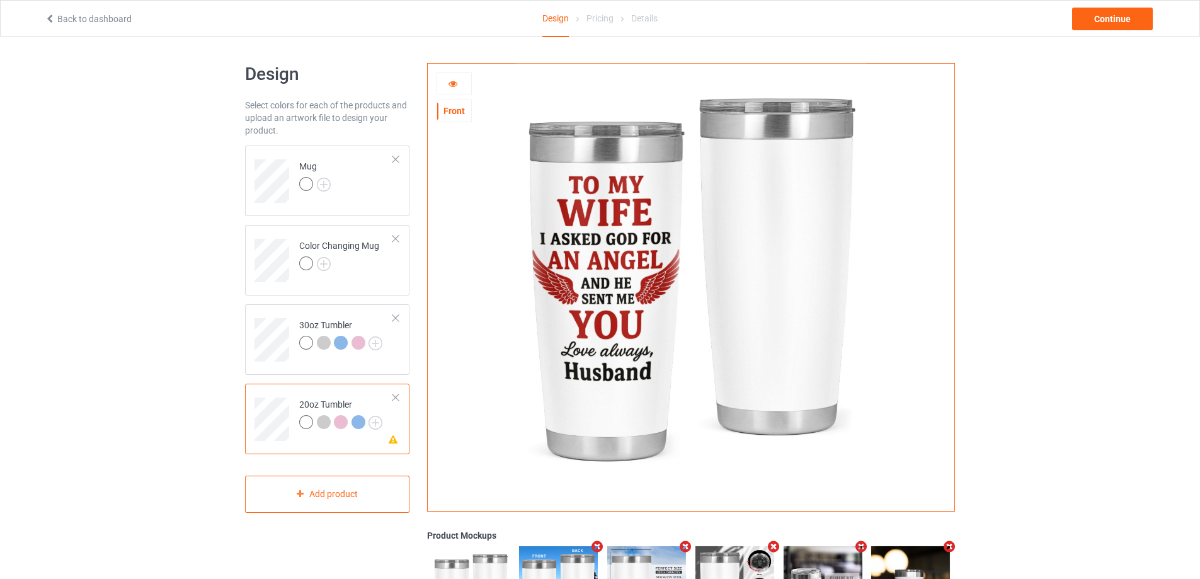
click at [455, 83] on icon at bounding box center [453, 81] width 11 height 9
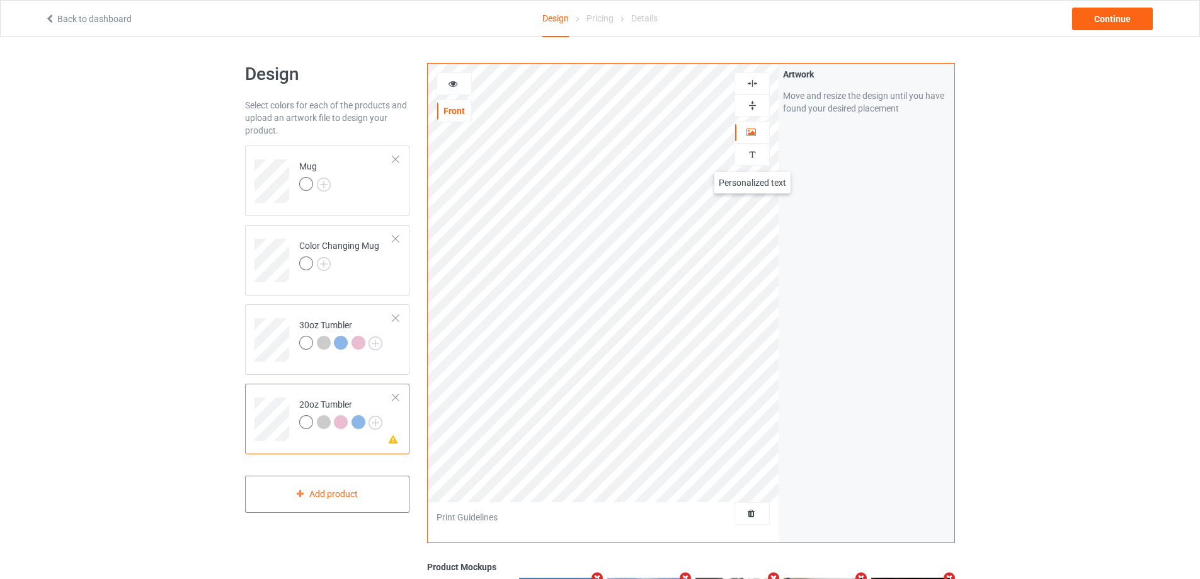
click at [752, 159] on img at bounding box center [752, 155] width 12 height 12
click at [859, 105] on div "Add text" at bounding box center [866, 96] width 167 height 23
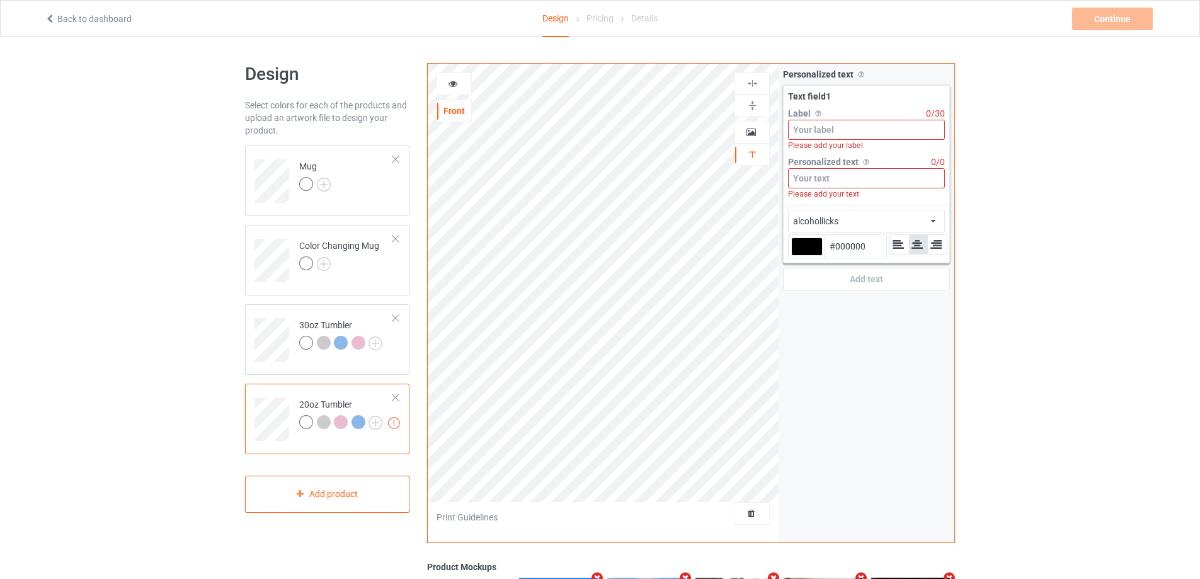
click at [856, 129] on input at bounding box center [866, 130] width 157 height 20
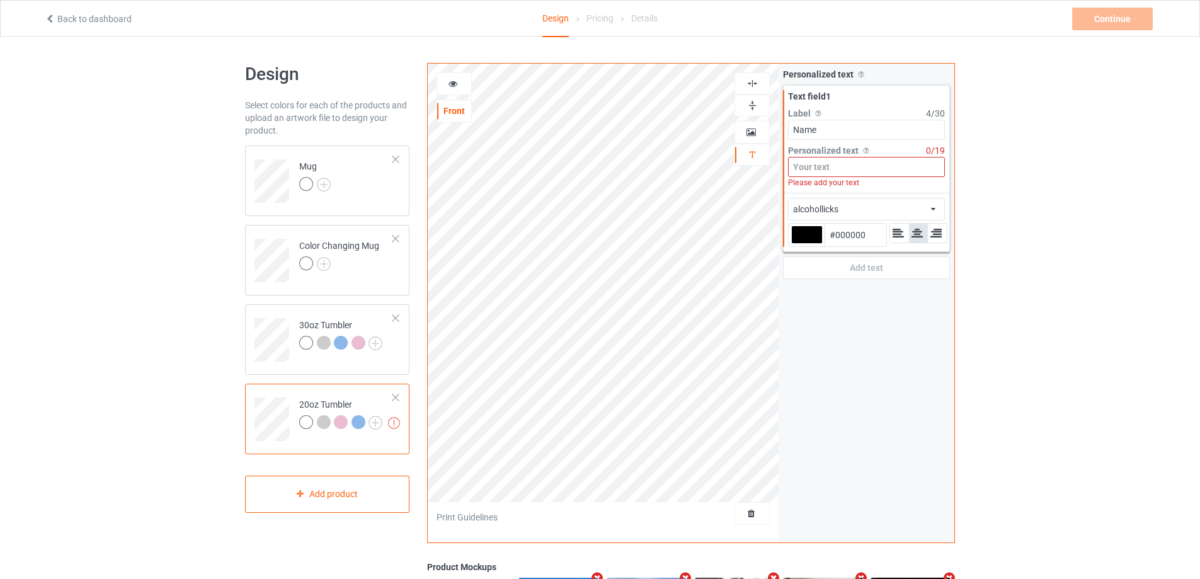
type input "Name"
click at [843, 169] on input at bounding box center [866, 167] width 157 height 20
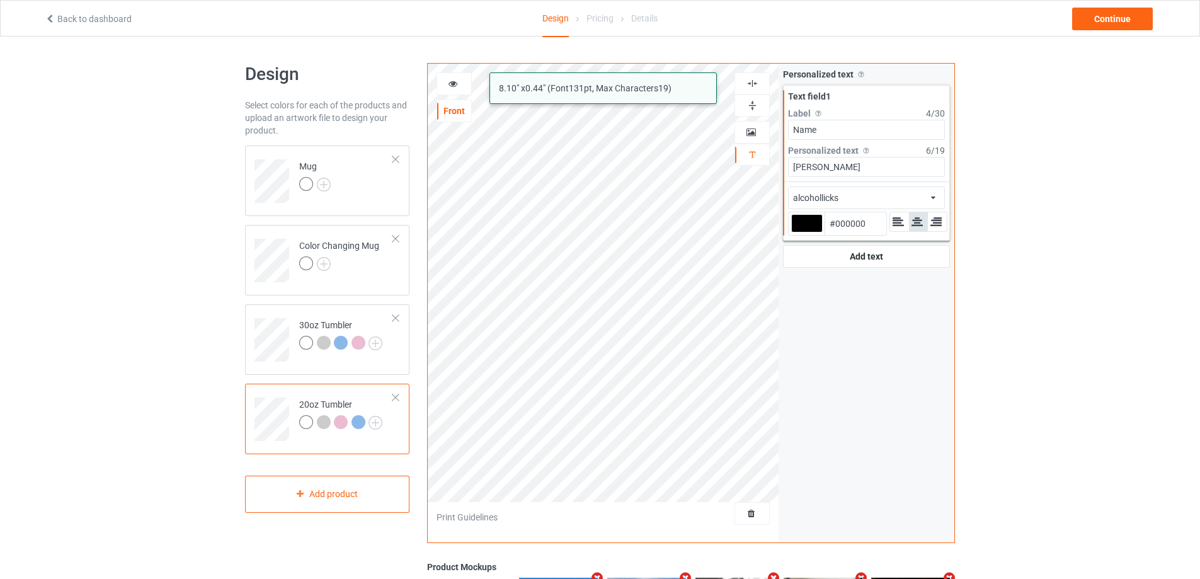
type input "[PERSON_NAME]"
click at [877, 200] on div "alcohollicks african airstream aladdin alcohollicks [PERSON_NAME] almontesnow a…" at bounding box center [866, 197] width 157 height 23
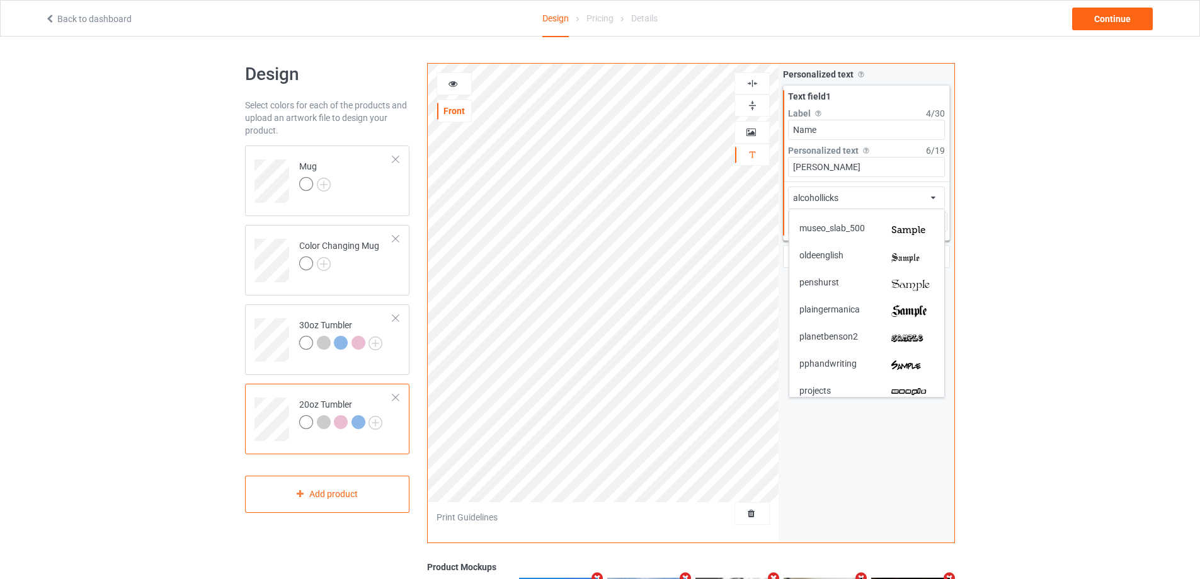
scroll to position [2205, 0]
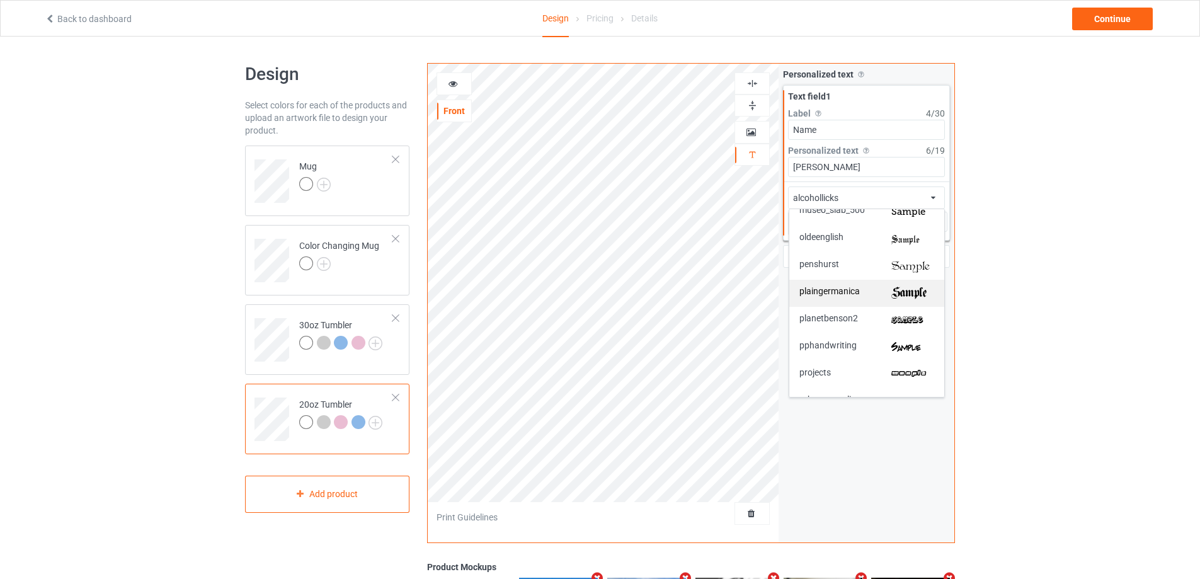
click at [857, 292] on span "plaingermanica" at bounding box center [829, 293] width 60 height 13
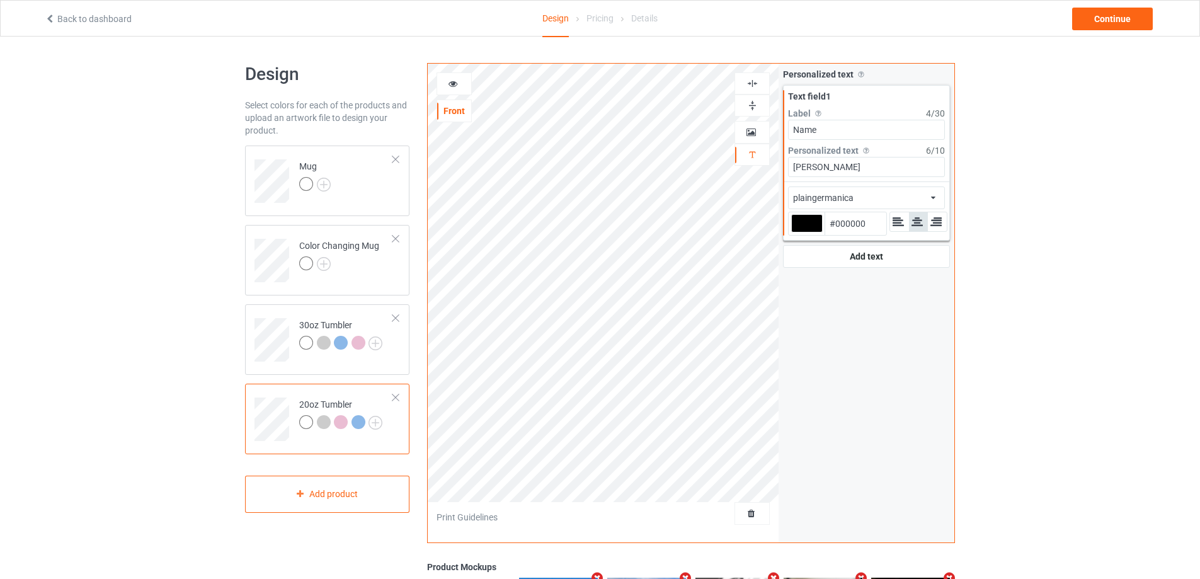
click at [811, 222] on div at bounding box center [806, 223] width 31 height 18
click at [811, 232] on input "#000000" at bounding box center [806, 240] width 31 height 17
type input "#ac0602"
type input "#AC0602"
type input "#ac0602"
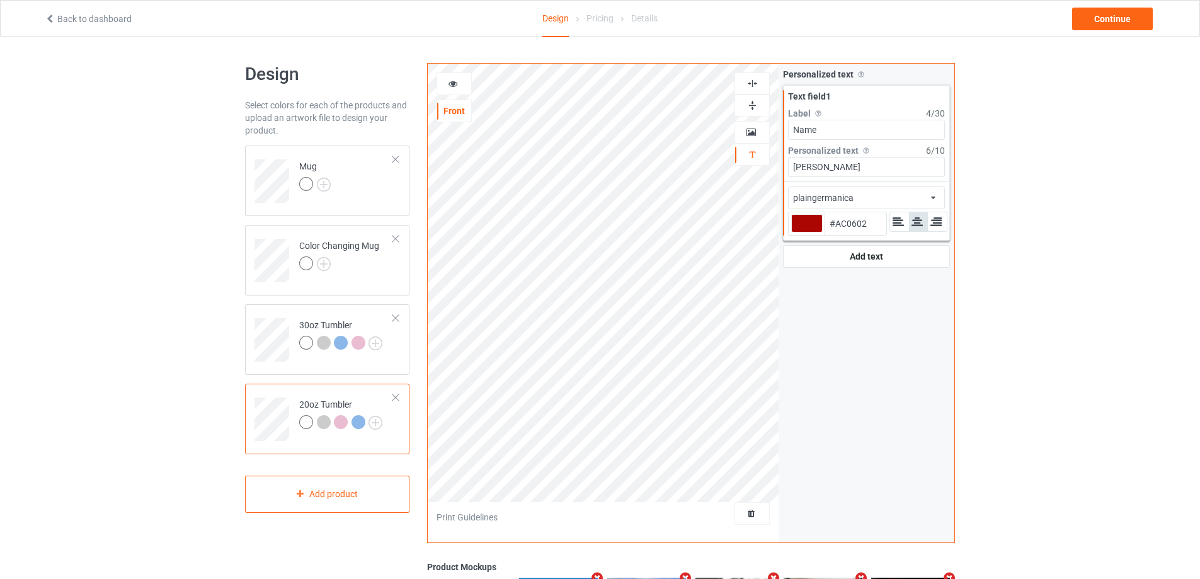
click at [454, 83] on icon at bounding box center [453, 81] width 11 height 9
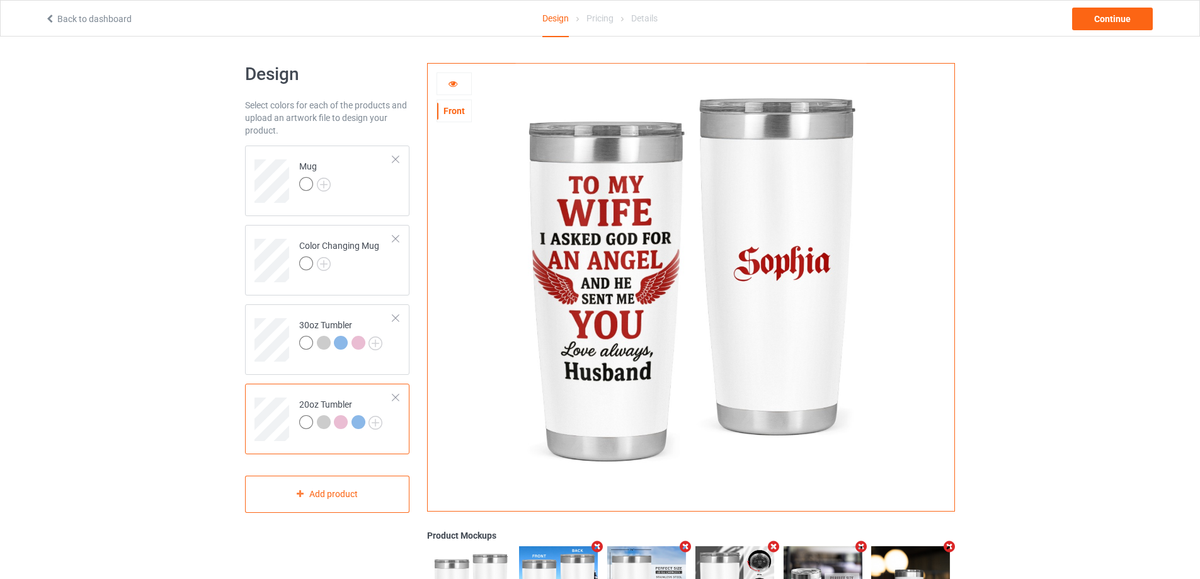
click at [454, 83] on icon at bounding box center [453, 81] width 11 height 9
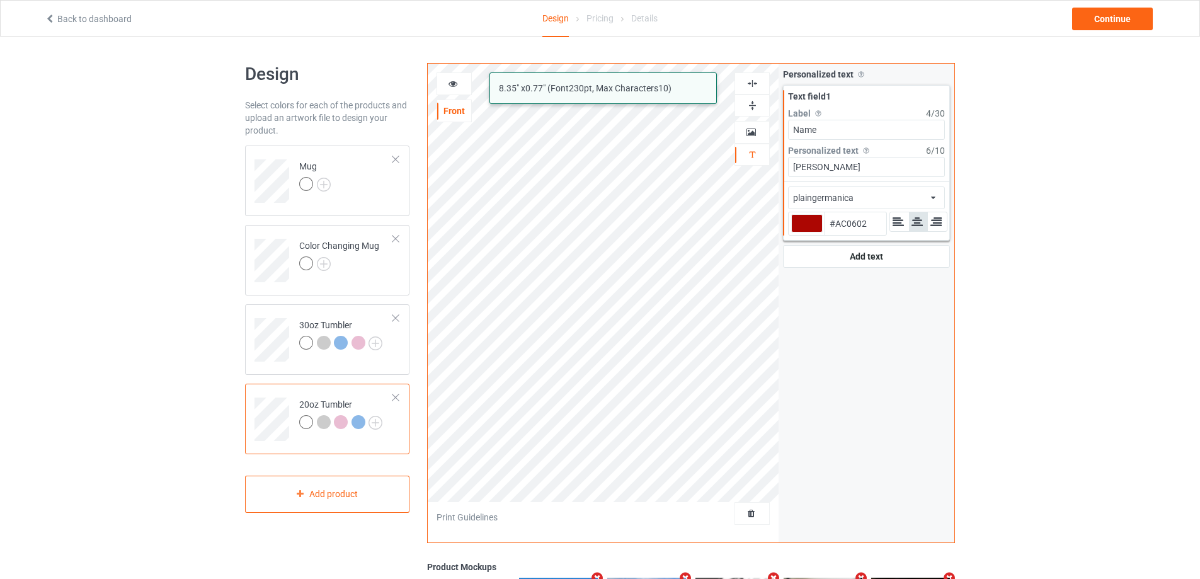
type input "#ac0602"
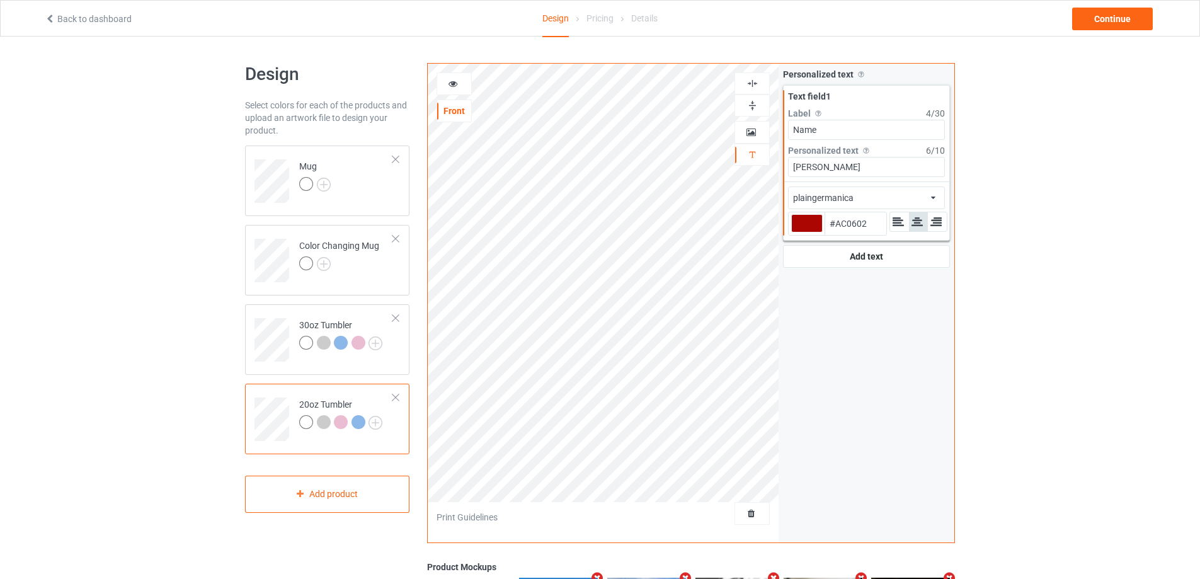
click at [455, 83] on icon at bounding box center [453, 81] width 11 height 9
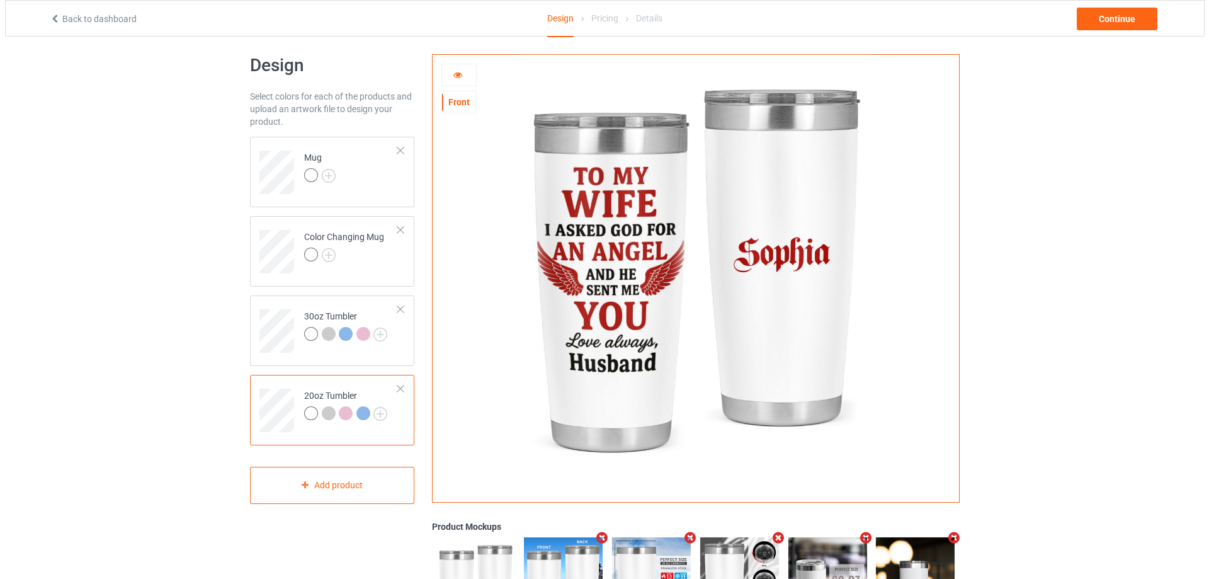
scroll to position [189, 0]
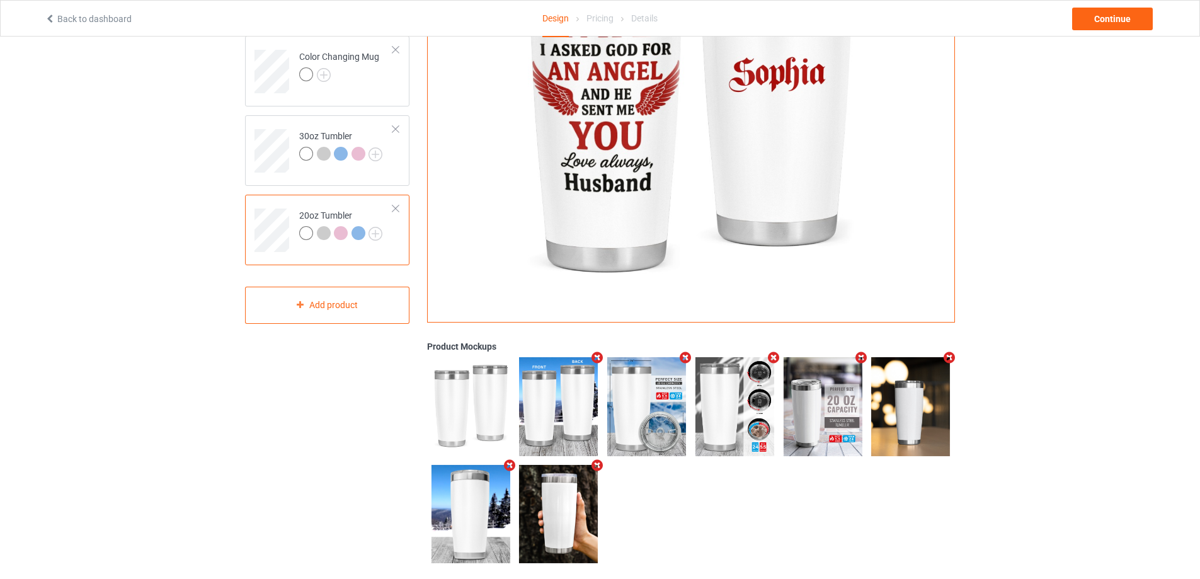
click at [688, 358] on icon "Remove mockup" at bounding box center [686, 357] width 16 height 13
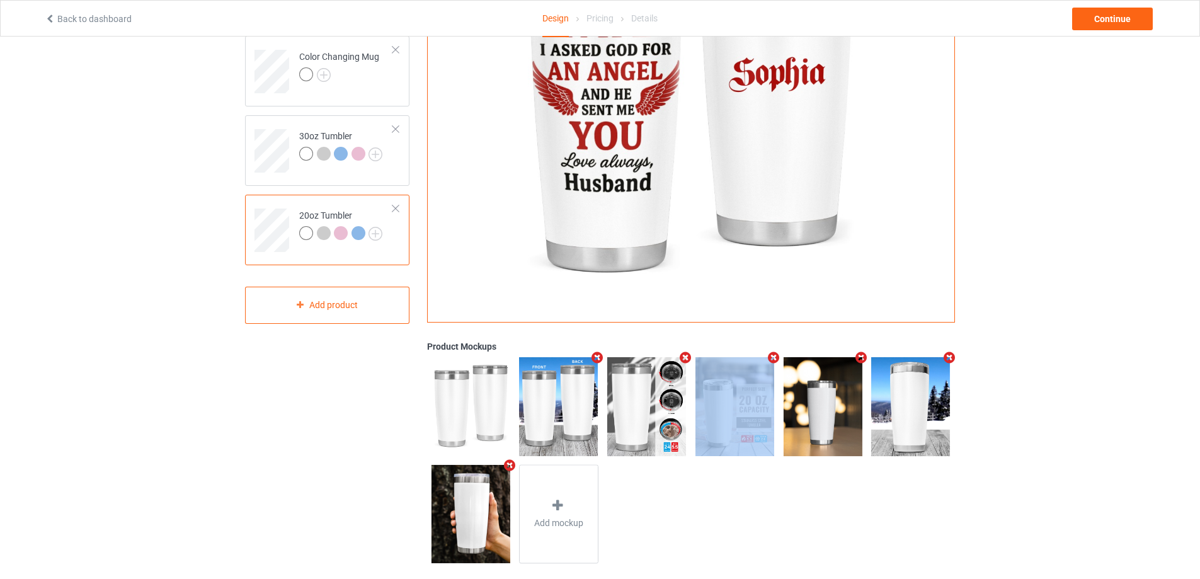
click at [688, 358] on icon "Remove mockup" at bounding box center [686, 357] width 16 height 13
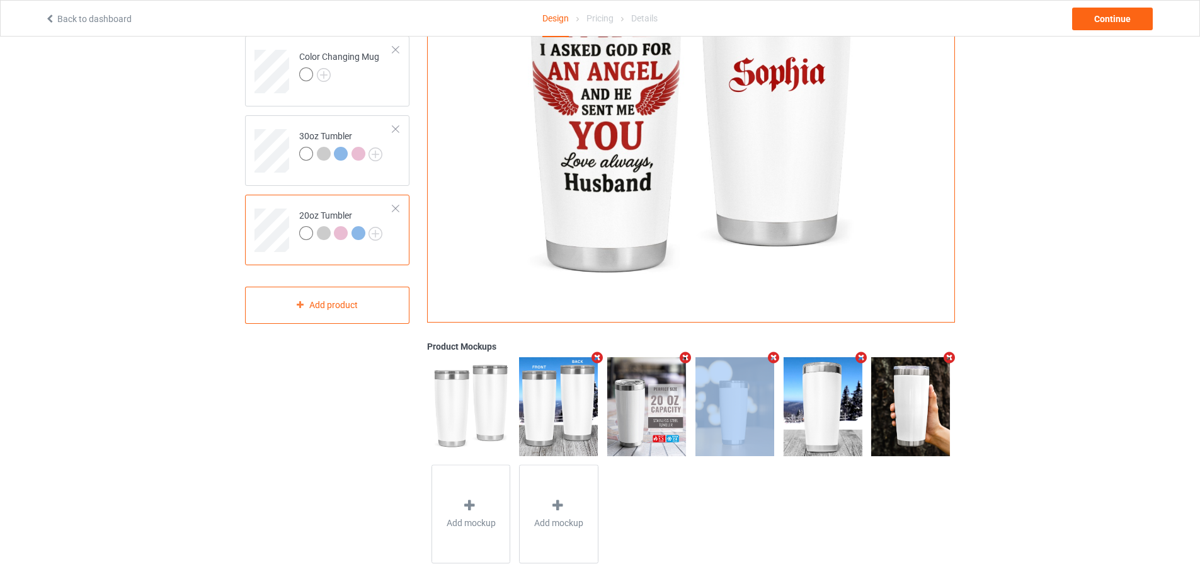
click at [688, 358] on icon "Remove mockup" at bounding box center [686, 357] width 16 height 13
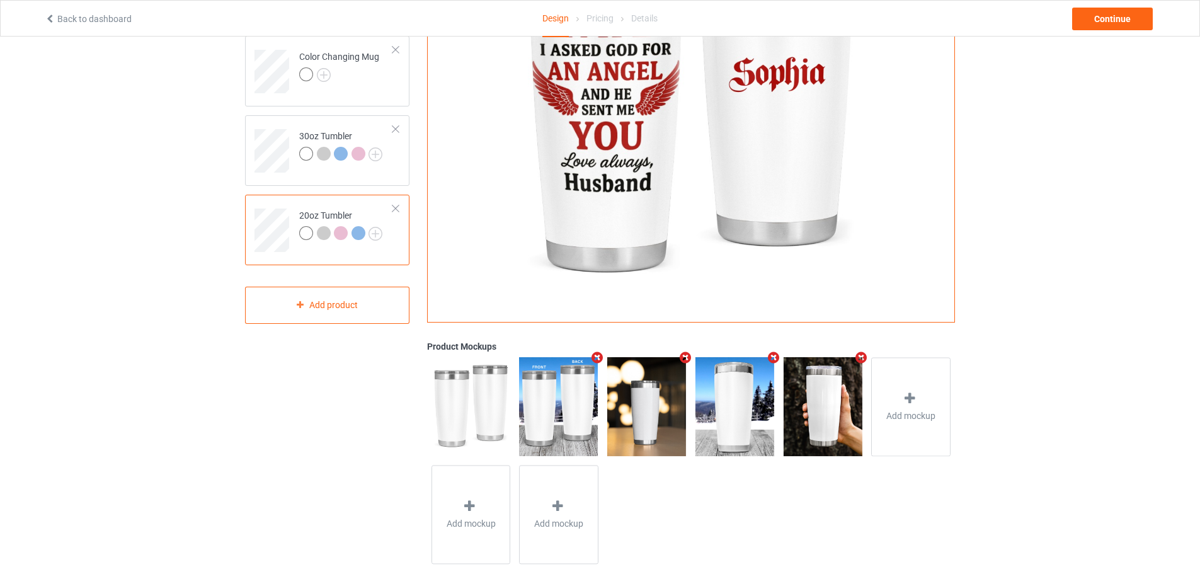
click at [858, 355] on icon "Remove mockup" at bounding box center [861, 357] width 16 height 13
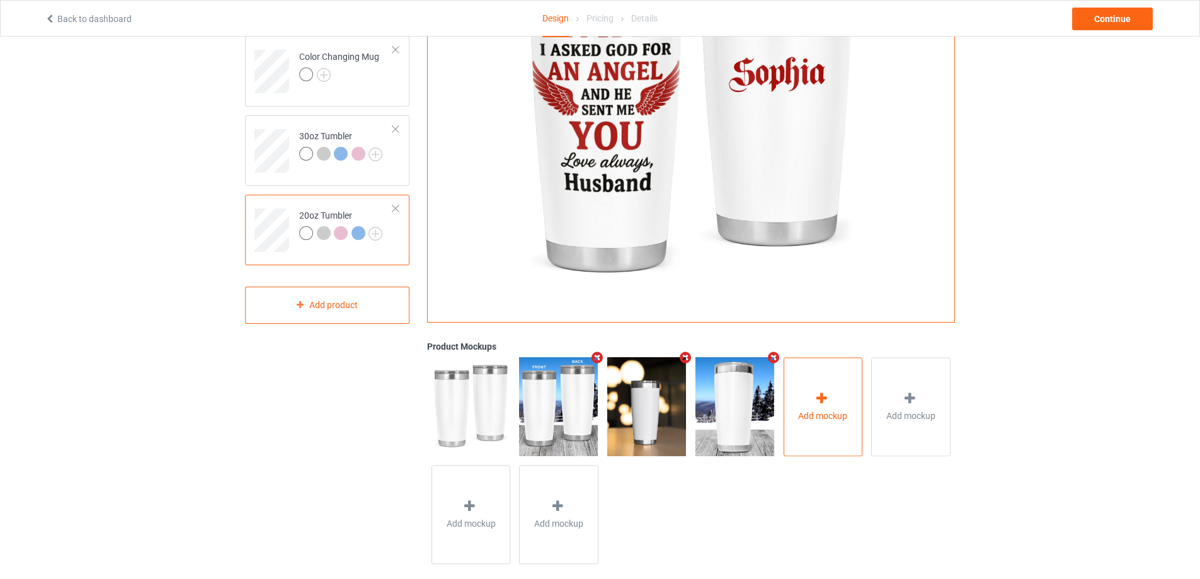
click at [815, 381] on div "Add mockup" at bounding box center [823, 406] width 79 height 99
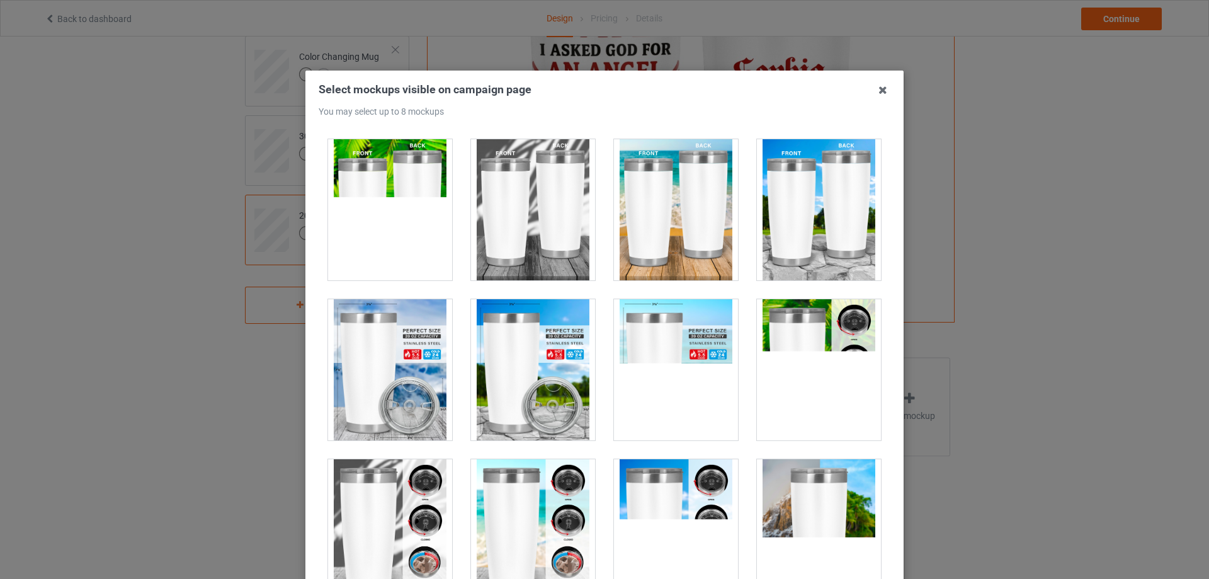
scroll to position [441, 0]
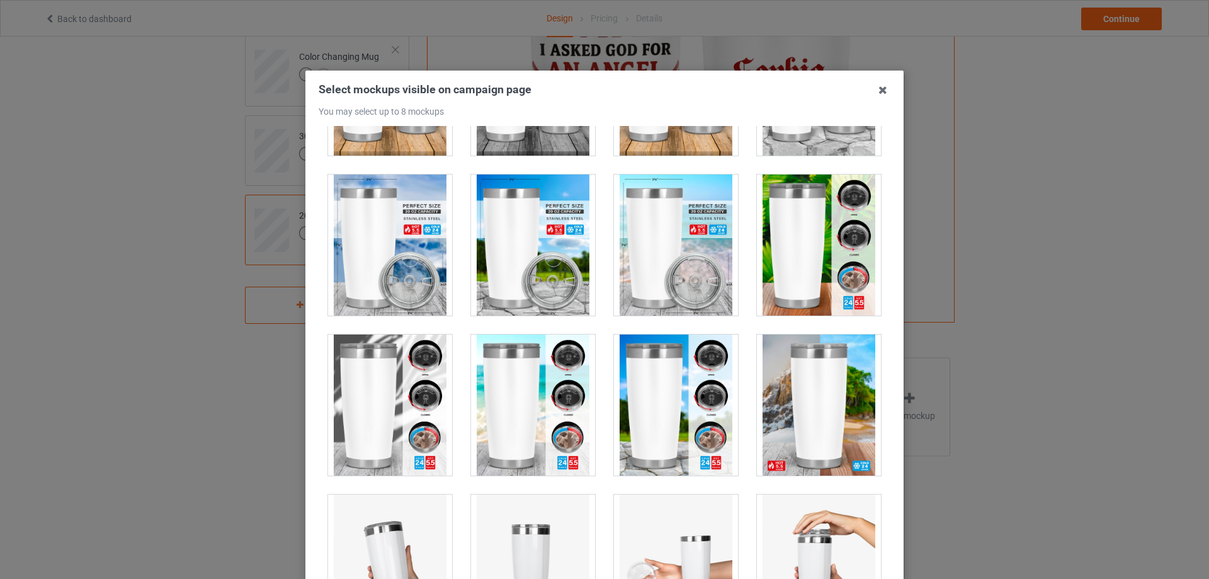
click at [799, 377] on div at bounding box center [819, 404] width 124 height 141
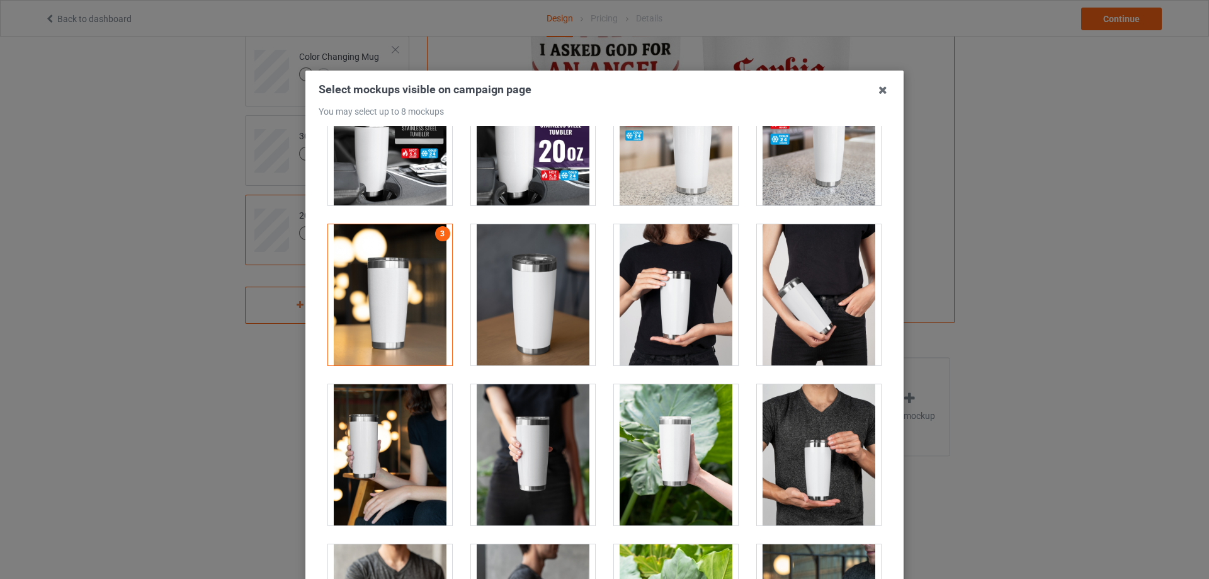
scroll to position [1512, 0]
click at [399, 299] on div at bounding box center [390, 294] width 124 height 141
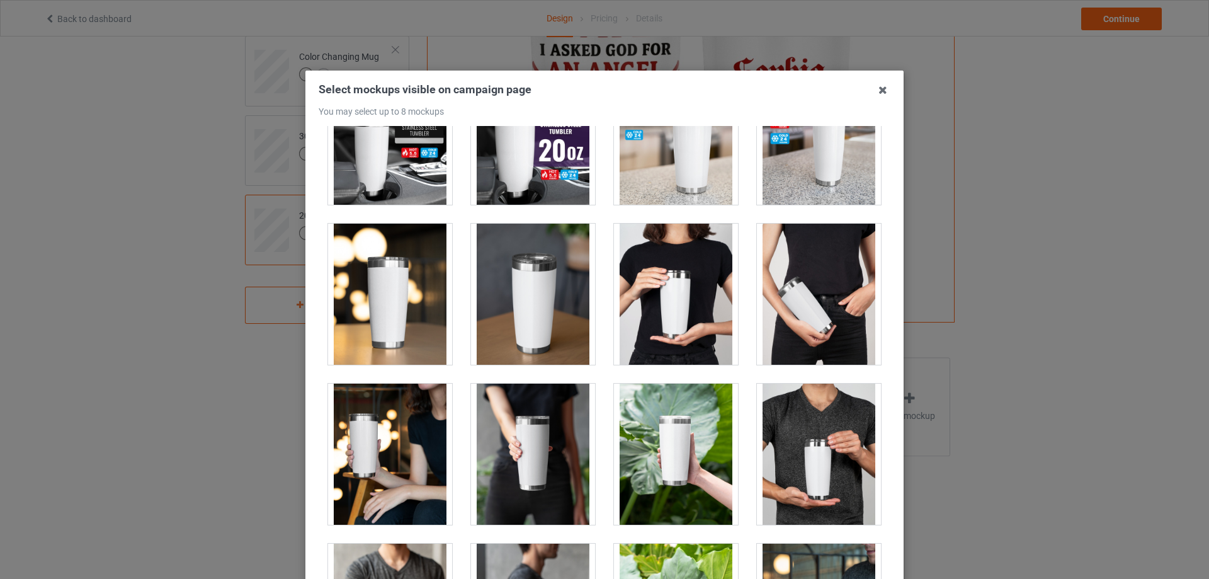
click at [399, 299] on div at bounding box center [390, 294] width 124 height 141
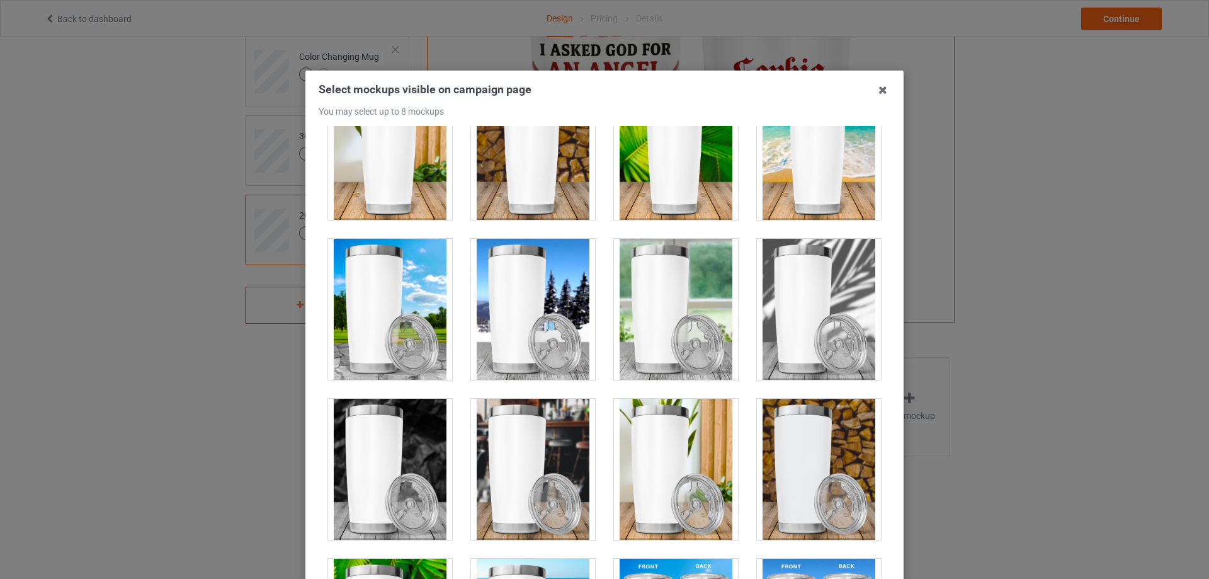
click at [527, 302] on div at bounding box center [533, 309] width 124 height 141
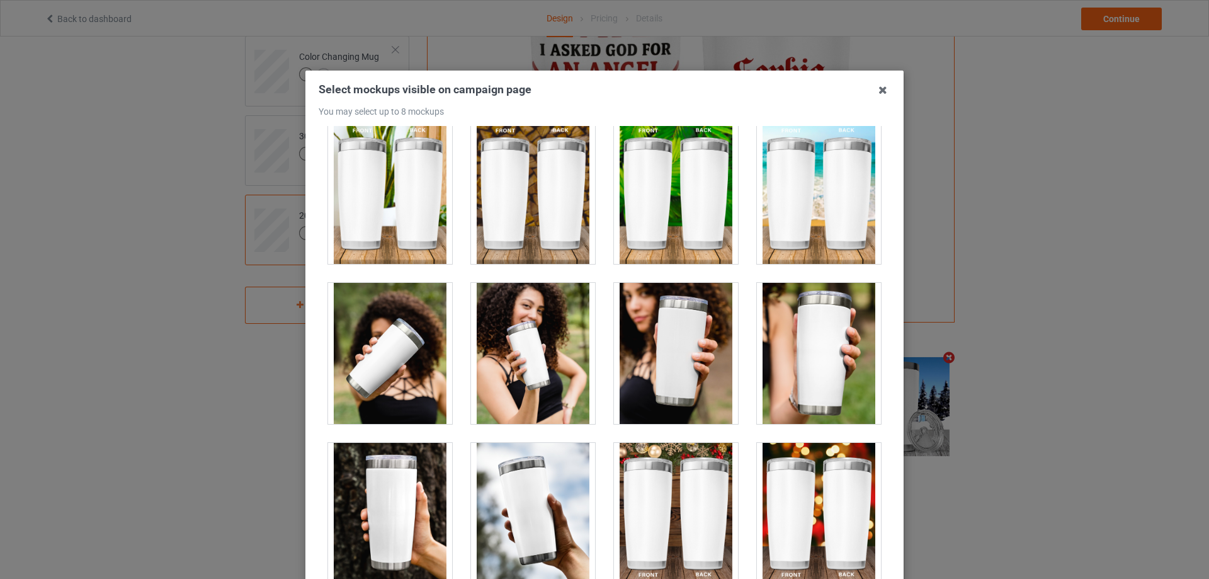
scroll to position [3401, 0]
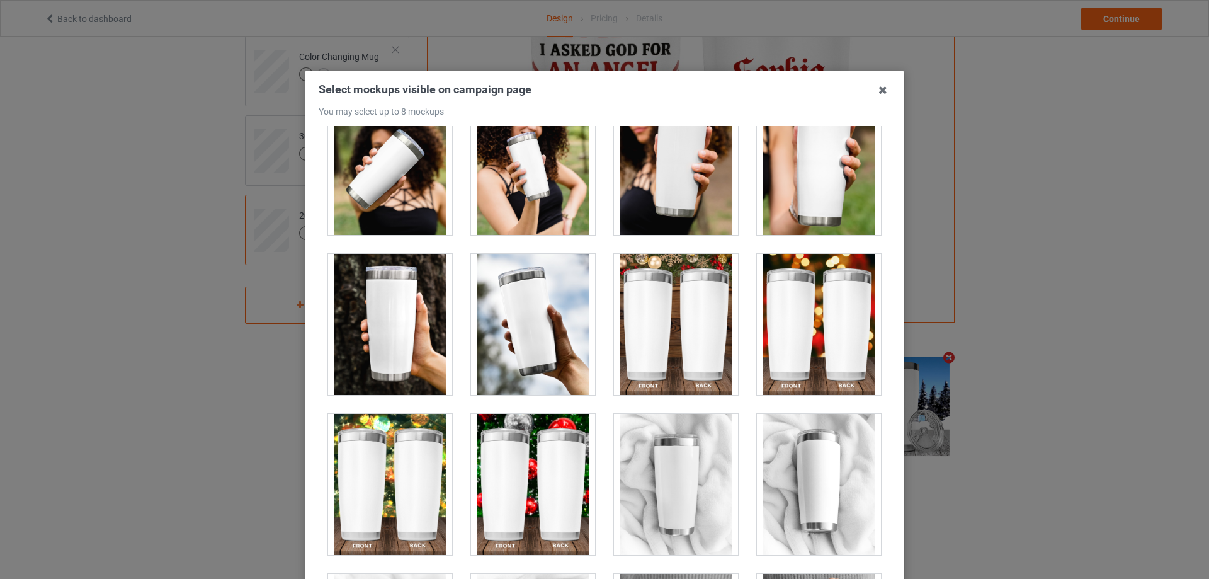
click at [804, 335] on div at bounding box center [819, 324] width 124 height 141
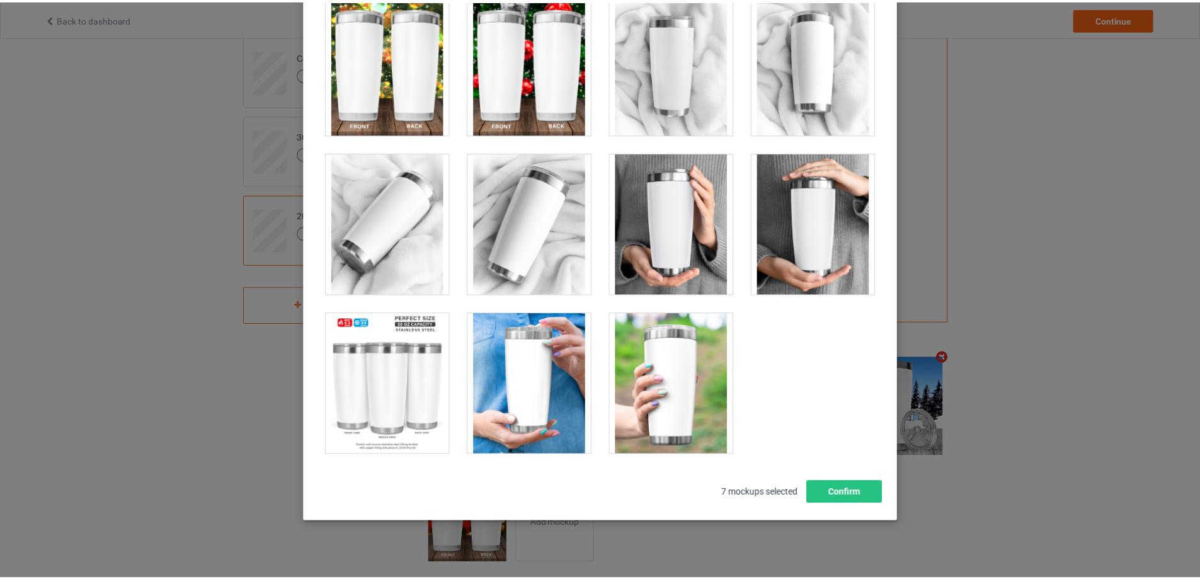
scroll to position [126, 0]
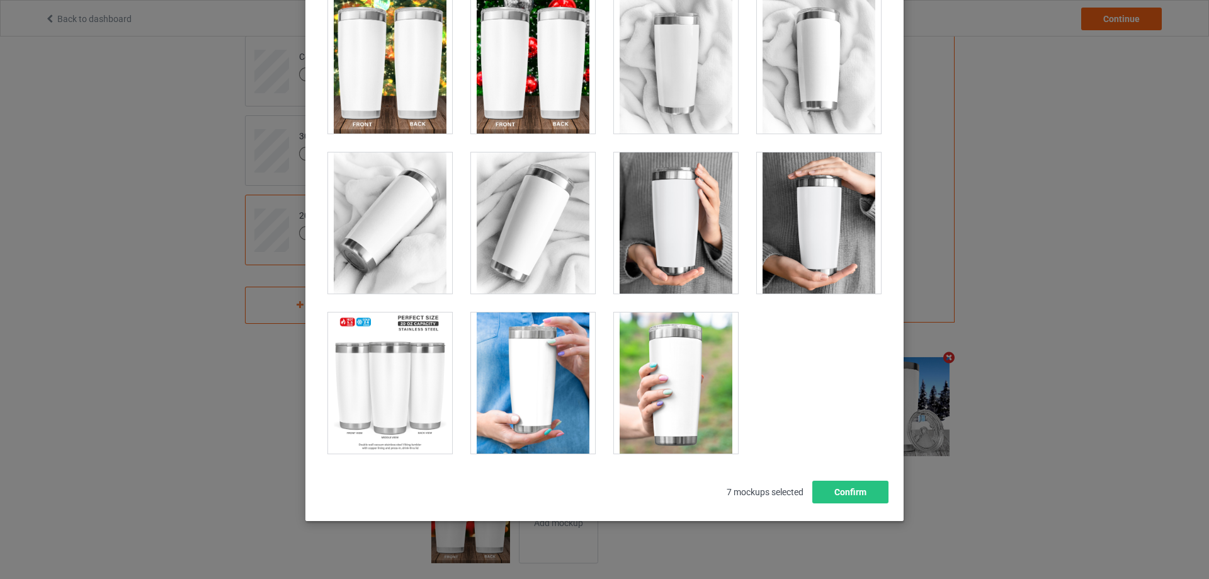
click at [525, 241] on div at bounding box center [533, 222] width 124 height 141
click at [847, 485] on button "Confirm" at bounding box center [851, 492] width 76 height 23
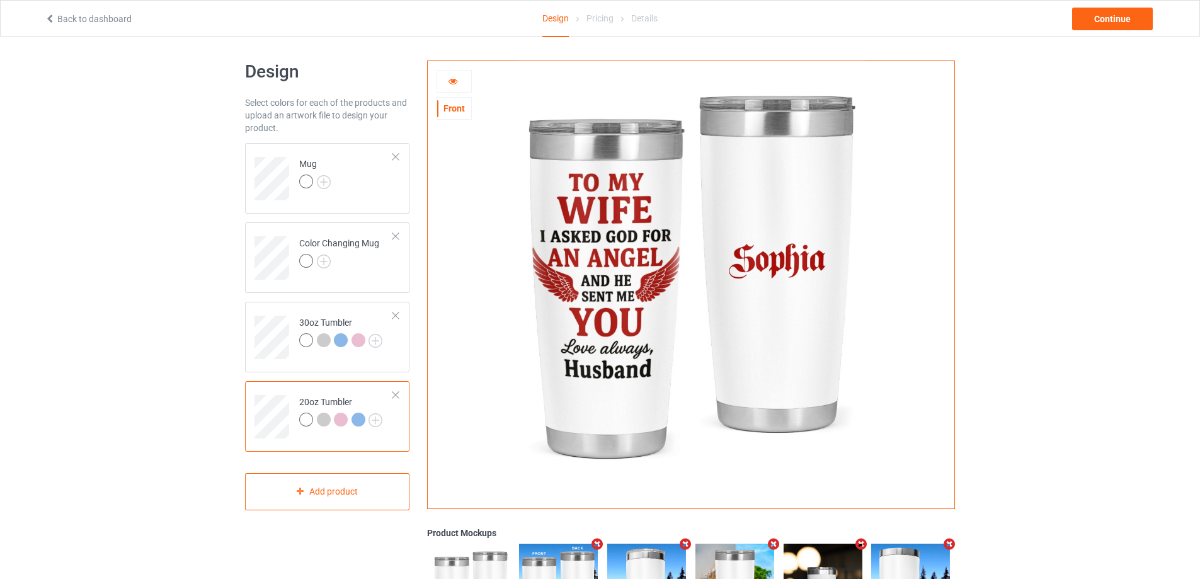
scroll to position [0, 0]
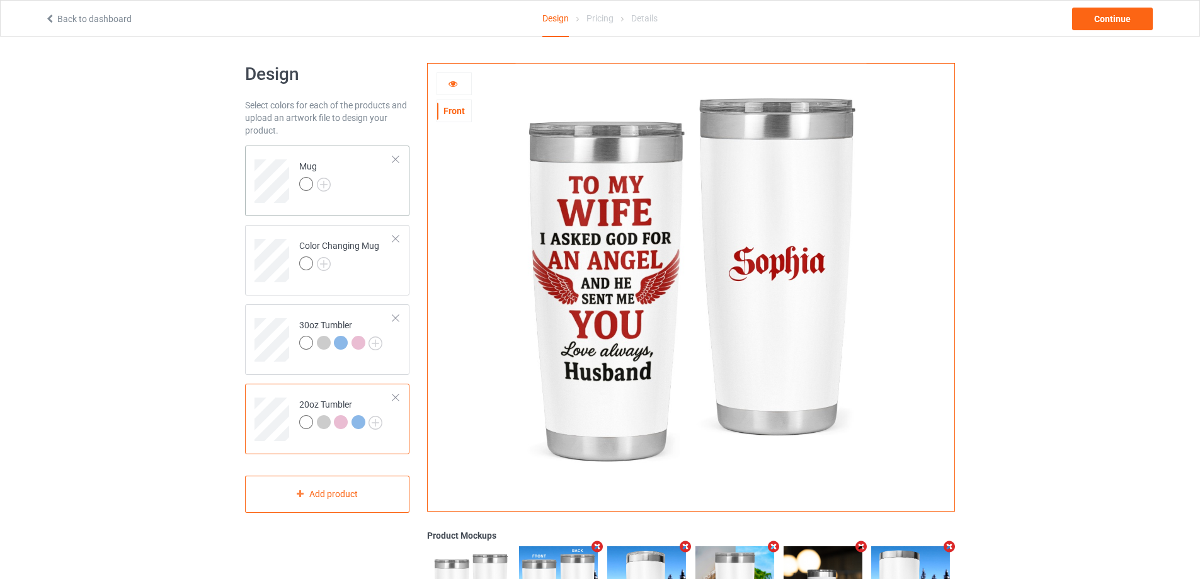
click at [372, 201] on td "Mug" at bounding box center [346, 177] width 108 height 52
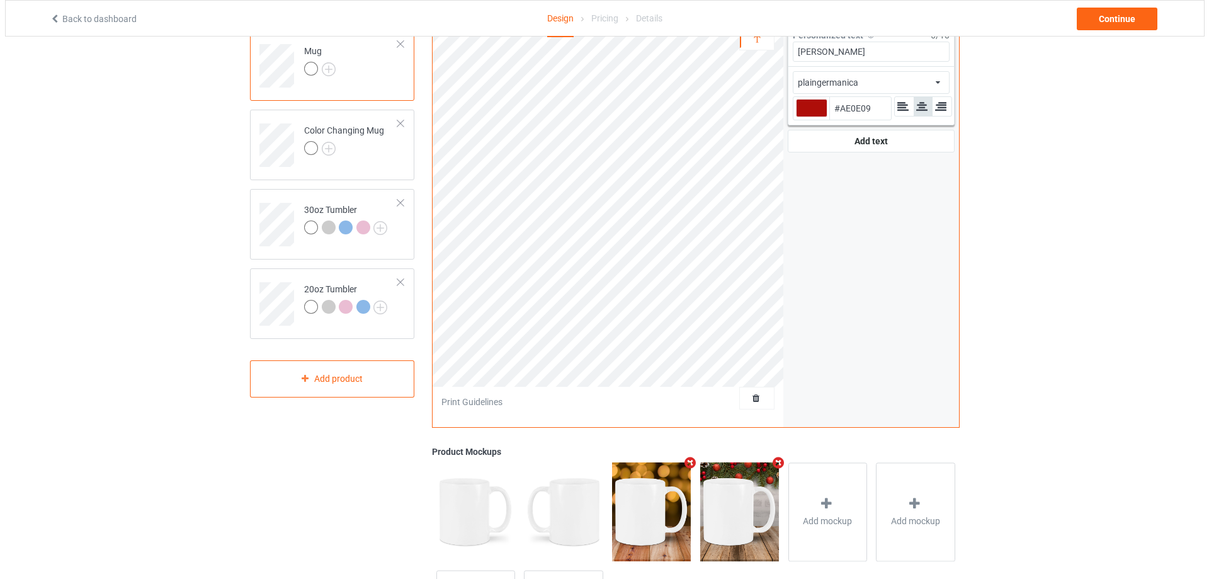
scroll to position [237, 0]
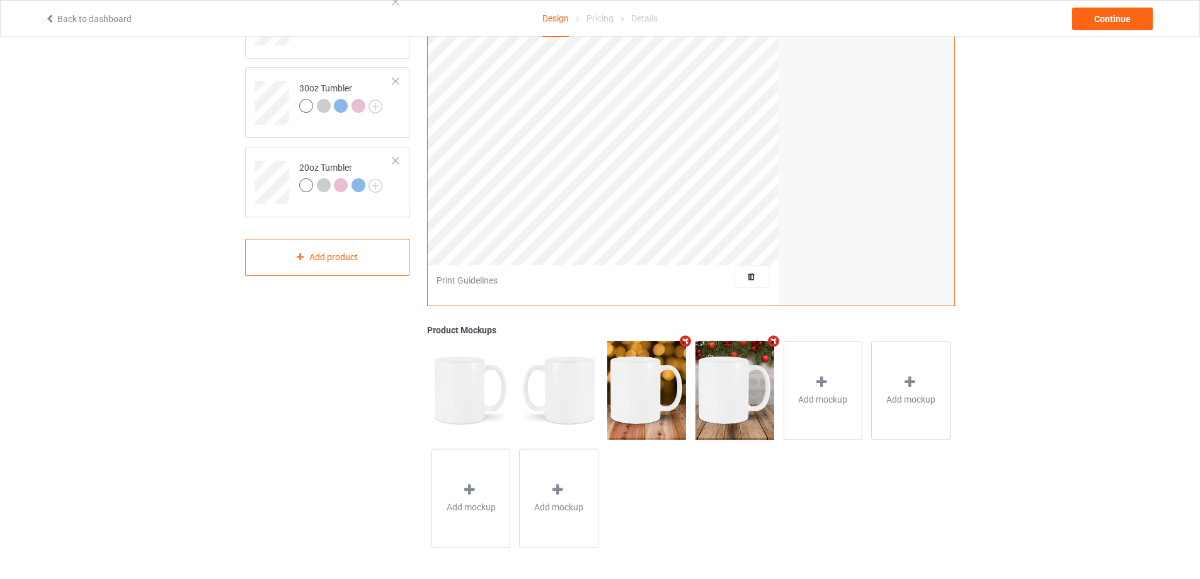
click at [773, 338] on icon "Remove mockup" at bounding box center [773, 340] width 16 height 13
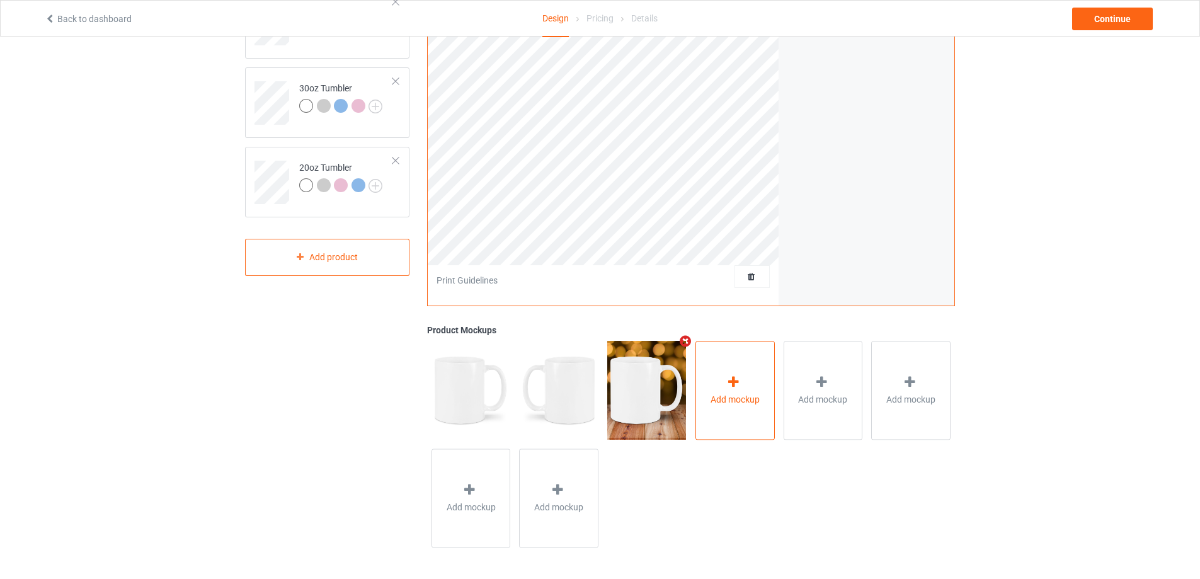
click at [738, 379] on icon at bounding box center [734, 381] width 16 height 13
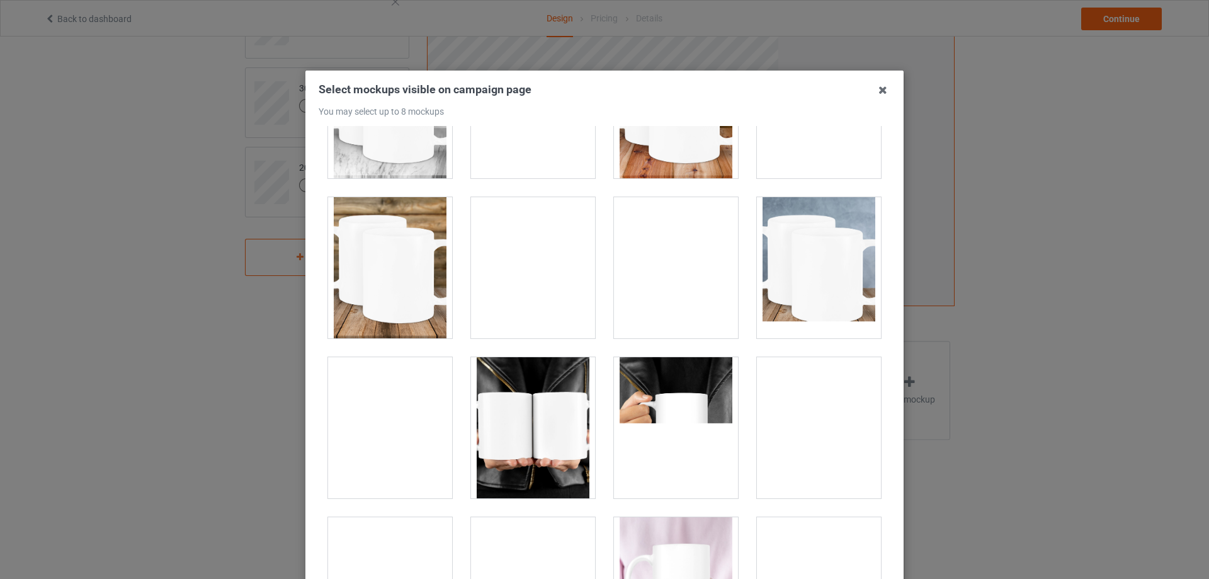
scroll to position [896, 0]
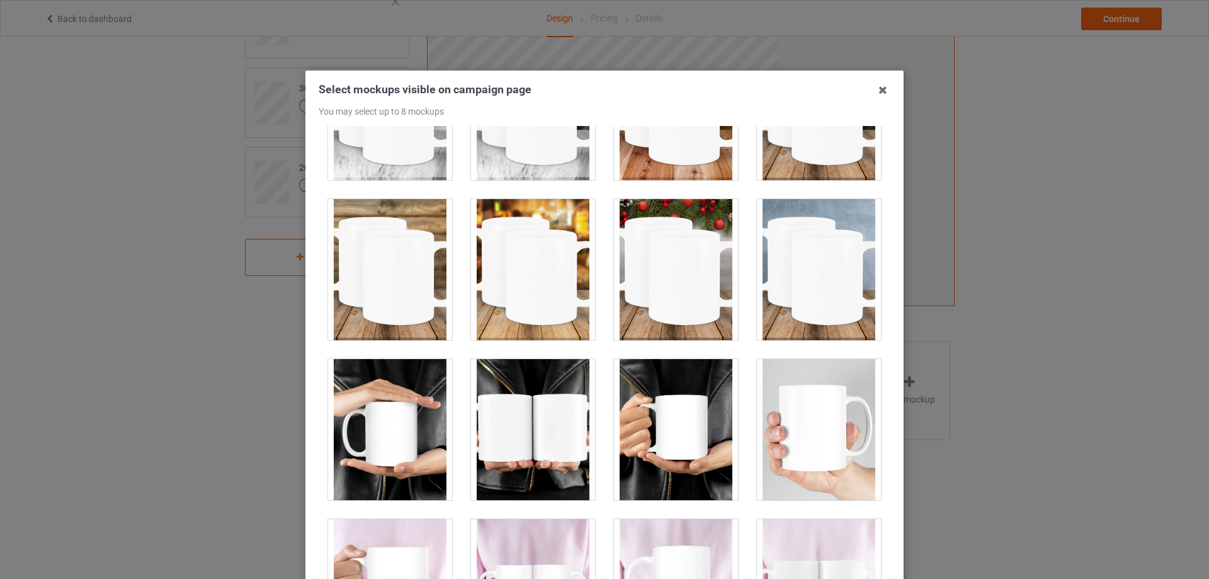
click at [534, 378] on div at bounding box center [533, 429] width 124 height 141
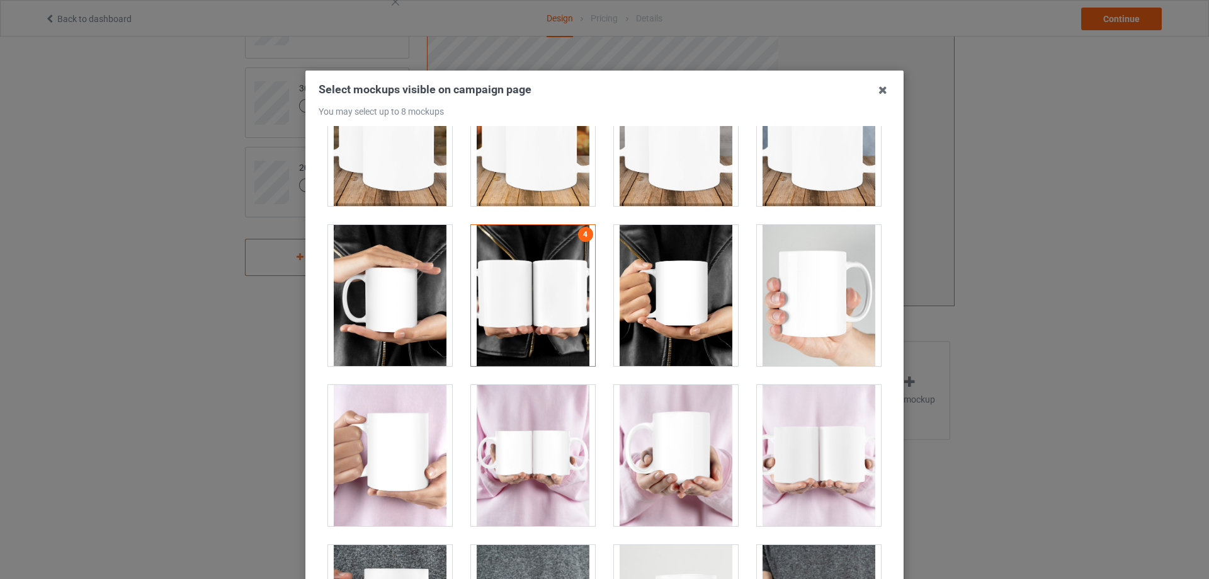
scroll to position [1274, 0]
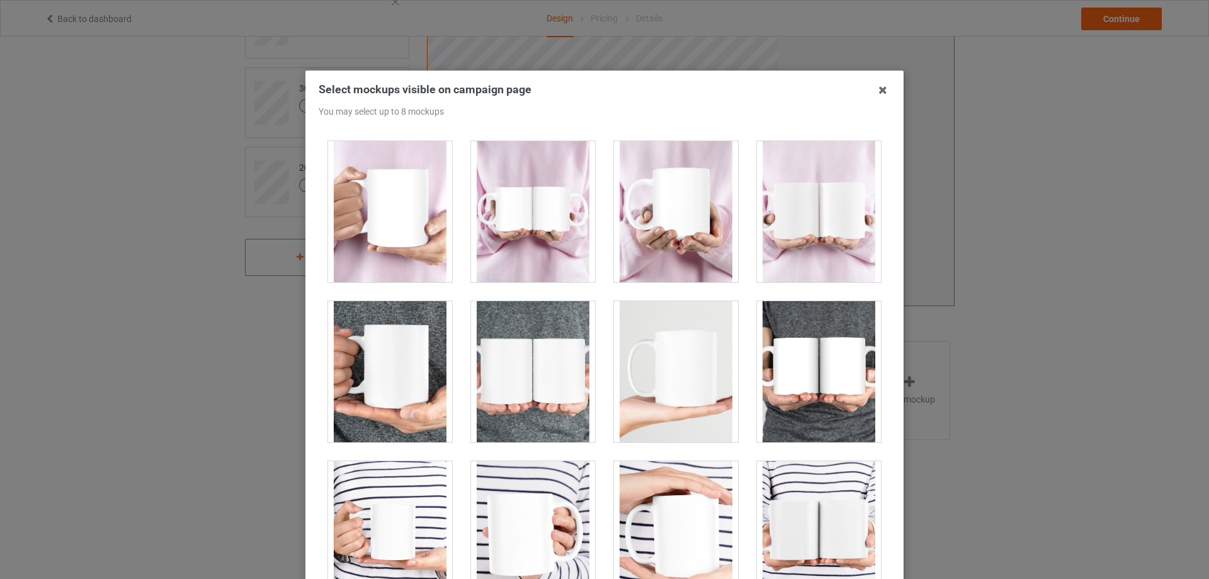
click at [807, 232] on div at bounding box center [819, 211] width 124 height 141
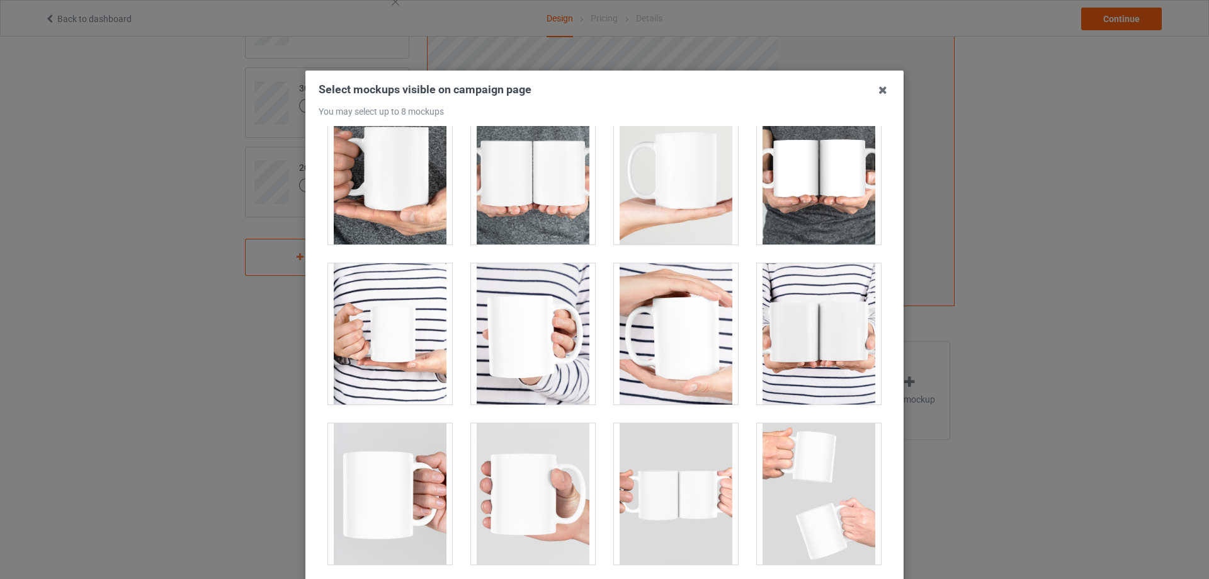
scroll to position [1400, 0]
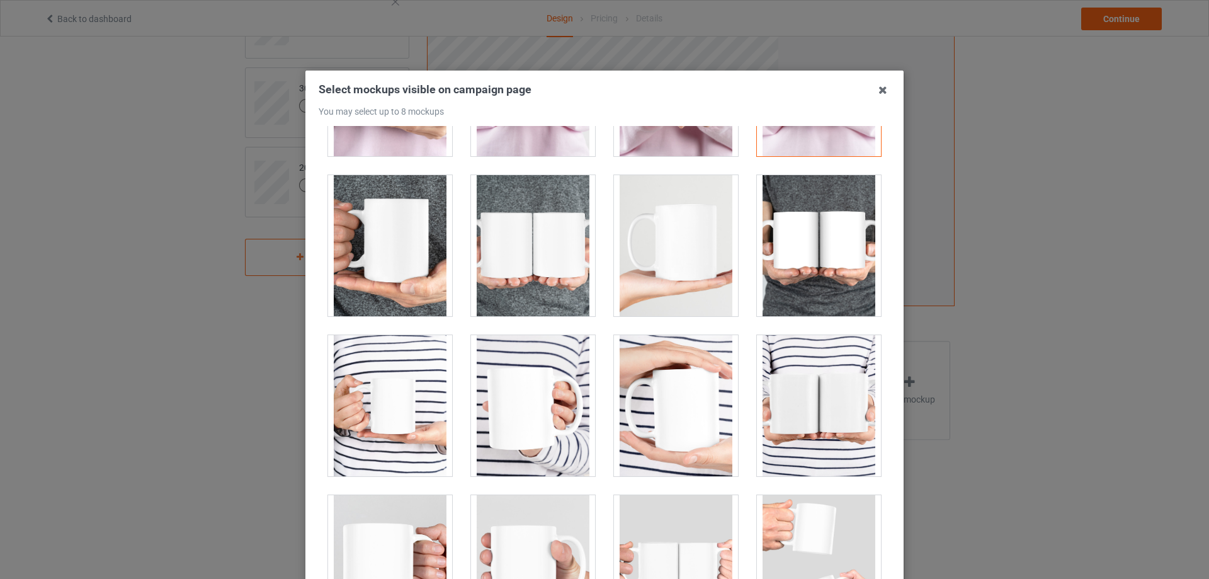
click at [498, 230] on div at bounding box center [533, 245] width 124 height 141
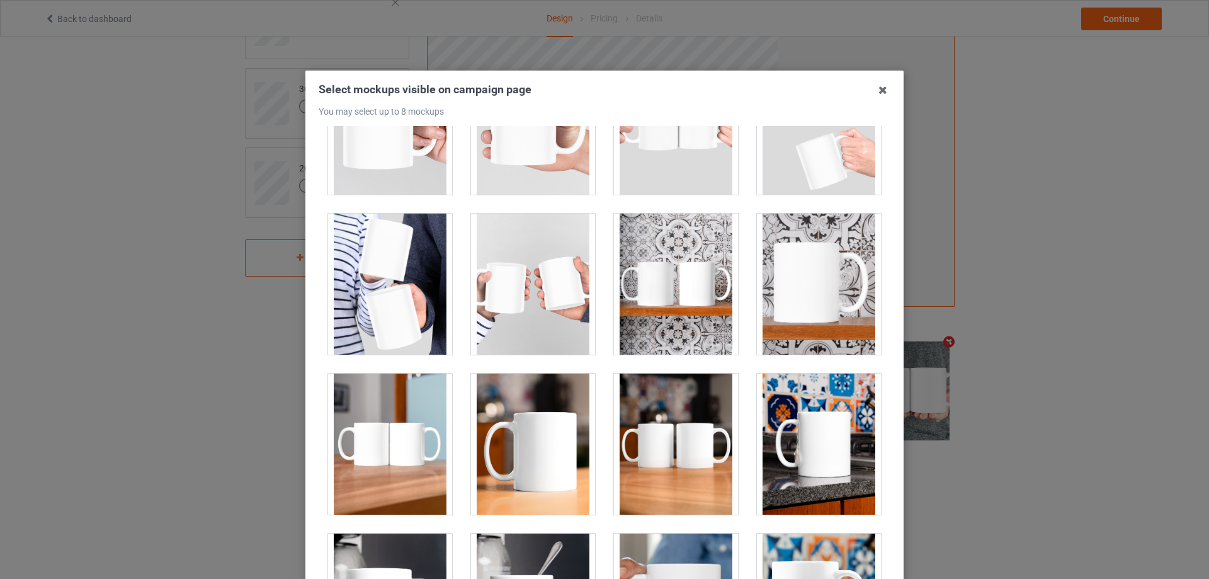
scroll to position [1841, 0]
click at [692, 285] on div at bounding box center [676, 284] width 124 height 141
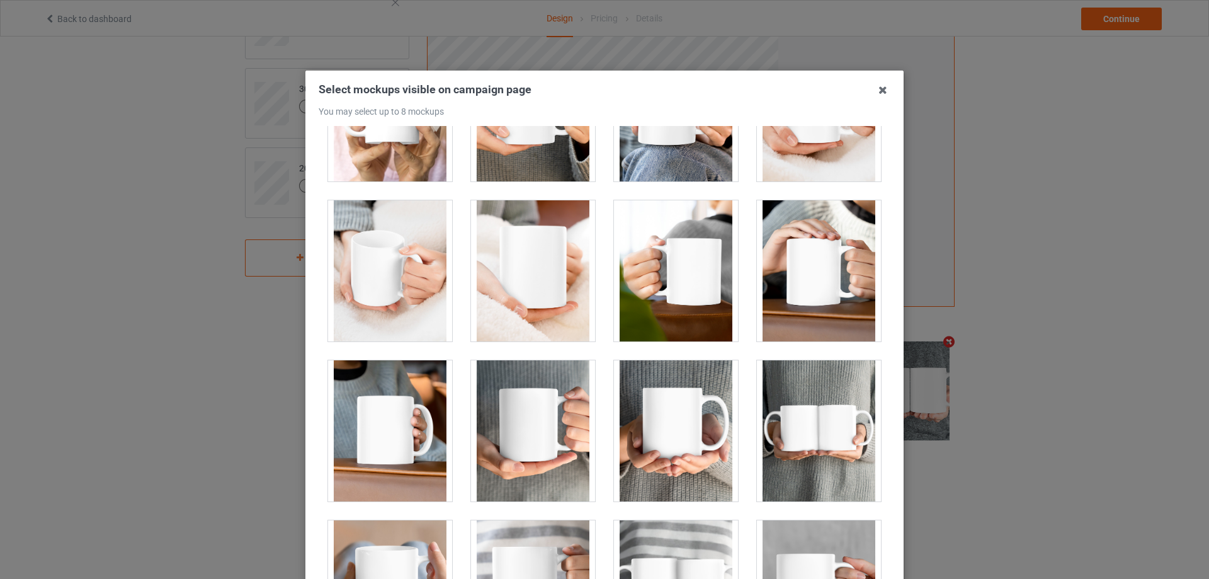
scroll to position [3353, 0]
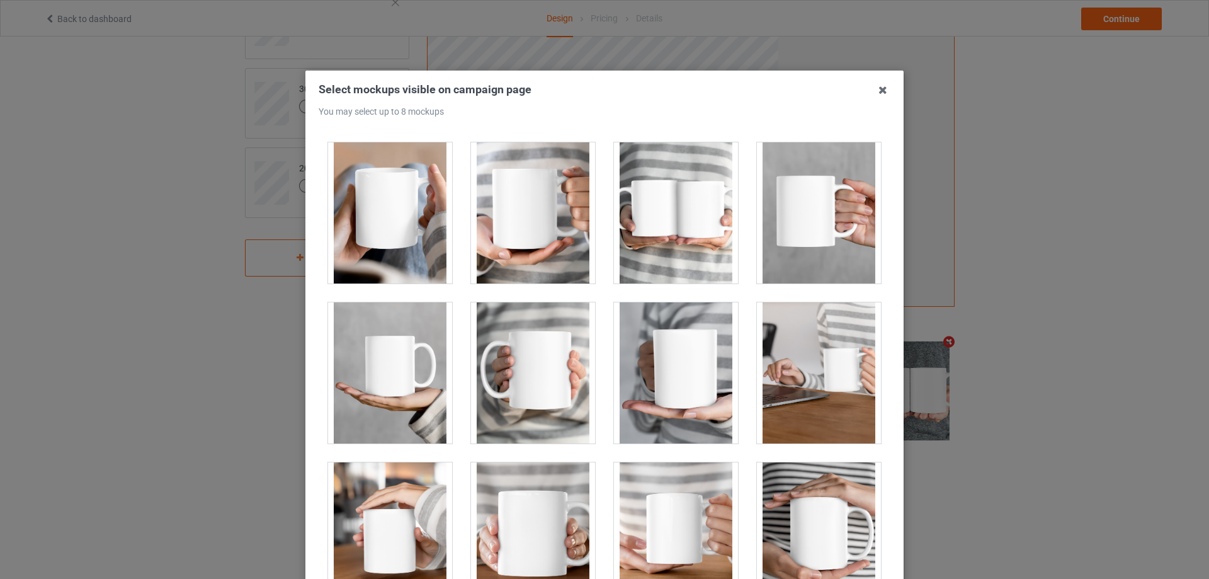
click at [673, 253] on div at bounding box center [676, 212] width 124 height 141
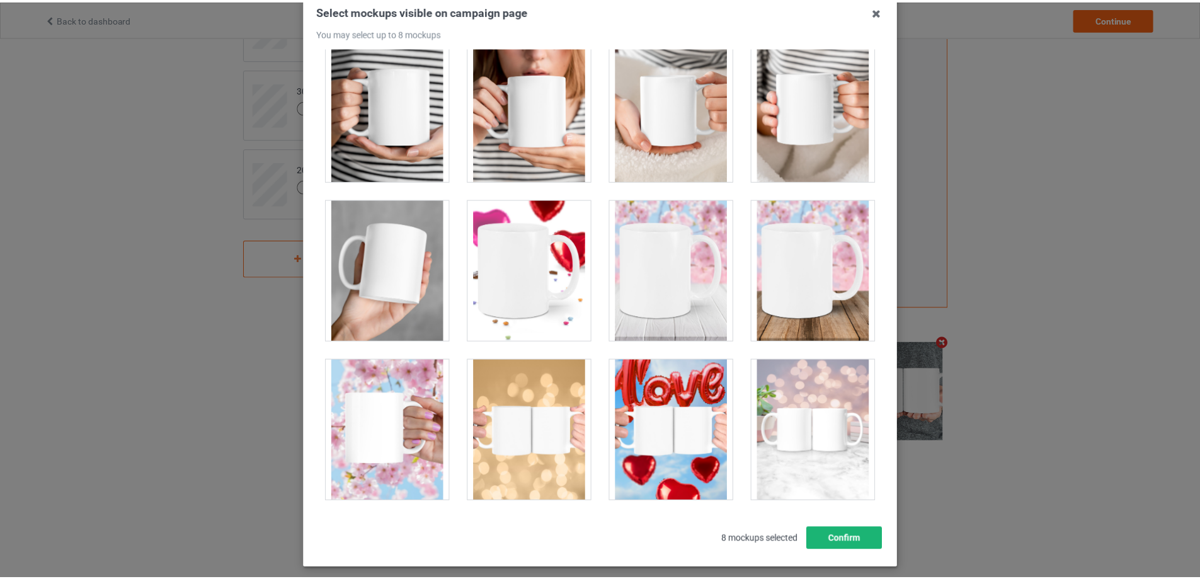
scroll to position [139, 0]
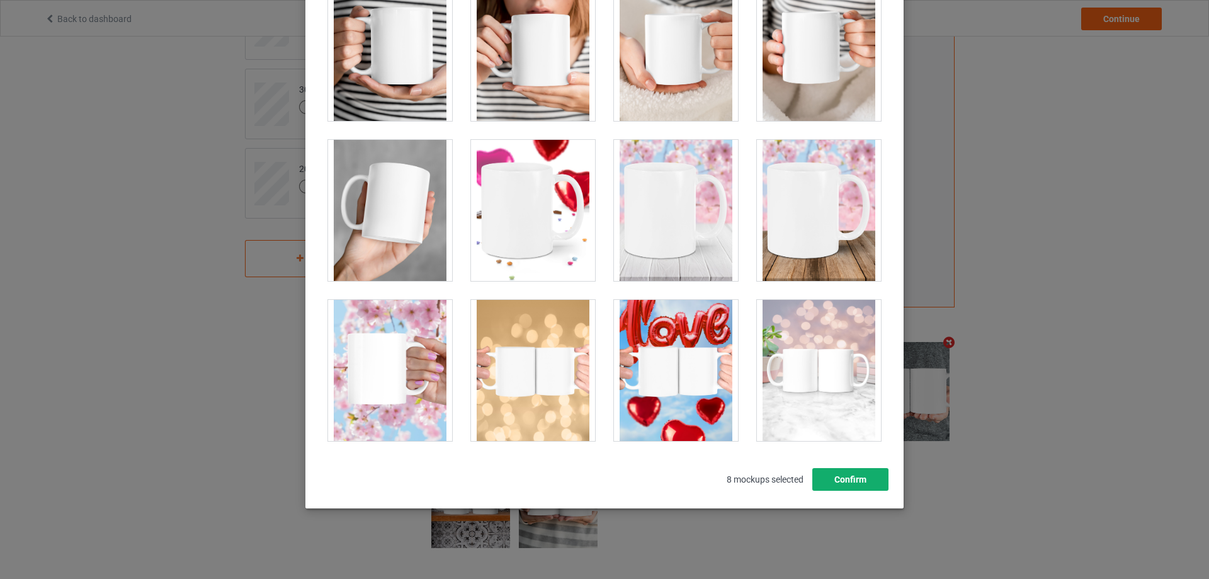
click at [831, 485] on button "Confirm" at bounding box center [851, 479] width 76 height 23
type input "#ae0e09"
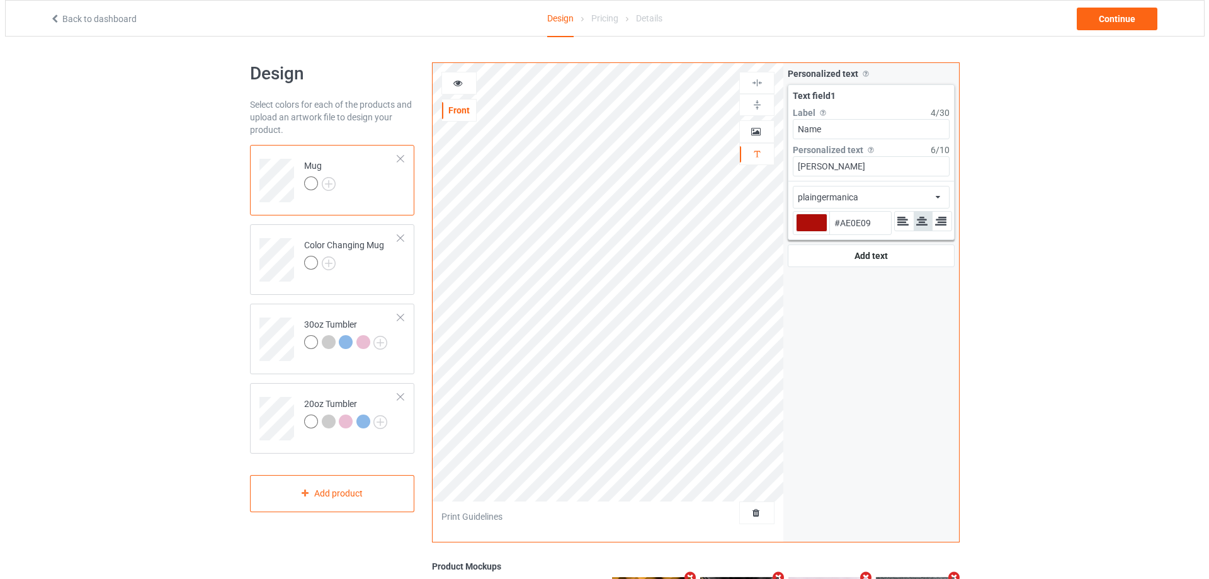
scroll to position [0, 0]
click at [1114, 24] on div "Continue" at bounding box center [1112, 19] width 81 height 23
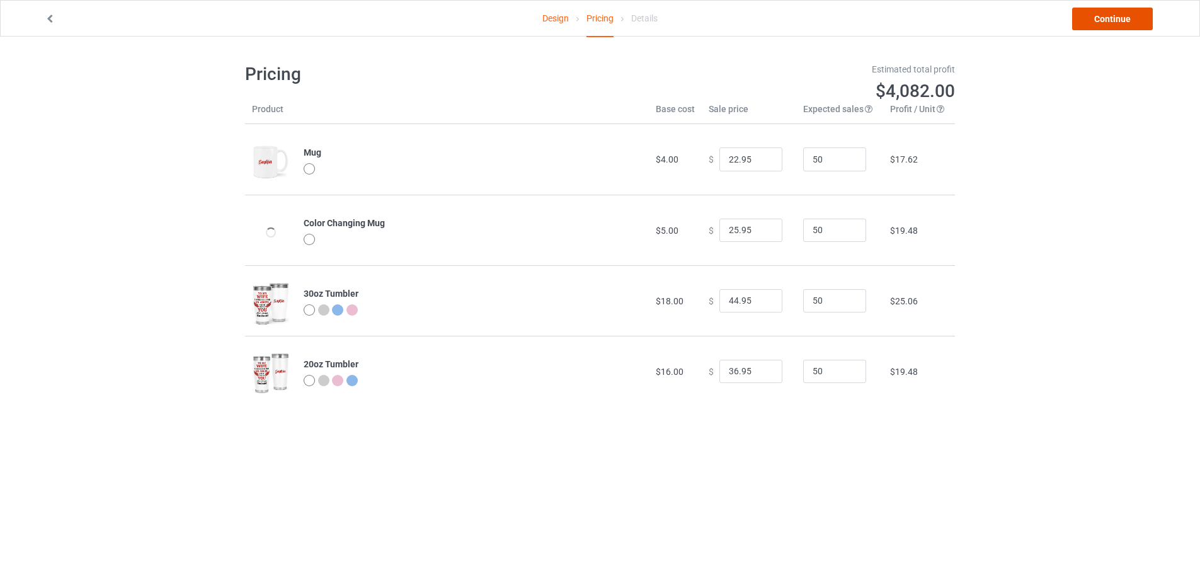
click at [1114, 24] on link "Continue" at bounding box center [1112, 19] width 81 height 23
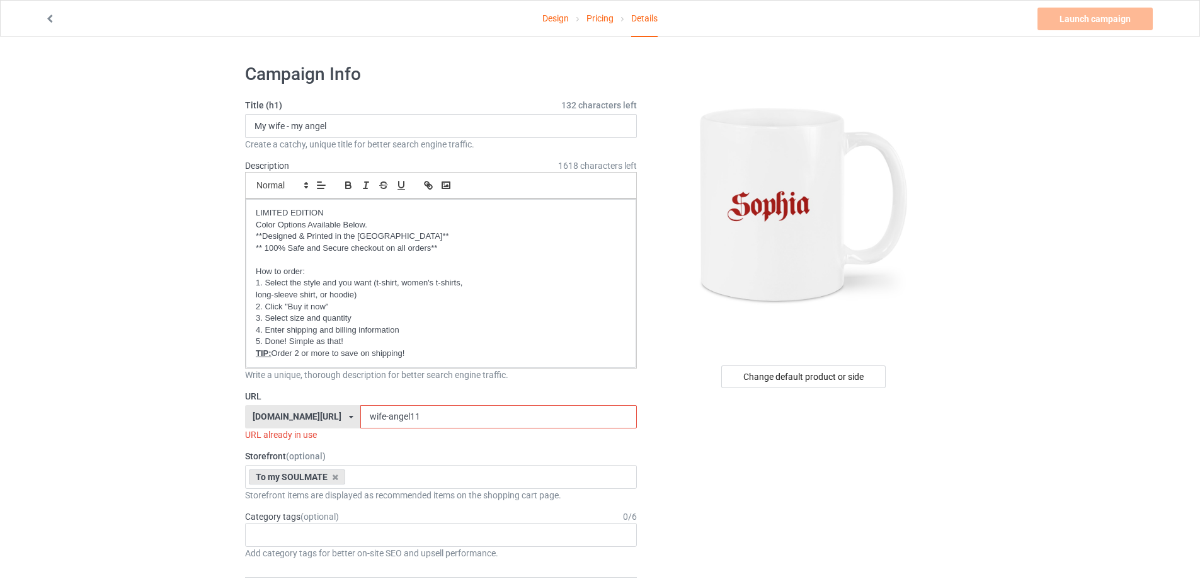
click at [426, 413] on input "wife-angel11" at bounding box center [498, 417] width 276 height 24
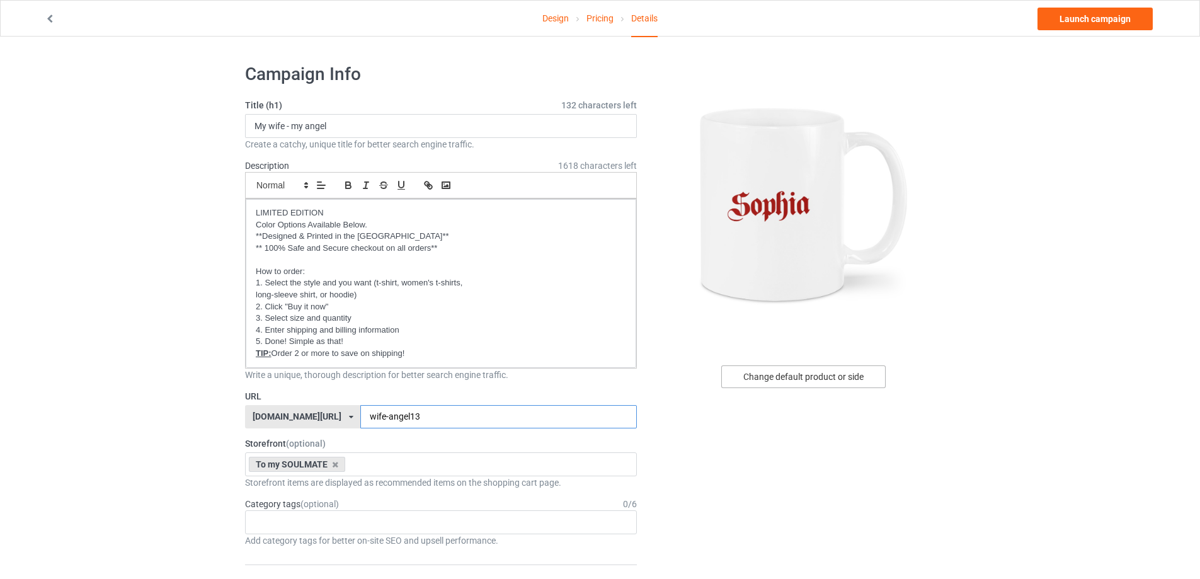
type input "wife-angel13"
click at [778, 375] on div "Change default product or side" at bounding box center [803, 376] width 164 height 23
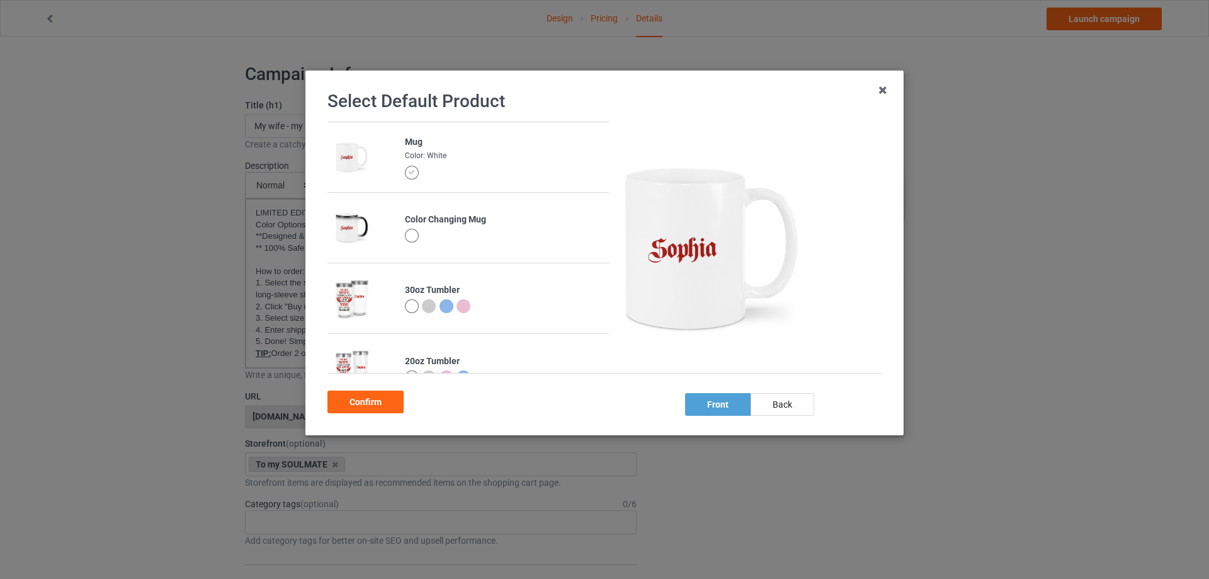
click at [406, 235] on div at bounding box center [412, 236] width 14 height 14
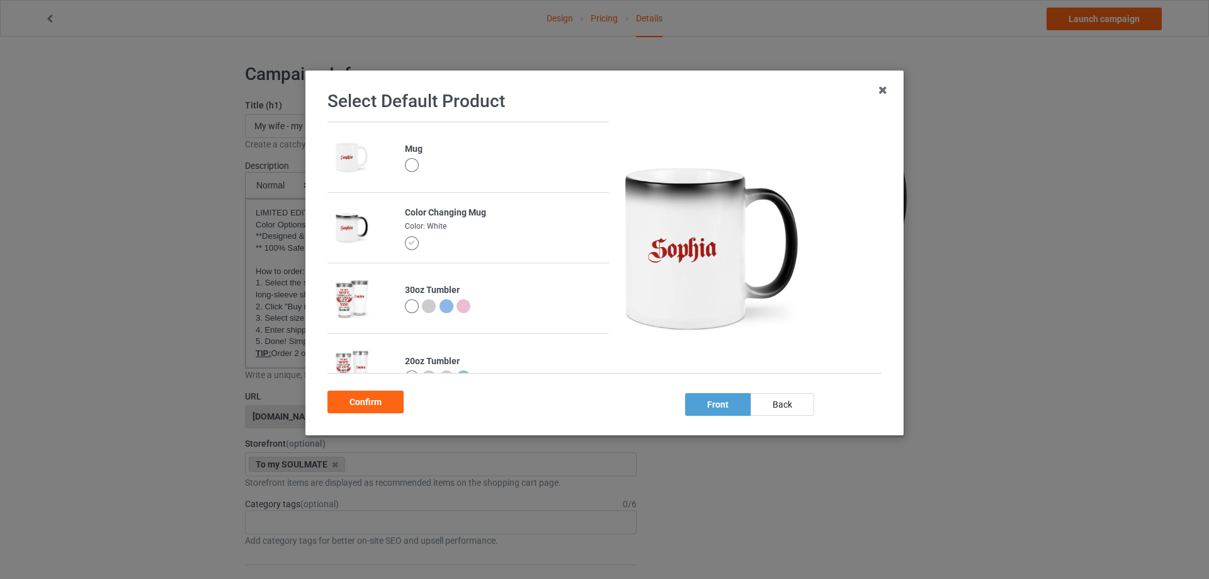
click at [406, 235] on td "Color Changing Mug Color: White" at bounding box center [503, 228] width 211 height 70
click at [409, 166] on div at bounding box center [412, 165] width 14 height 14
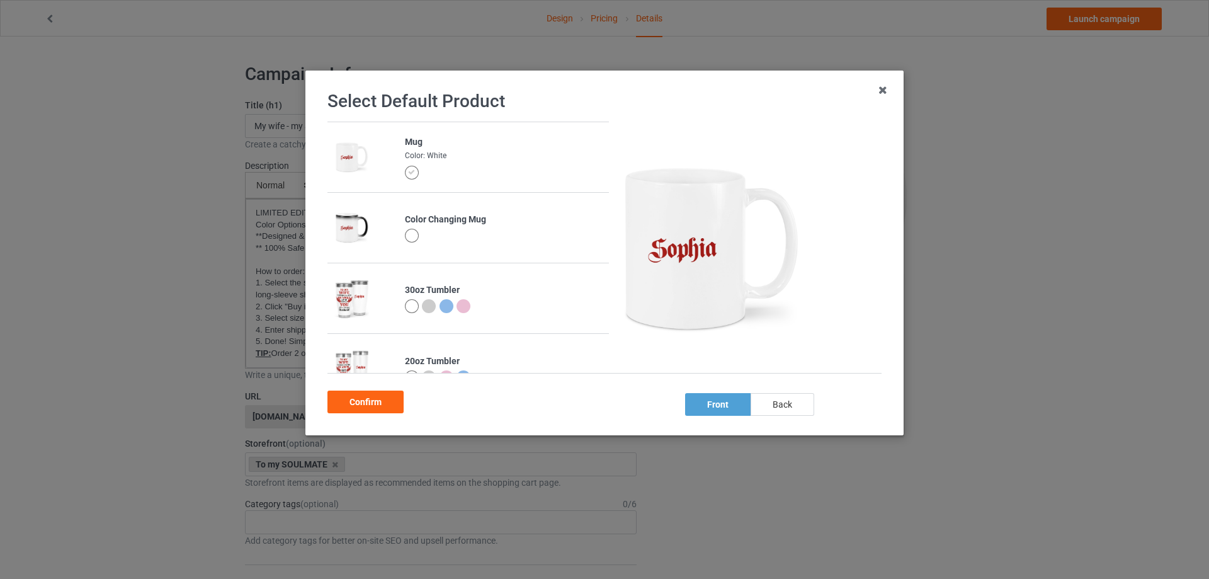
click at [787, 408] on div "back" at bounding box center [783, 404] width 64 height 23
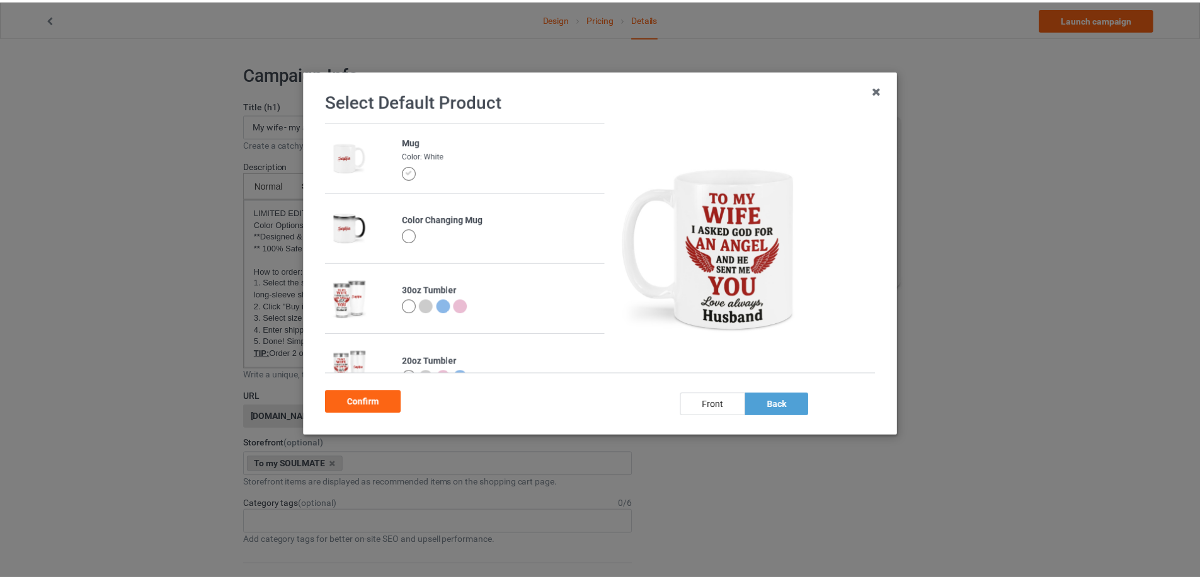
scroll to position [31, 0]
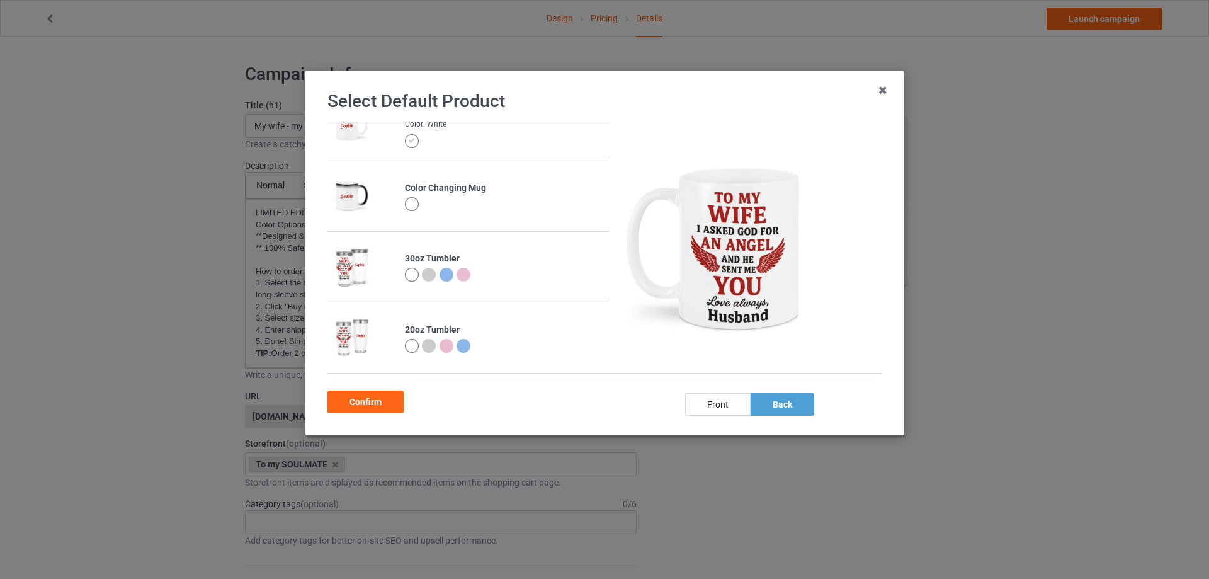
click at [405, 275] on div at bounding box center [412, 275] width 14 height 14
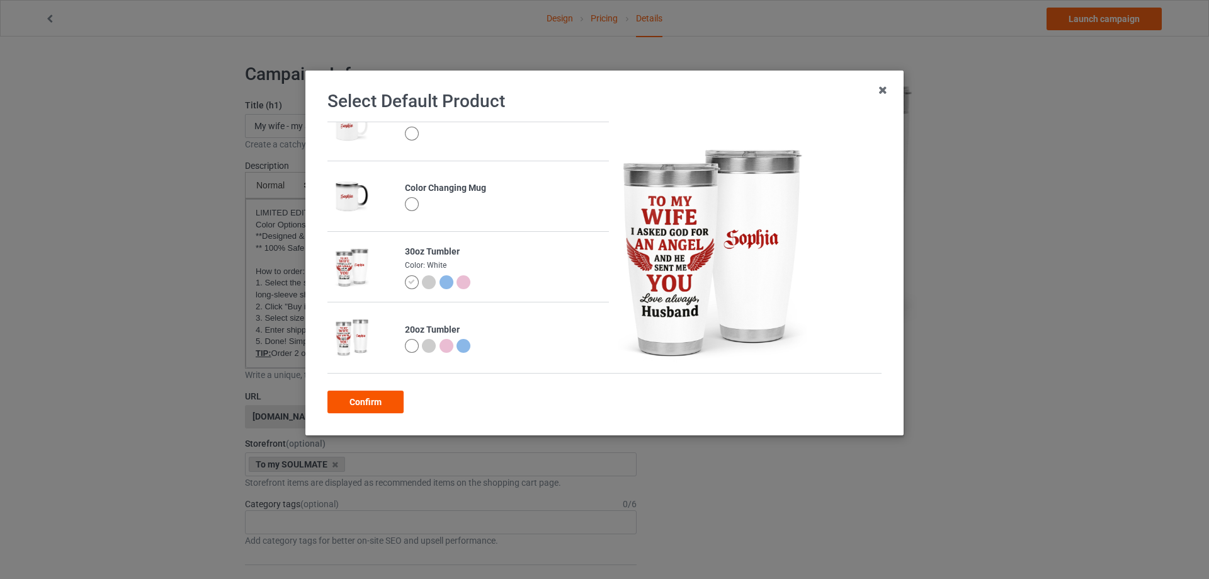
click at [385, 401] on div "Confirm" at bounding box center [366, 402] width 76 height 23
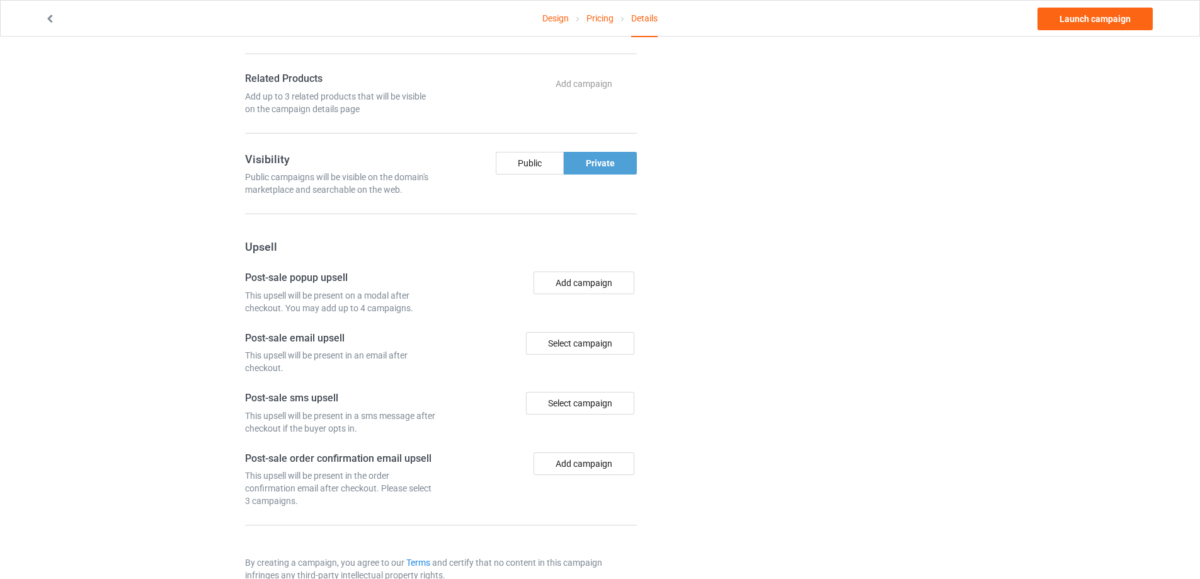
scroll to position [879, 0]
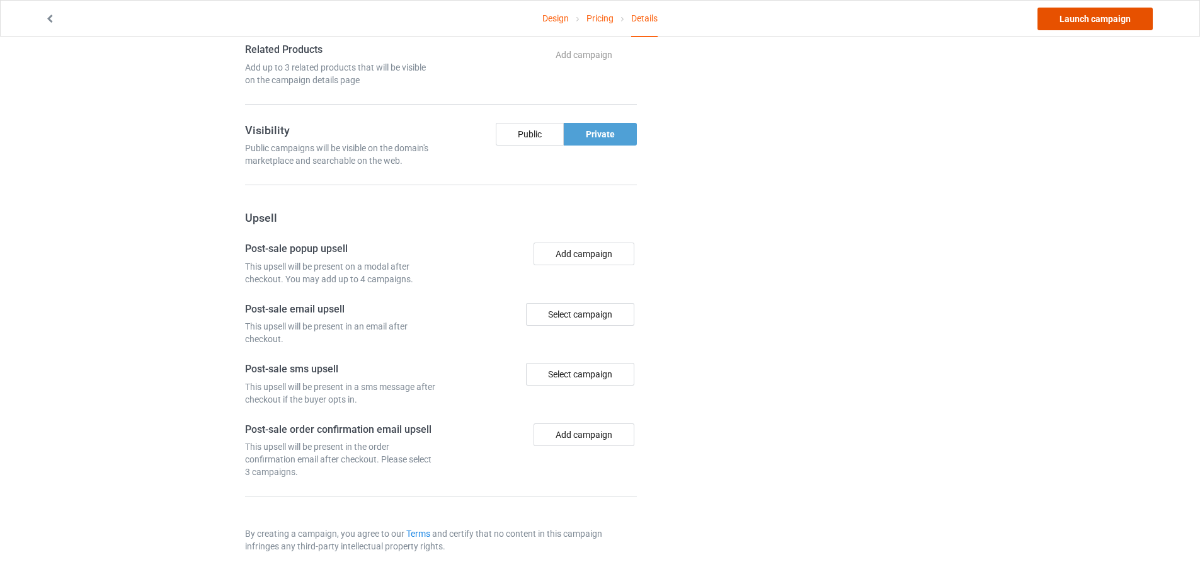
click at [1087, 19] on link "Launch campaign" at bounding box center [1094, 19] width 115 height 23
